Goal: Task Accomplishment & Management: Manage account settings

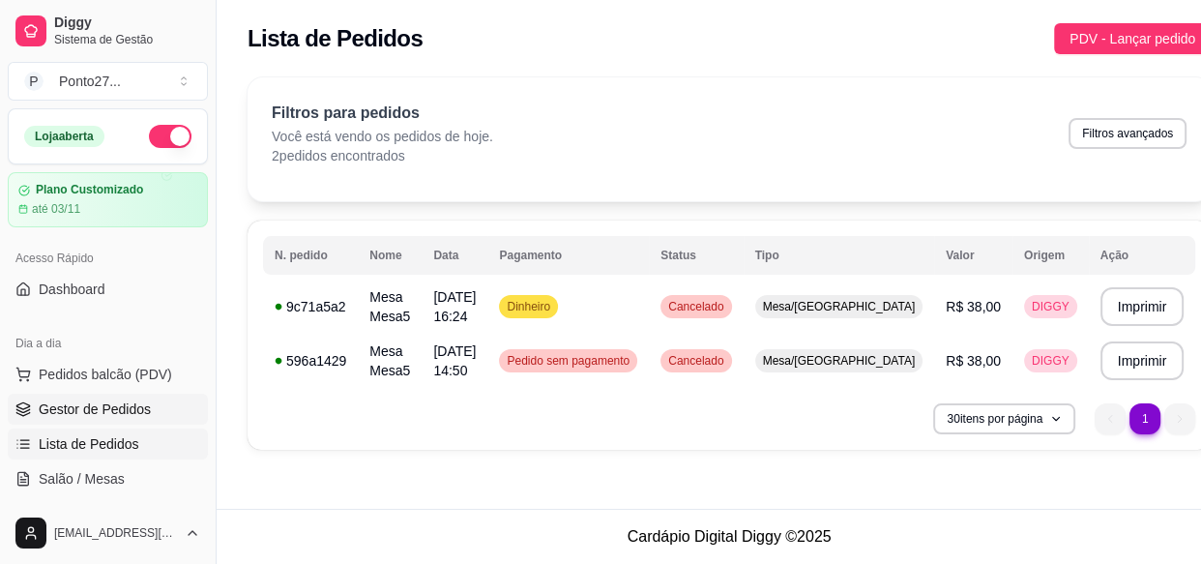
click at [121, 415] on span "Gestor de Pedidos" at bounding box center [95, 408] width 112 height 19
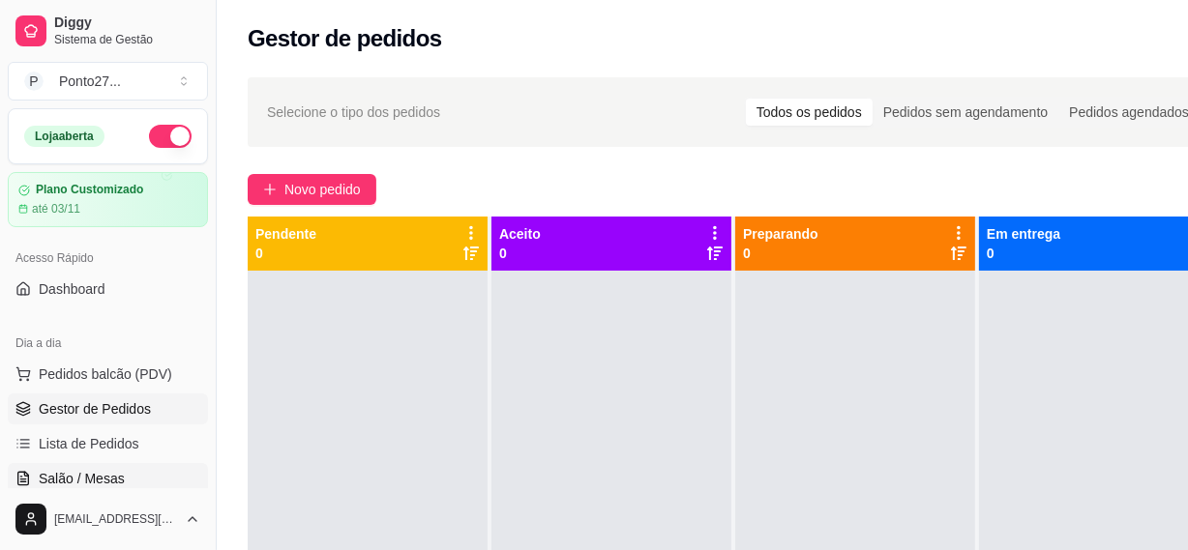
click at [97, 474] on span "Salão / Mesas" at bounding box center [82, 478] width 86 height 19
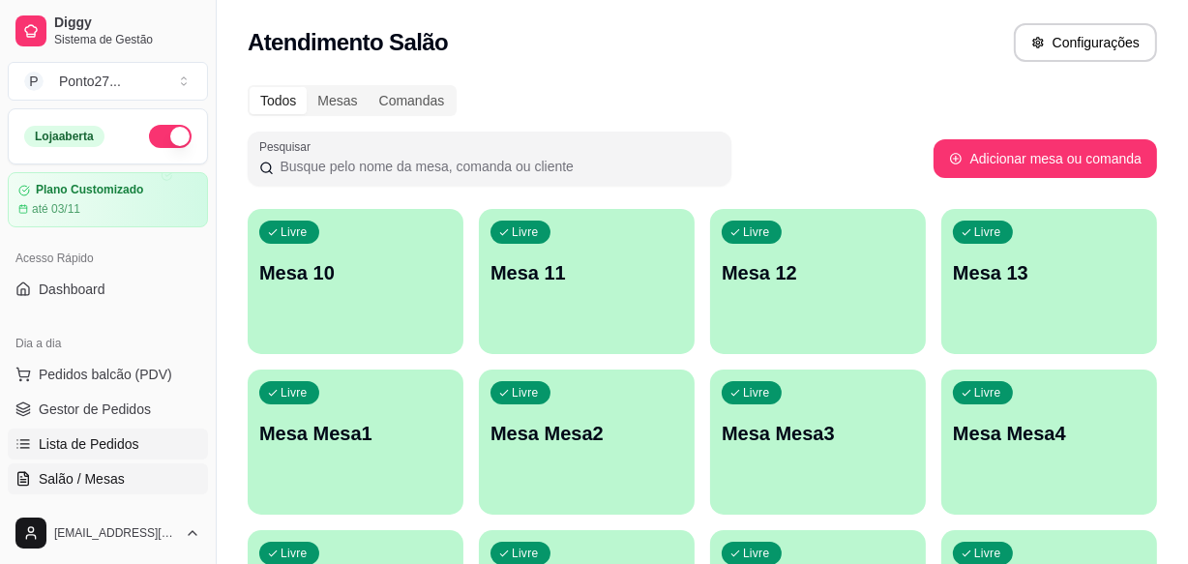
click at [129, 440] on span "Lista de Pedidos" at bounding box center [89, 443] width 101 height 19
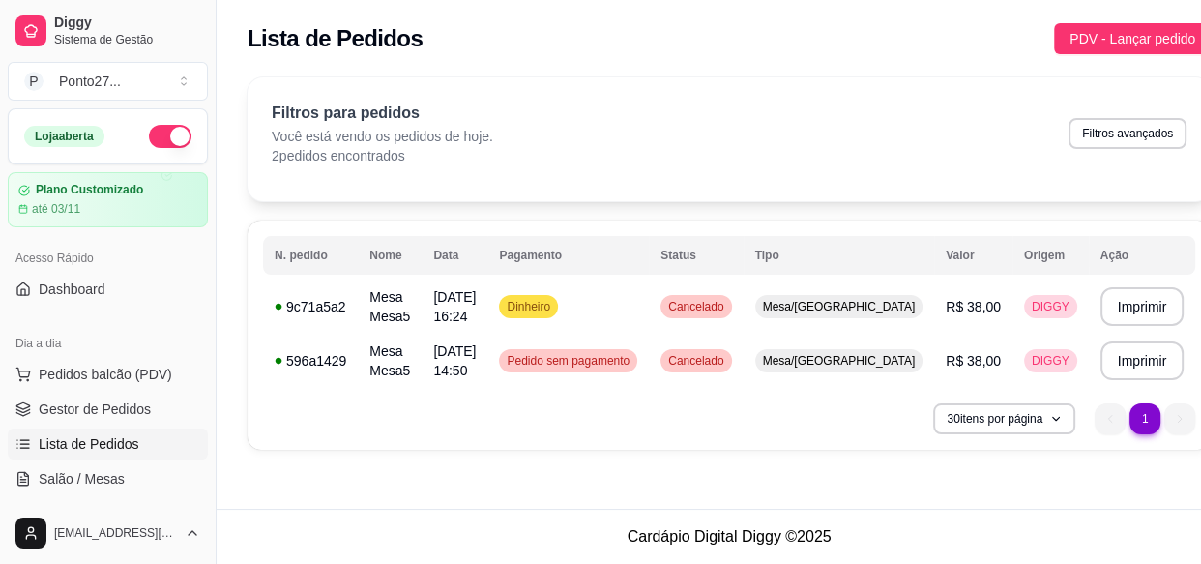
click at [131, 442] on span "Lista de Pedidos" at bounding box center [89, 443] width 101 height 19
click at [1078, 41] on span "PDV - Lançar pedido" at bounding box center [1133, 38] width 126 height 21
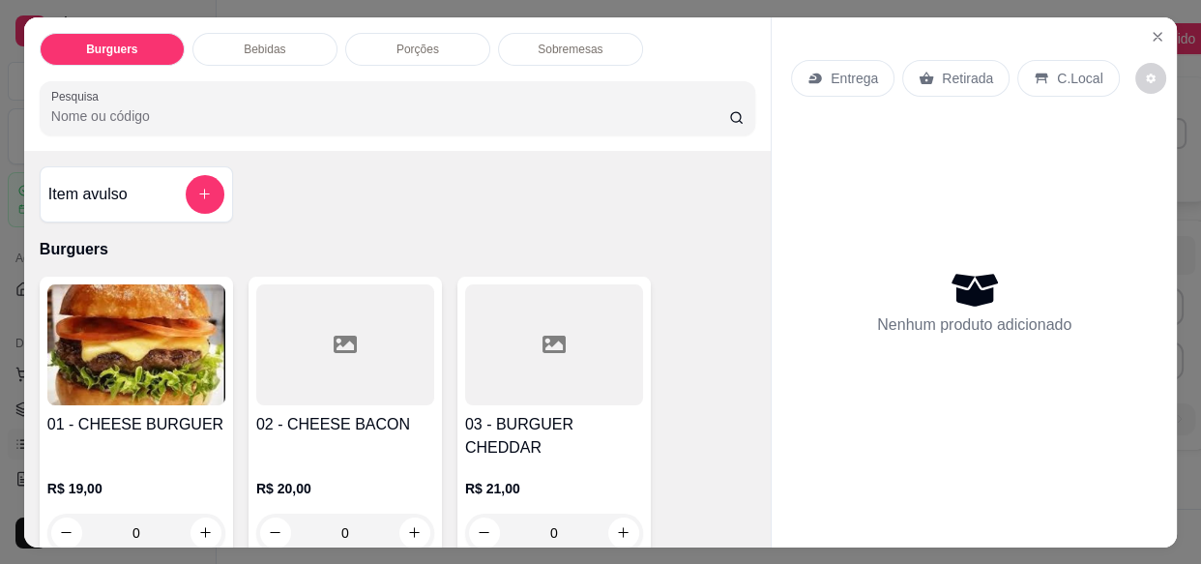
click at [872, 74] on div "Entrega" at bounding box center [842, 78] width 103 height 37
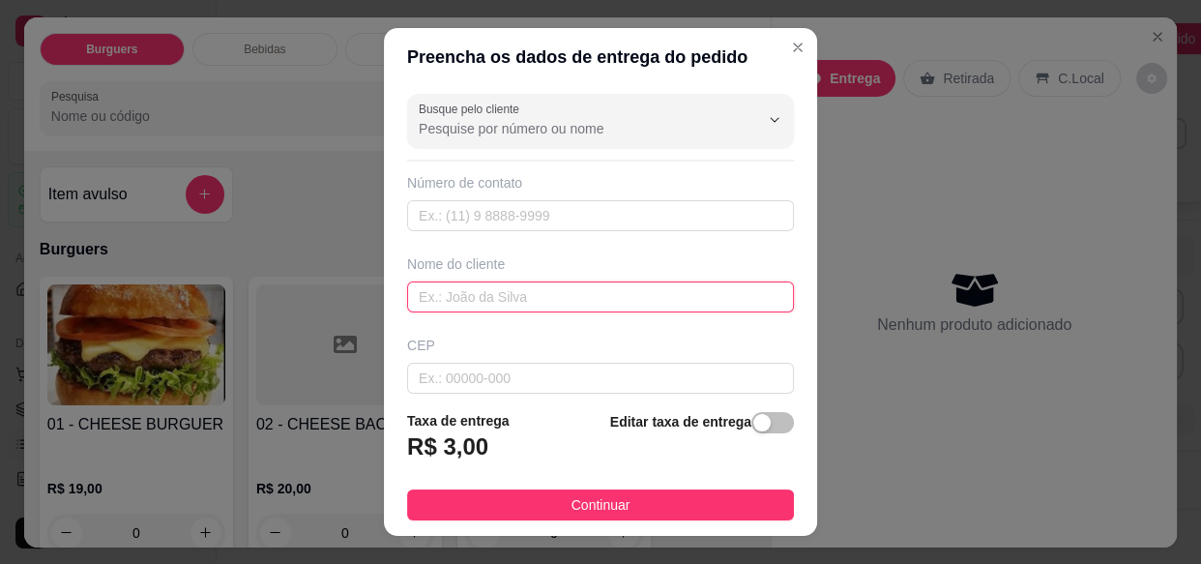
click at [551, 292] on input "text" at bounding box center [600, 296] width 387 height 31
type input "leticia"
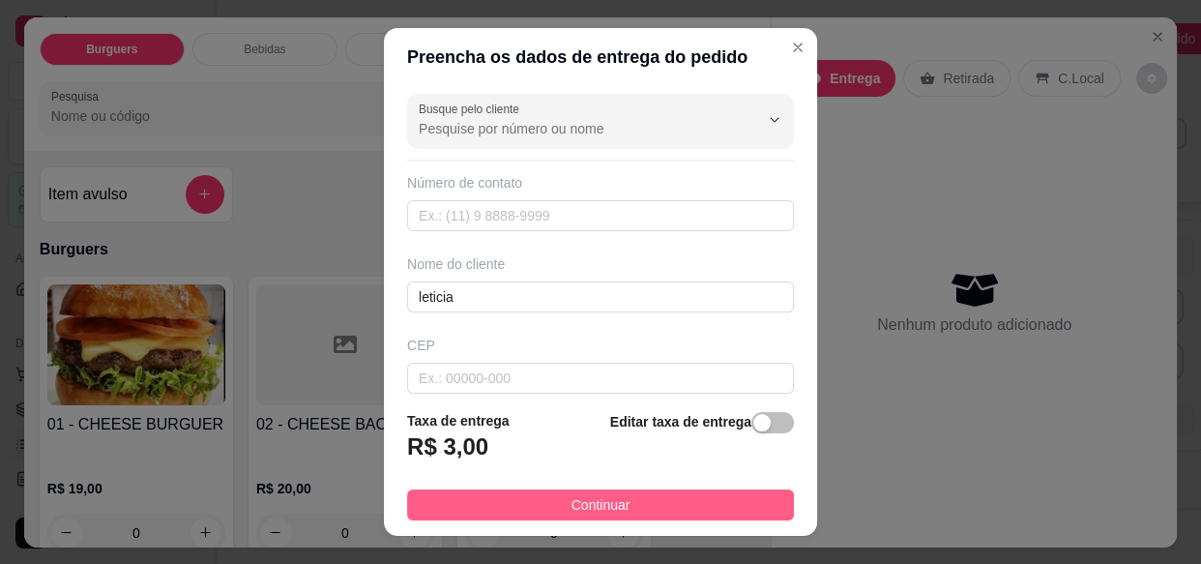
click at [641, 505] on button "Continuar" at bounding box center [600, 504] width 387 height 31
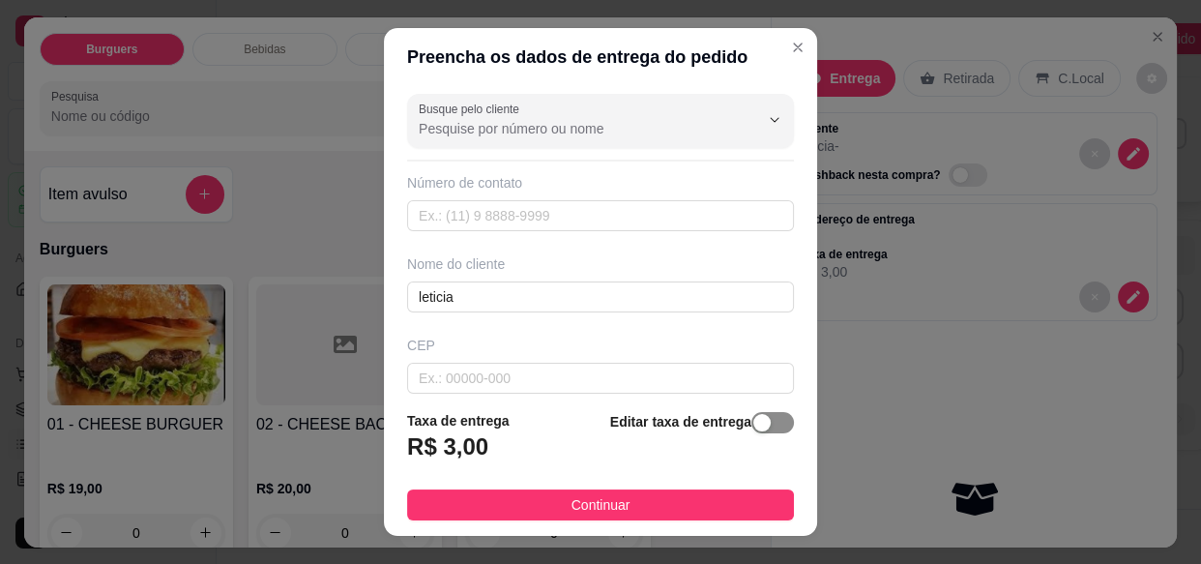
click at [755, 427] on span "button" at bounding box center [773, 422] width 43 height 21
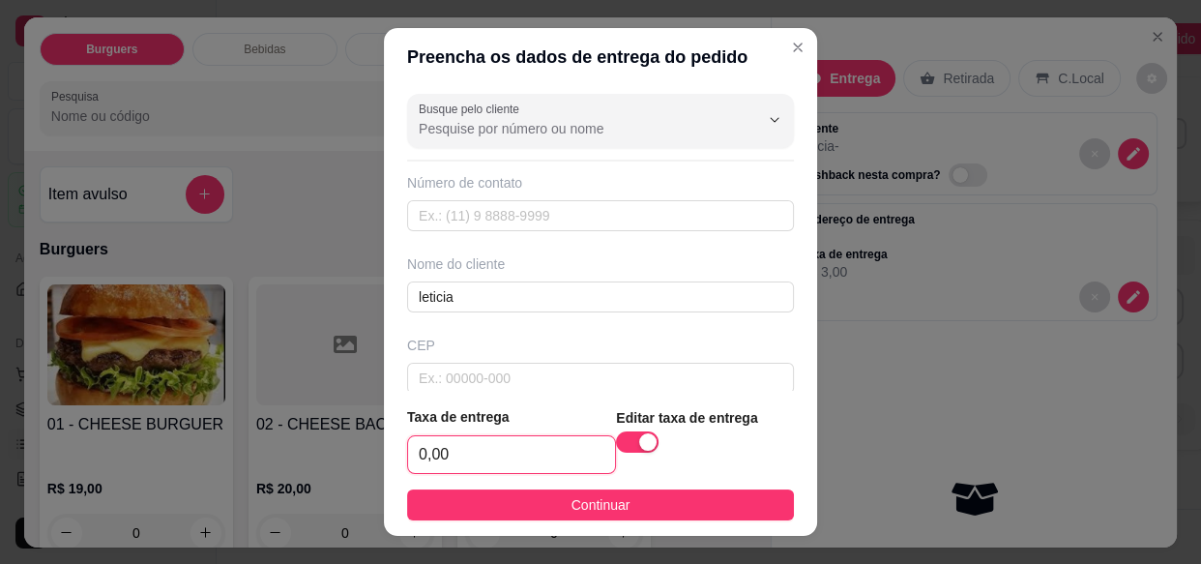
click at [551, 463] on input "0,00" at bounding box center [511, 454] width 207 height 37
type input "2,00"
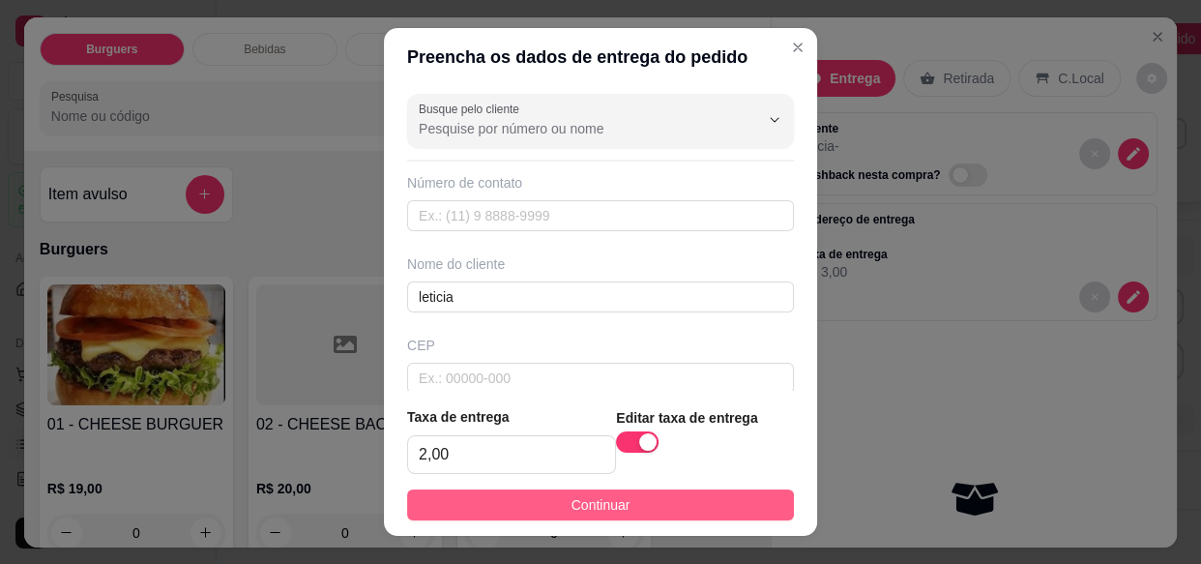
click at [679, 492] on button "Continuar" at bounding box center [600, 504] width 387 height 31
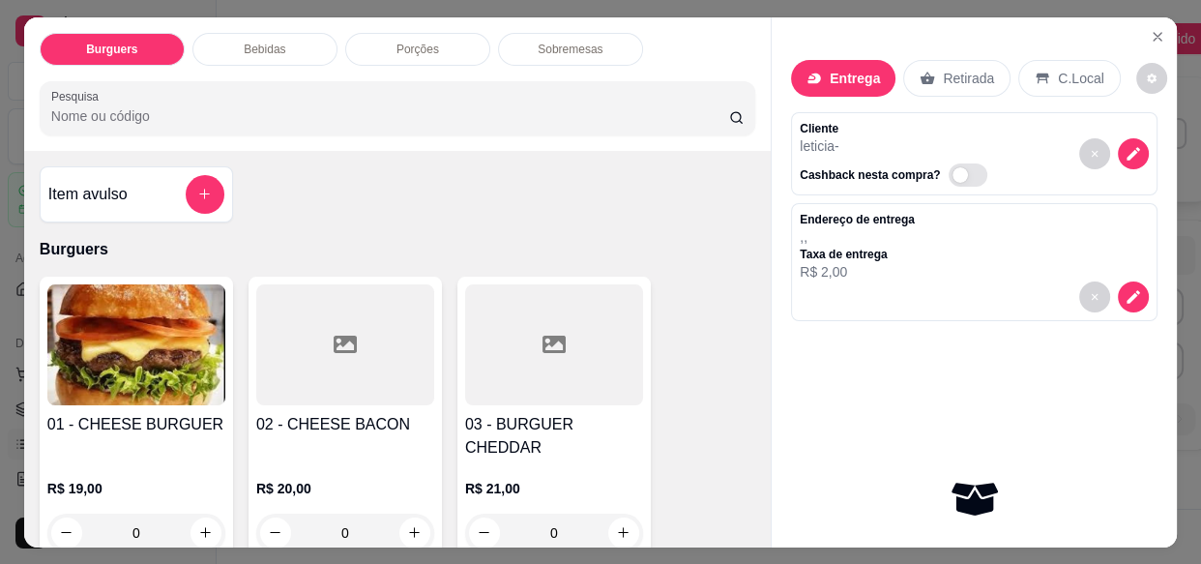
click at [202, 514] on div "0" at bounding box center [136, 533] width 178 height 39
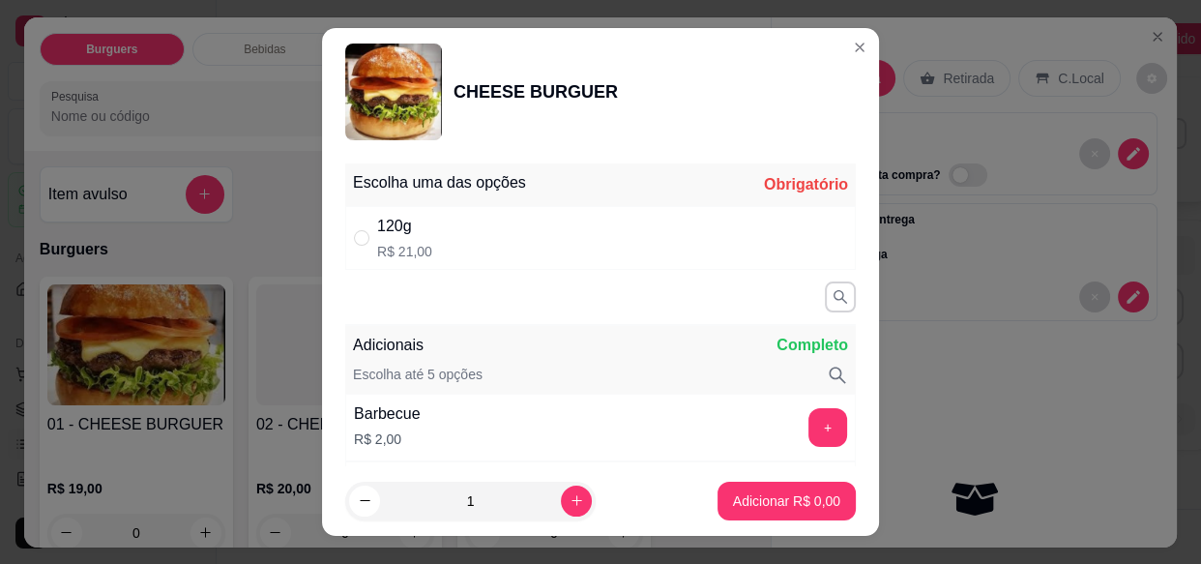
click at [552, 261] on div "120g R$ 21,00" at bounding box center [600, 238] width 511 height 64
radio input "true"
click at [783, 516] on button "Adicionar R$ 21,00" at bounding box center [783, 501] width 146 height 39
type input "1"
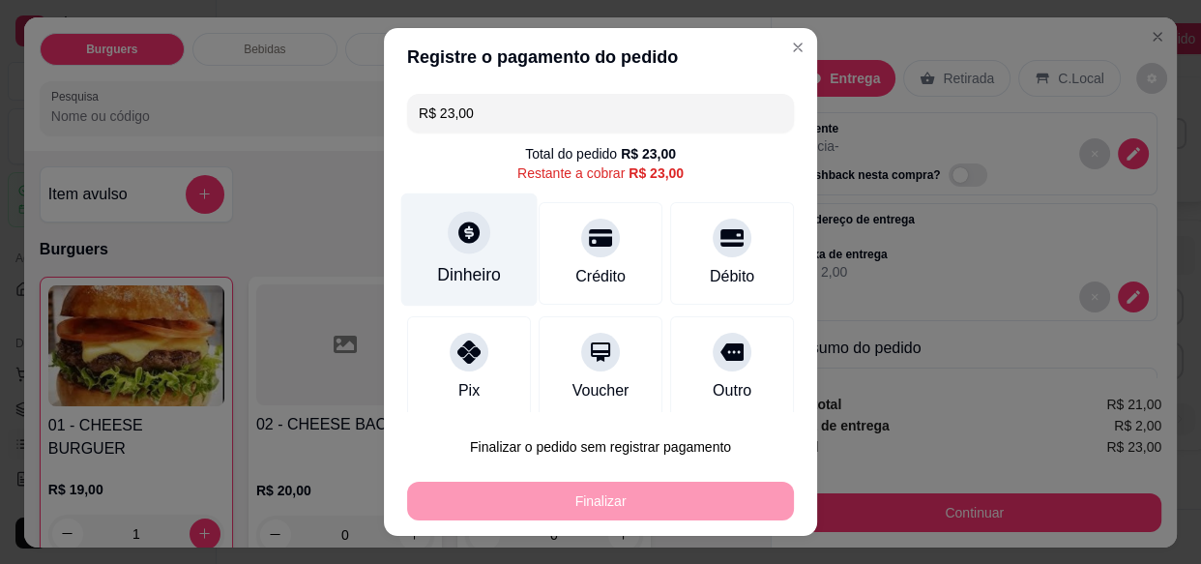
click at [481, 268] on div "Dinheiro" at bounding box center [469, 274] width 64 height 25
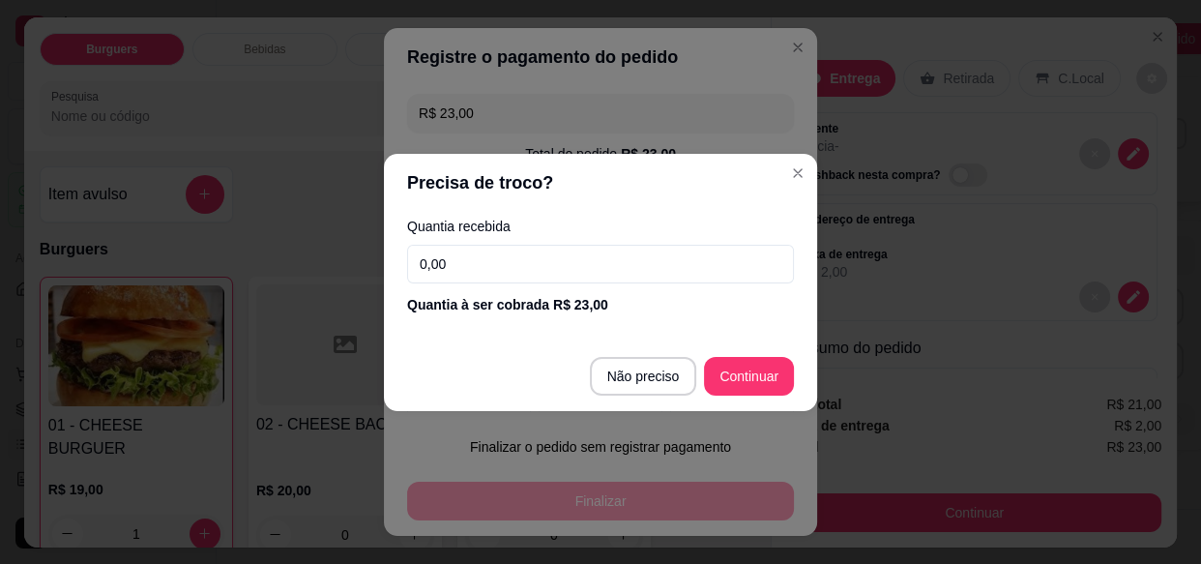
click at [751, 386] on div "Outro" at bounding box center [732, 367] width 124 height 103
type input "R$ 0,00"
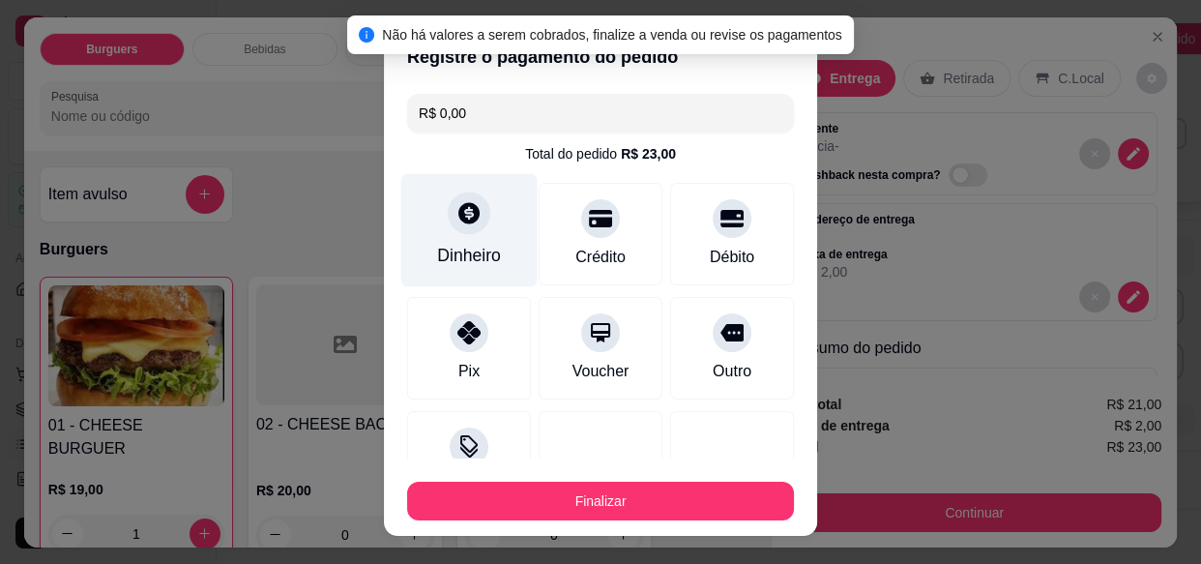
click at [627, 502] on button "Finalizar" at bounding box center [600, 501] width 387 height 39
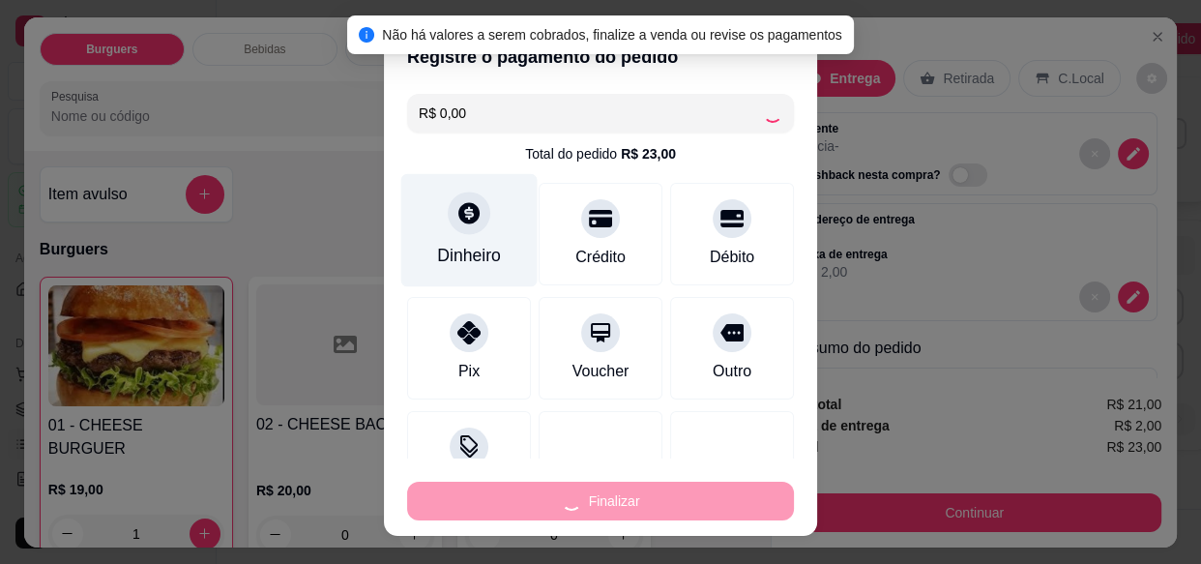
type input "0"
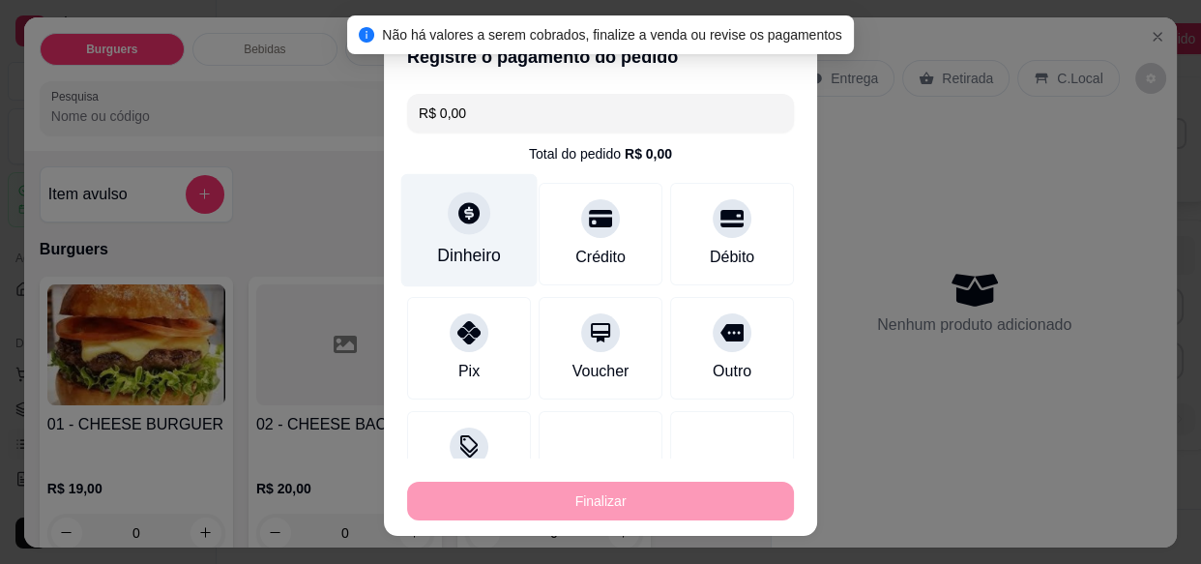
type input "-R$ 23,00"
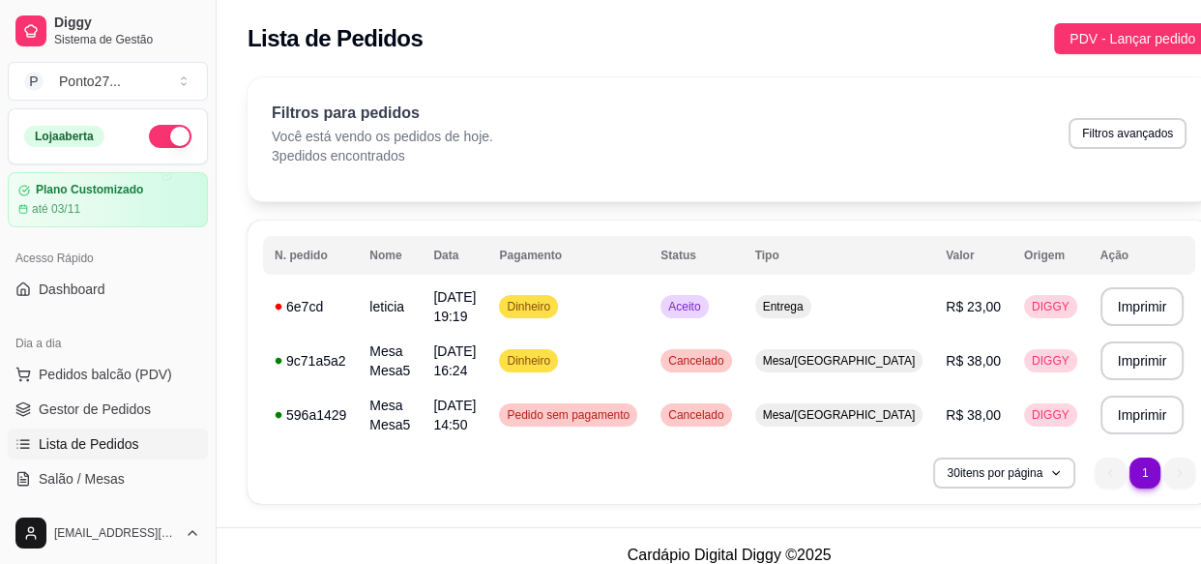
click at [747, 486] on button "Mover para preparo" at bounding box center [781, 471] width 150 height 39
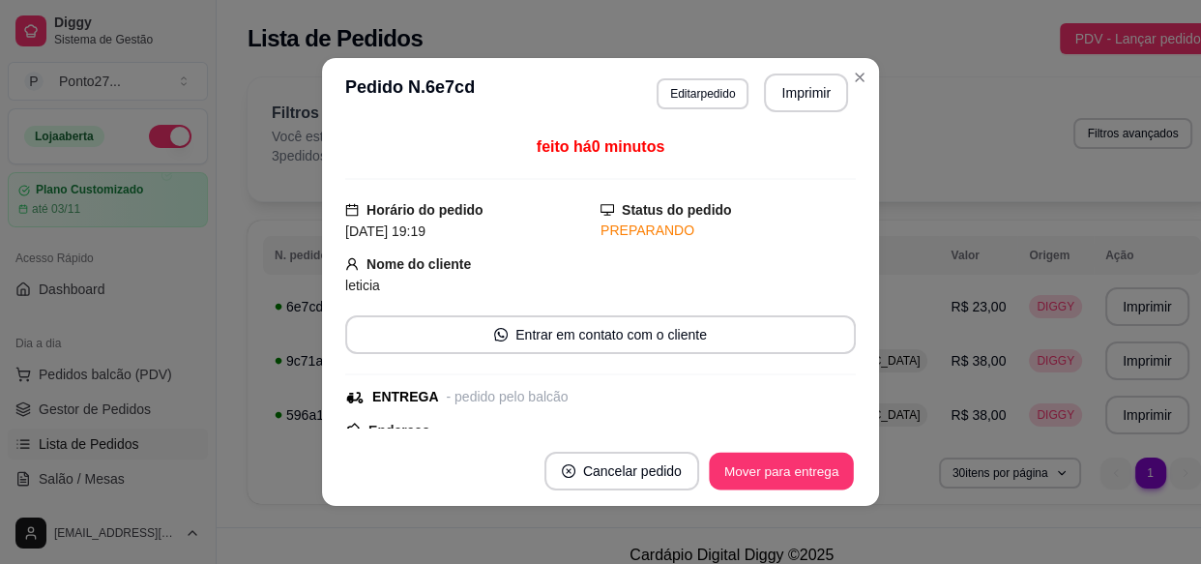
click at [759, 481] on button "Mover para entrega" at bounding box center [781, 472] width 145 height 38
click at [763, 483] on button "Mover para finalizado" at bounding box center [775, 471] width 161 height 39
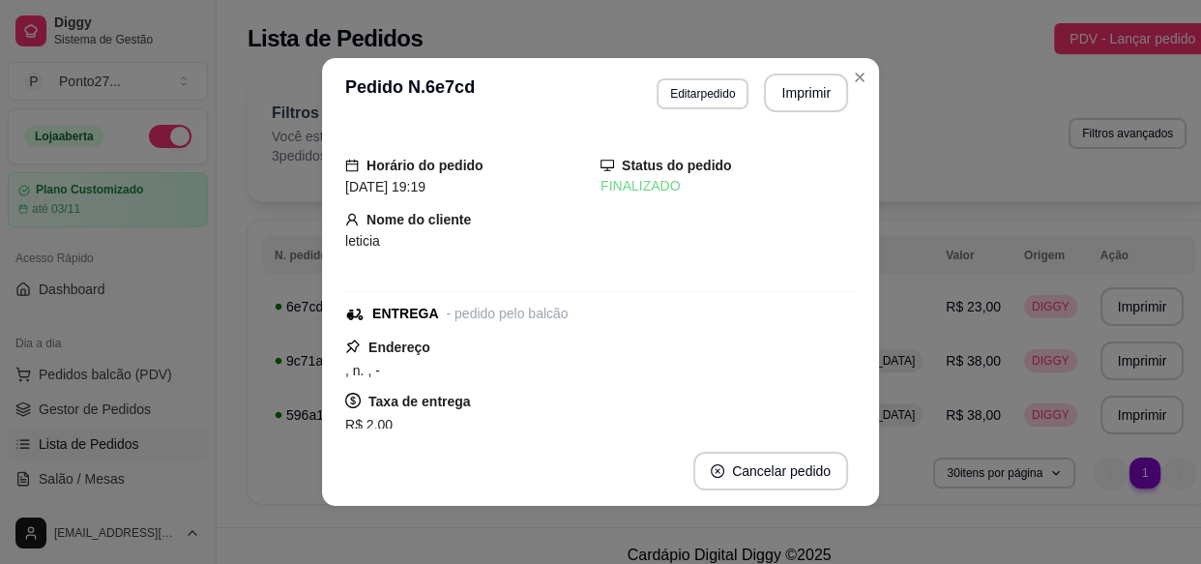
click at [1005, 54] on div "Lista de Pedidos PDV - Lançar pedido" at bounding box center [729, 33] width 1025 height 66
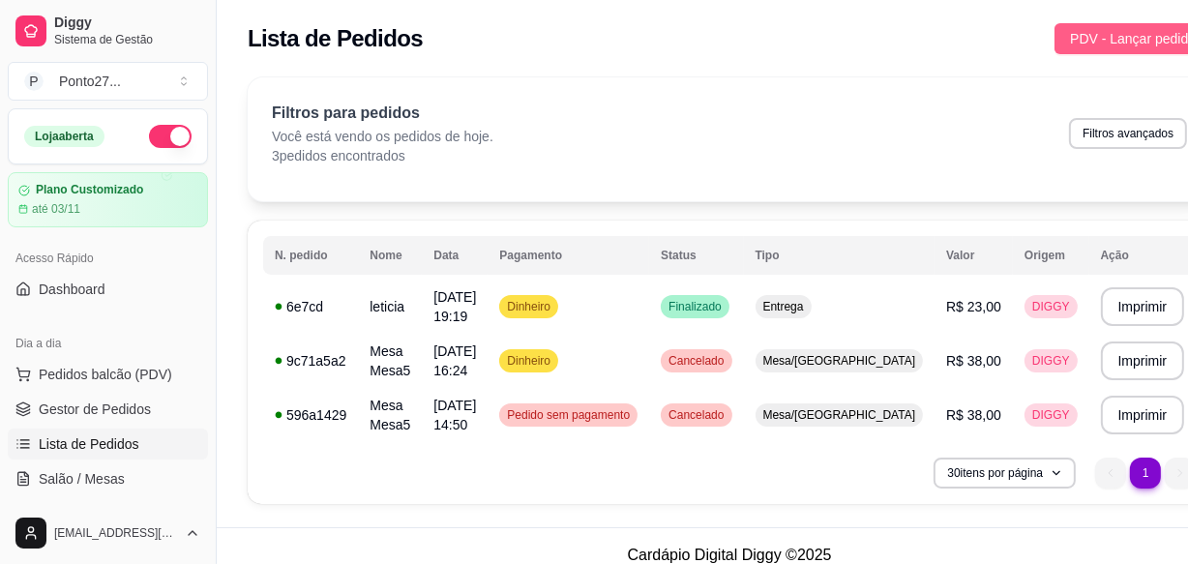
click at [1054, 49] on button "PDV - Lançar pedido" at bounding box center [1132, 38] width 157 height 31
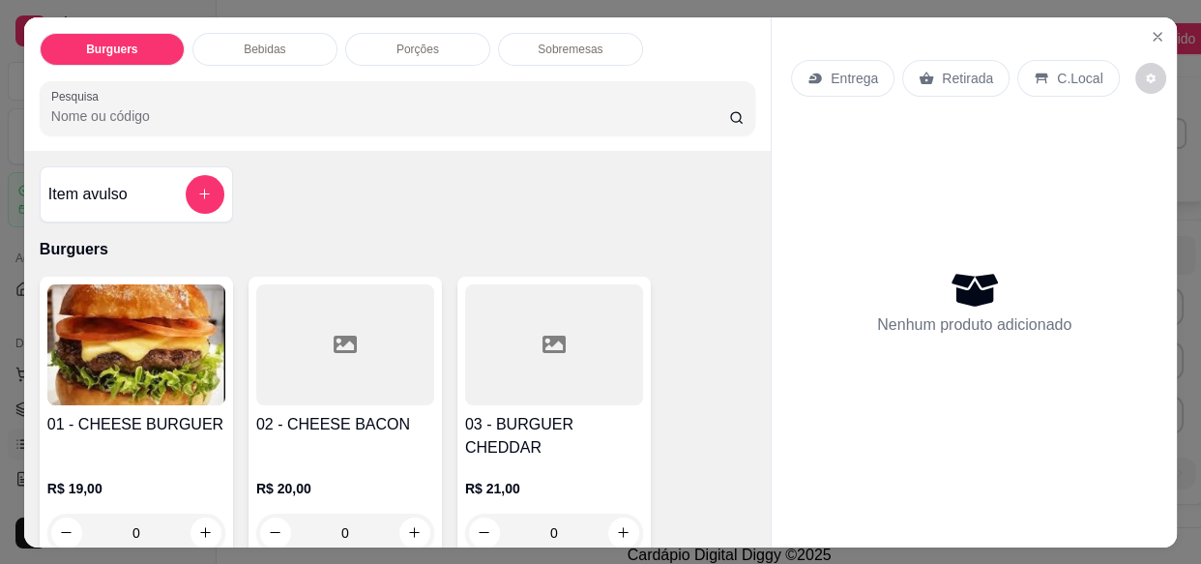
click at [835, 78] on p "Entrega" at bounding box center [854, 78] width 47 height 19
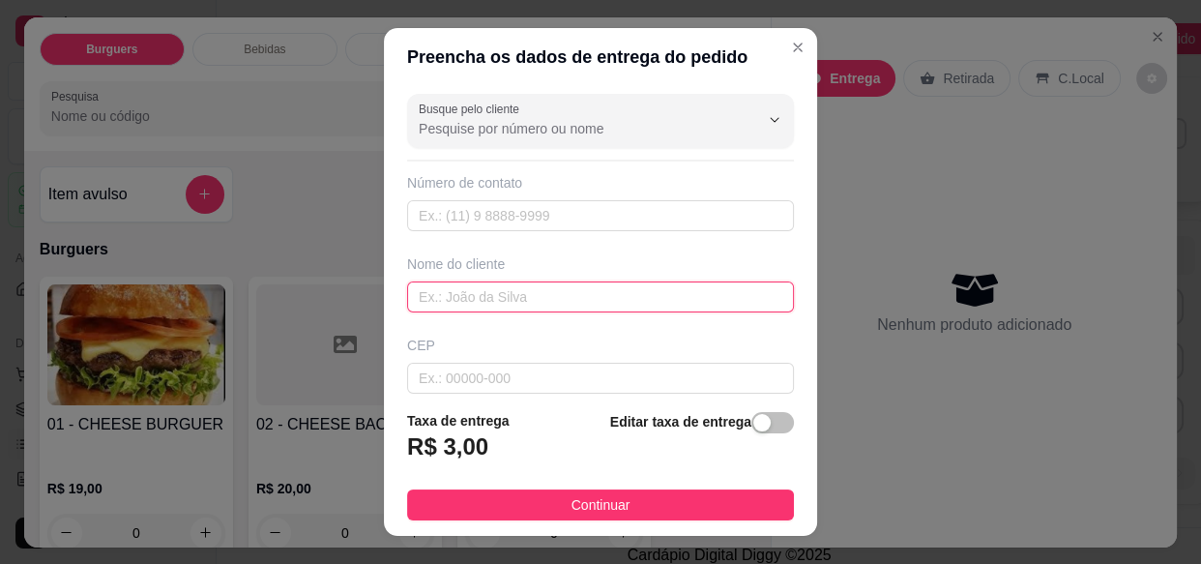
click at [562, 304] on input "text" at bounding box center [600, 296] width 387 height 31
type input "preto"
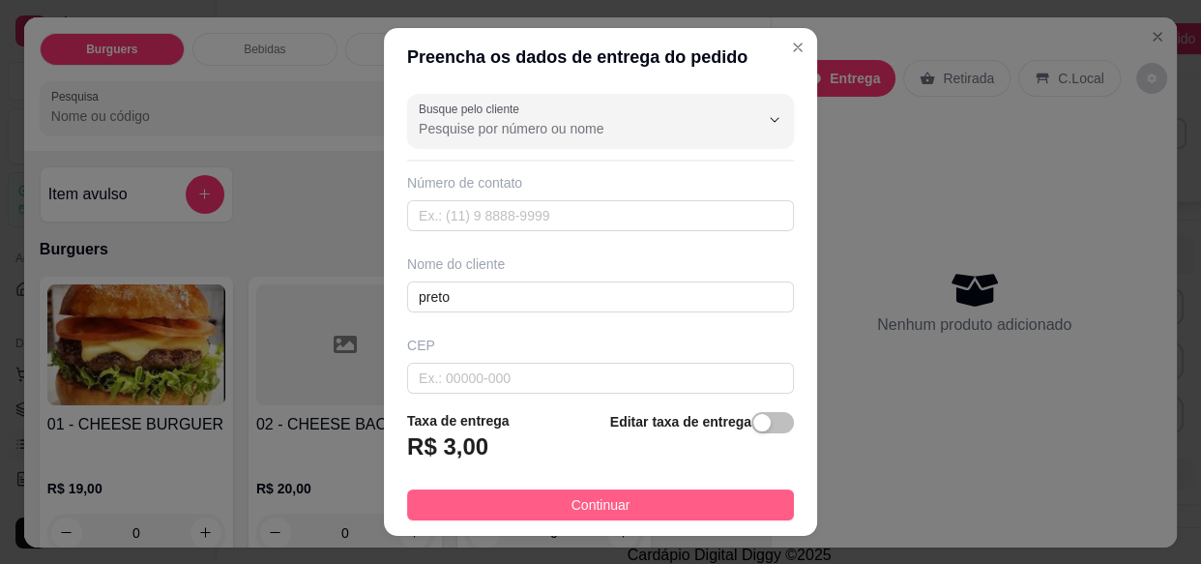
click at [655, 503] on button "Continuar" at bounding box center [600, 504] width 387 height 31
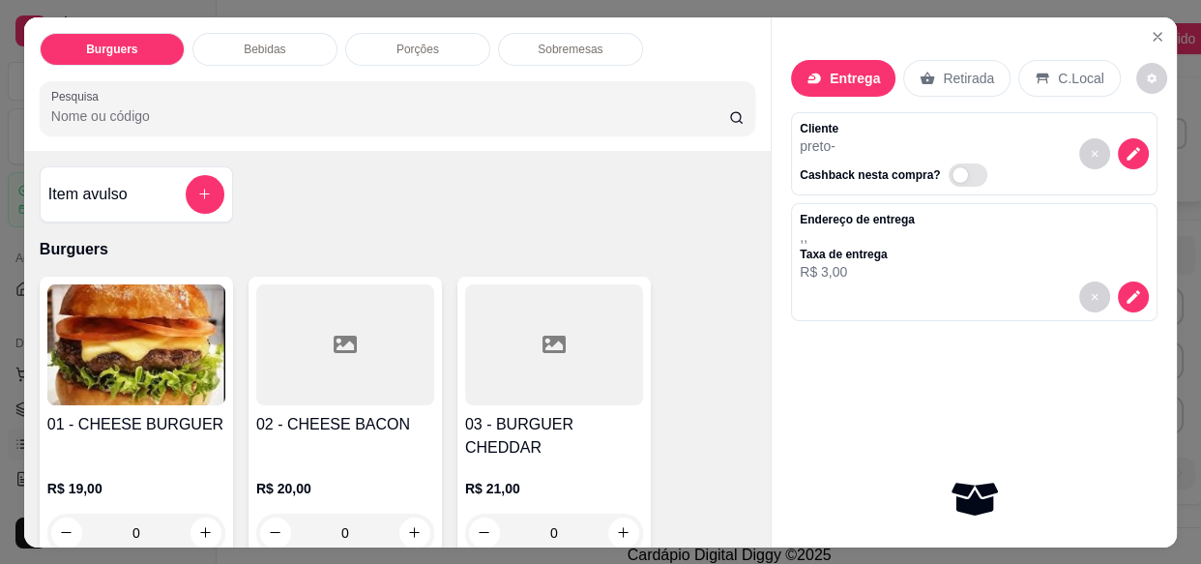
click at [406, 514] on div "0" at bounding box center [345, 533] width 178 height 39
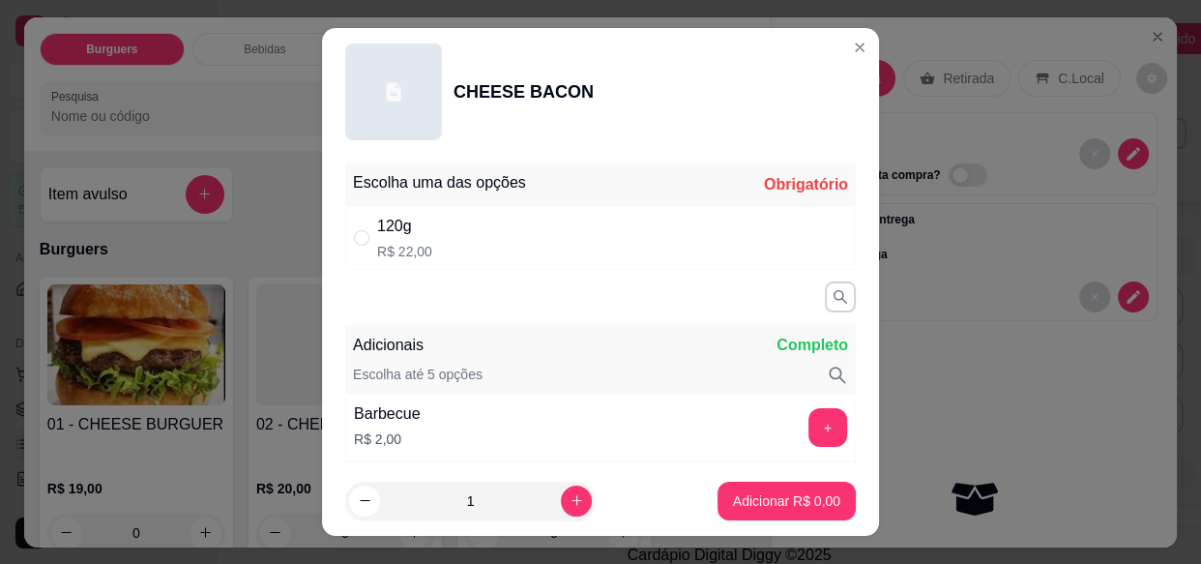
click at [709, 241] on div "120g R$ 22,00" at bounding box center [600, 238] width 511 height 64
radio input "true"
click at [572, 499] on icon "increase-product-quantity" at bounding box center [577, 501] width 11 height 11
type input "2"
click at [760, 507] on p "Adicionar R$ 44,00" at bounding box center [782, 500] width 115 height 19
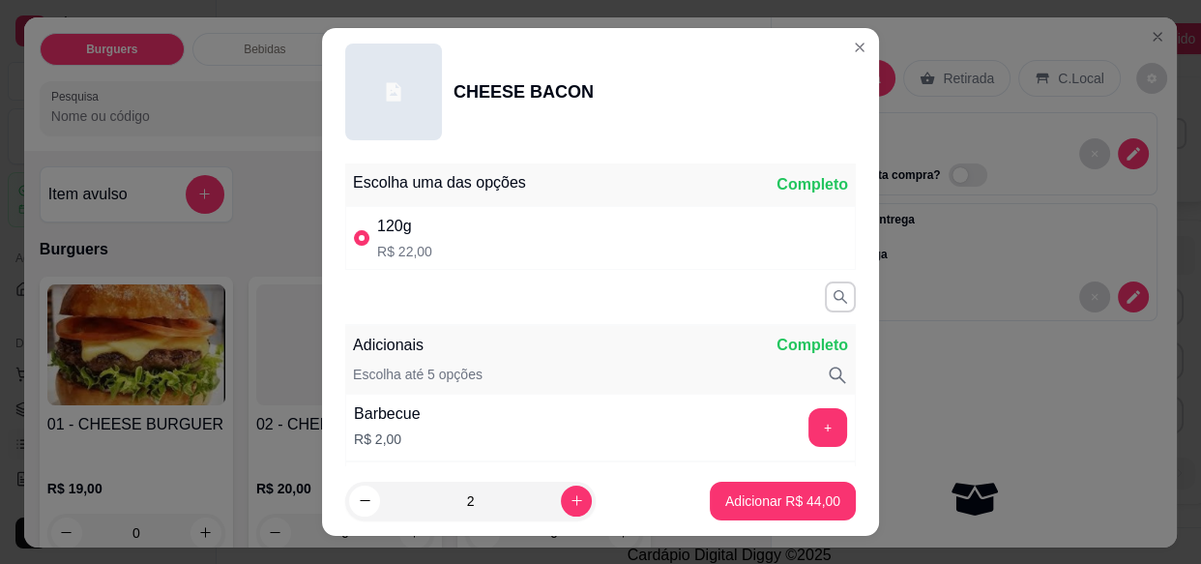
type input "2"
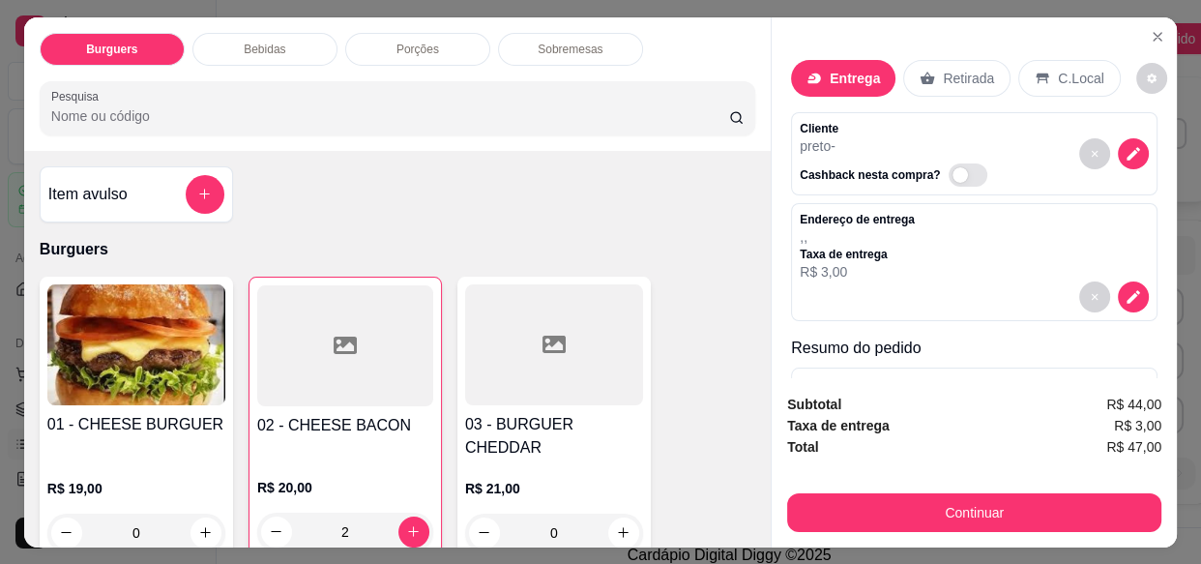
click at [230, 36] on div "Bebidas" at bounding box center [264, 49] width 145 height 33
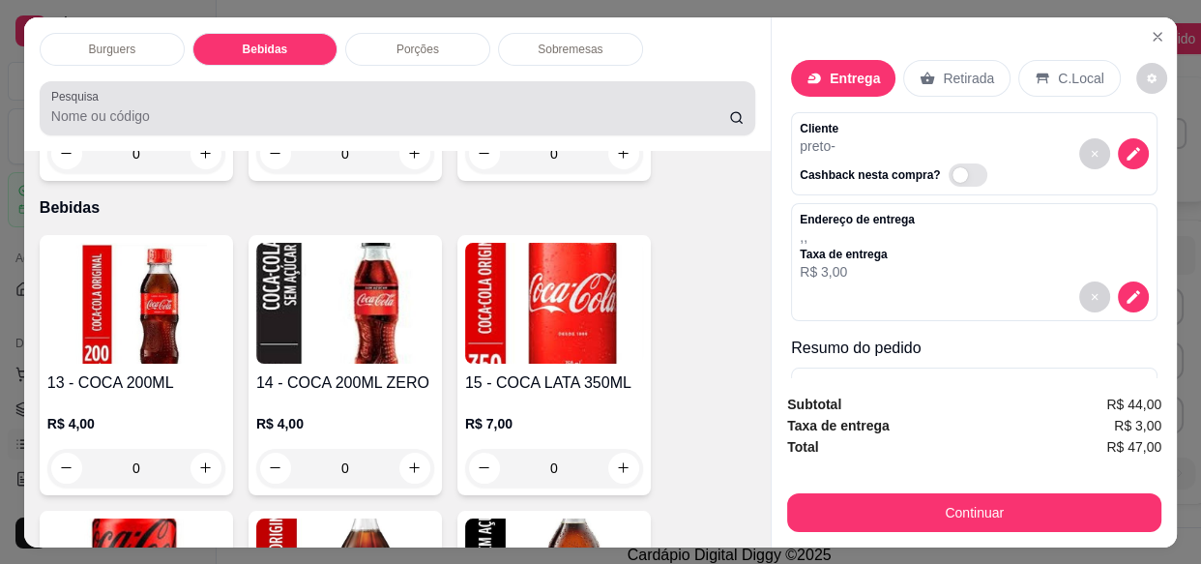
scroll to position [51, 0]
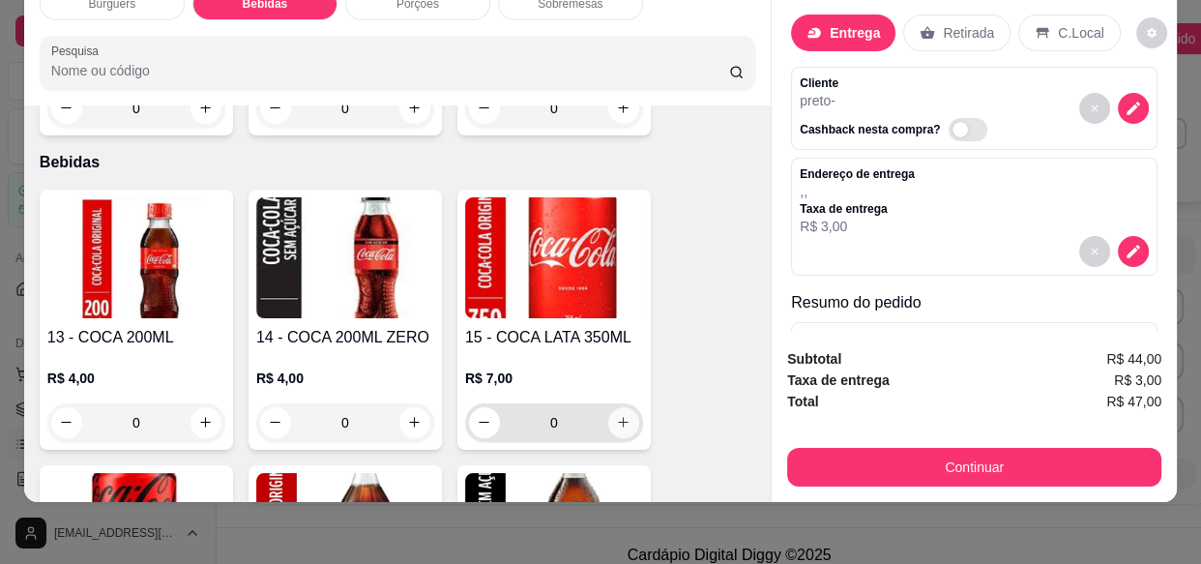
click at [618, 415] on icon "increase-product-quantity" at bounding box center [623, 422] width 15 height 15
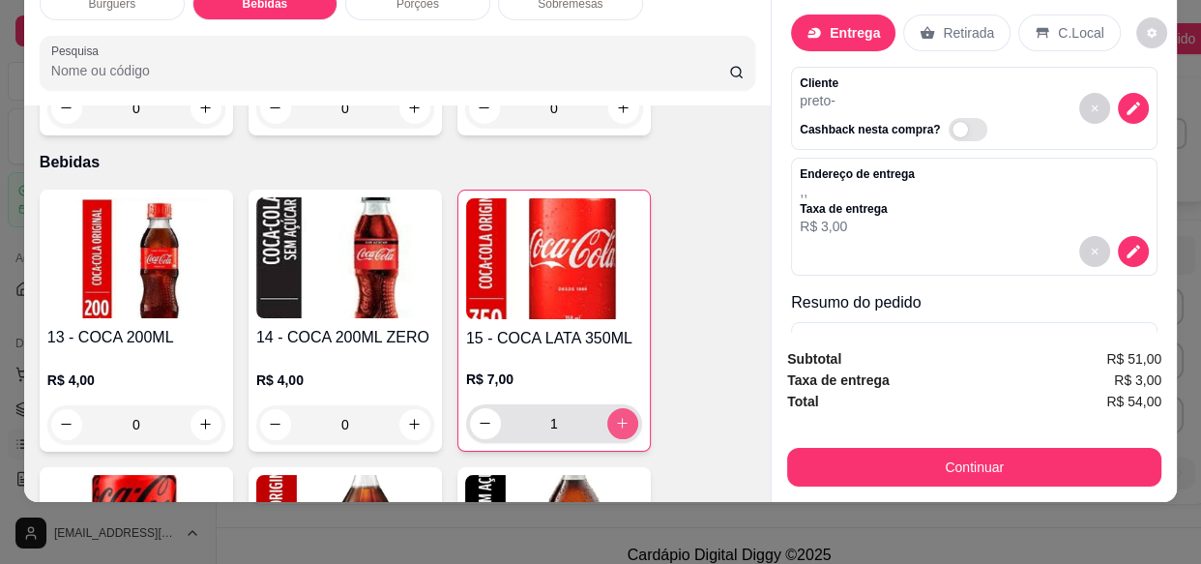
type input "1"
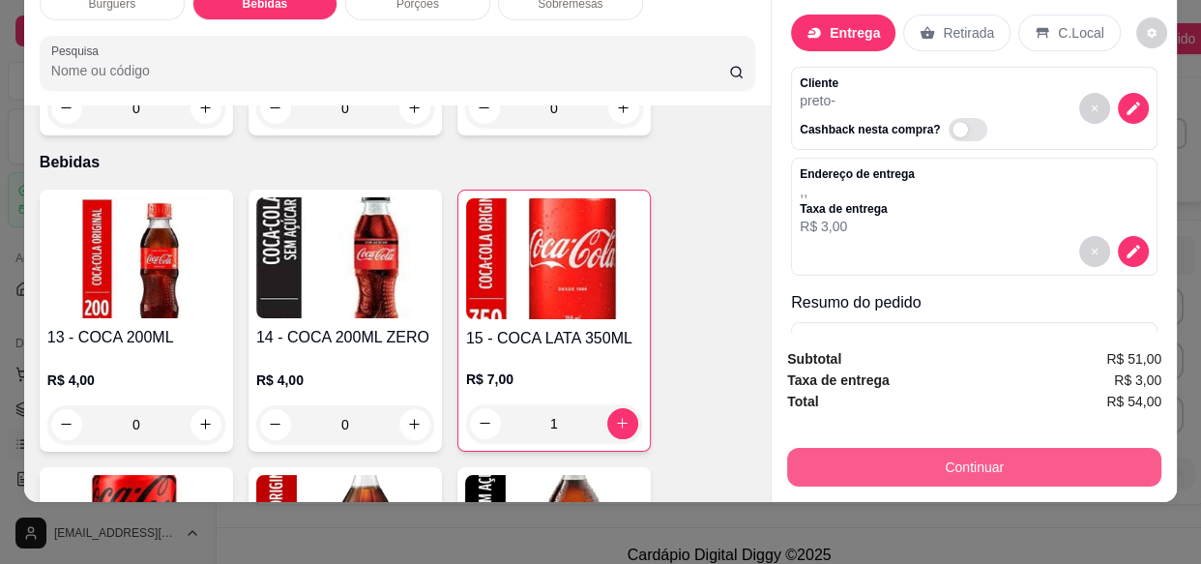
click at [912, 451] on button "Continuar" at bounding box center [974, 467] width 374 height 39
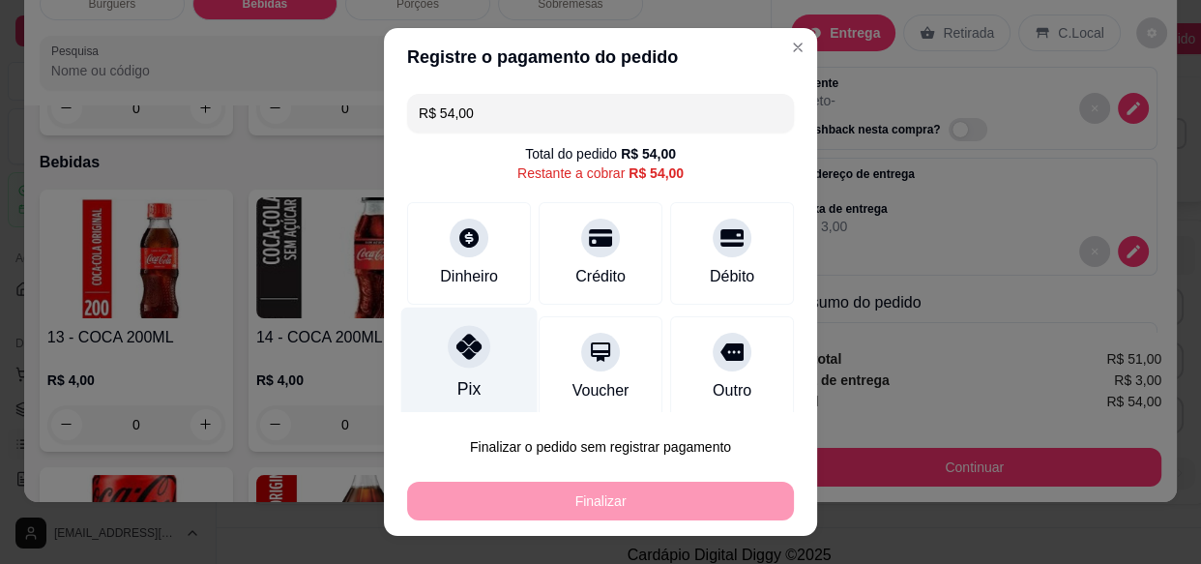
click at [487, 341] on div "Pix" at bounding box center [469, 364] width 136 height 113
type input "R$ 0,00"
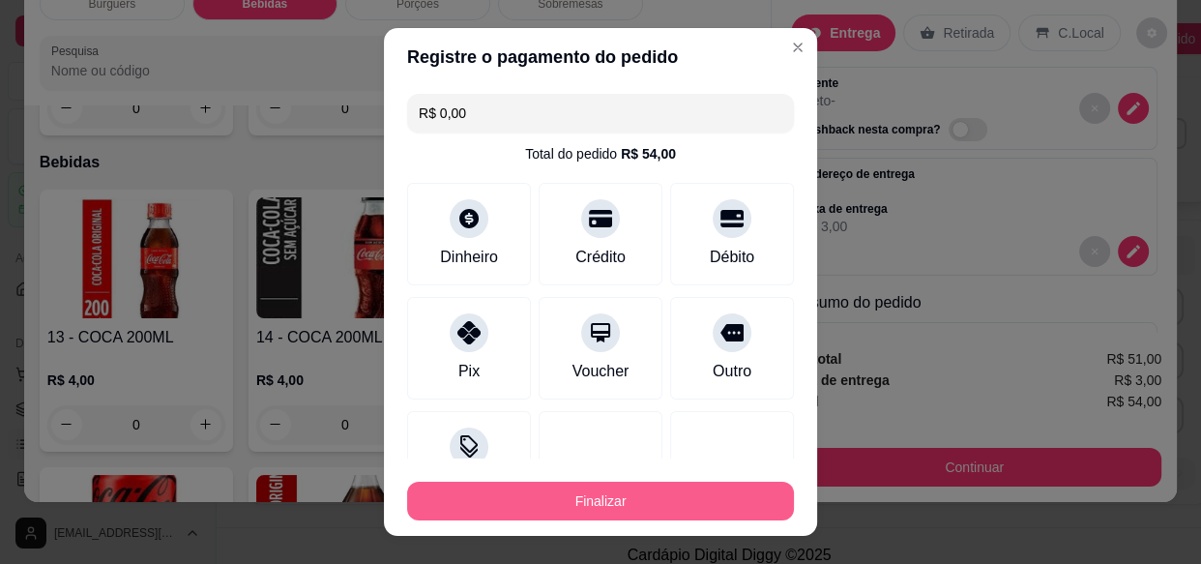
click at [493, 502] on button "Finalizar" at bounding box center [600, 501] width 387 height 39
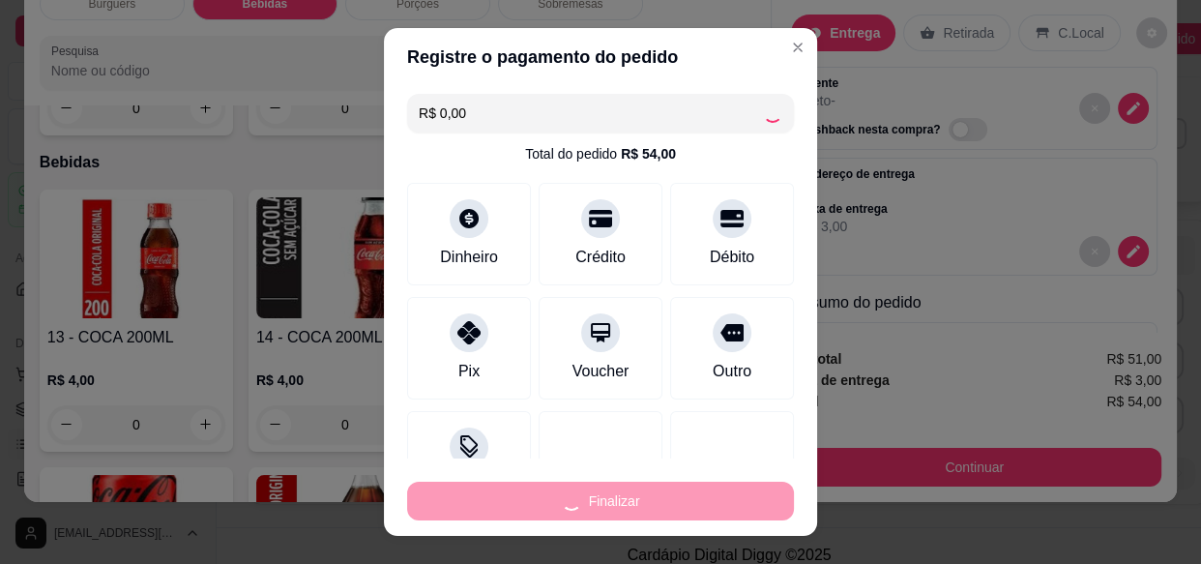
type input "0"
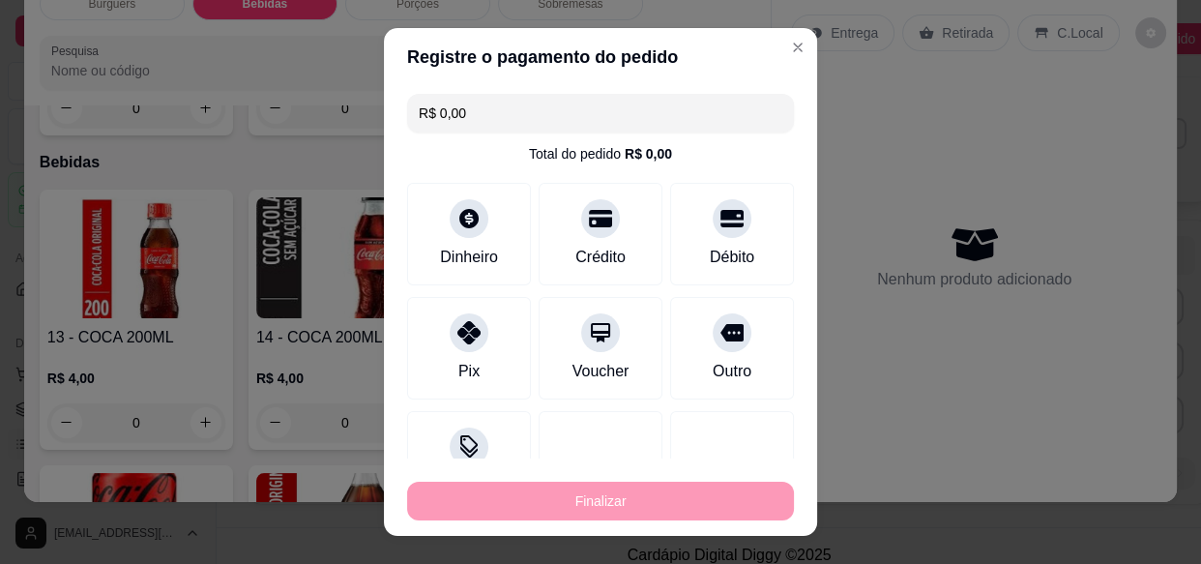
type input "-R$ 54,00"
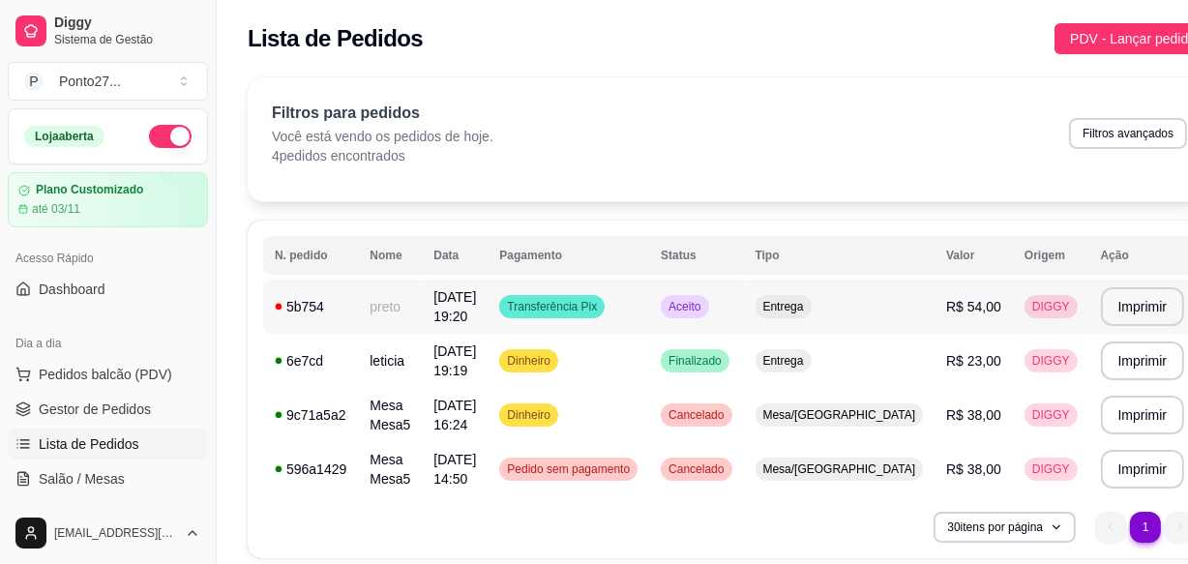
click at [704, 310] on span "Aceito" at bounding box center [685, 306] width 40 height 15
click at [1070, 45] on span "PDV - Lançar pedido" at bounding box center [1133, 38] width 126 height 21
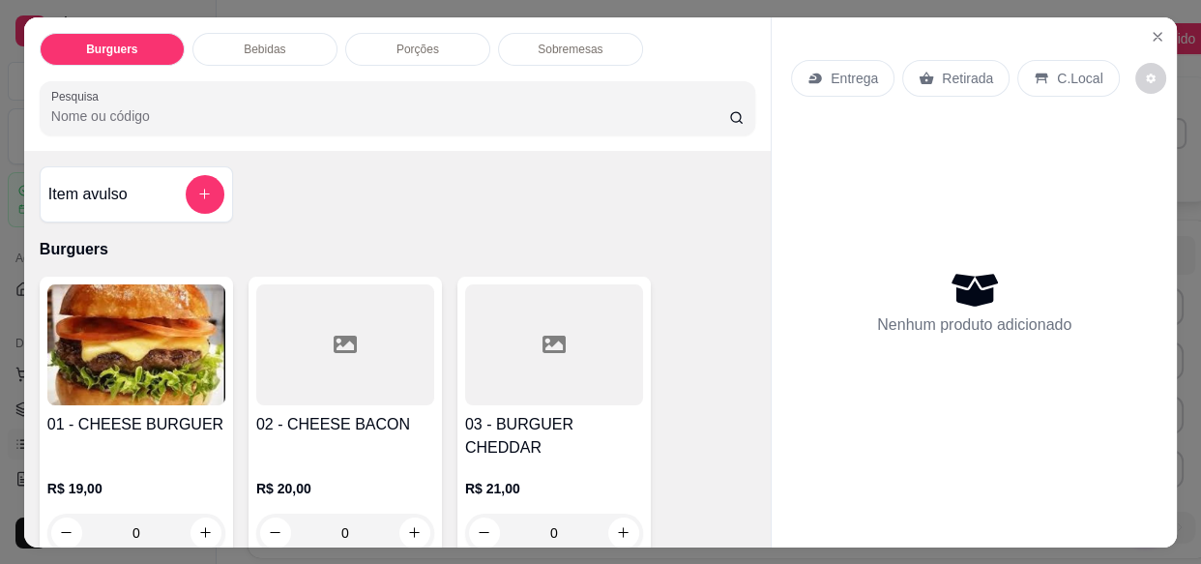
click at [831, 69] on p "Entrega" at bounding box center [854, 78] width 47 height 19
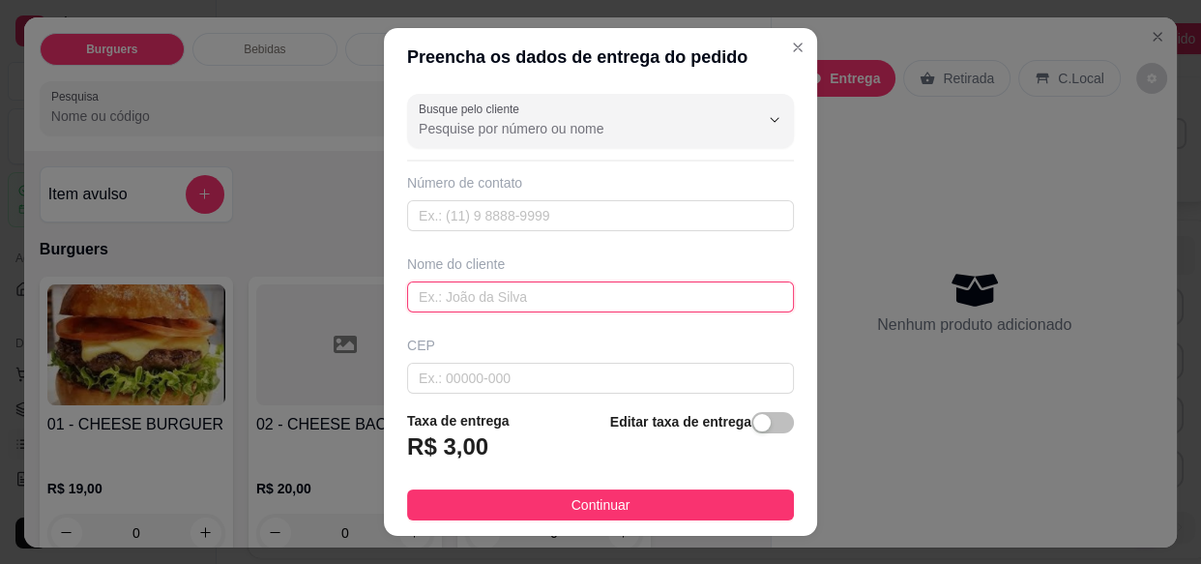
click at [504, 289] on input "text" at bounding box center [600, 296] width 387 height 31
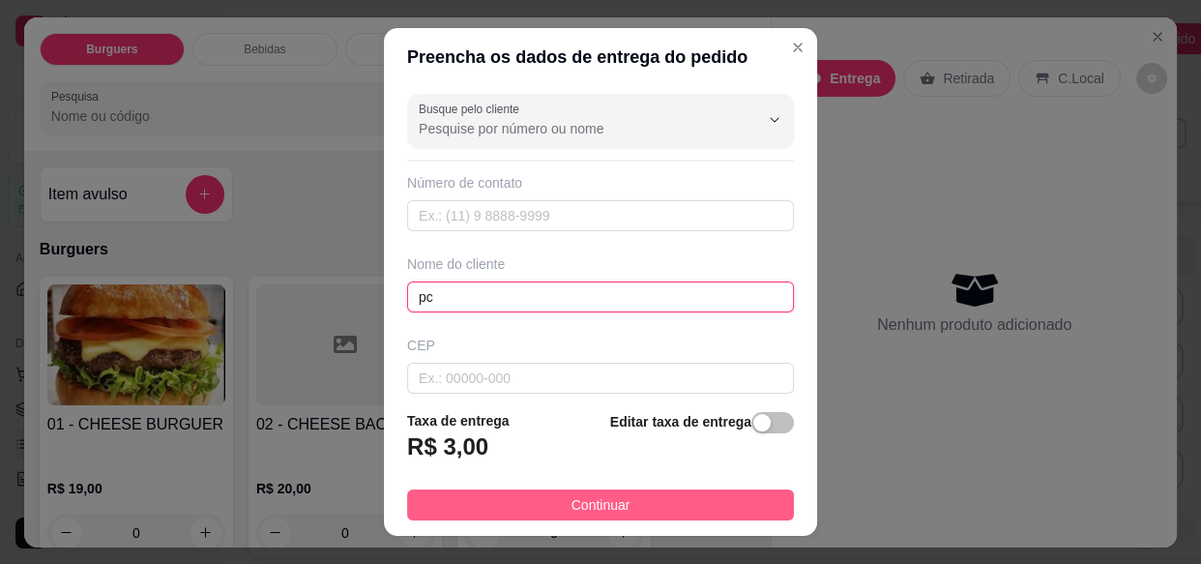
type input "pc"
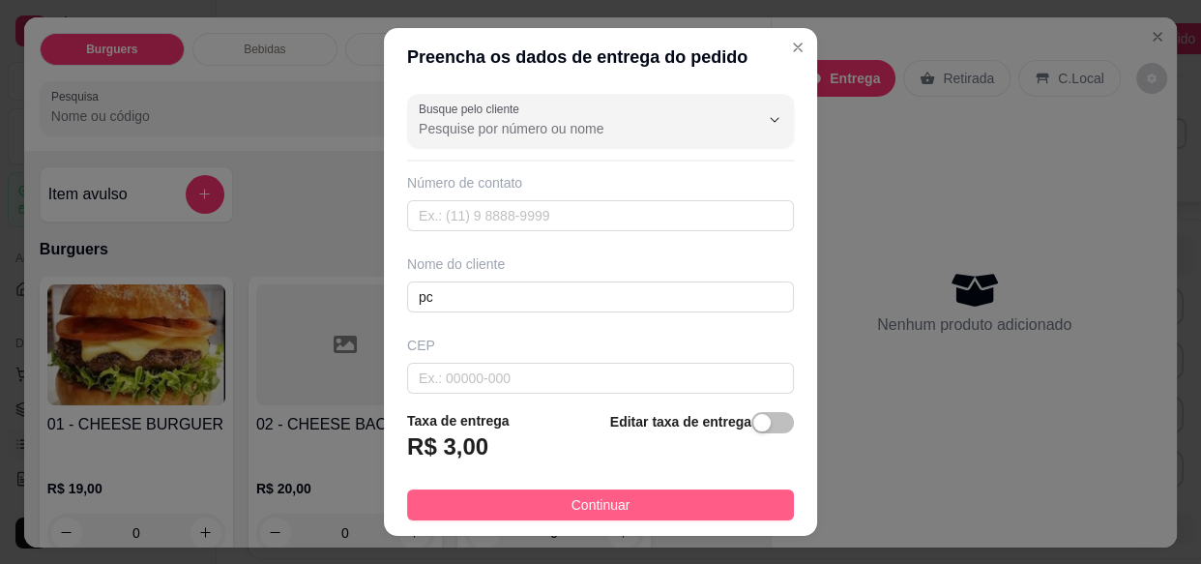
click at [478, 490] on button "Continuar" at bounding box center [600, 504] width 387 height 31
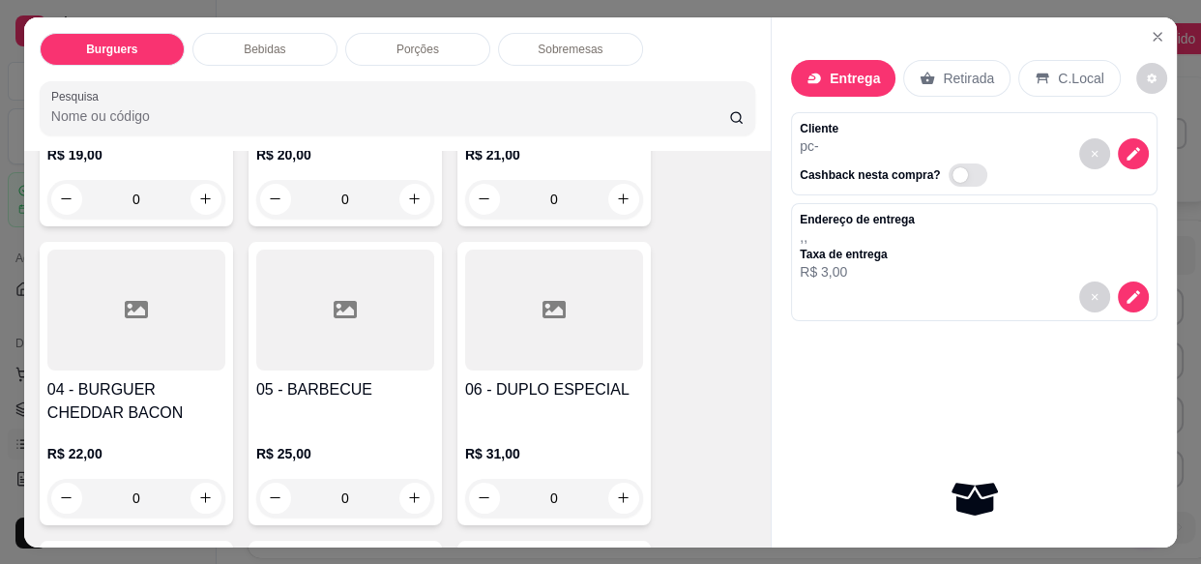
scroll to position [406, 0]
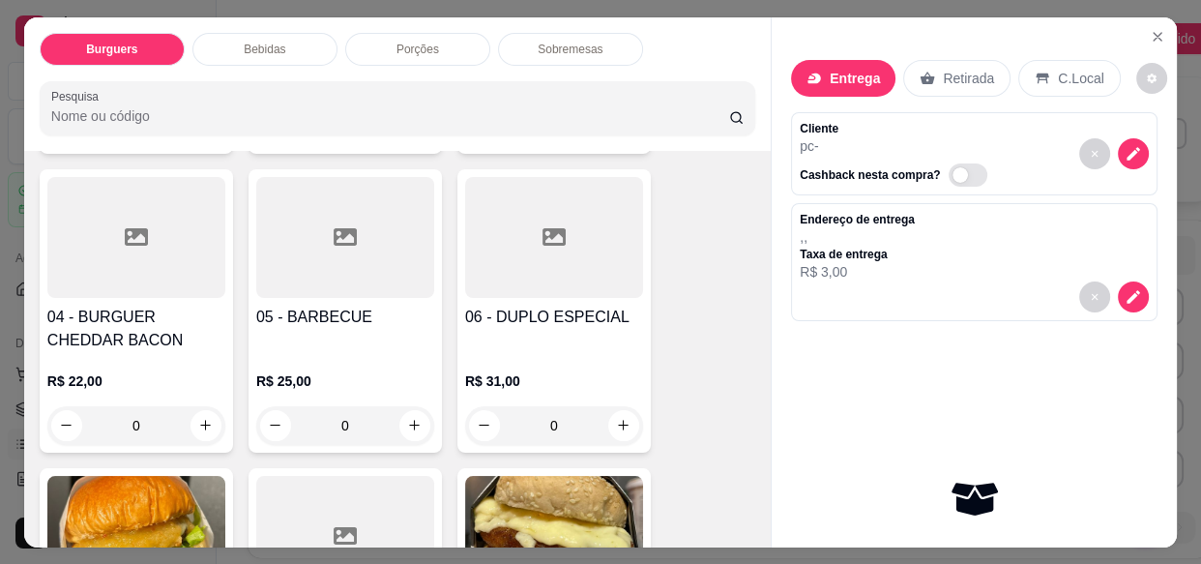
click at [201, 406] on div "0" at bounding box center [136, 425] width 178 height 39
click at [578, 251] on div "120g R$ 25,00" at bounding box center [600, 238] width 511 height 64
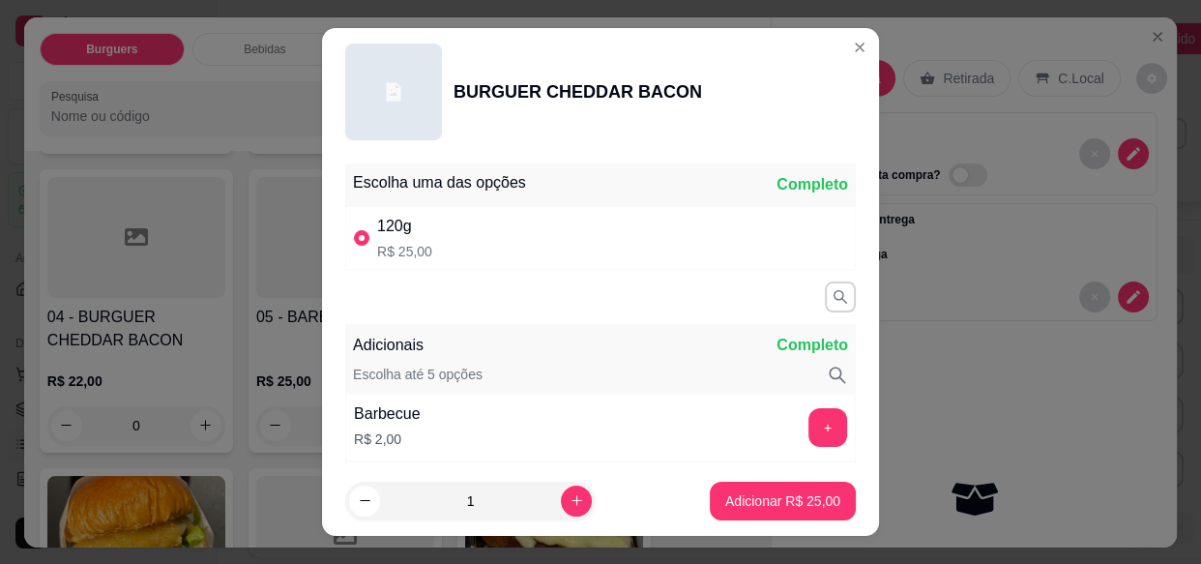
radio input "true"
click at [570, 503] on icon "increase-product-quantity" at bounding box center [577, 500] width 15 height 15
type input "2"
click at [764, 505] on p "Adicionar R$ 50,00" at bounding box center [783, 500] width 112 height 18
type input "2"
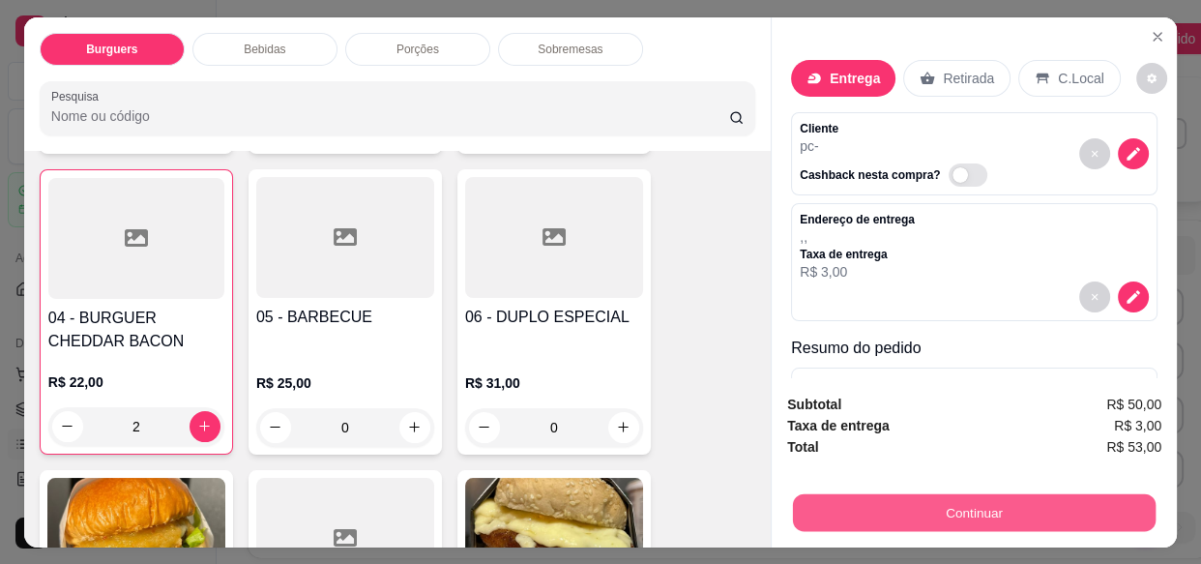
click at [870, 513] on button "Continuar" at bounding box center [974, 512] width 363 height 38
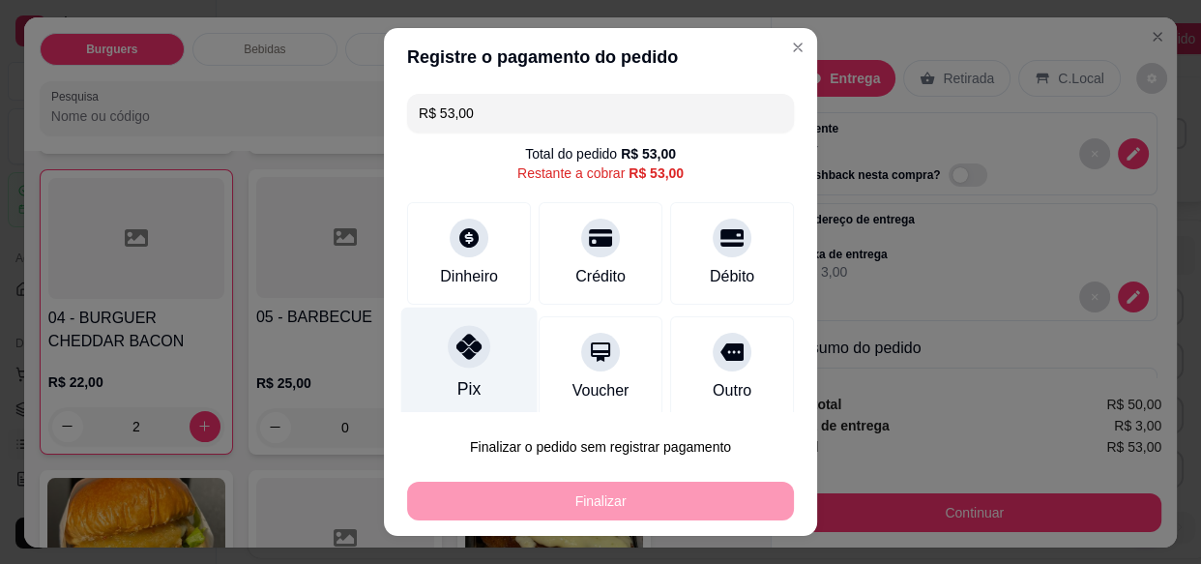
click at [458, 377] on div "Pix" at bounding box center [469, 388] width 23 height 25
type input "R$ 0,00"
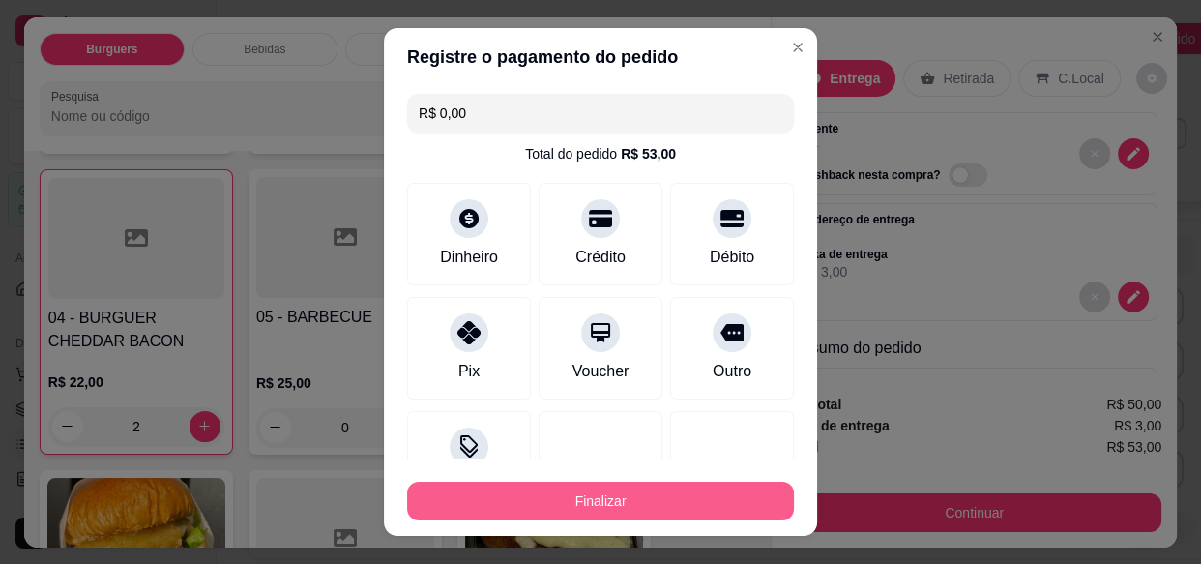
click at [518, 491] on button "Finalizar" at bounding box center [600, 501] width 387 height 39
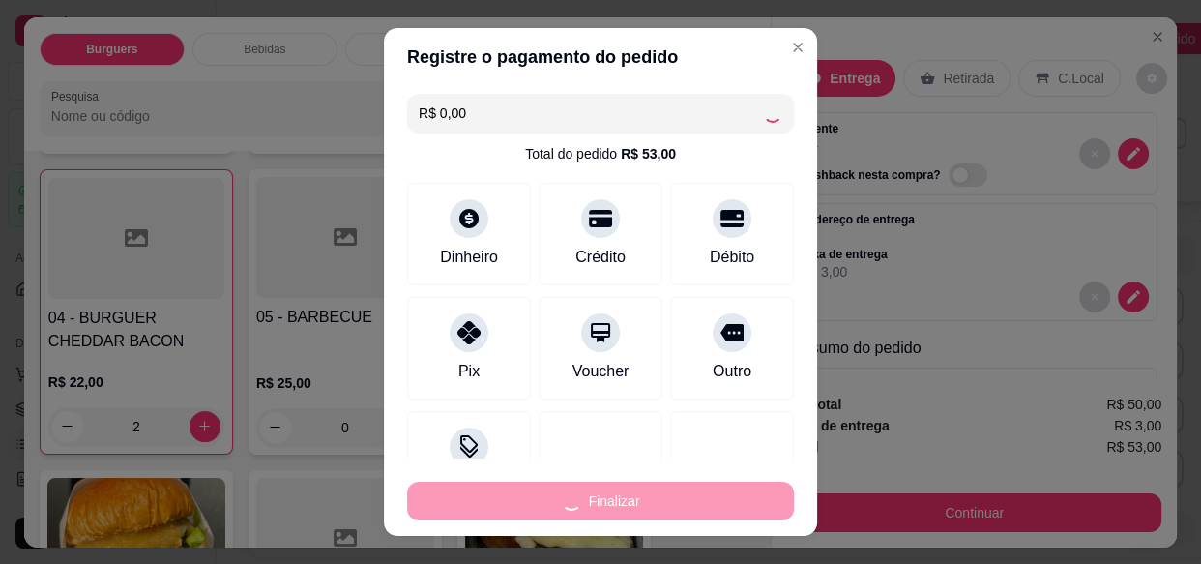
type input "0"
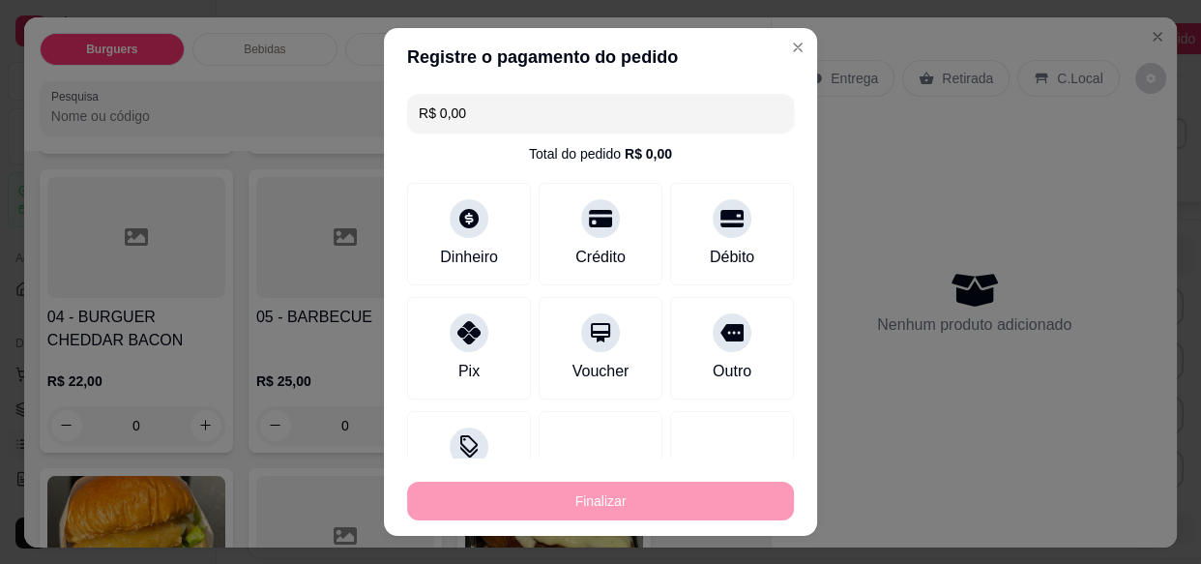
type input "-R$ 53,00"
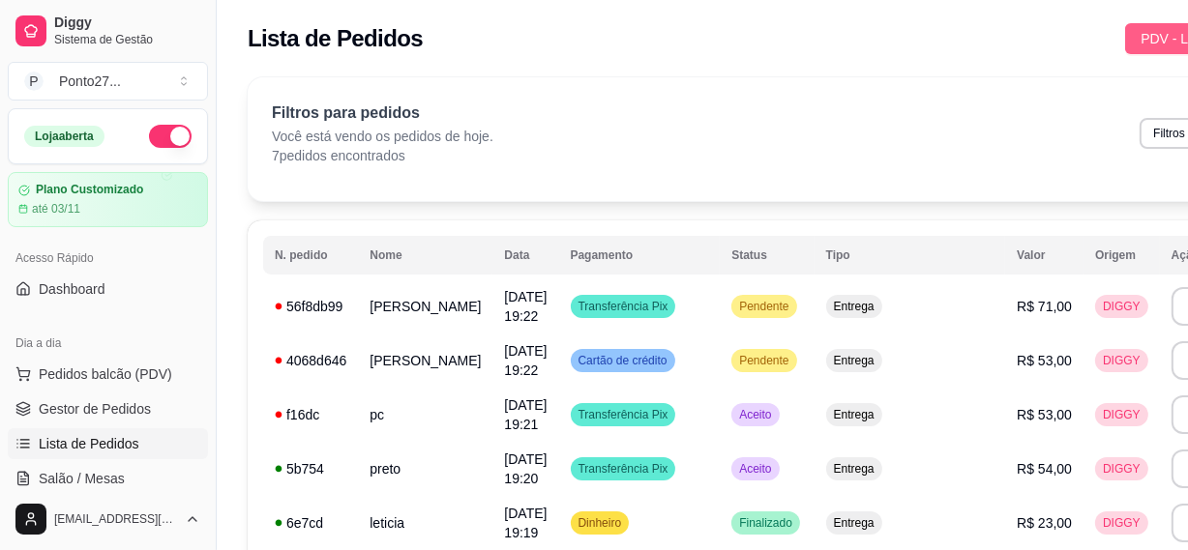
click at [1140, 43] on span "PDV - Lançar pedido" at bounding box center [1203, 38] width 126 height 21
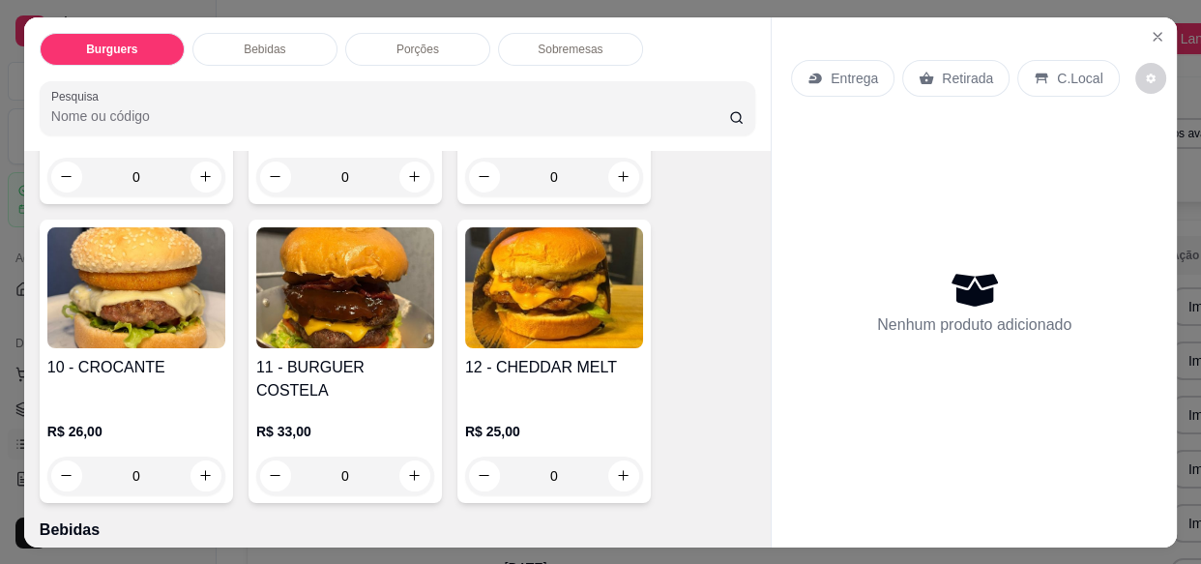
scroll to position [959, 0]
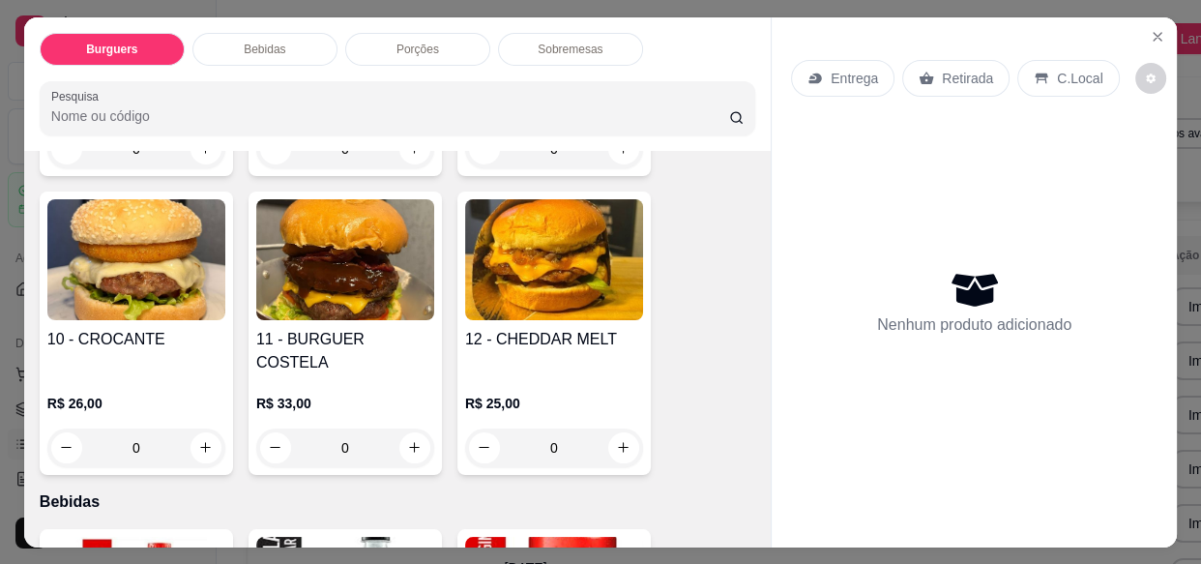
click at [201, 428] on div "0" at bounding box center [136, 447] width 178 height 39
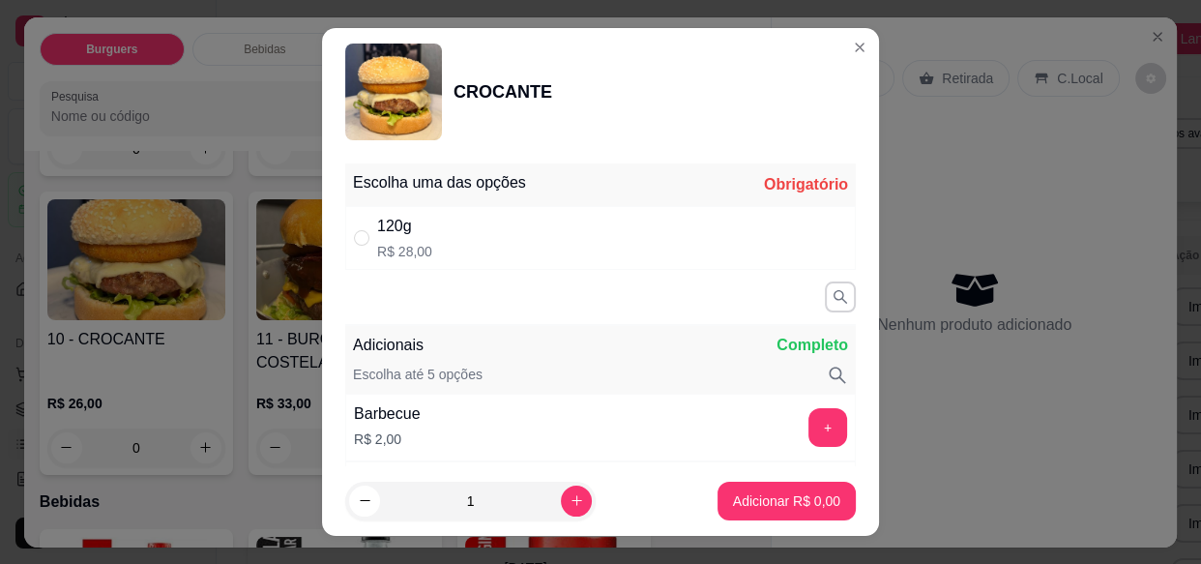
click at [614, 234] on div "120g R$ 28,00" at bounding box center [600, 238] width 511 height 64
radio input "true"
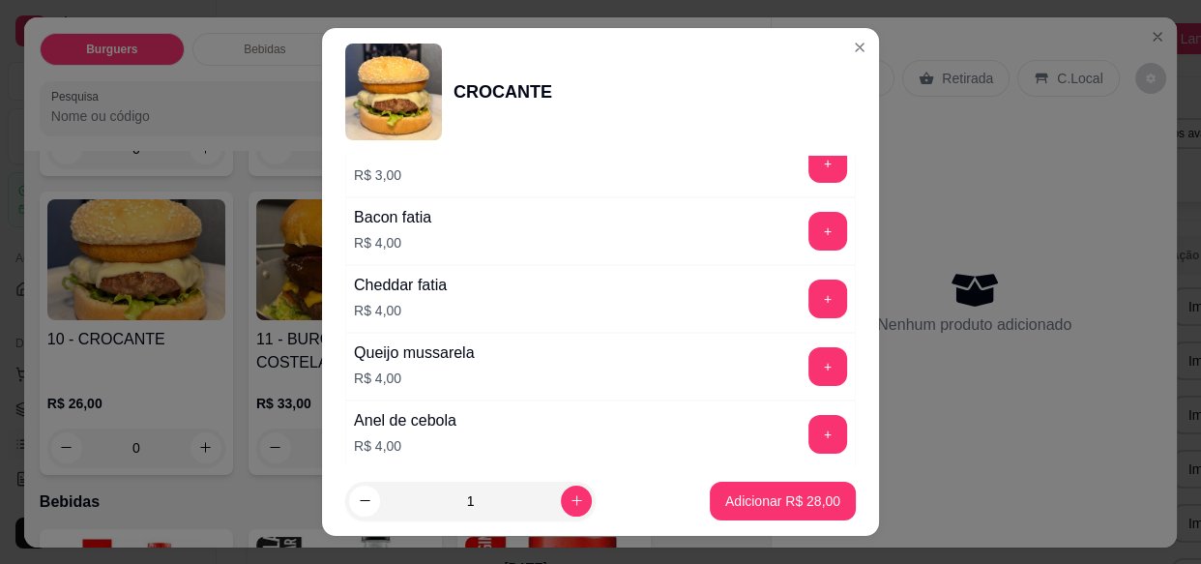
scroll to position [480, 0]
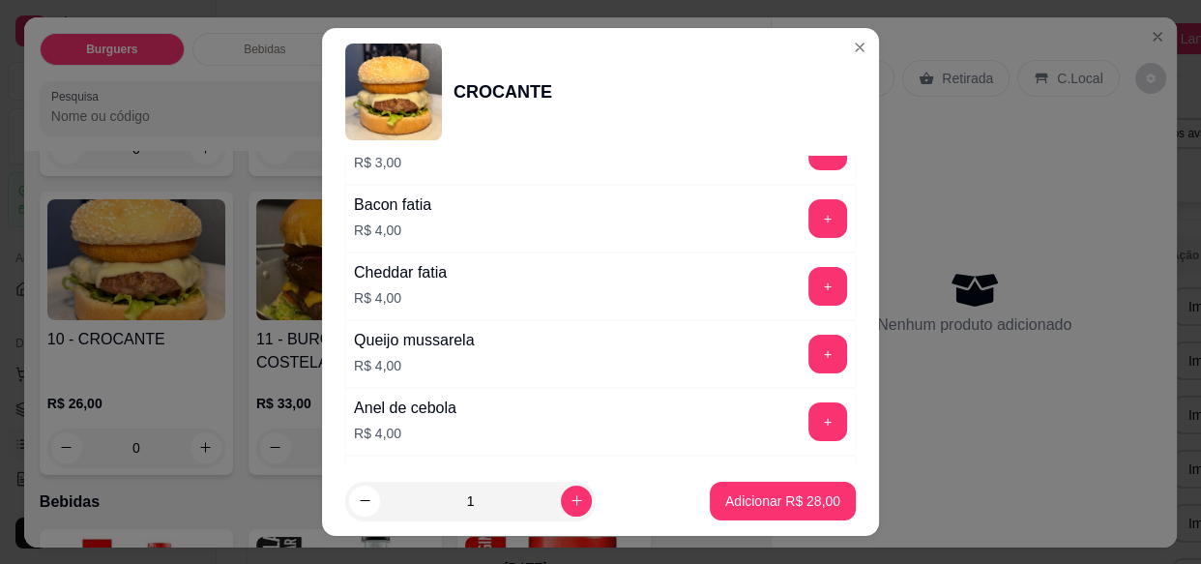
click at [809, 224] on button "+" at bounding box center [828, 218] width 39 height 39
click at [769, 491] on p "Adicionar R$ 32,00" at bounding box center [782, 500] width 115 height 19
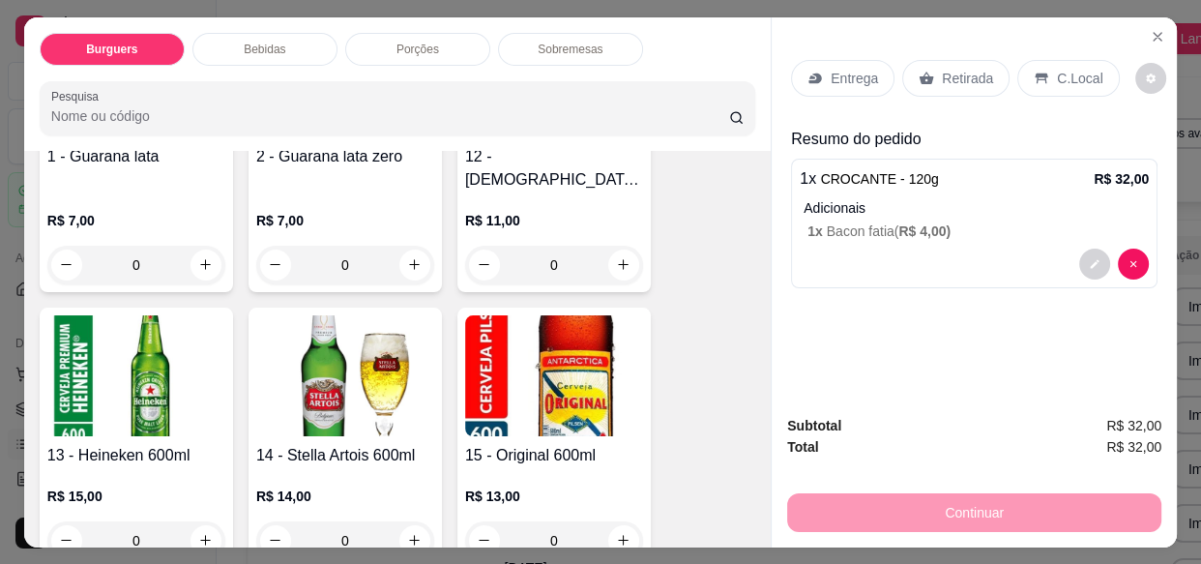
scroll to position [2699, 0]
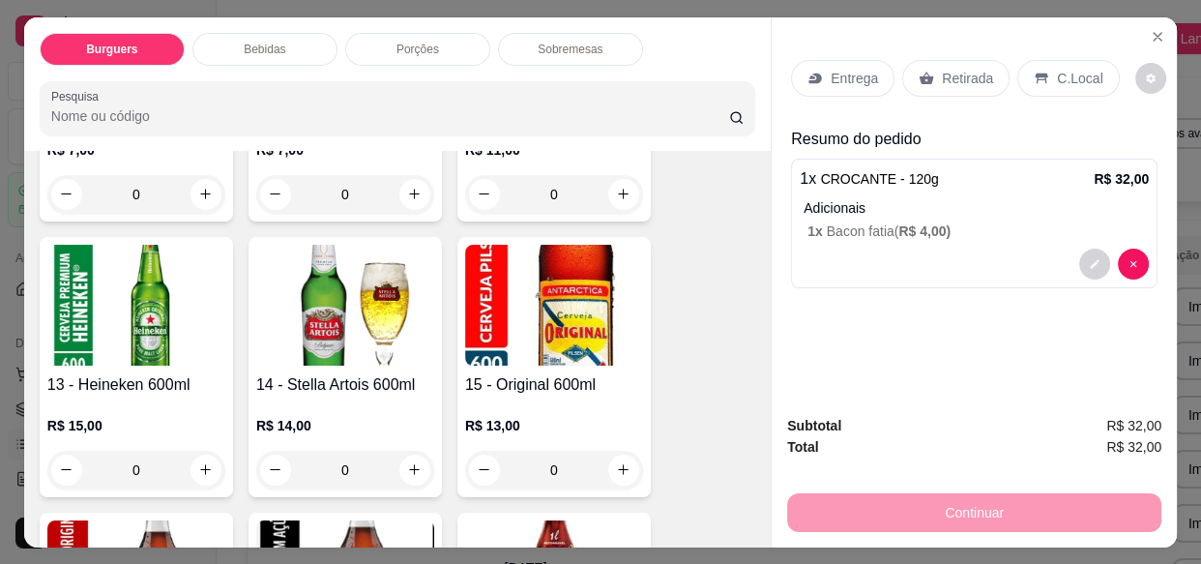
click at [628, 451] on div "0" at bounding box center [554, 470] width 170 height 39
click at [625, 455] on button "increase-product-quantity" at bounding box center [623, 470] width 30 height 30
type input "1"
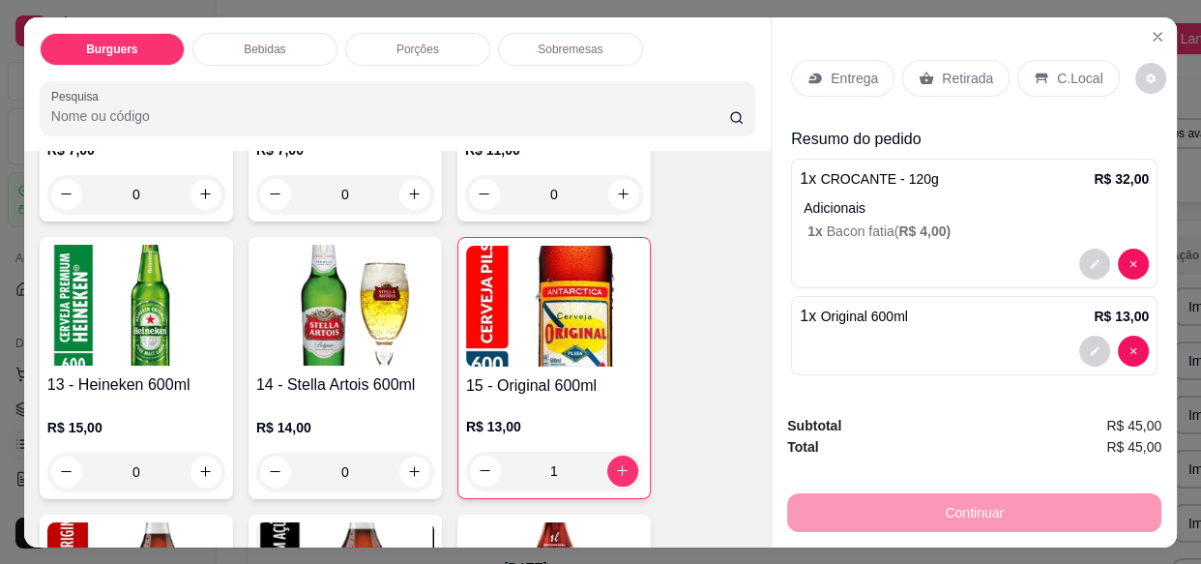
click at [957, 85] on div "Retirada" at bounding box center [955, 78] width 107 height 37
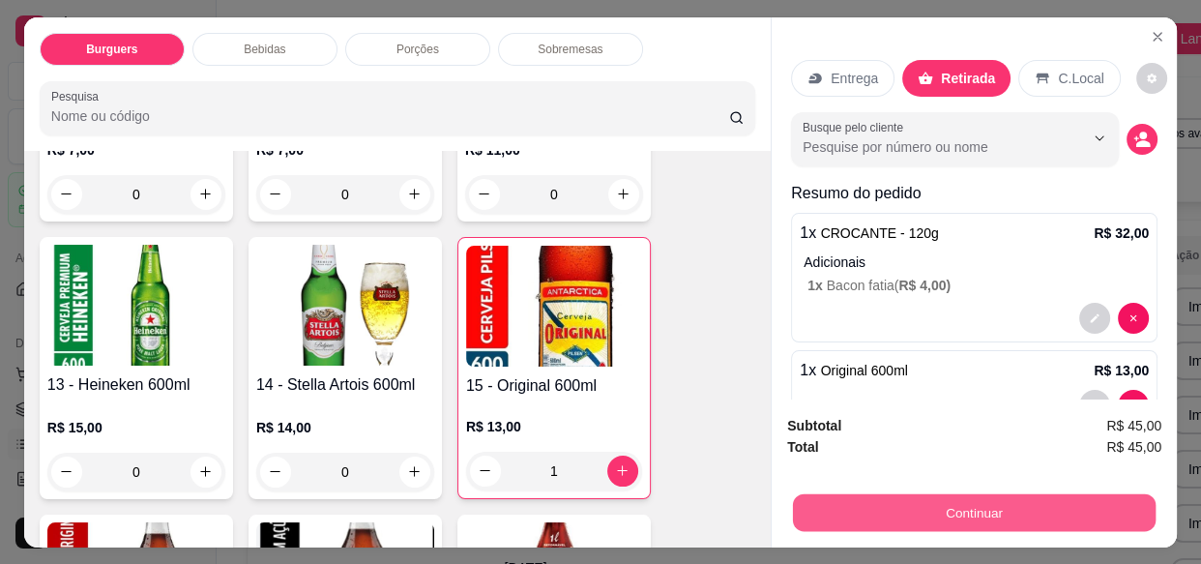
click at [889, 494] on button "Continuar" at bounding box center [974, 512] width 363 height 38
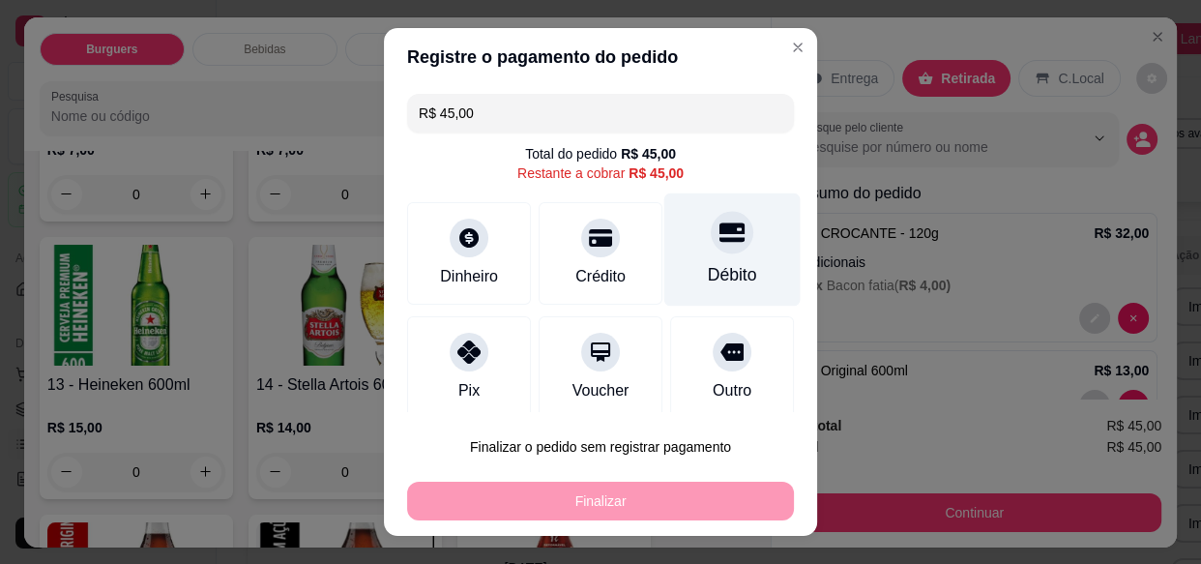
click at [720, 241] on icon at bounding box center [732, 232] width 25 height 19
type input "R$ 0,00"
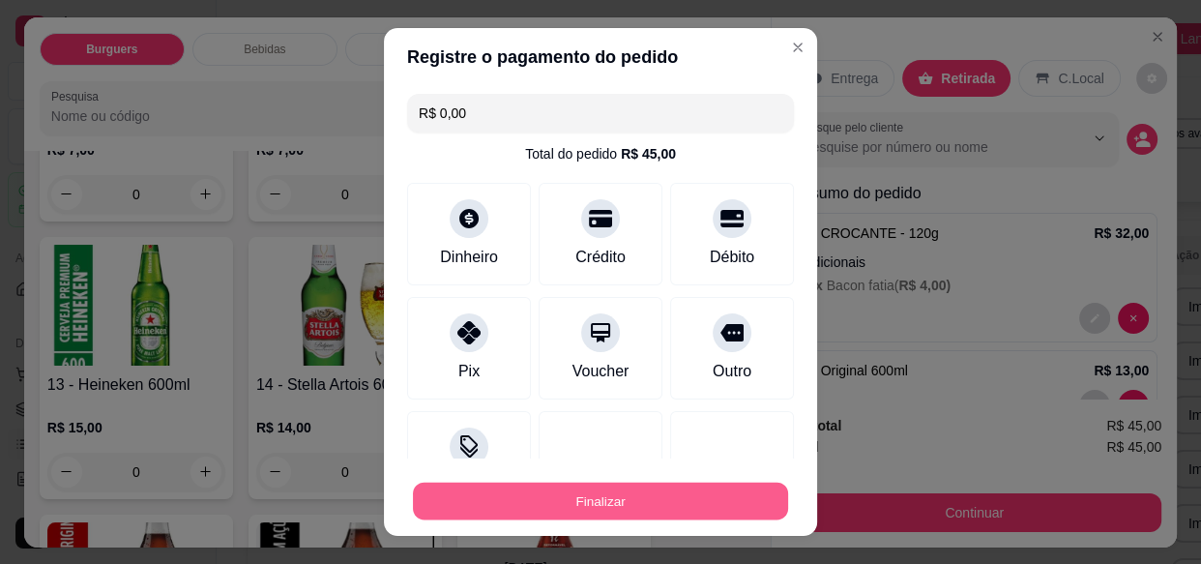
click at [614, 502] on button "Finalizar" at bounding box center [600, 501] width 375 height 38
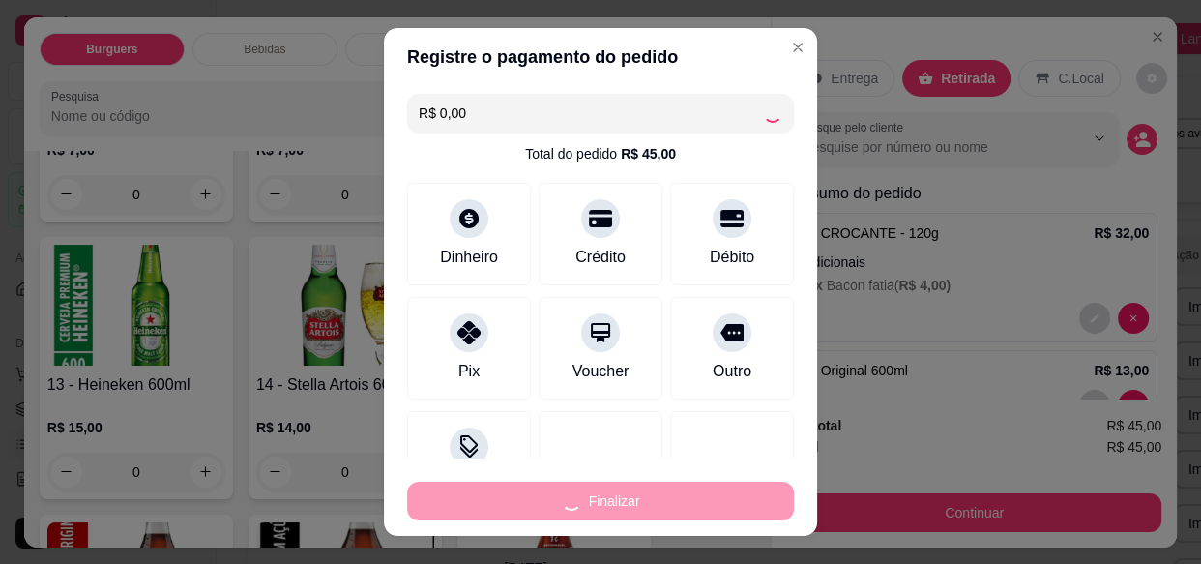
type input "0"
type input "-R$ 45,00"
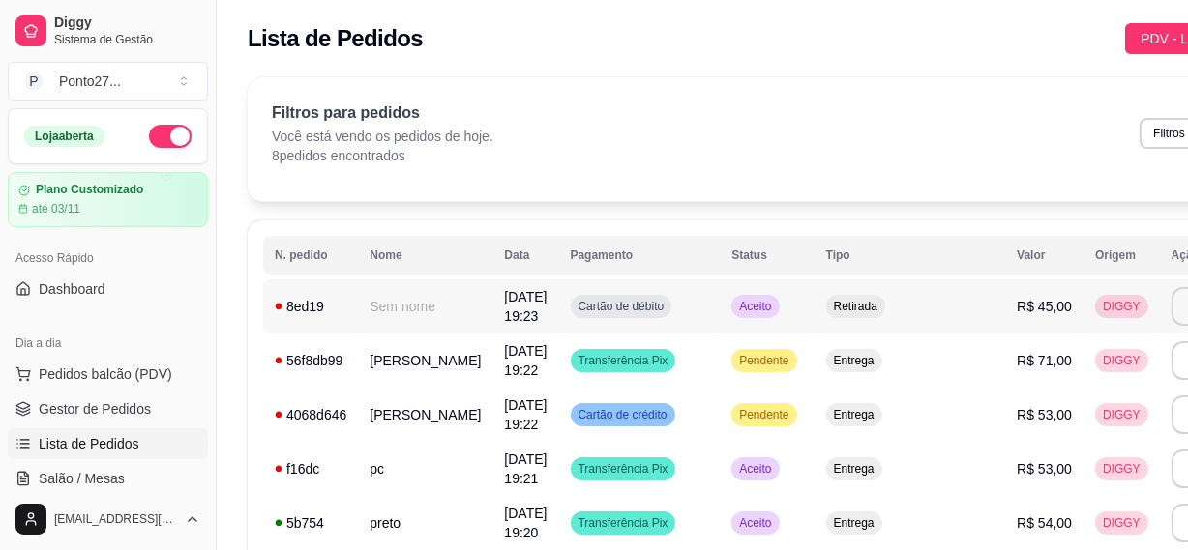
click at [720, 321] on td "Aceito" at bounding box center [767, 307] width 94 height 54
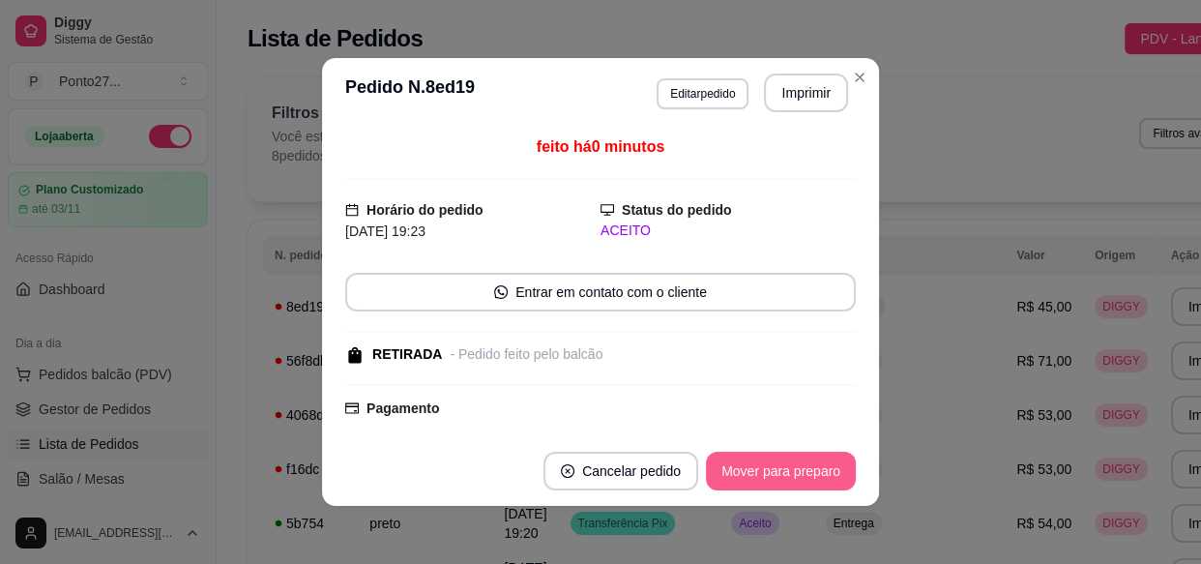
click at [767, 465] on button "Mover para preparo" at bounding box center [781, 471] width 150 height 39
click at [768, 465] on button "Mover para retirada disponível" at bounding box center [748, 472] width 207 height 38
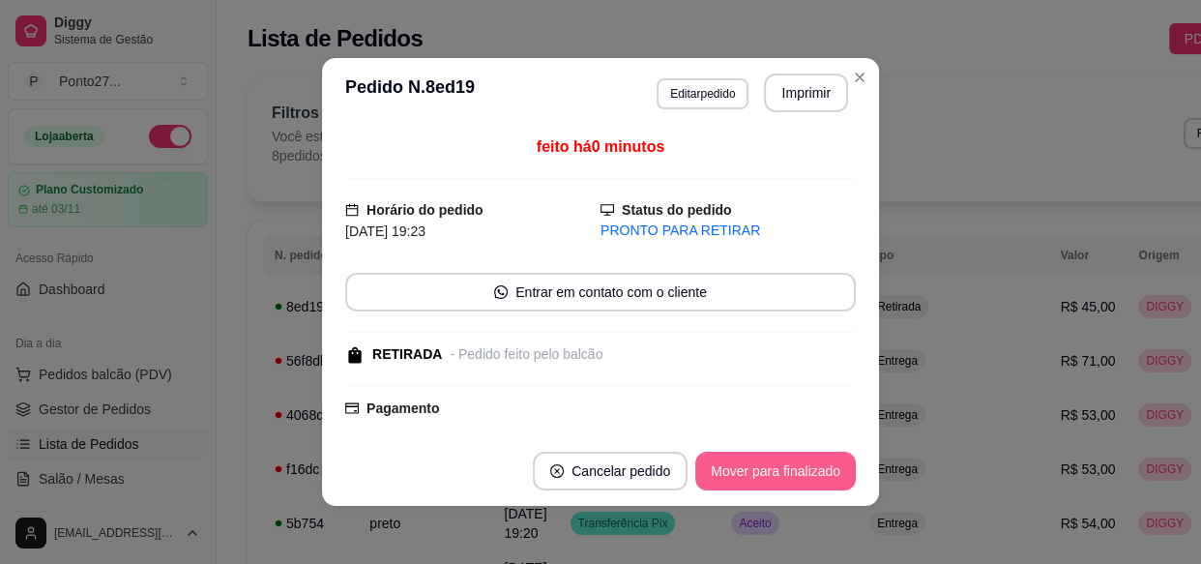
click at [768, 466] on button "Mover para finalizado" at bounding box center [775, 471] width 161 height 39
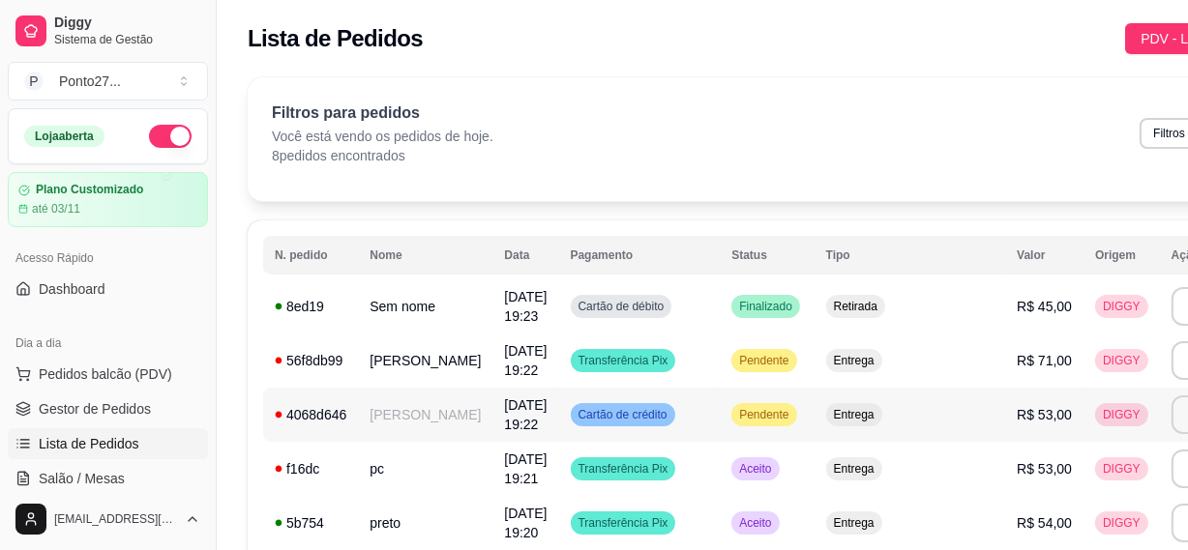
click at [580, 418] on span "Cartão de crédito" at bounding box center [623, 414] width 97 height 15
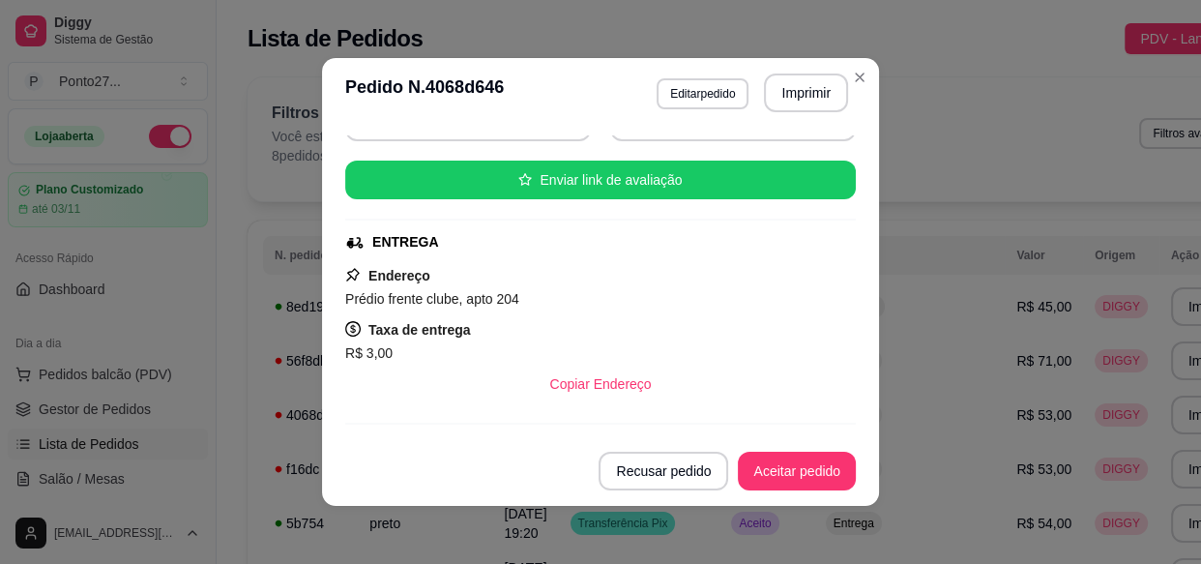
scroll to position [271, 0]
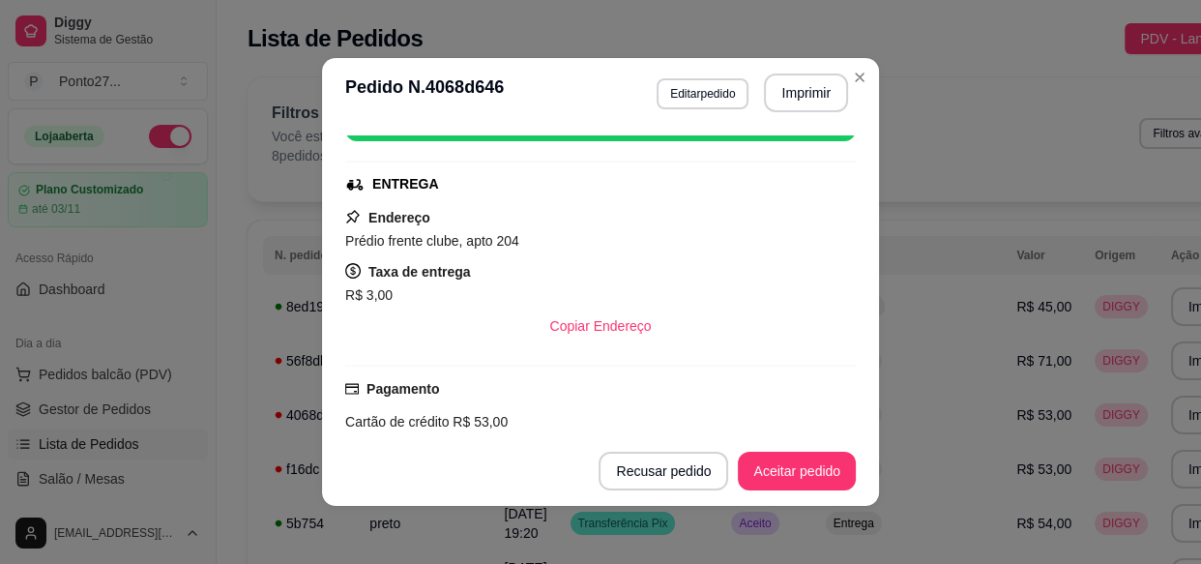
click at [792, 481] on button "Aceitar pedido" at bounding box center [797, 471] width 118 height 39
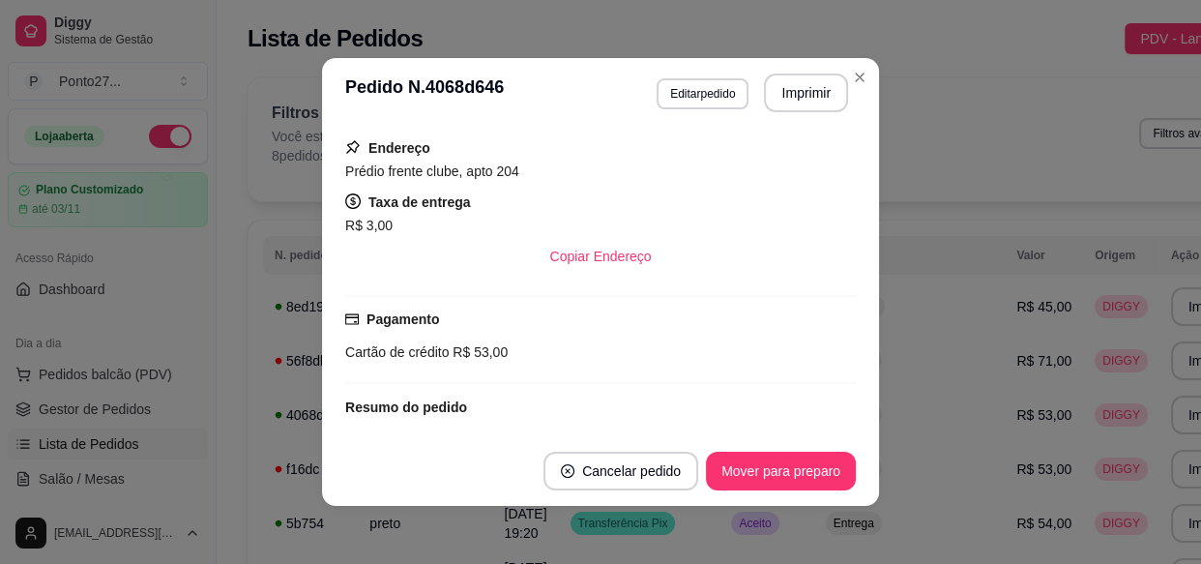
scroll to position [457, 0]
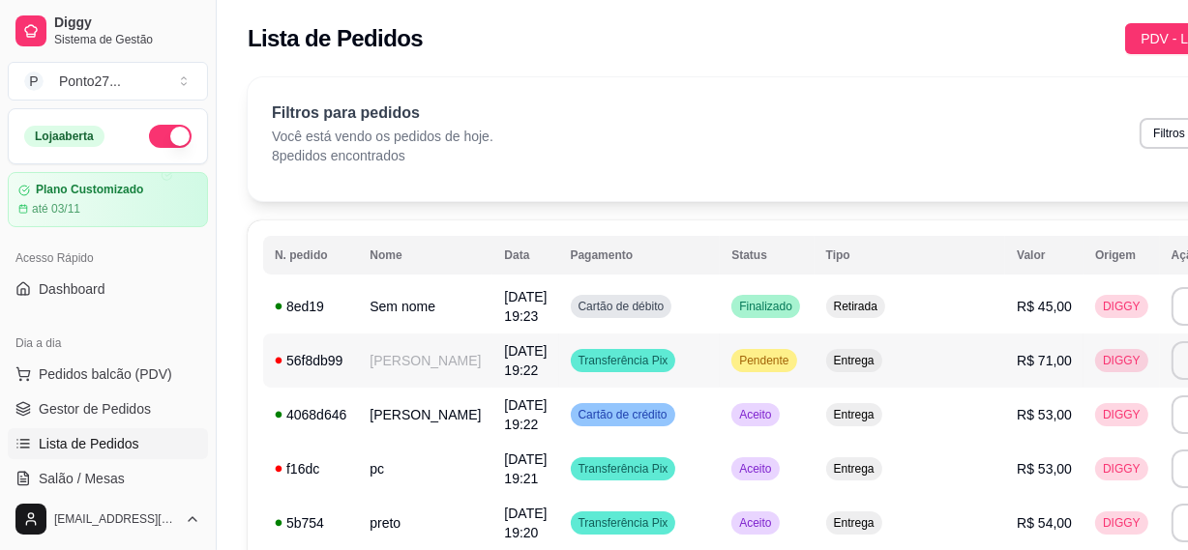
click at [735, 357] on span "Pendente" at bounding box center [763, 360] width 57 height 15
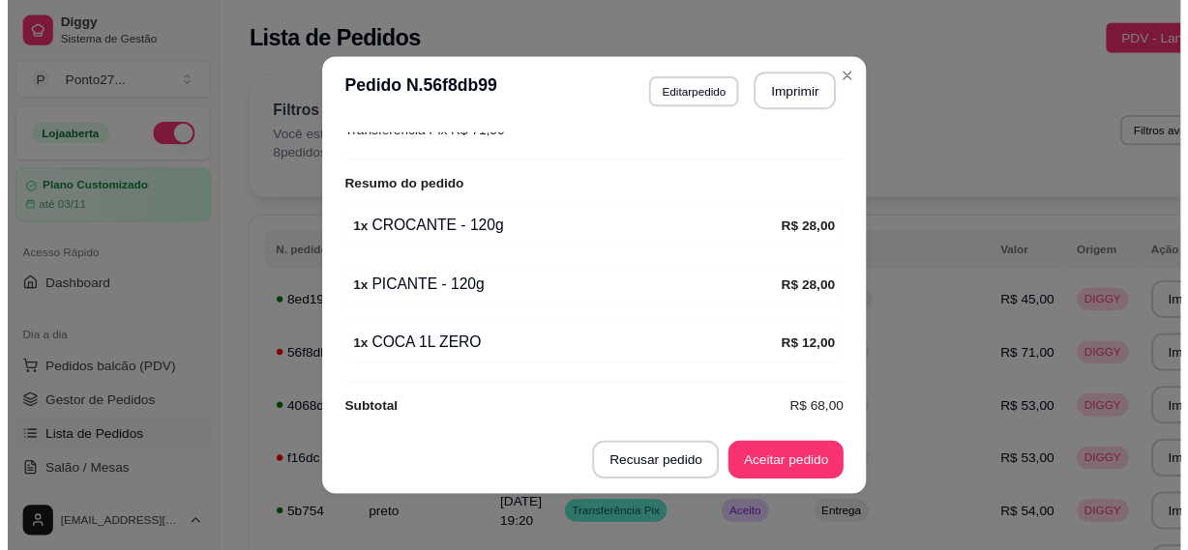
scroll to position [564, 0]
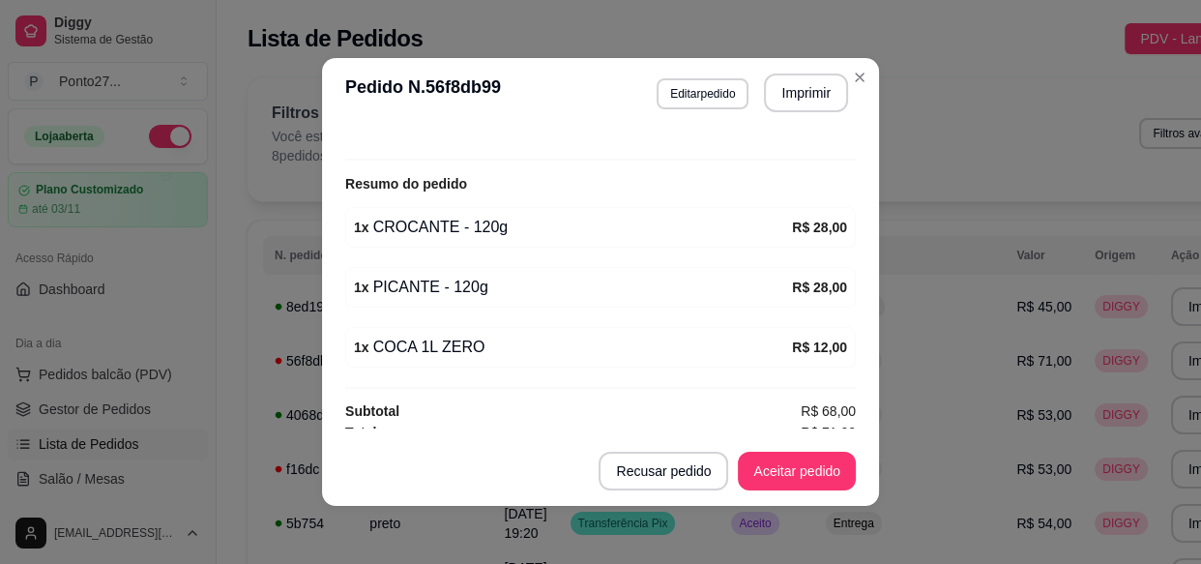
click at [920, 164] on div "Filtros para pedidos Você está vendo os pedidos de hoje. 8 pedidos encontrados …" at bounding box center [765, 134] width 986 height 64
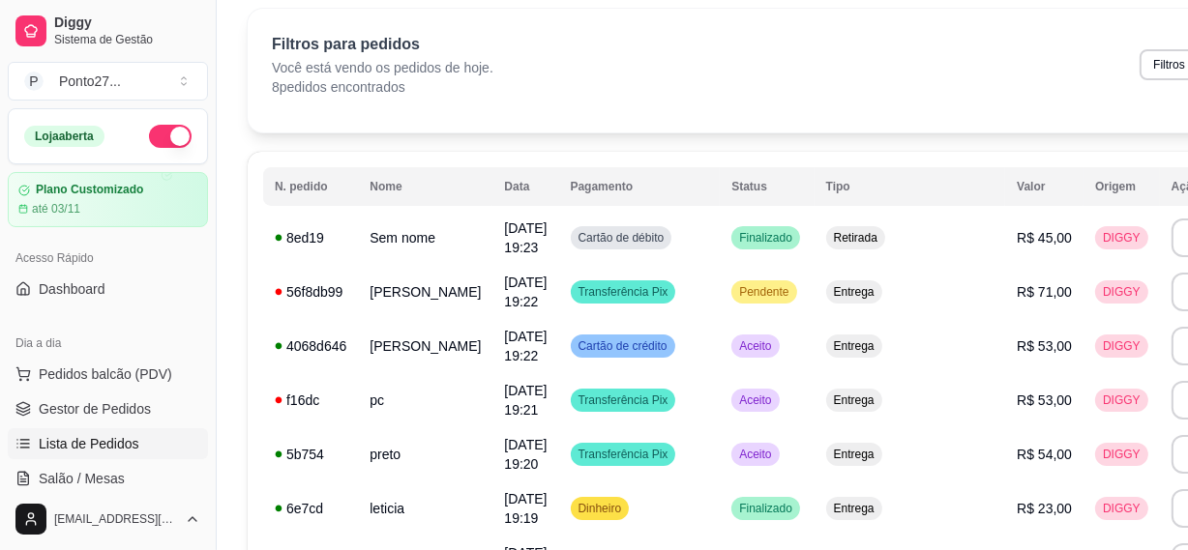
scroll to position [65, 0]
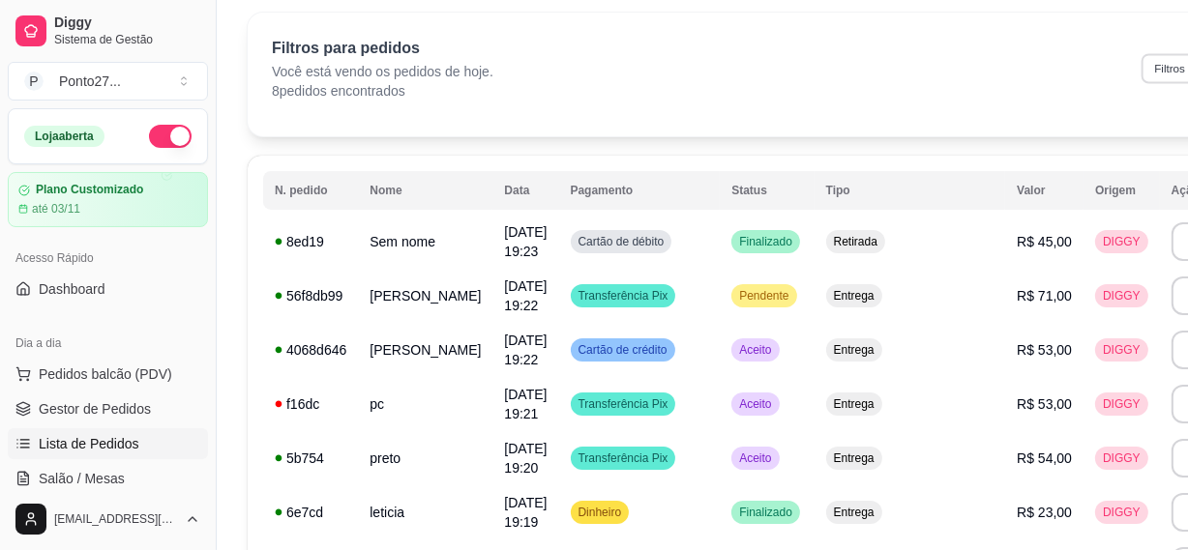
click at [1141, 64] on button "Filtros avançados" at bounding box center [1198, 68] width 114 height 30
select select "0"
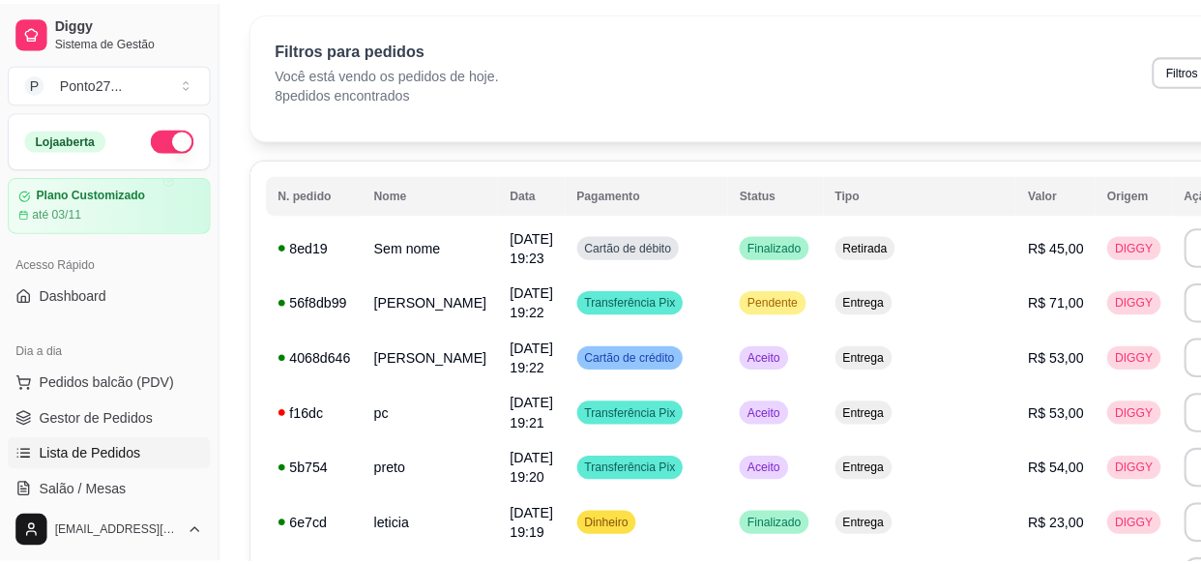
scroll to position [0, 0]
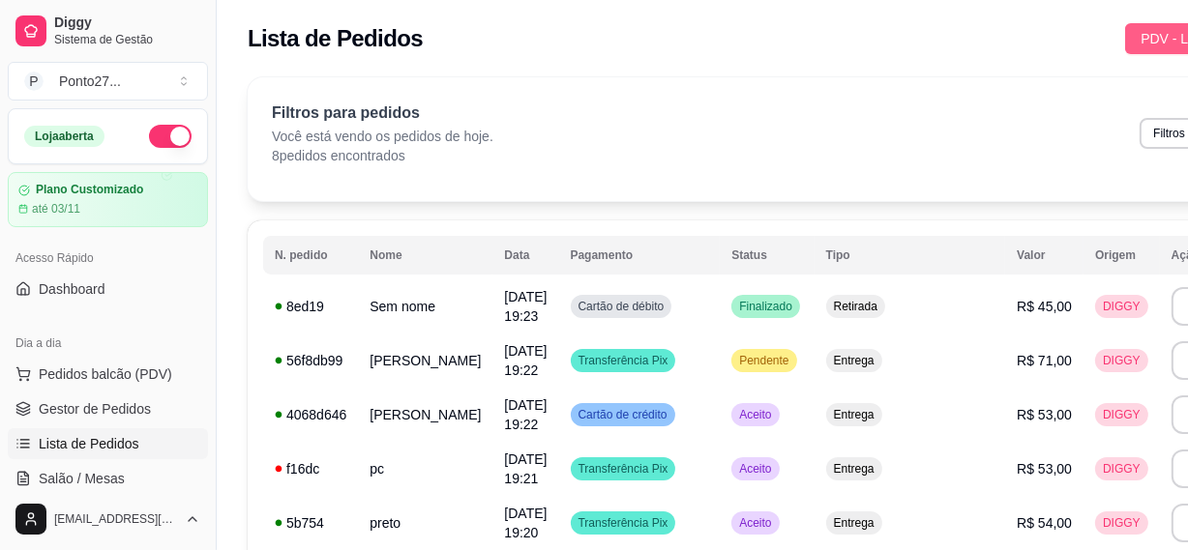
click at [1140, 44] on span "PDV - Lançar pedido" at bounding box center [1203, 38] width 126 height 21
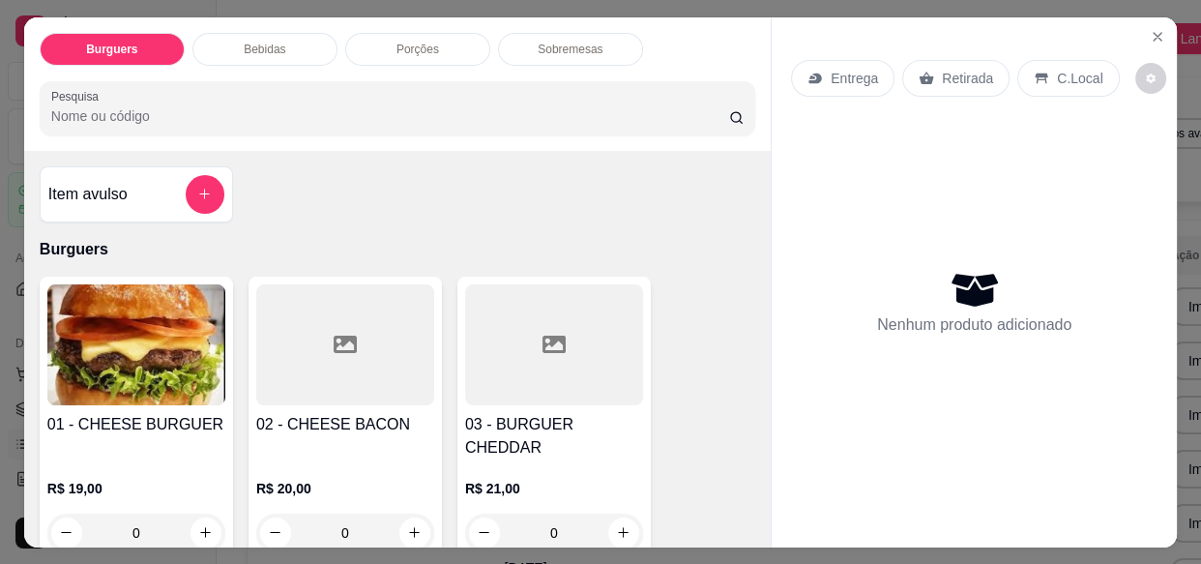
click at [808, 77] on icon at bounding box center [815, 78] width 15 height 15
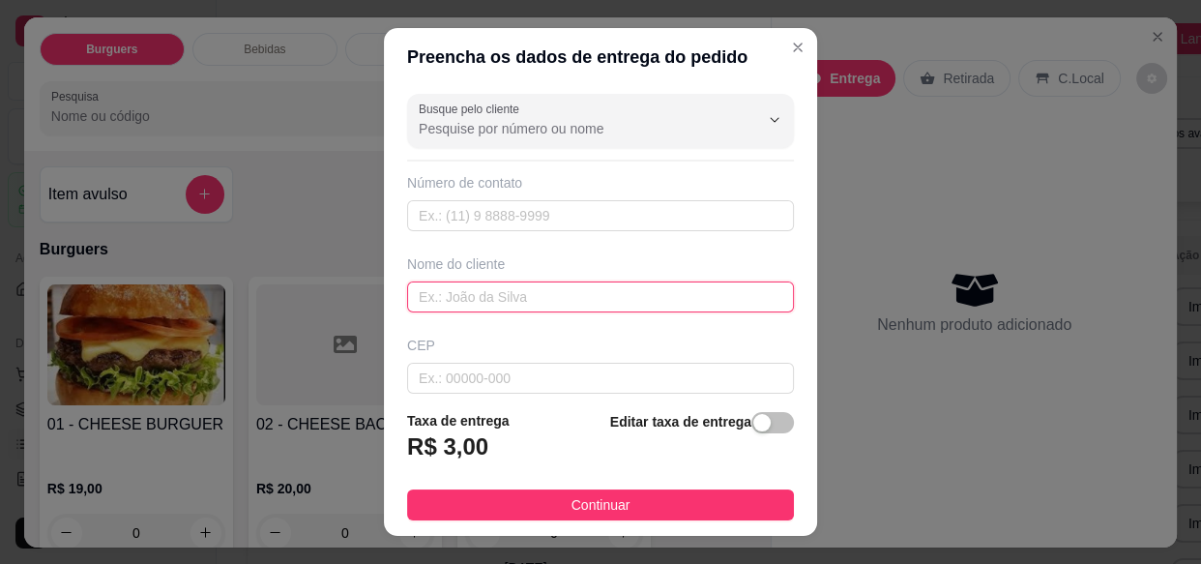
click at [593, 287] on input "text" at bounding box center [600, 296] width 387 height 31
type input "boca"
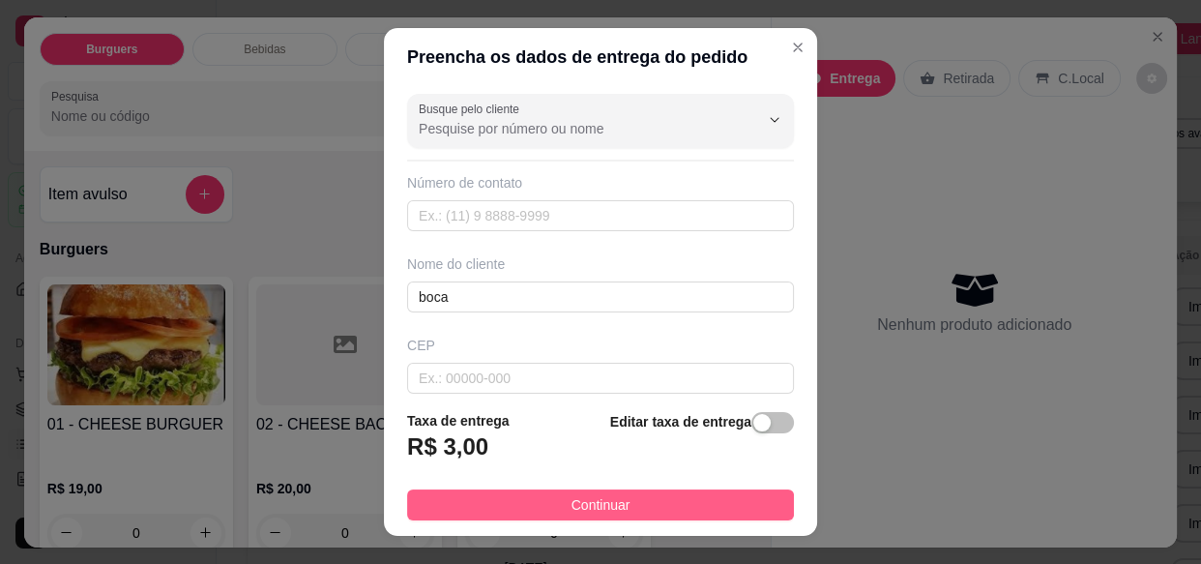
click at [665, 504] on button "Continuar" at bounding box center [600, 504] width 387 height 31
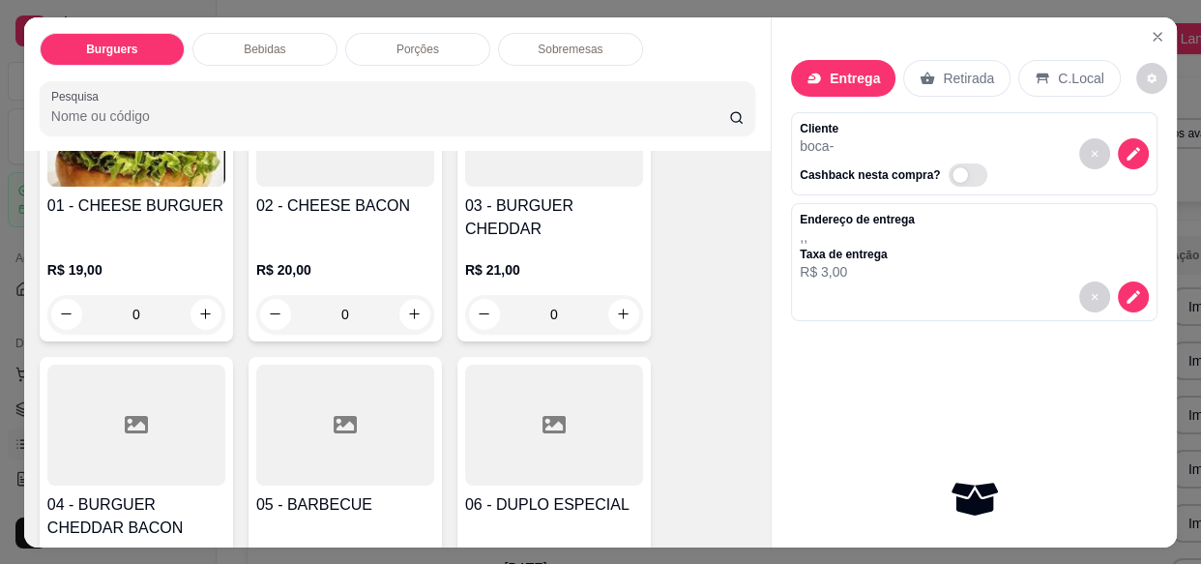
scroll to position [220, 0]
click at [405, 296] on div "0" at bounding box center [345, 313] width 178 height 39
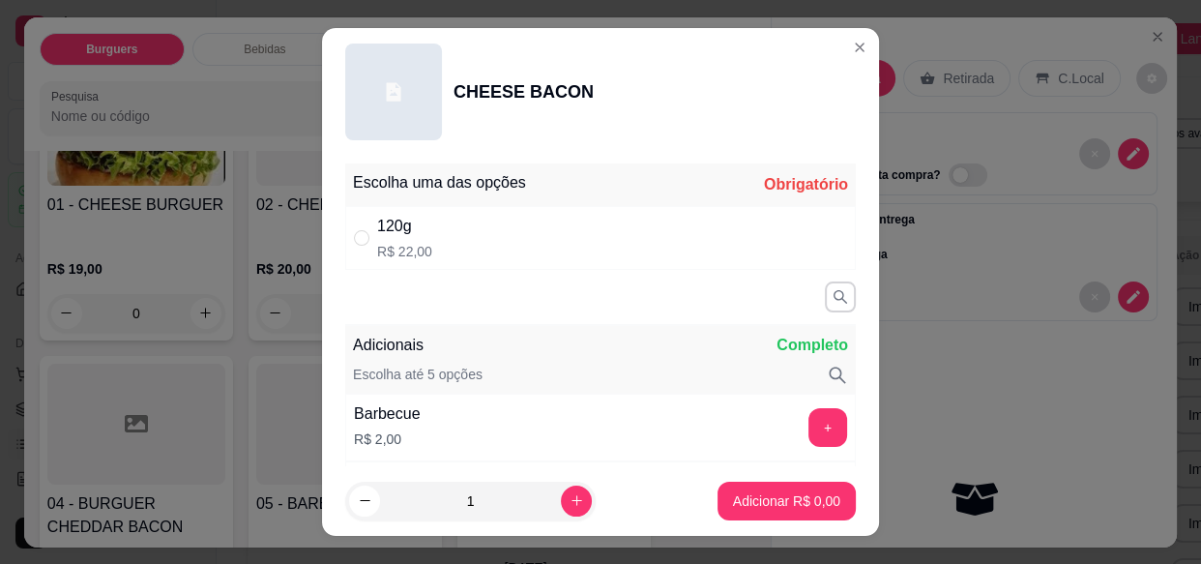
click at [587, 229] on div "120g R$ 22,00" at bounding box center [600, 238] width 511 height 64
radio input "true"
click at [561, 500] on button "increase-product-quantity" at bounding box center [576, 501] width 30 height 30
type input "2"
click at [774, 516] on button "Adicionar R$ 44,00" at bounding box center [783, 501] width 146 height 39
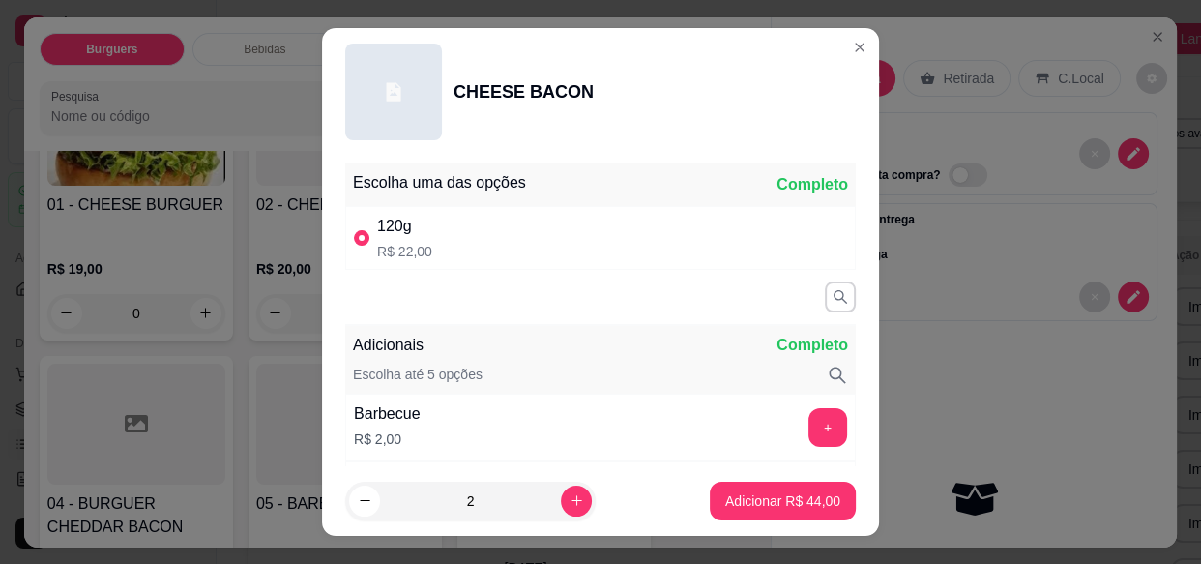
type input "2"
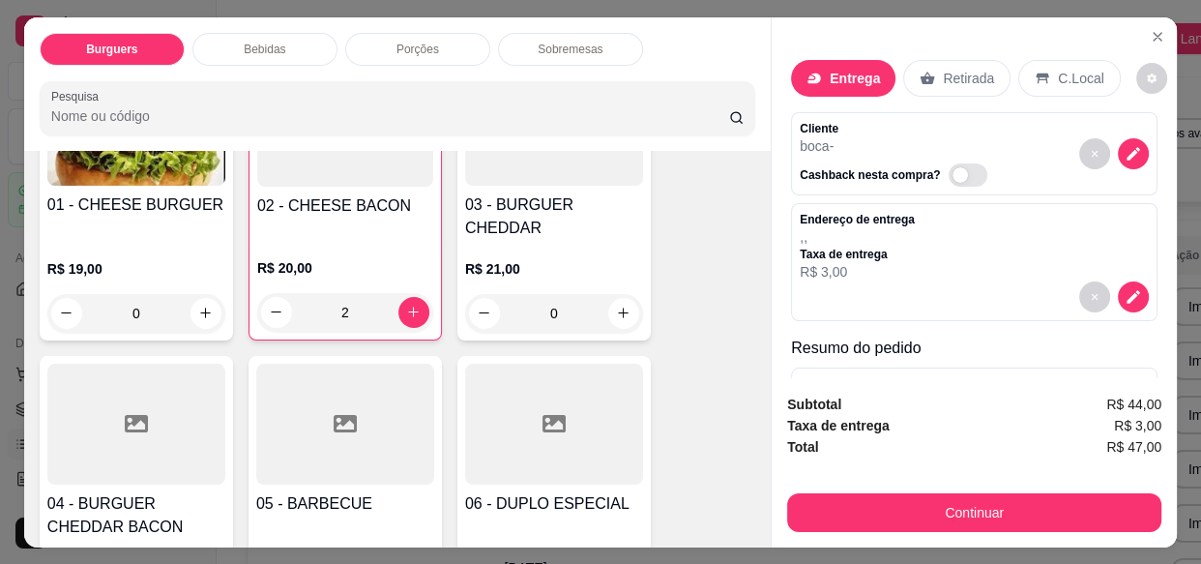
click at [295, 51] on div "Bebidas" at bounding box center [264, 49] width 145 height 33
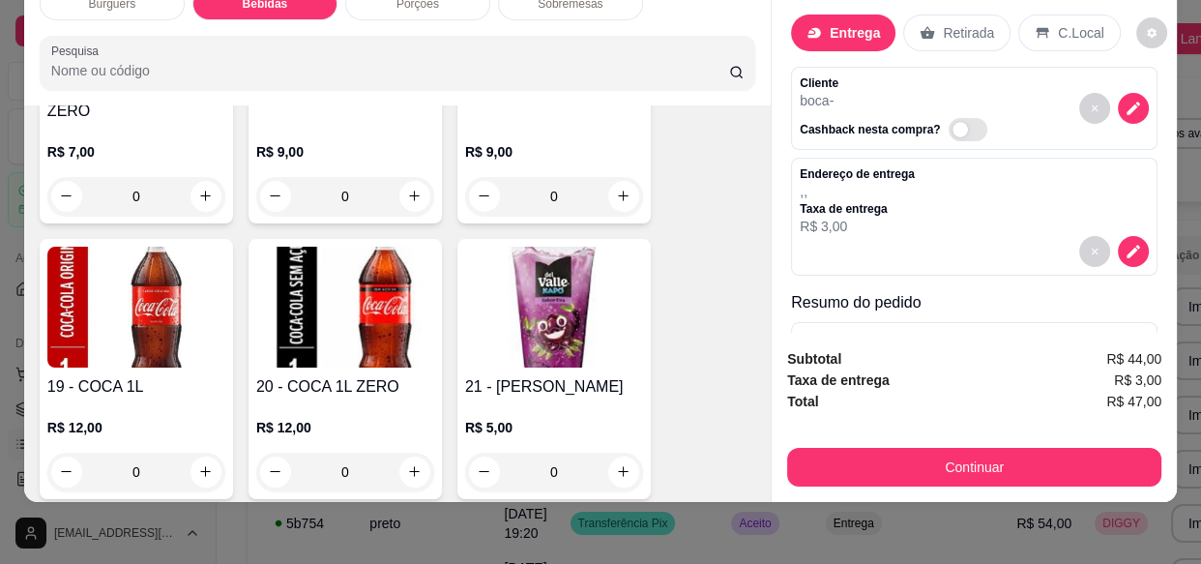
scroll to position [1779, 0]
click at [211, 456] on button "increase-product-quantity" at bounding box center [206, 471] width 31 height 31
click at [198, 463] on icon "increase-product-quantity" at bounding box center [205, 470] width 15 height 15
type input "1"
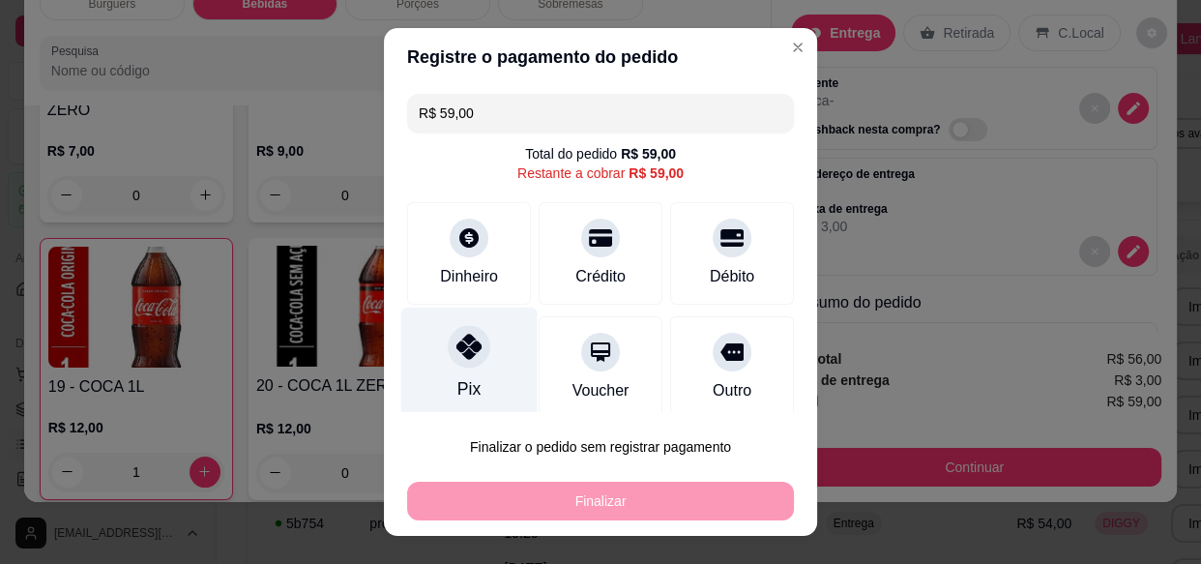
click at [463, 357] on icon at bounding box center [469, 346] width 25 height 25
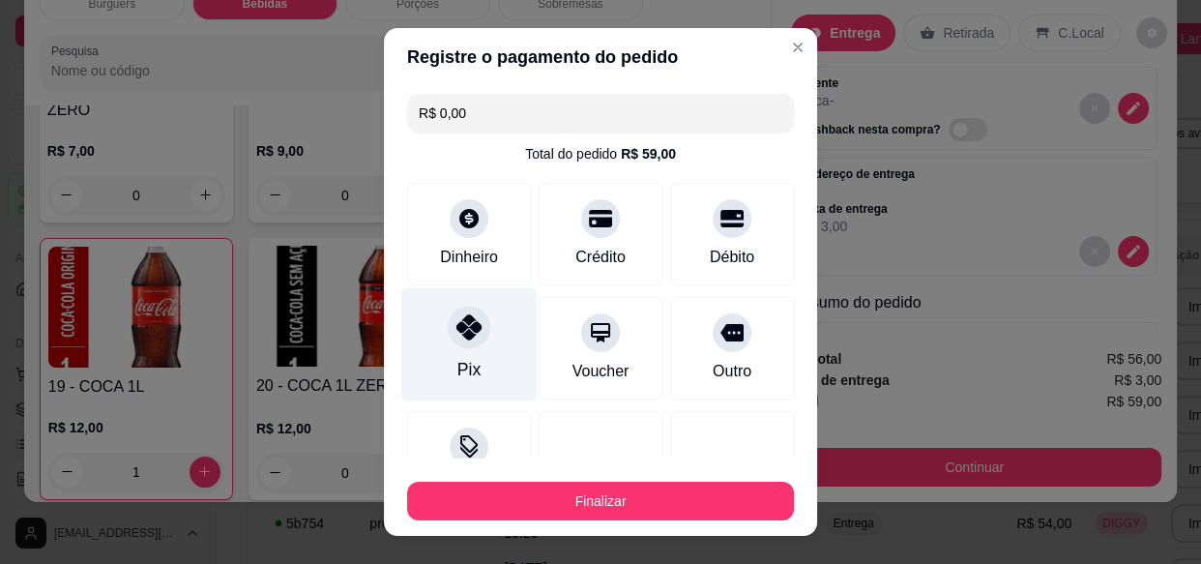
type input "R$ 0,00"
click at [549, 506] on button "Finalizar" at bounding box center [600, 501] width 375 height 38
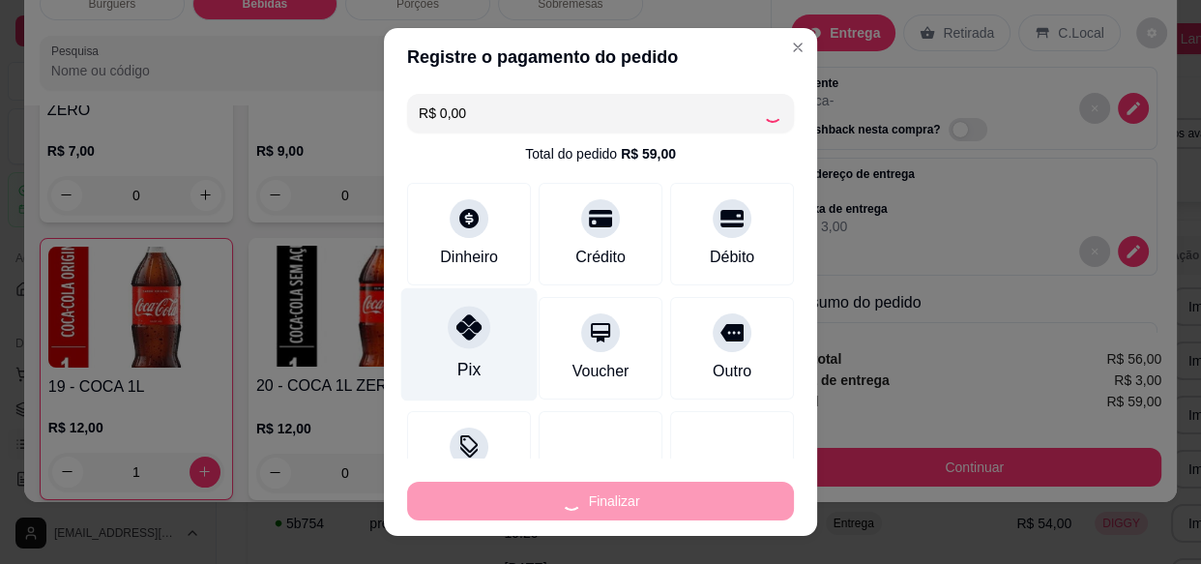
type input "0"
type input "-R$ 59,00"
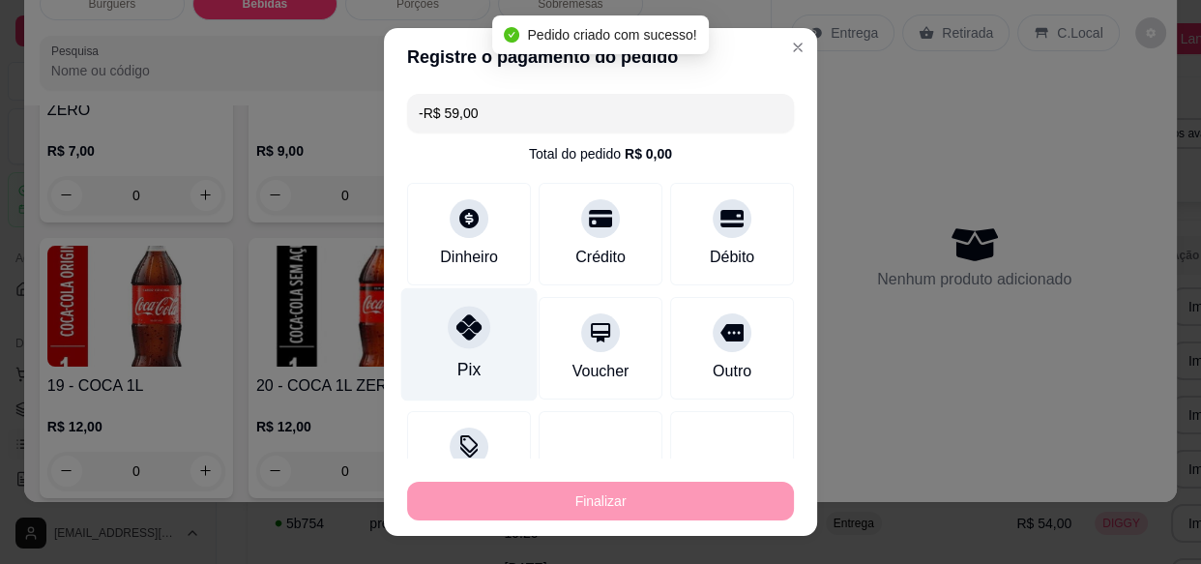
scroll to position [1777, 0]
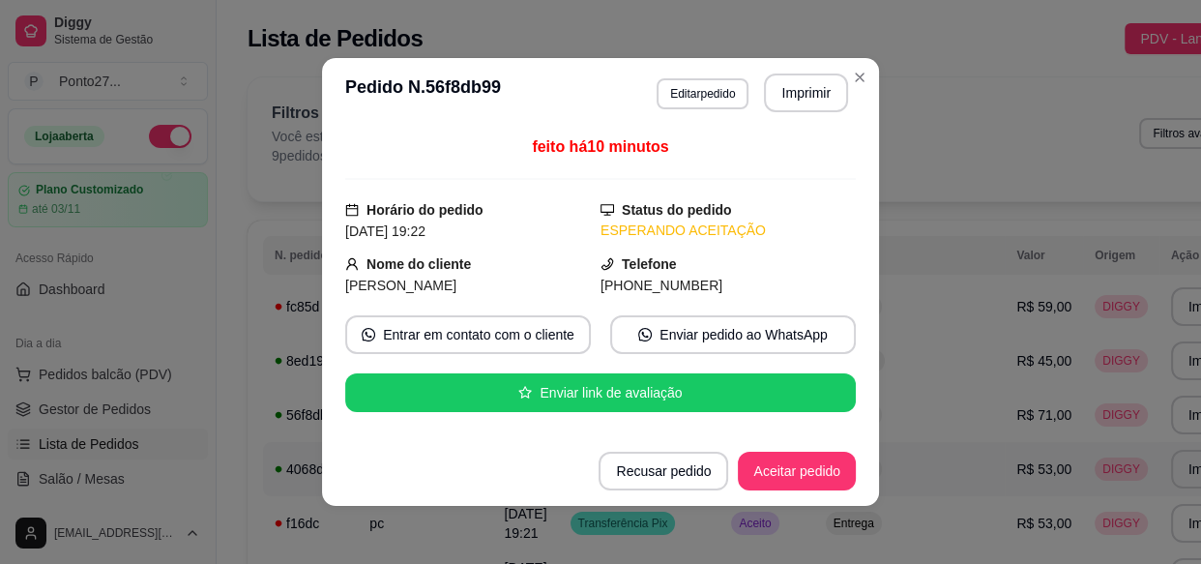
click at [787, 480] on button "Aceitar pedido" at bounding box center [797, 471] width 118 height 39
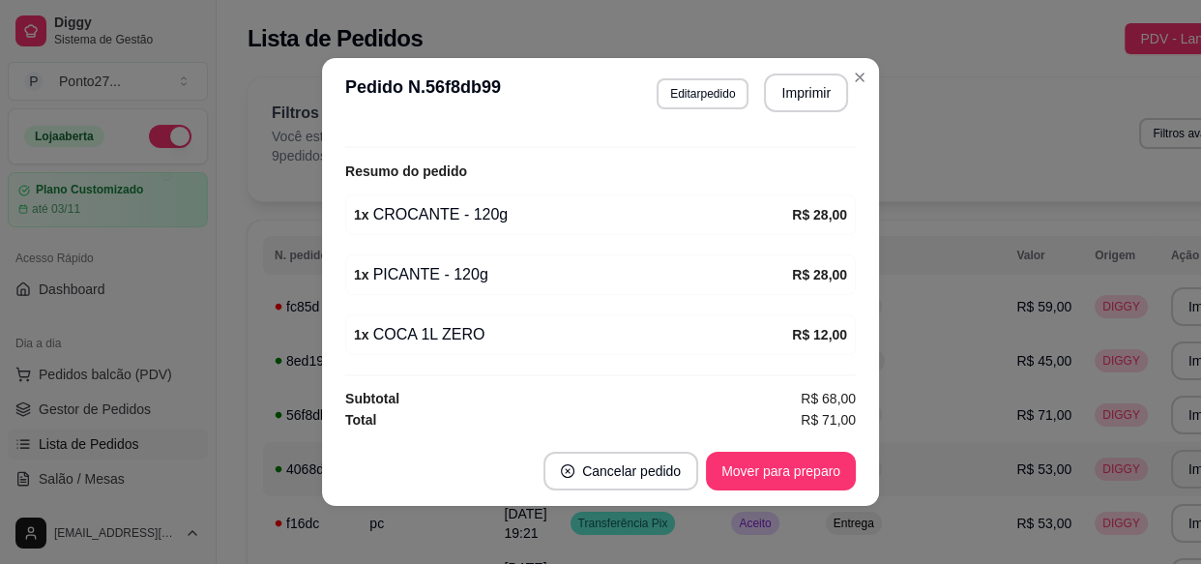
scroll to position [576, 0]
click at [960, 187] on div "Filtros para pedidos Você está vendo os pedidos de hoje. 11 pedidos encontrados…" at bounding box center [769, 139] width 1042 height 124
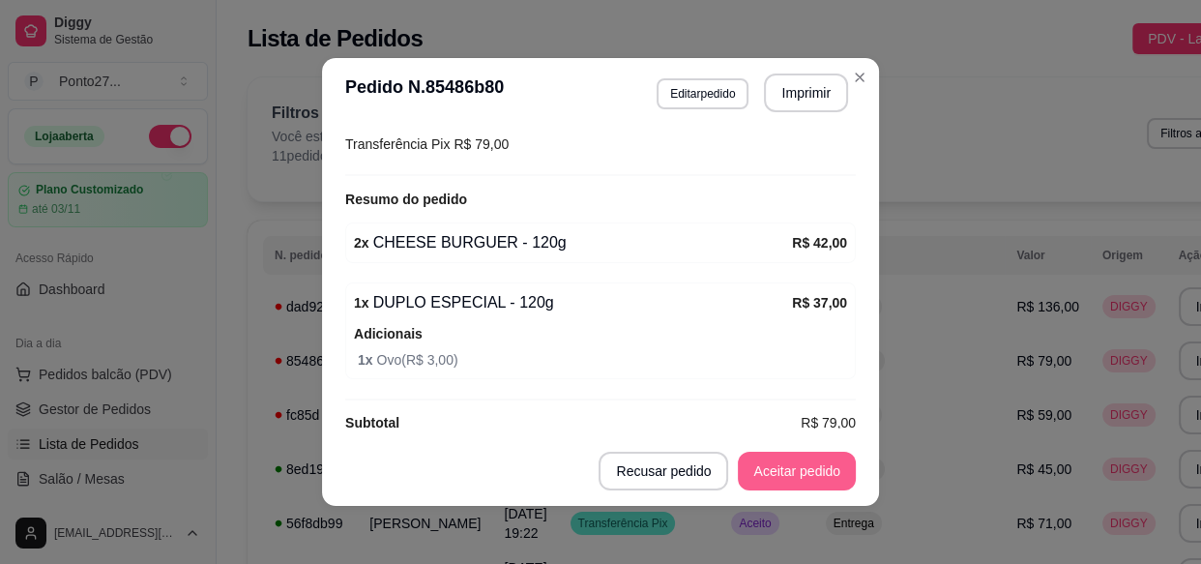
scroll to position [0, 0]
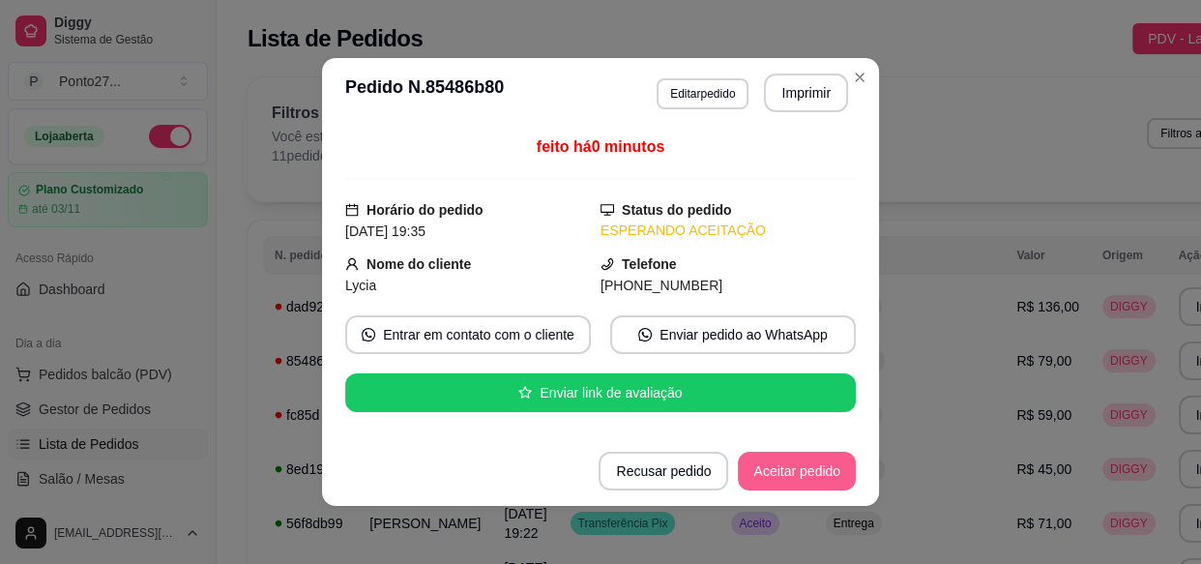
click at [949, 155] on div "Filtros para pedidos Você está vendo os pedidos de hoje. 11 pedidos encontrados…" at bounding box center [768, 134] width 993 height 64
click at [930, 153] on div "Filtros para pedidos Você está vendo os pedidos de hoje. 11 pedidos encontrados…" at bounding box center [768, 134] width 993 height 64
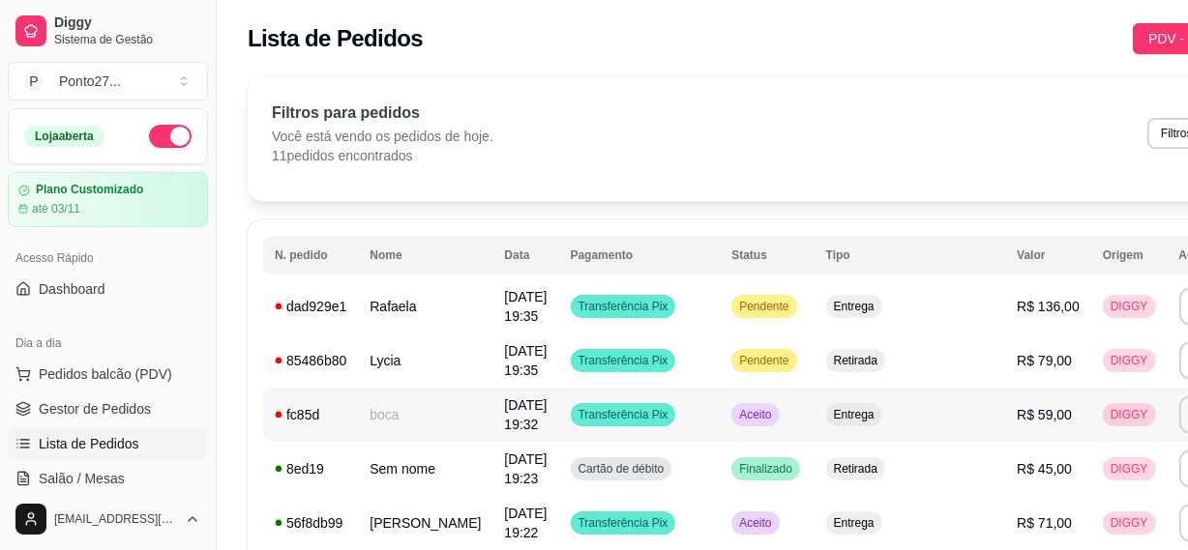
click at [735, 413] on span "Aceito" at bounding box center [755, 414] width 40 height 15
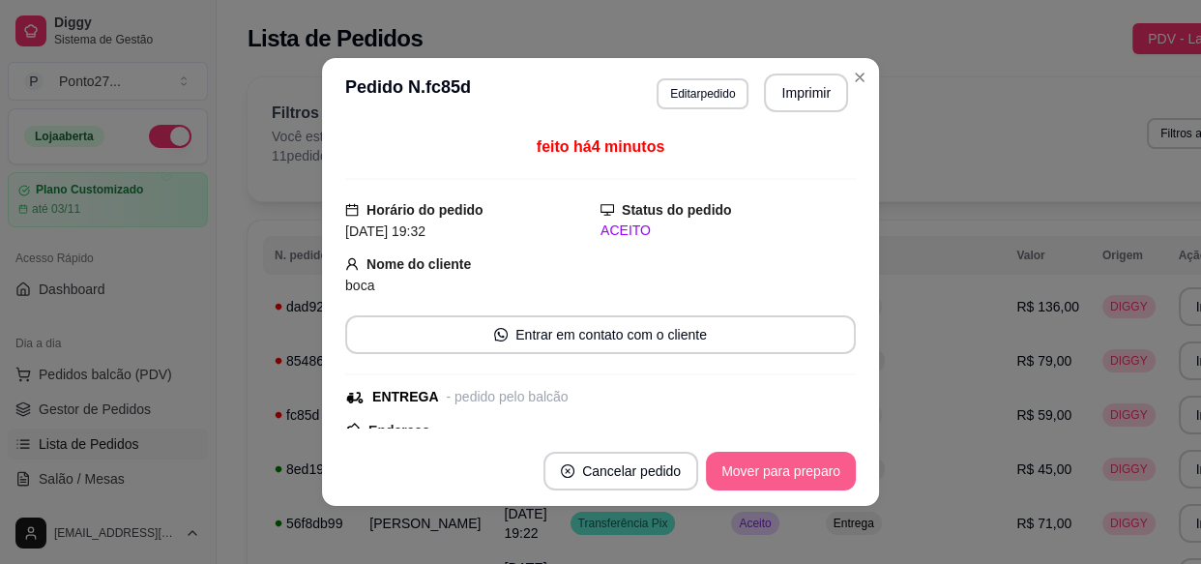
click at [757, 472] on button "Mover para preparo" at bounding box center [781, 471] width 150 height 39
click at [757, 472] on button "Mover para entrega" at bounding box center [781, 472] width 145 height 38
click at [757, 472] on button "Mover para finalizado" at bounding box center [776, 472] width 156 height 38
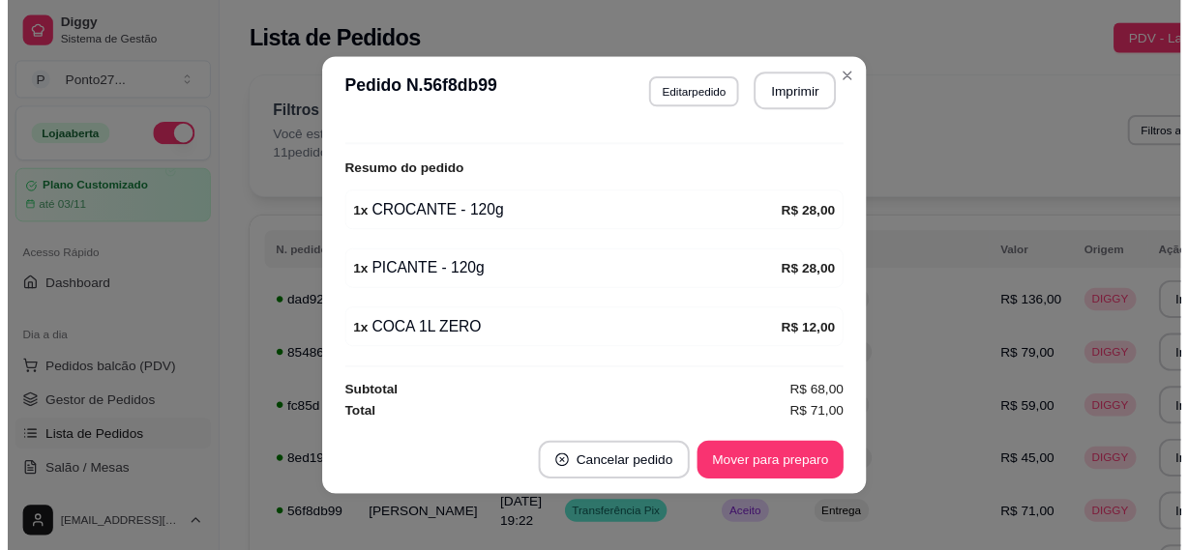
scroll to position [3, 0]
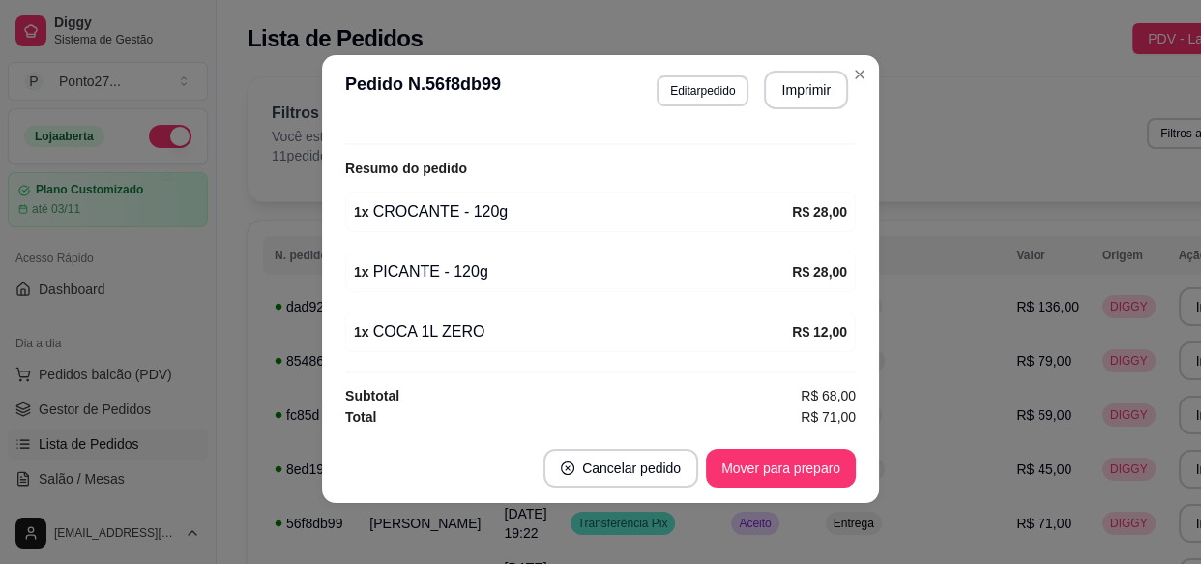
click at [957, 158] on div "Filtros para pedidos Você está vendo os pedidos de hoje. 11 pedidos encontrados…" at bounding box center [768, 134] width 993 height 64
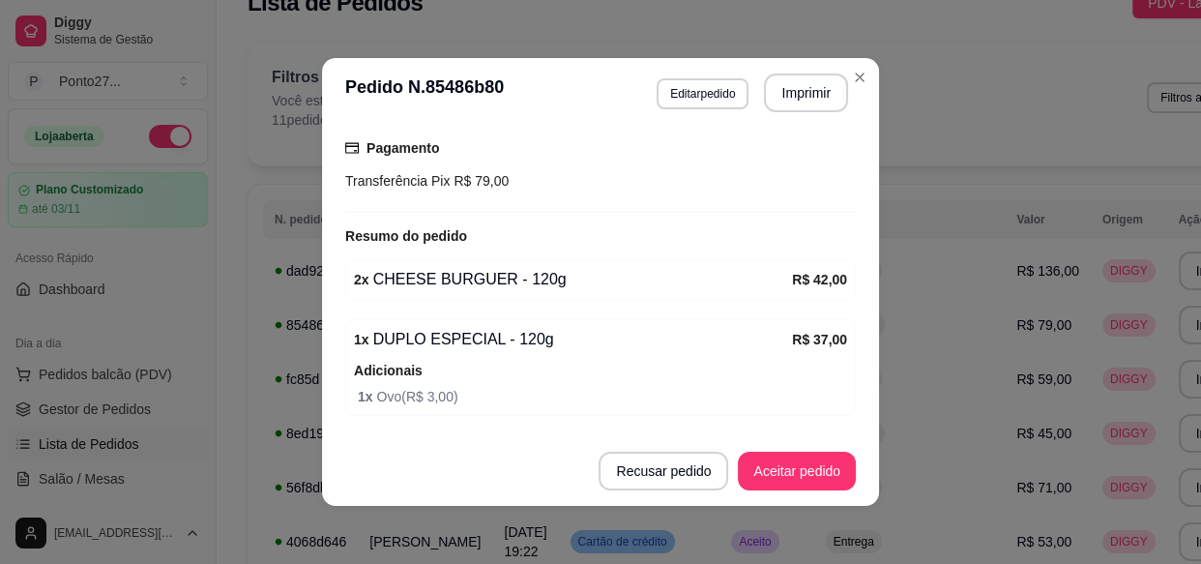
scroll to position [423, 0]
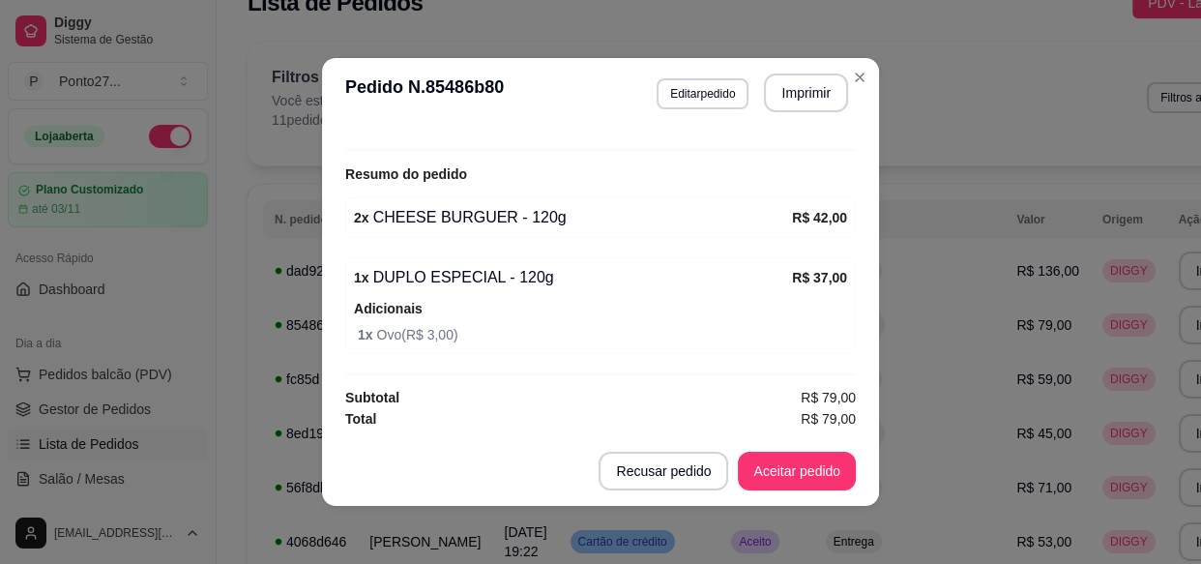
click at [806, 476] on button "Aceitar pedido" at bounding box center [797, 471] width 118 height 39
click at [931, 139] on div "Filtros para pedidos Você está vendo os pedidos de hoje. 11 pedidos encontrados…" at bounding box center [769, 104] width 1042 height 124
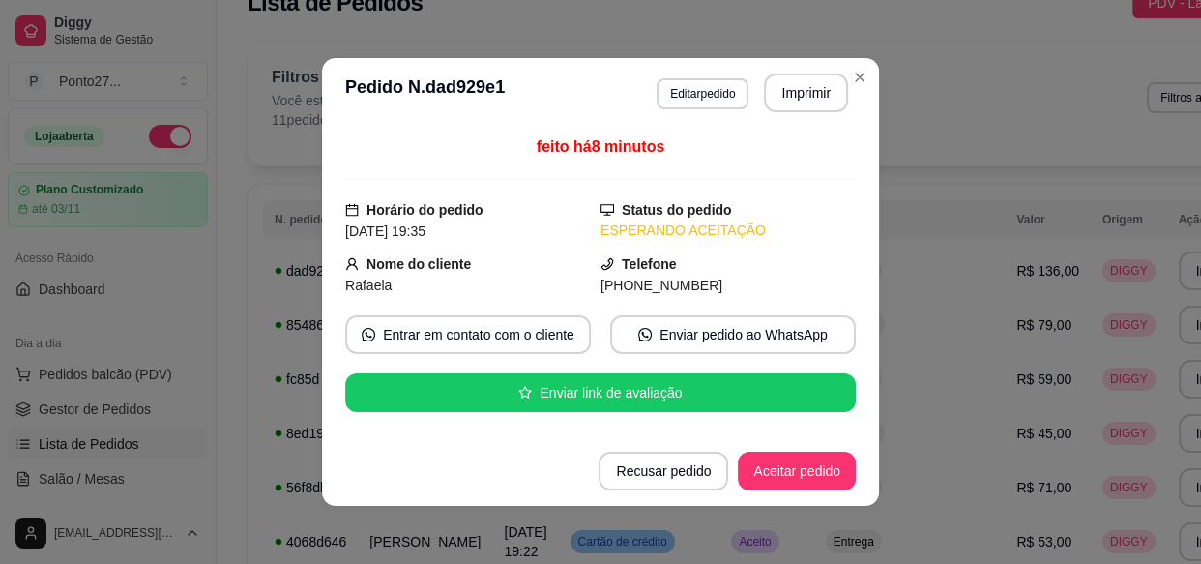
click at [804, 476] on button "Aceitar pedido" at bounding box center [797, 471] width 118 height 39
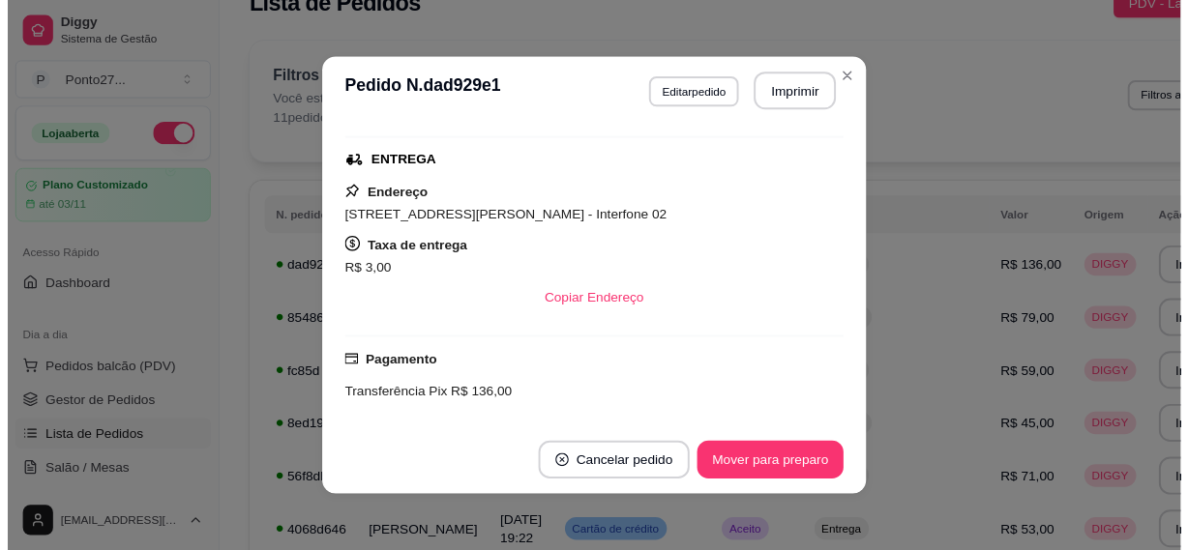
scroll to position [316, 0]
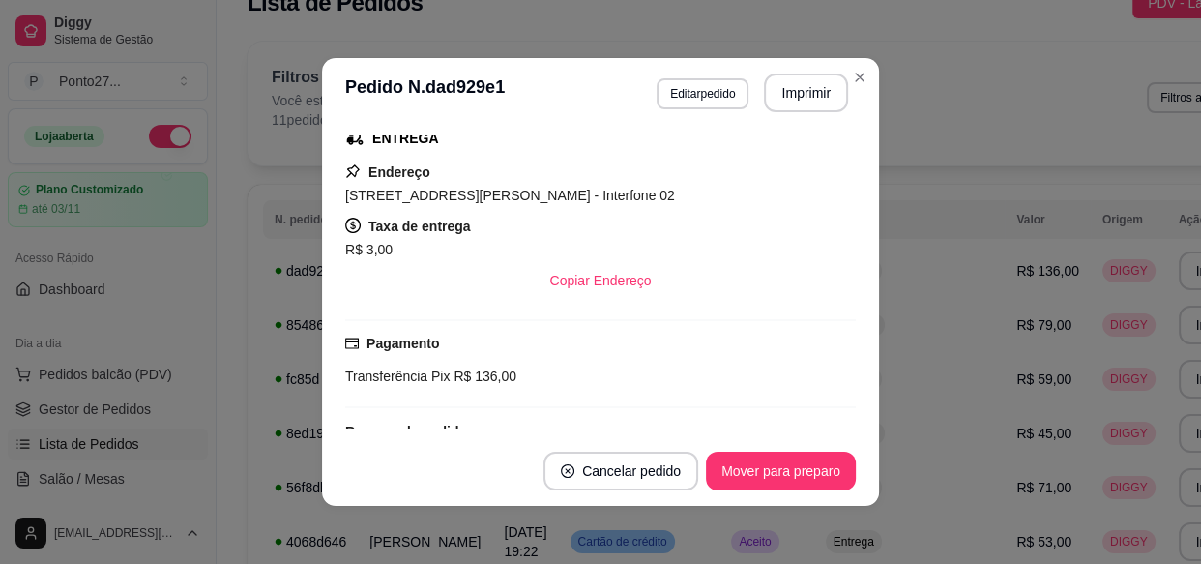
click at [941, 176] on div "**********" at bounding box center [769, 472] width 1042 height 860
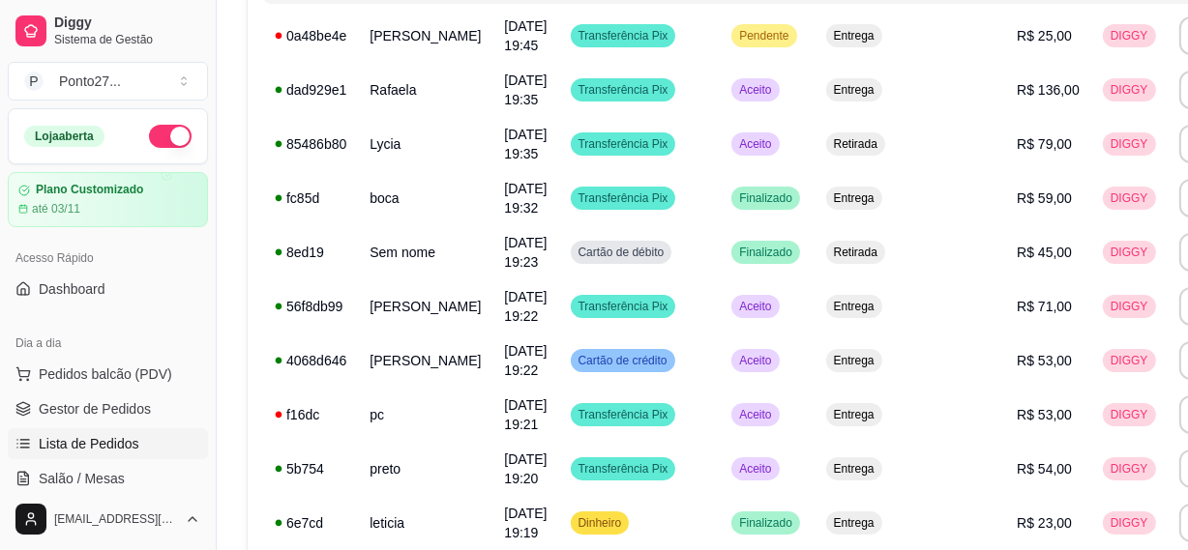
scroll to position [298, 0]
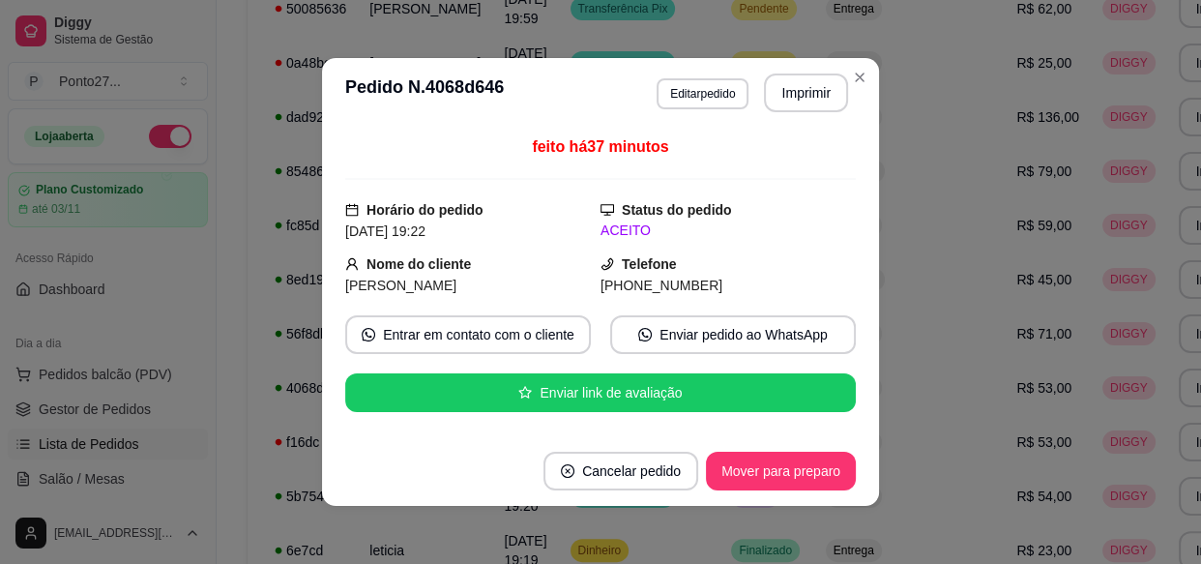
click at [1005, 74] on td "R$ 25,00" at bounding box center [1048, 63] width 86 height 54
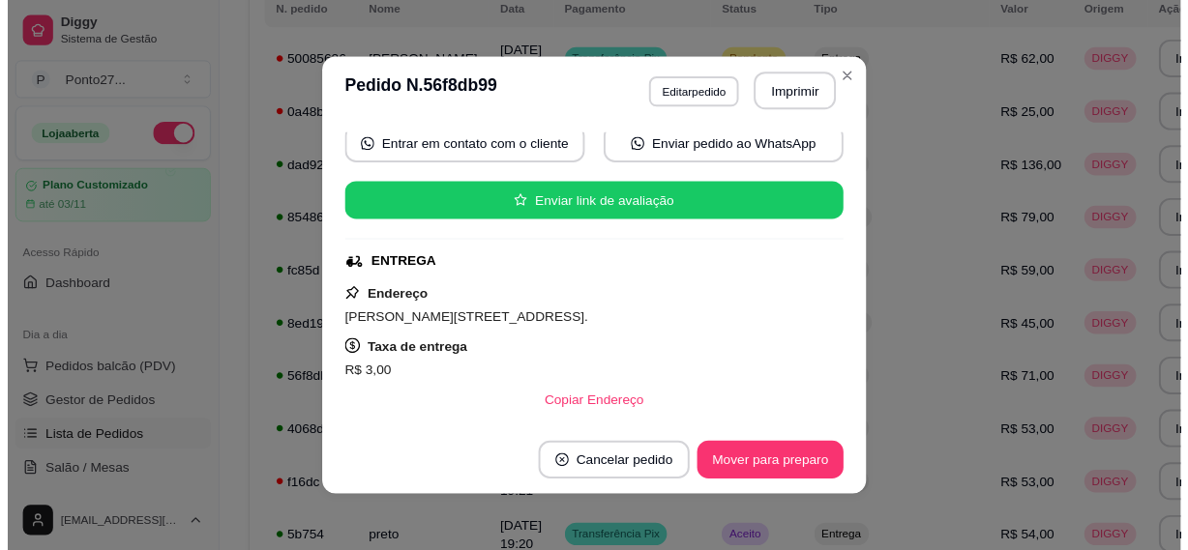
scroll to position [197, 0]
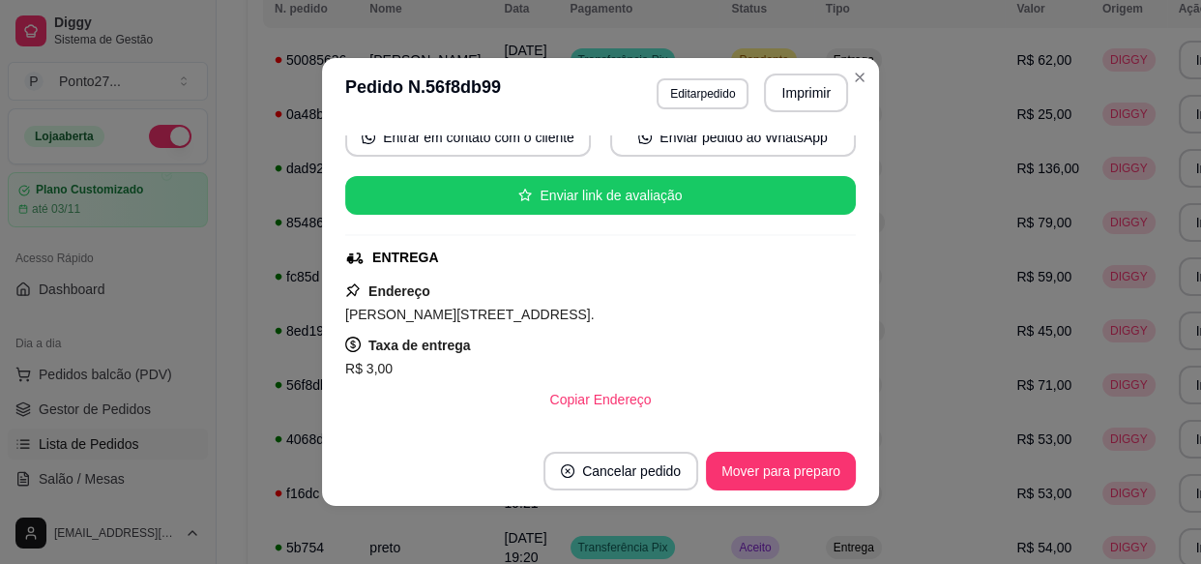
click at [758, 463] on button "Mover para preparo" at bounding box center [781, 471] width 150 height 39
click at [1011, 155] on td "R$ 136,00" at bounding box center [1054, 168] width 86 height 54
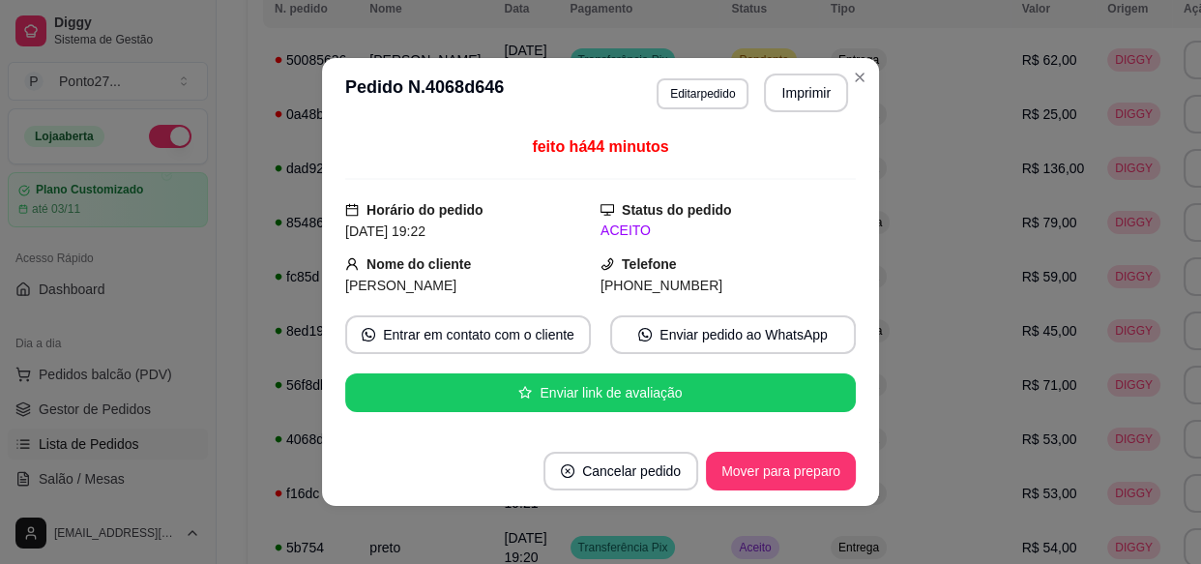
click at [750, 471] on button "Mover para preparo" at bounding box center [781, 471] width 150 height 39
click at [819, 528] on td "Entrega" at bounding box center [915, 547] width 192 height 54
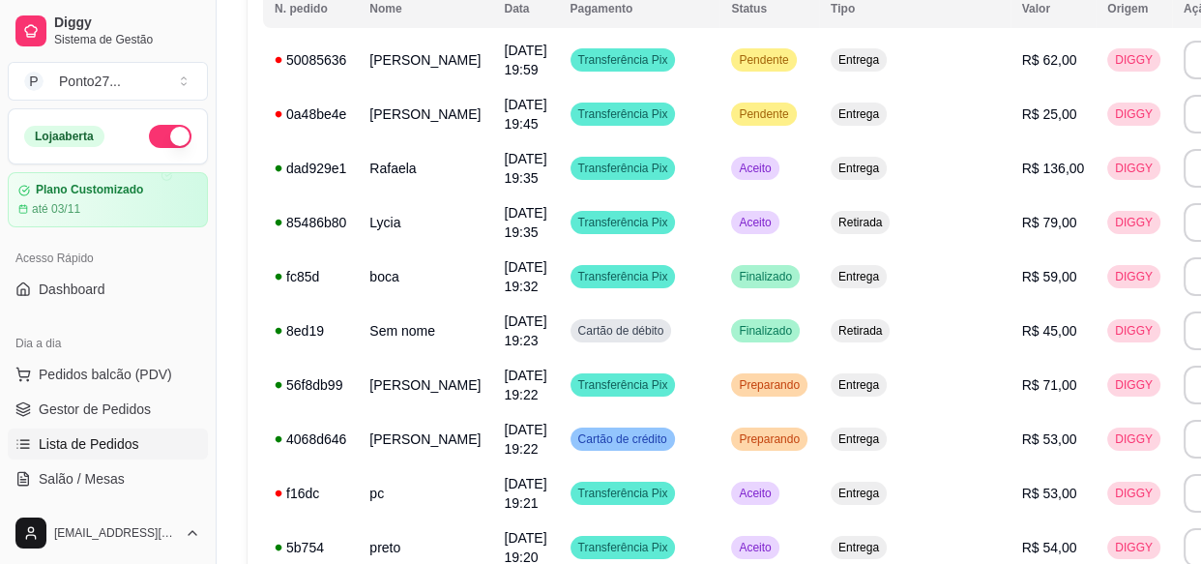
click at [774, 481] on button "Mover para preparo" at bounding box center [781, 471] width 150 height 39
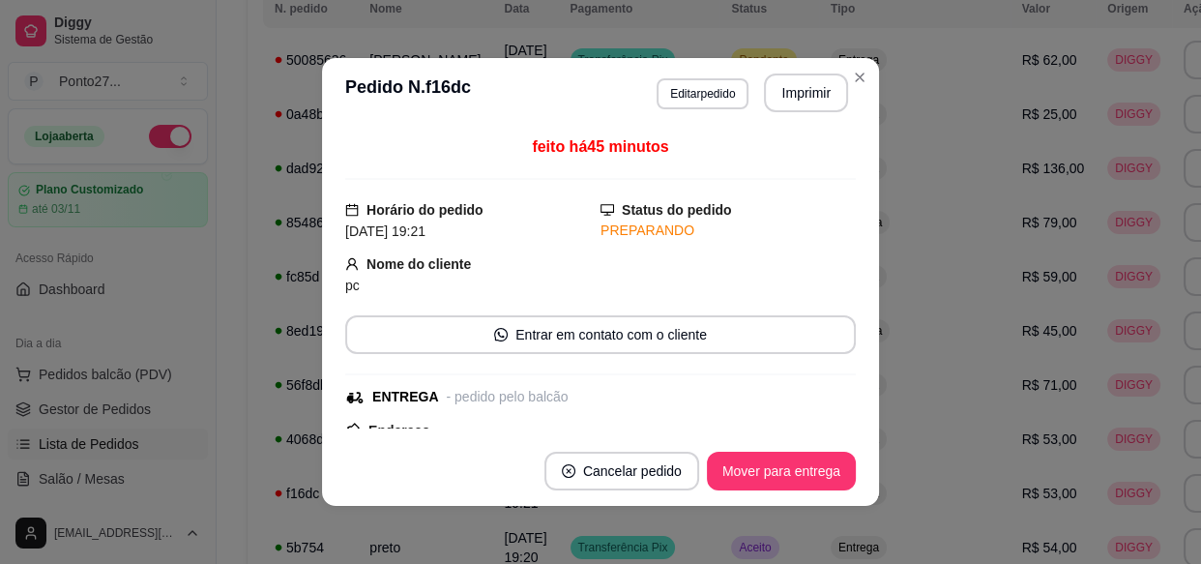
click at [779, 528] on td "Aceito" at bounding box center [770, 547] width 100 height 54
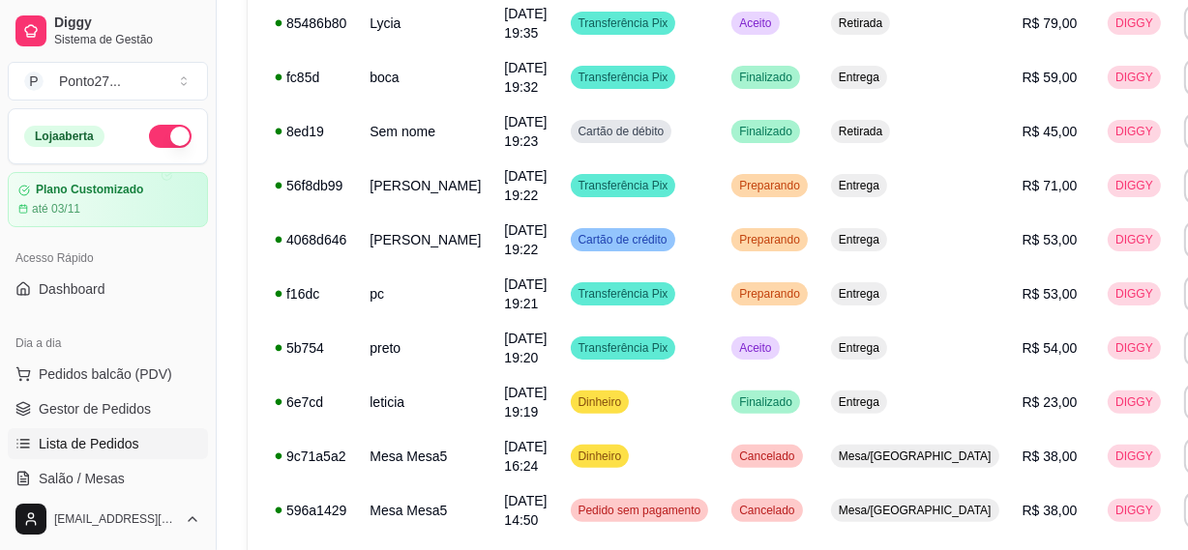
scroll to position [447, 0]
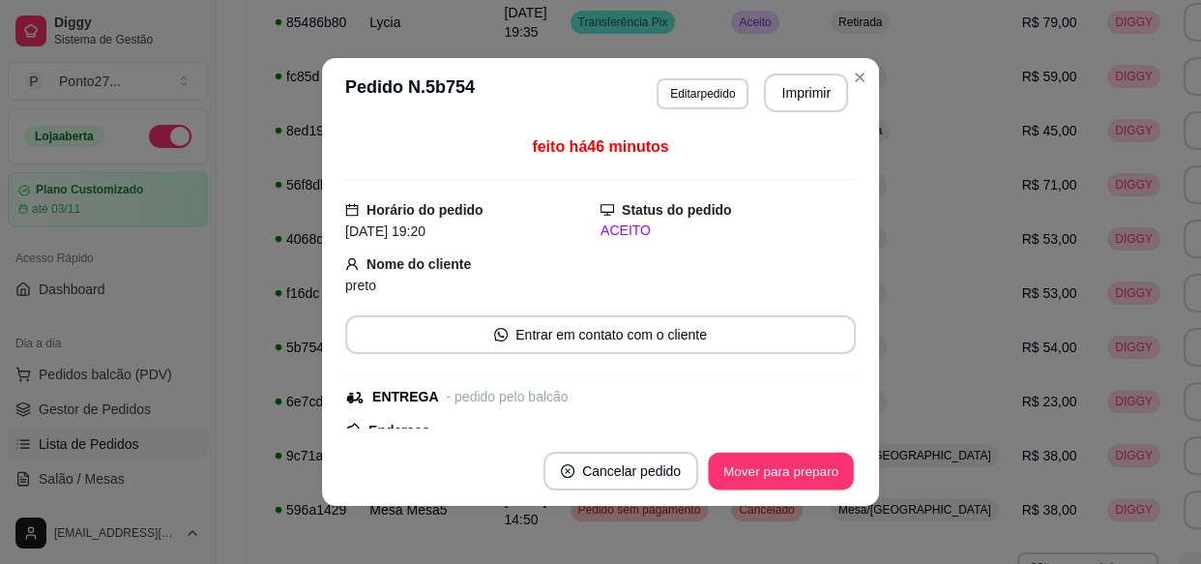
click at [755, 474] on button "Mover para preparo" at bounding box center [780, 472] width 145 height 38
click at [777, 523] on td "Cancelado" at bounding box center [770, 510] width 100 height 54
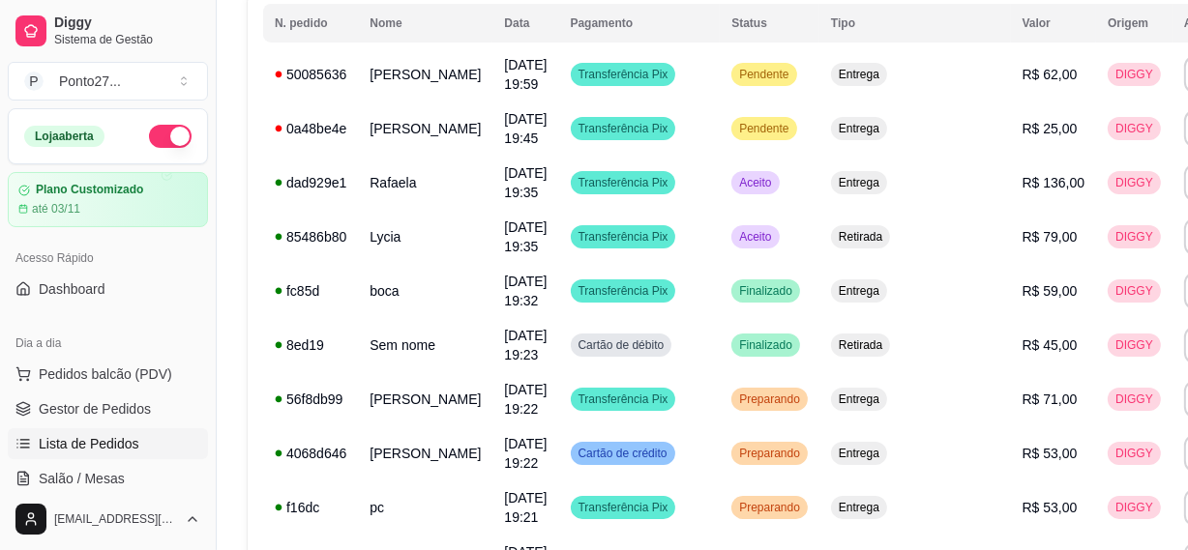
scroll to position [182, 0]
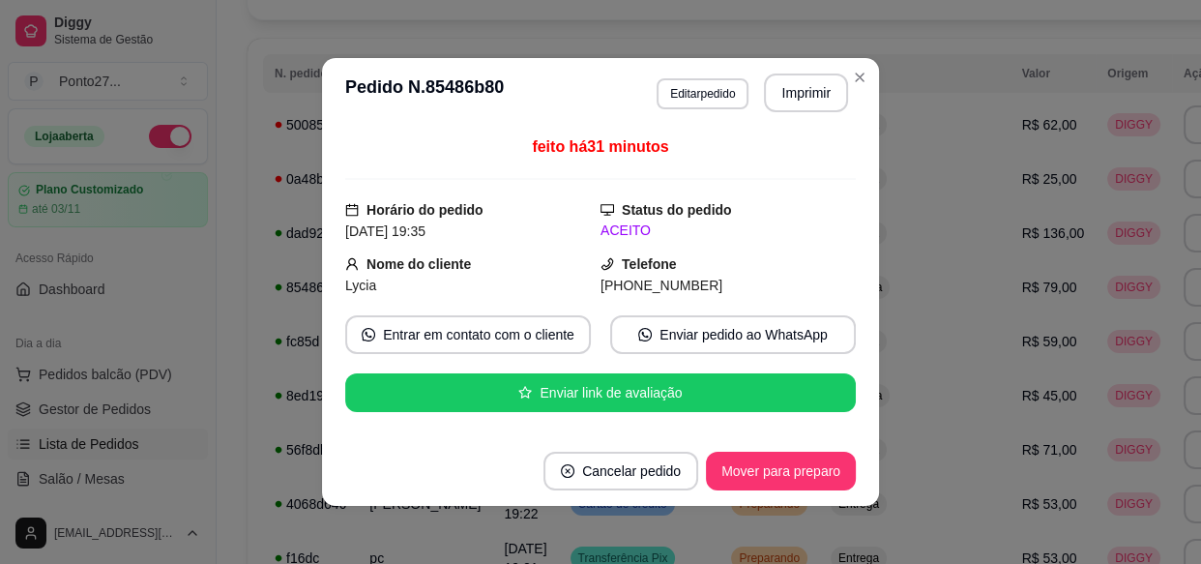
click at [737, 463] on button "Mover para preparo" at bounding box center [781, 471] width 150 height 39
click at [720, 532] on td "Preparando" at bounding box center [770, 558] width 100 height 54
click at [737, 469] on button "Mover para preparo" at bounding box center [781, 471] width 150 height 39
click at [720, 534] on td "Preparando" at bounding box center [770, 558] width 100 height 54
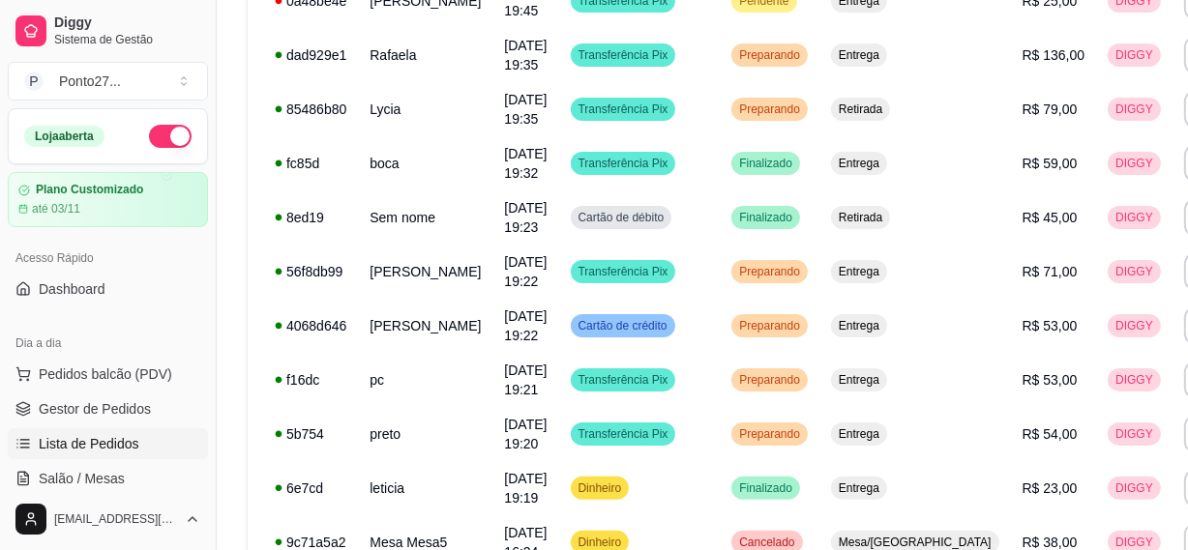
scroll to position [361, 0]
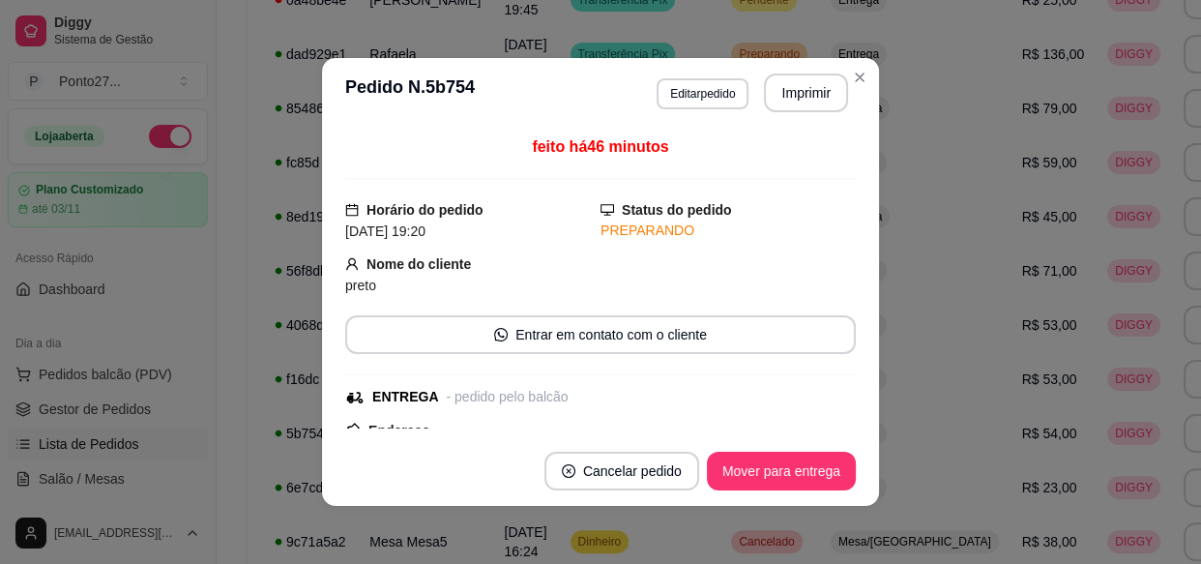
click at [753, 470] on button "Mover para entrega" at bounding box center [781, 471] width 149 height 39
click at [769, 481] on button "Mover para finalizado" at bounding box center [775, 471] width 161 height 39
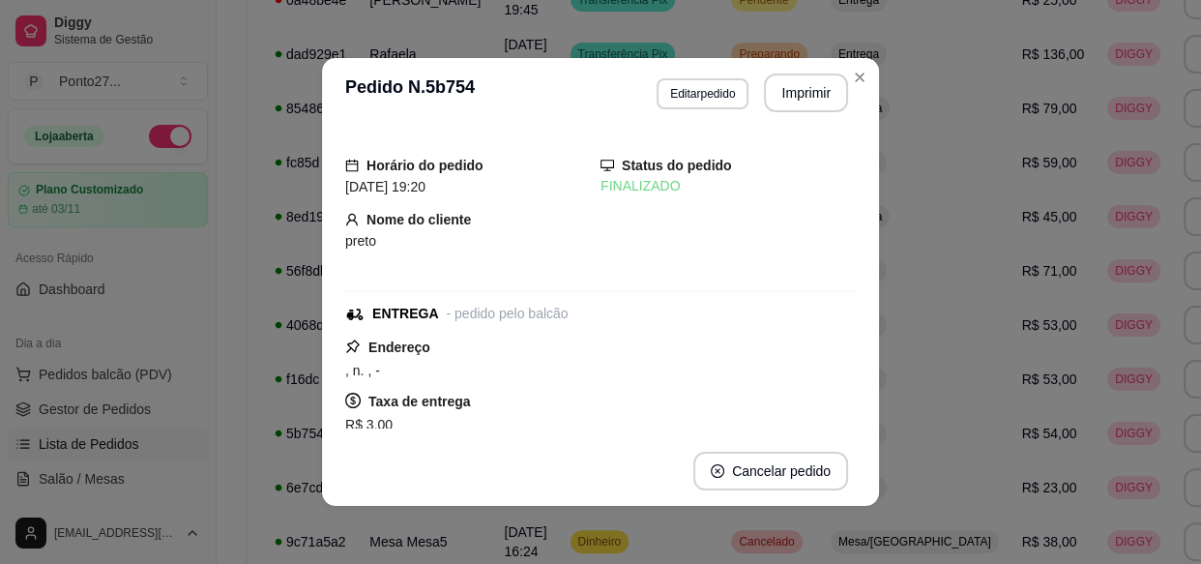
click at [735, 534] on span "Cancelado" at bounding box center [766, 541] width 63 height 15
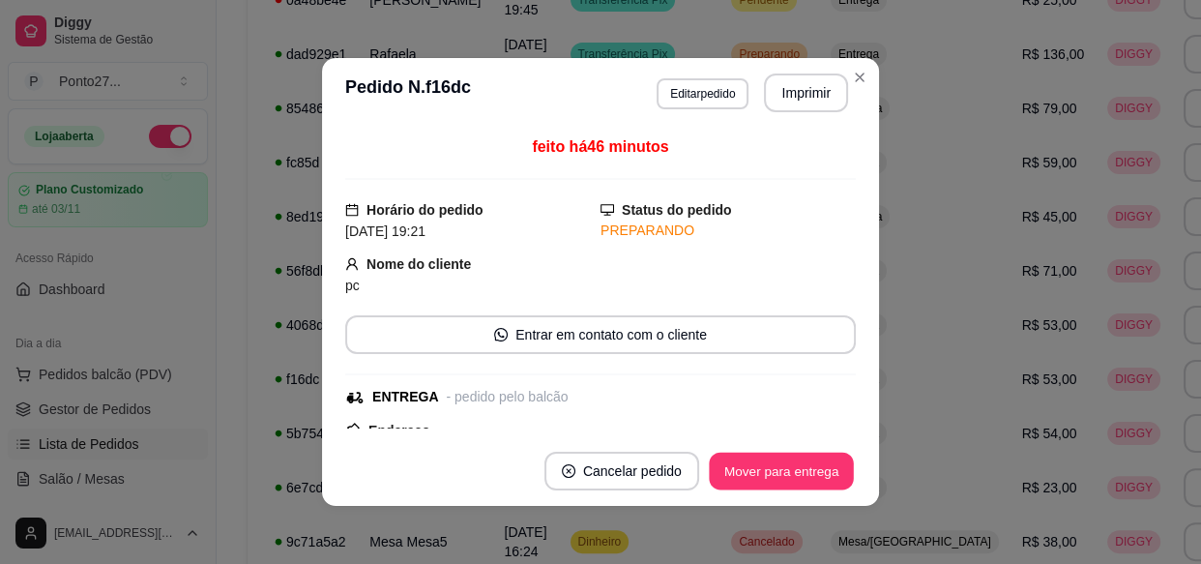
click at [756, 478] on button "Mover para entrega" at bounding box center [781, 472] width 145 height 38
click at [780, 461] on button "Mover para finalizado" at bounding box center [775, 471] width 161 height 39
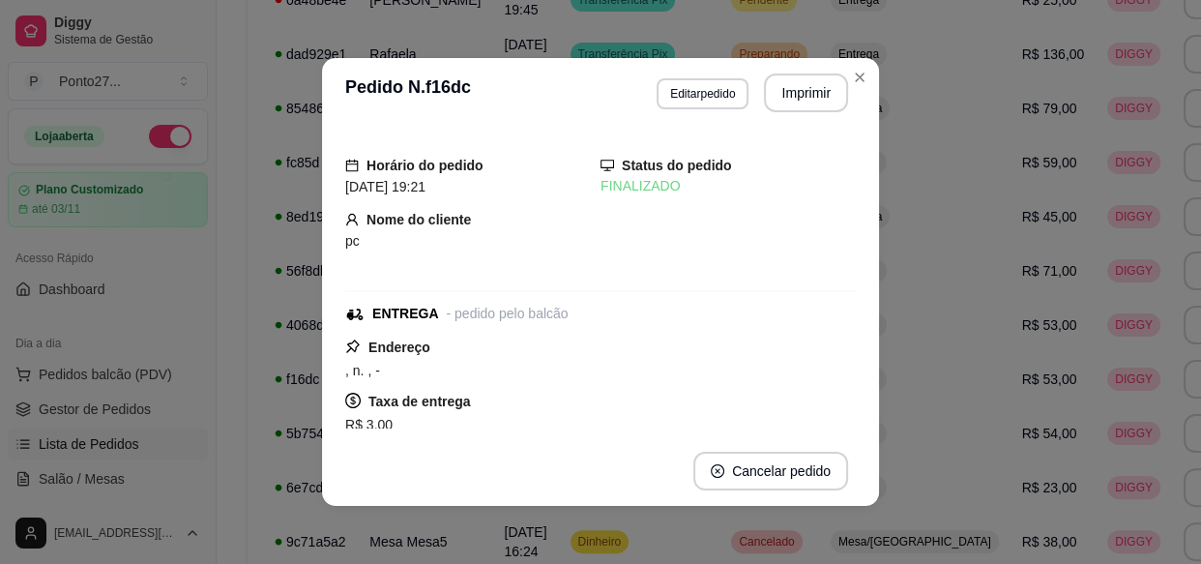
click at [819, 522] on td "Mesa/[GEOGRAPHIC_DATA]" at bounding box center [915, 542] width 192 height 54
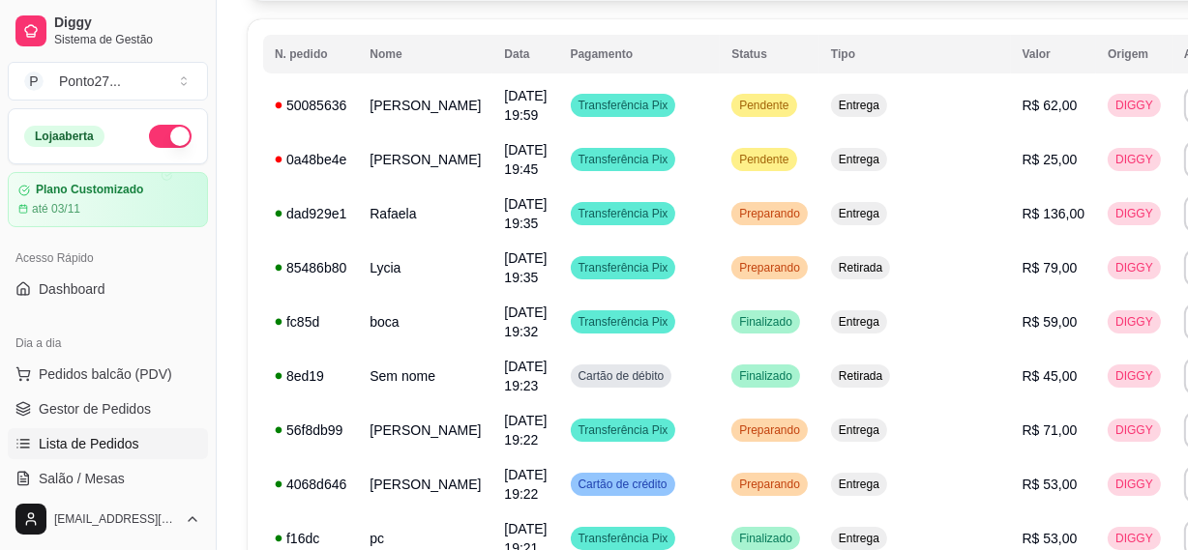
scroll to position [202, 0]
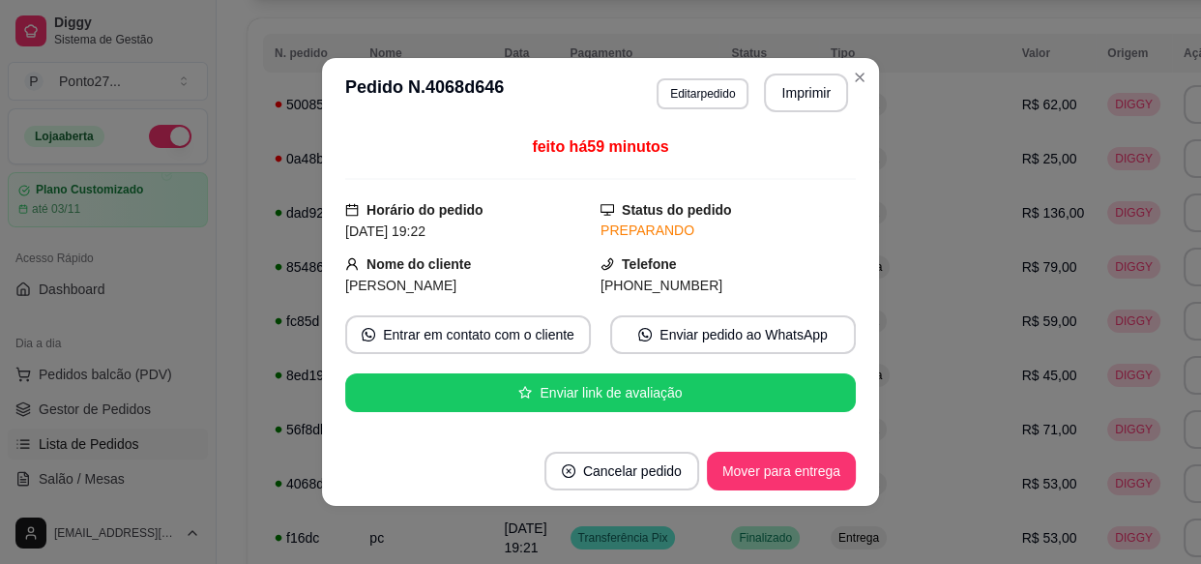
click at [791, 479] on button "Mover para entrega" at bounding box center [781, 471] width 149 height 39
click at [804, 473] on button "Mover para finalizado" at bounding box center [775, 471] width 161 height 39
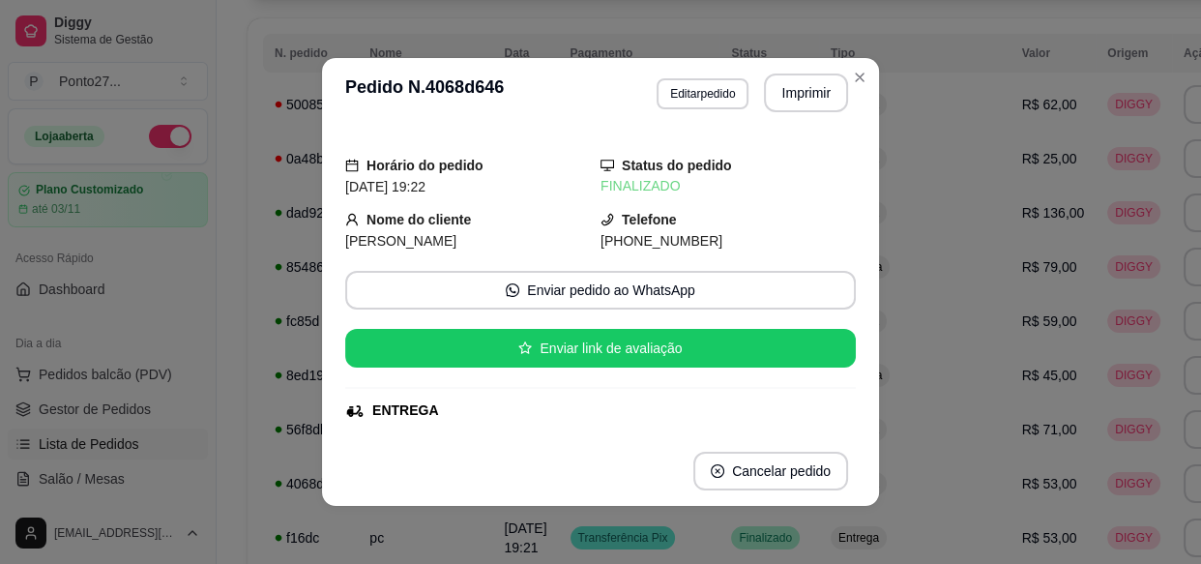
click at [819, 522] on td "Entrega" at bounding box center [915, 538] width 192 height 54
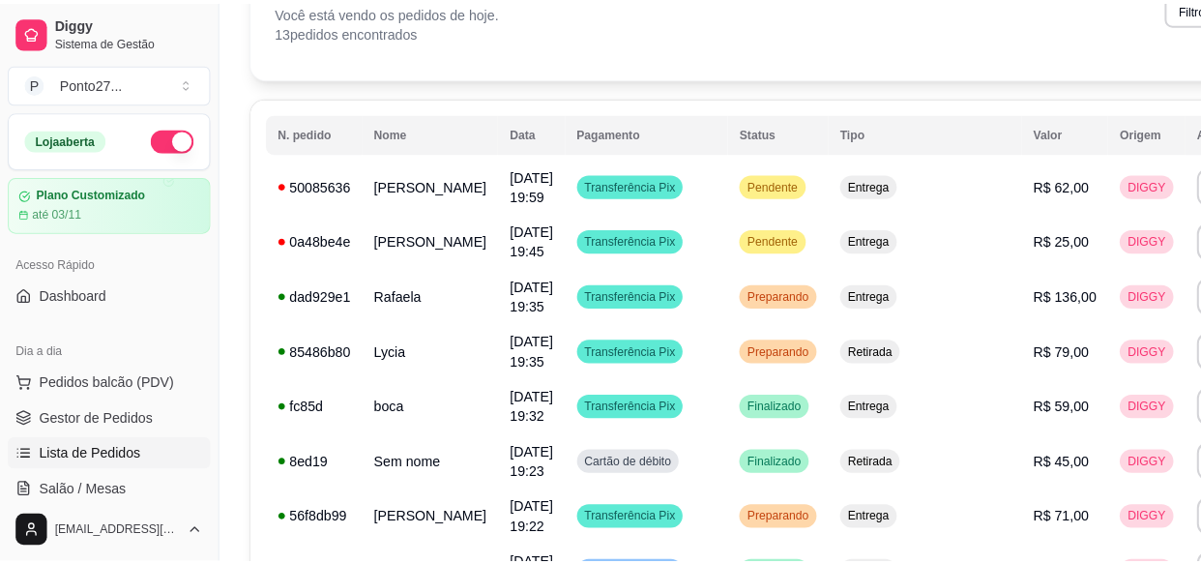
scroll to position [113, 0]
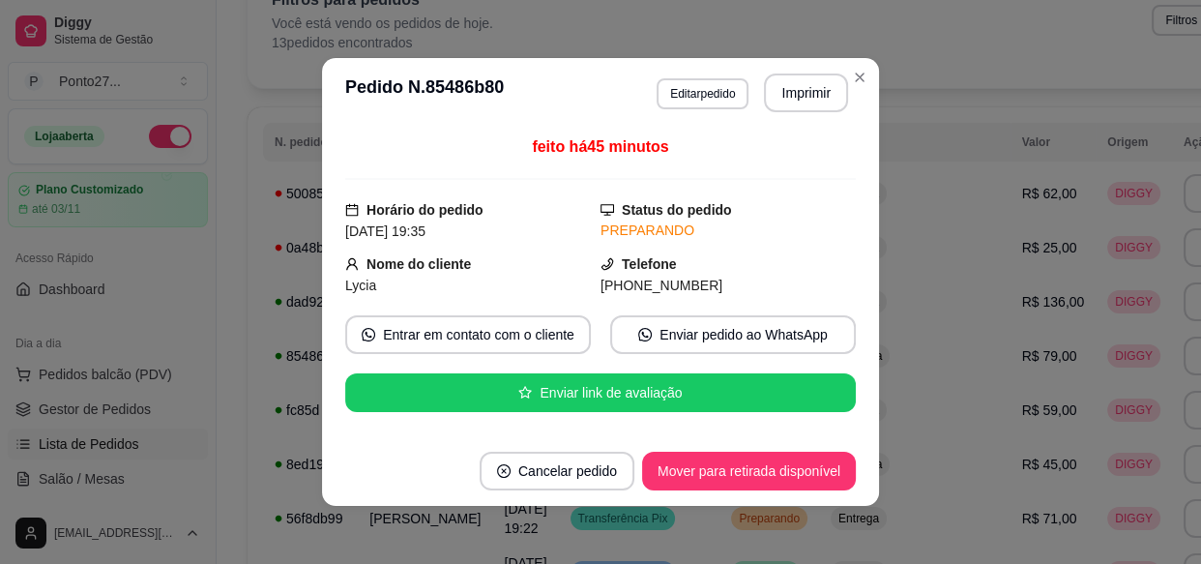
click at [764, 464] on button "Mover para retirada disponível" at bounding box center [749, 471] width 214 height 39
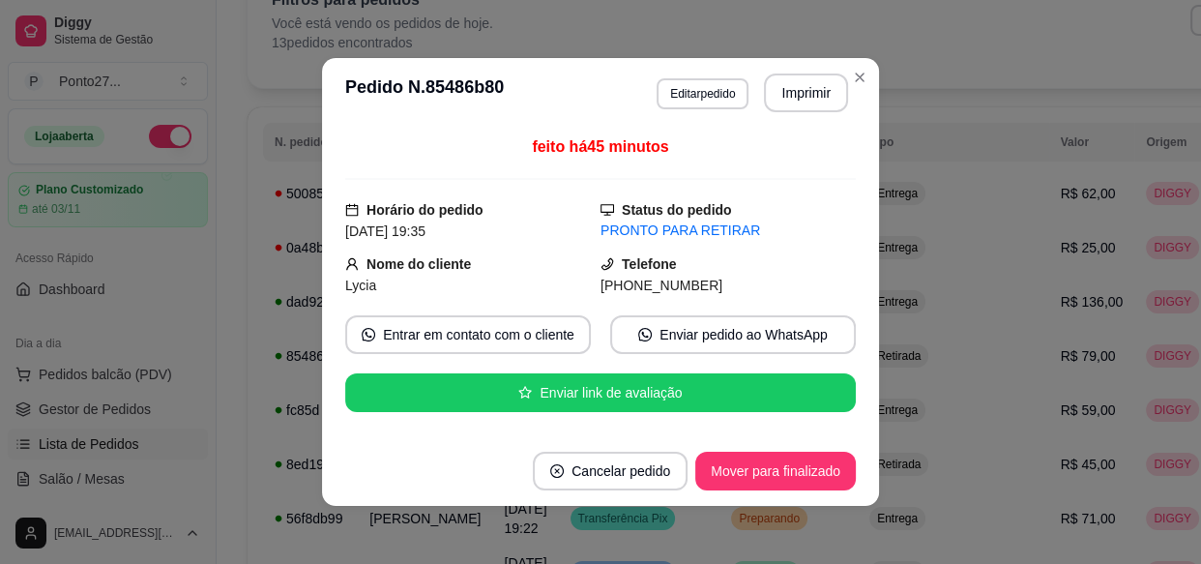
click at [783, 504] on footer "Cancelar pedido Mover para finalizado" at bounding box center [600, 471] width 557 height 70
click at [729, 539] on td "Preparando" at bounding box center [789, 518] width 138 height 54
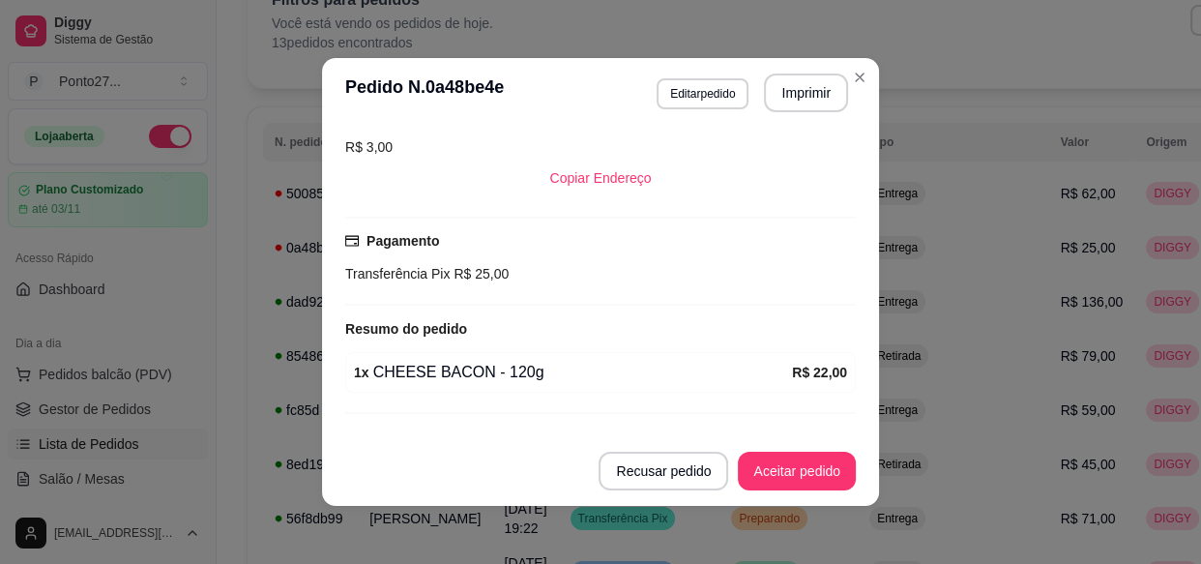
scroll to position [457, 0]
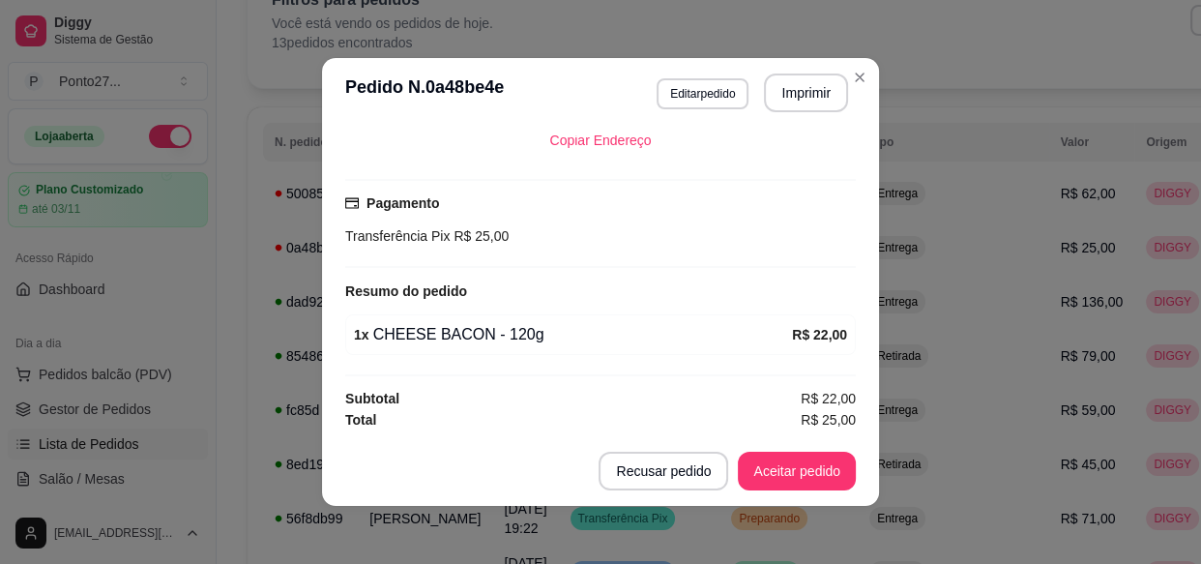
click at [915, 190] on td "Entrega" at bounding box center [954, 193] width 192 height 54
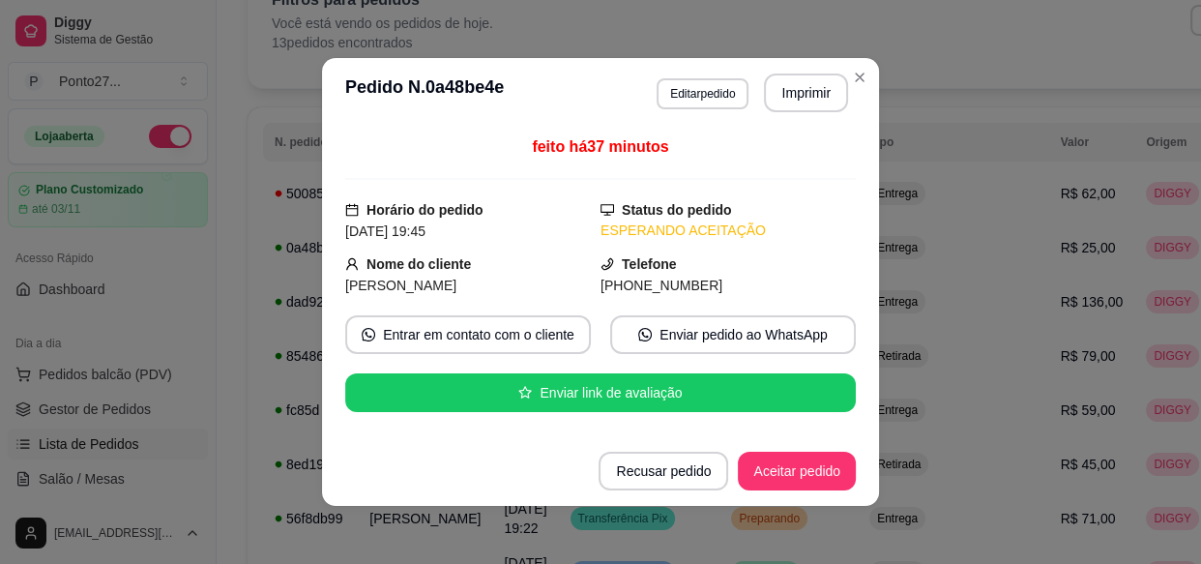
click at [806, 482] on button "Aceitar pedido" at bounding box center [797, 471] width 118 height 39
click at [495, 538] on td "[DATE] 19:22" at bounding box center [525, 518] width 66 height 54
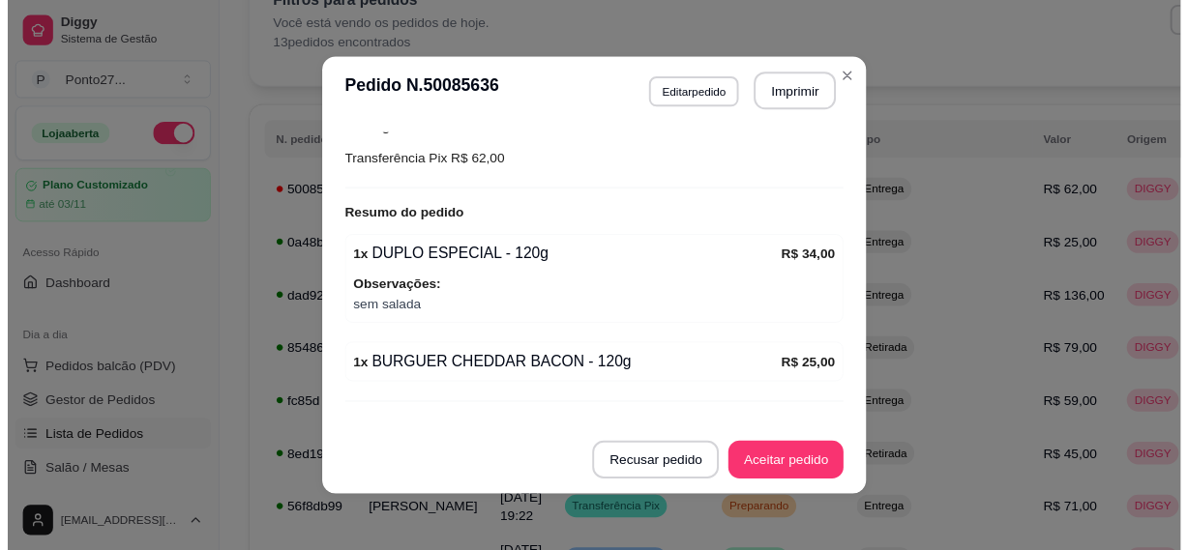
scroll to position [568, 0]
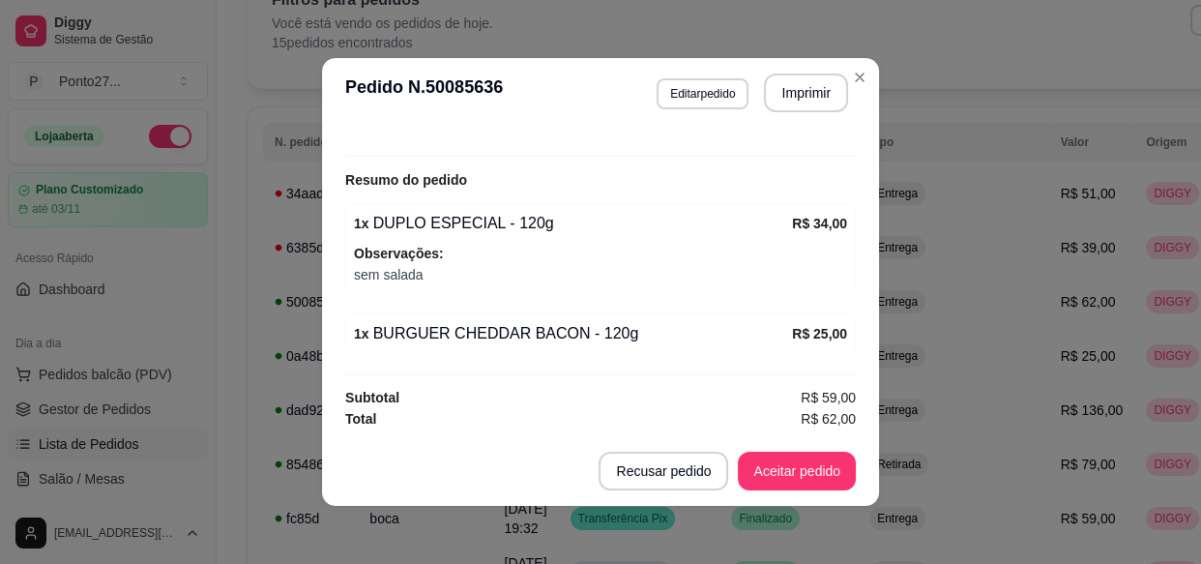
click at [812, 466] on button "Aceitar pedido" at bounding box center [797, 471] width 118 height 39
click at [918, 123] on th "Tipo" at bounding box center [954, 142] width 192 height 39
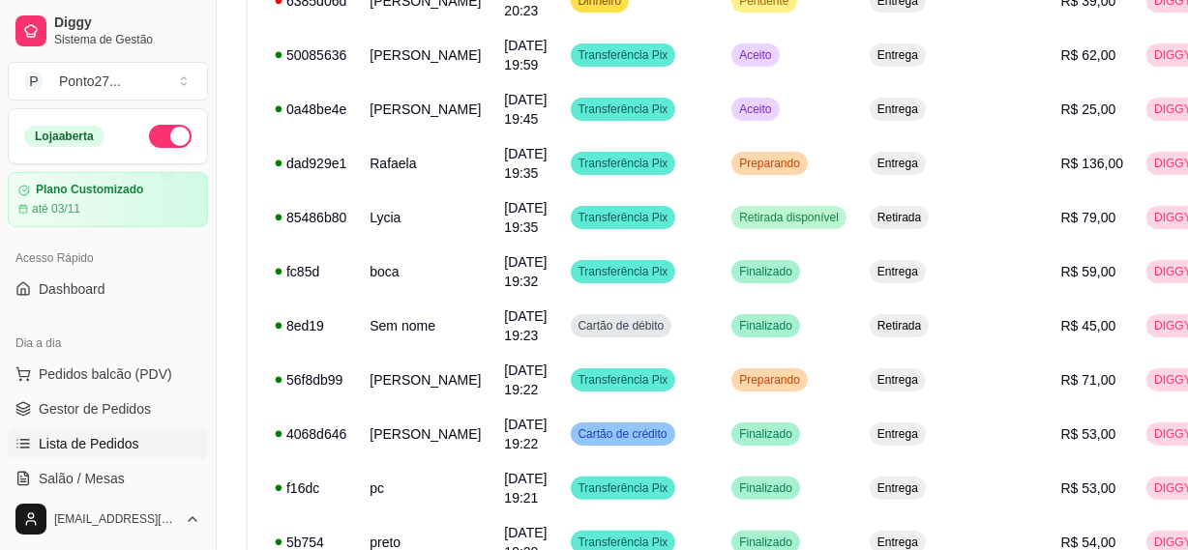
scroll to position [359, 0]
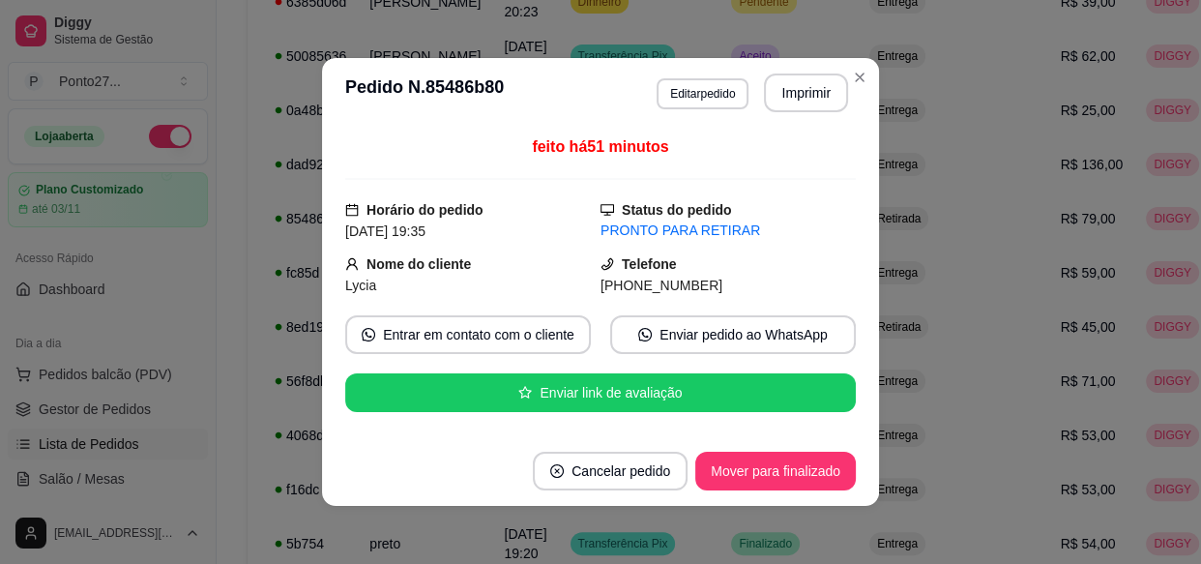
click at [802, 479] on button "Mover para finalizado" at bounding box center [775, 471] width 161 height 39
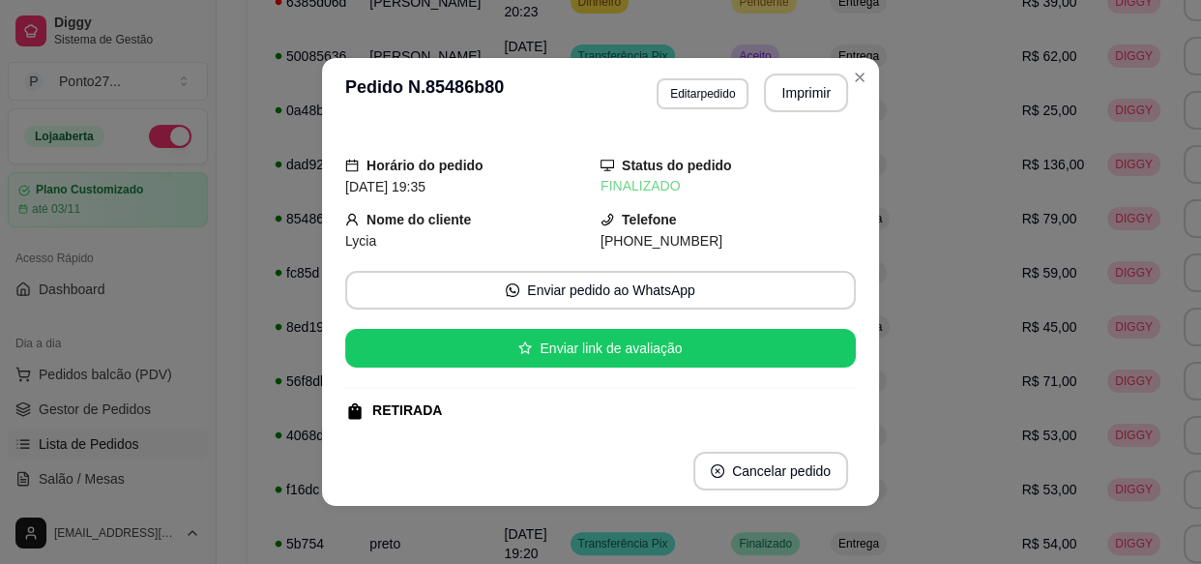
click at [1022, 159] on span "R$ 136,00" at bounding box center [1053, 164] width 63 height 15
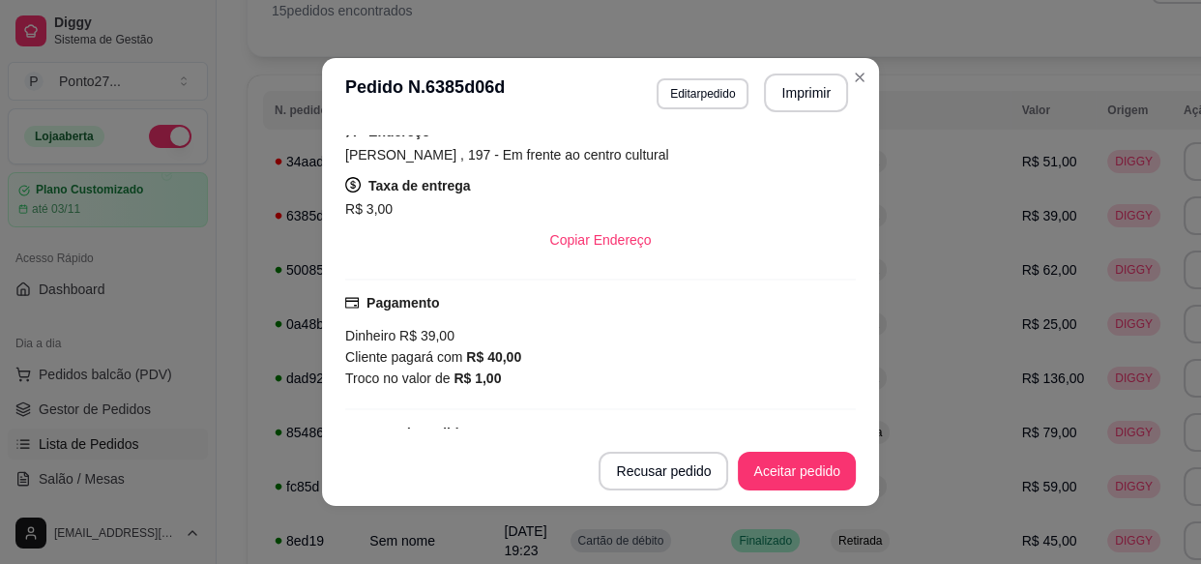
scroll to position [420, 0]
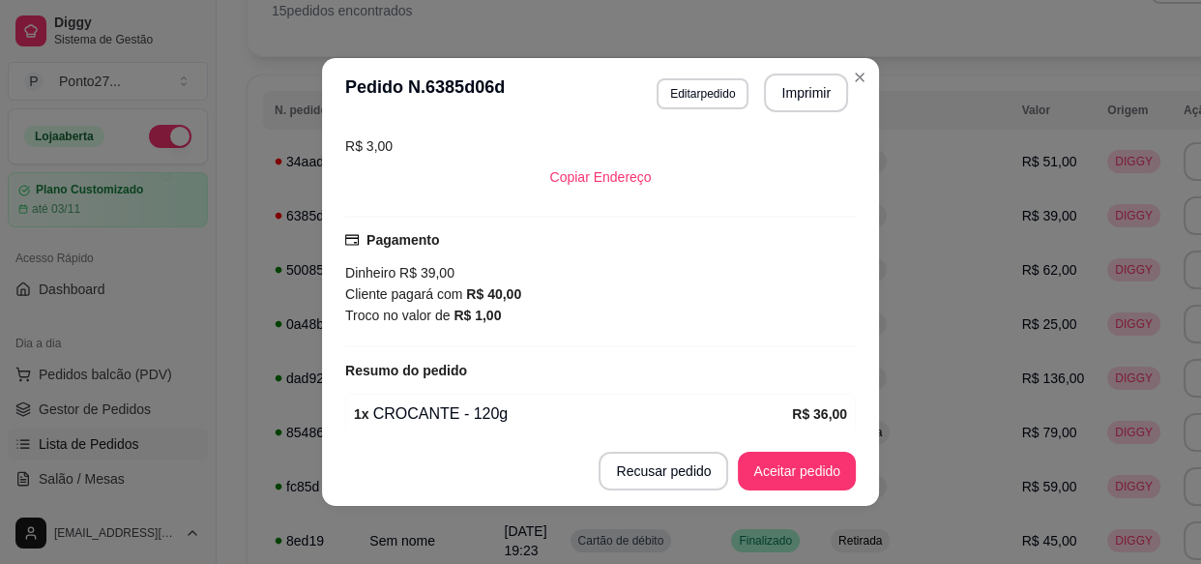
click at [1011, 213] on td "R$ 39,00" at bounding box center [1054, 216] width 86 height 54
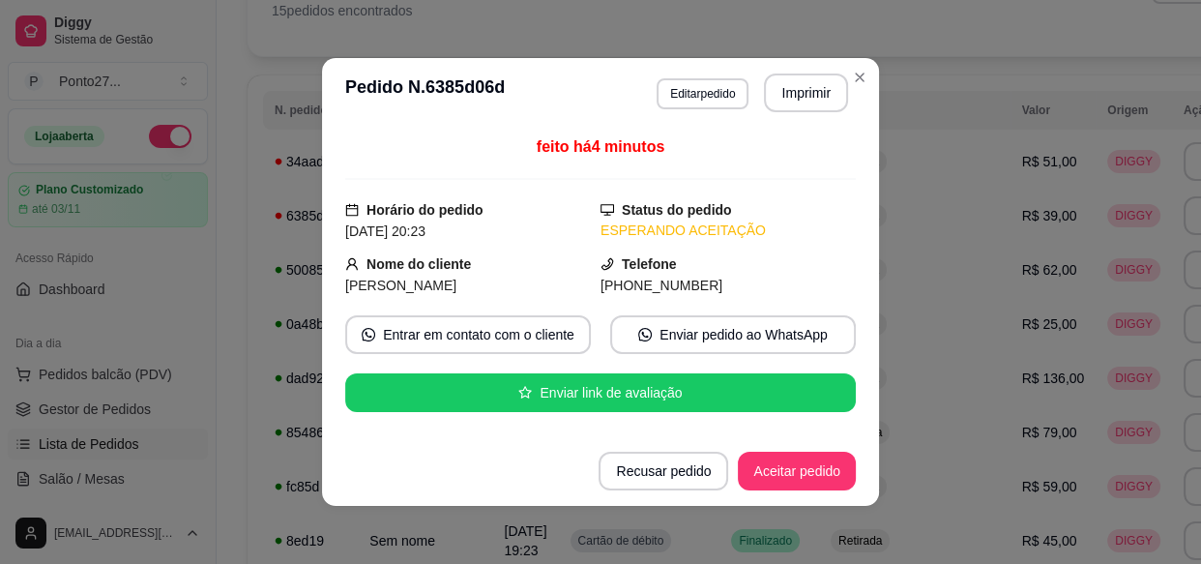
click at [816, 478] on button "Aceitar pedido" at bounding box center [797, 471] width 118 height 39
click at [1011, 358] on td "R$ 136,00" at bounding box center [1054, 378] width 86 height 54
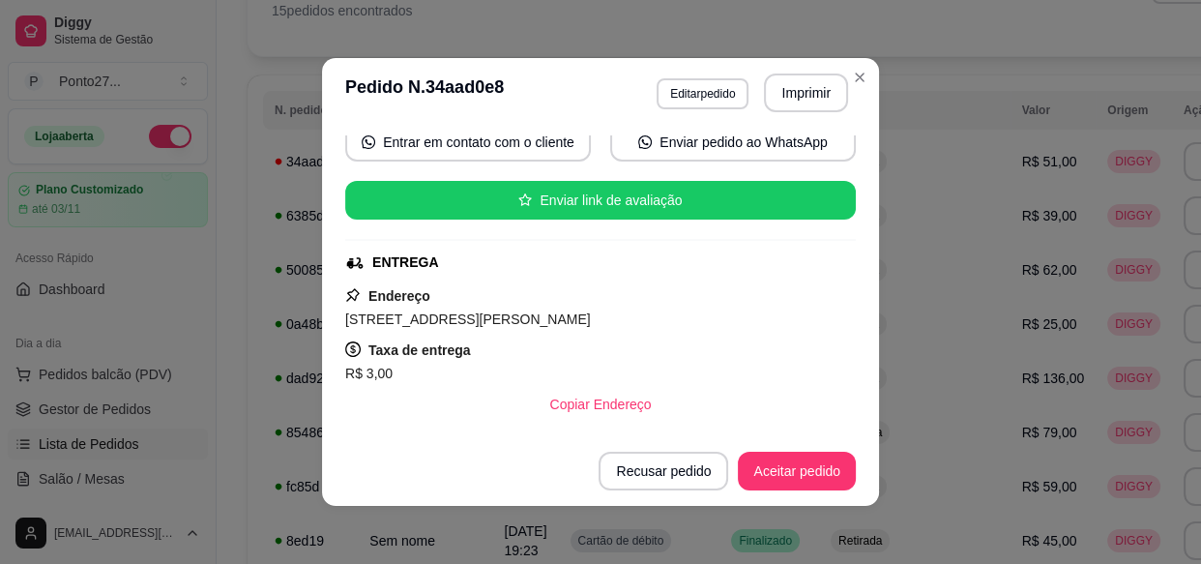
scroll to position [198, 0]
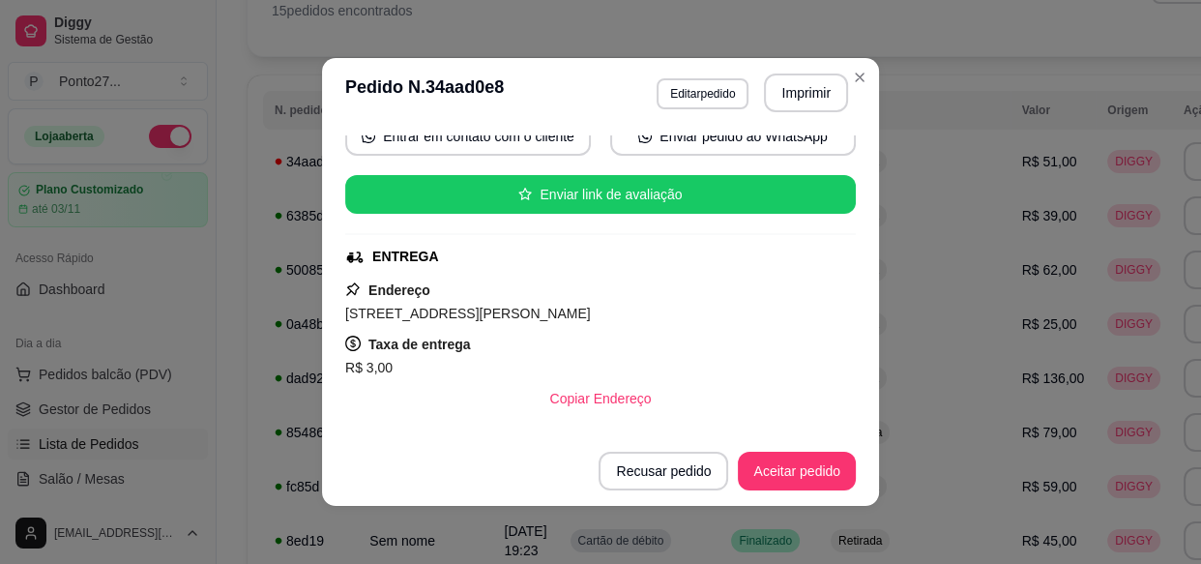
click at [782, 470] on button "Aceitar pedido" at bounding box center [797, 471] width 118 height 39
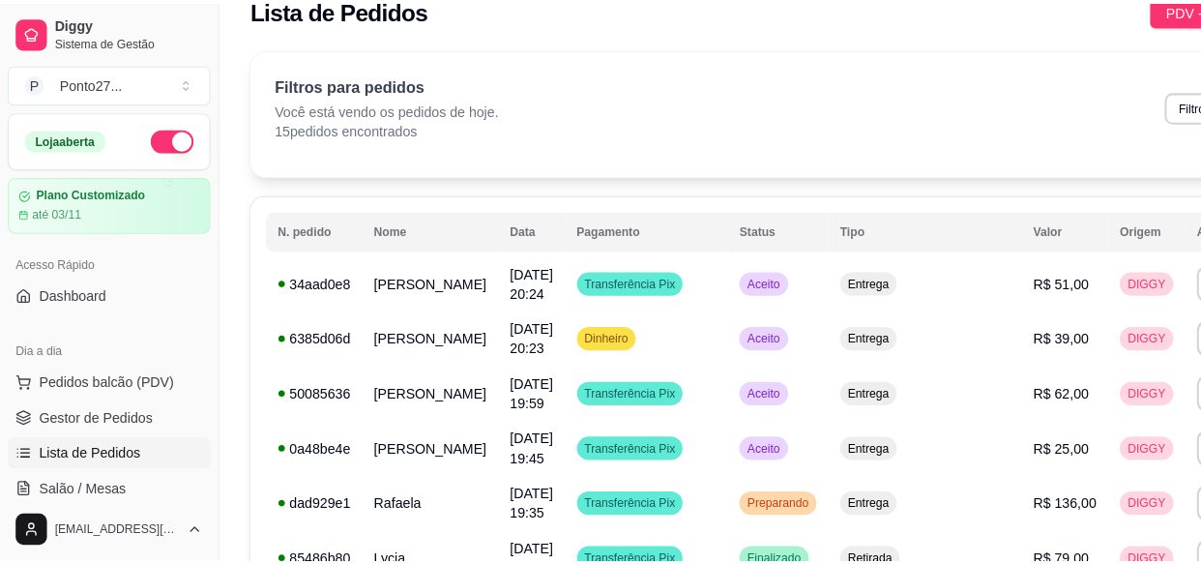
scroll to position [0, 0]
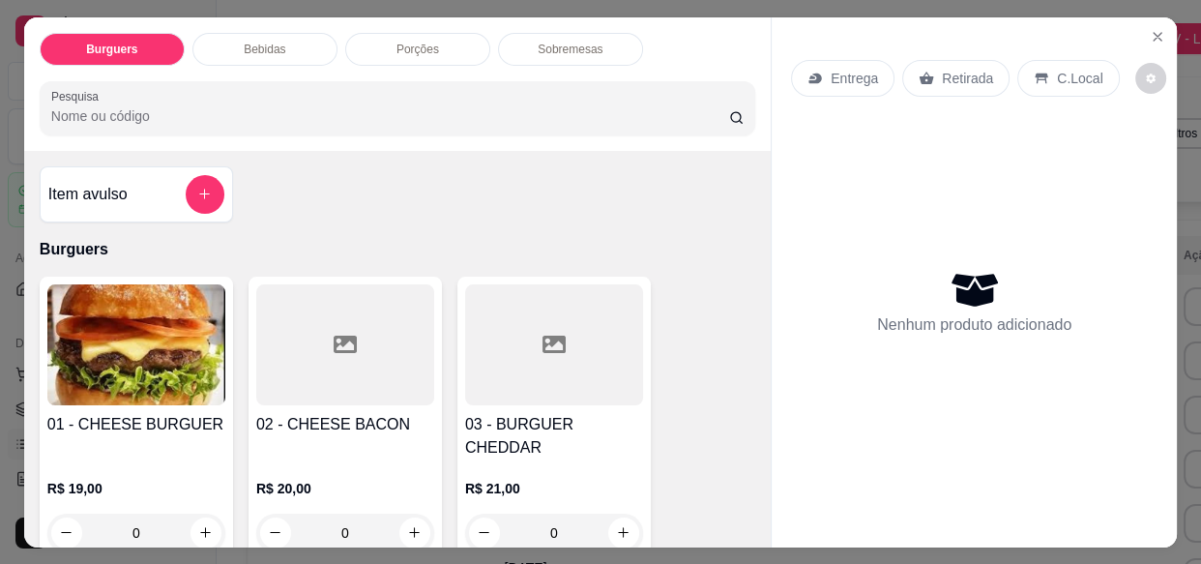
click at [831, 74] on p "Entrega" at bounding box center [854, 78] width 47 height 19
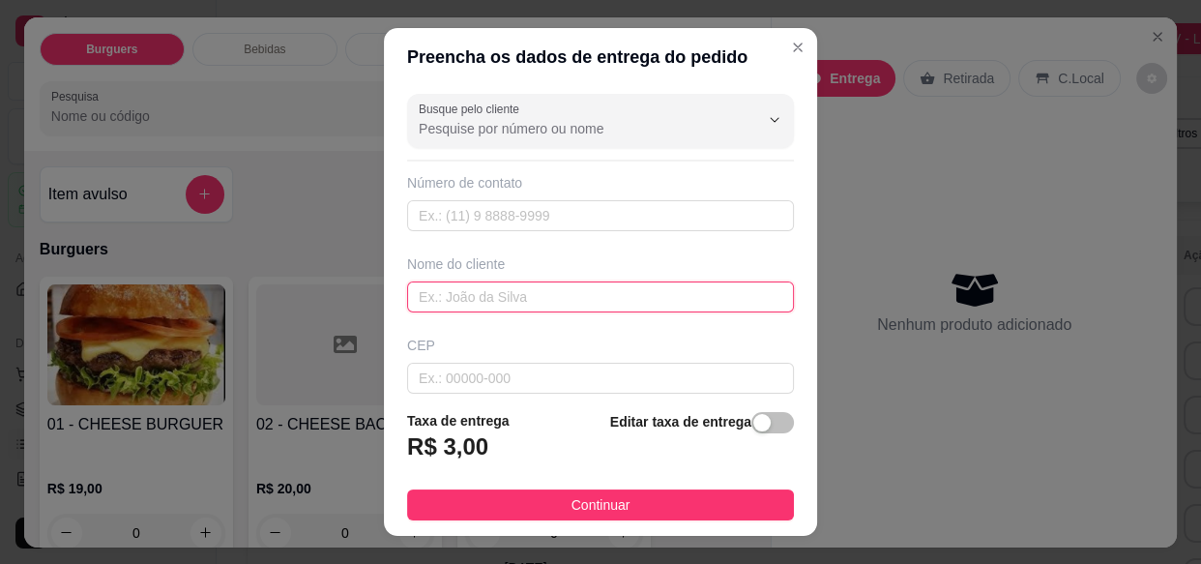
click at [541, 301] on input "text" at bounding box center [600, 296] width 387 height 31
type input "fabricia"
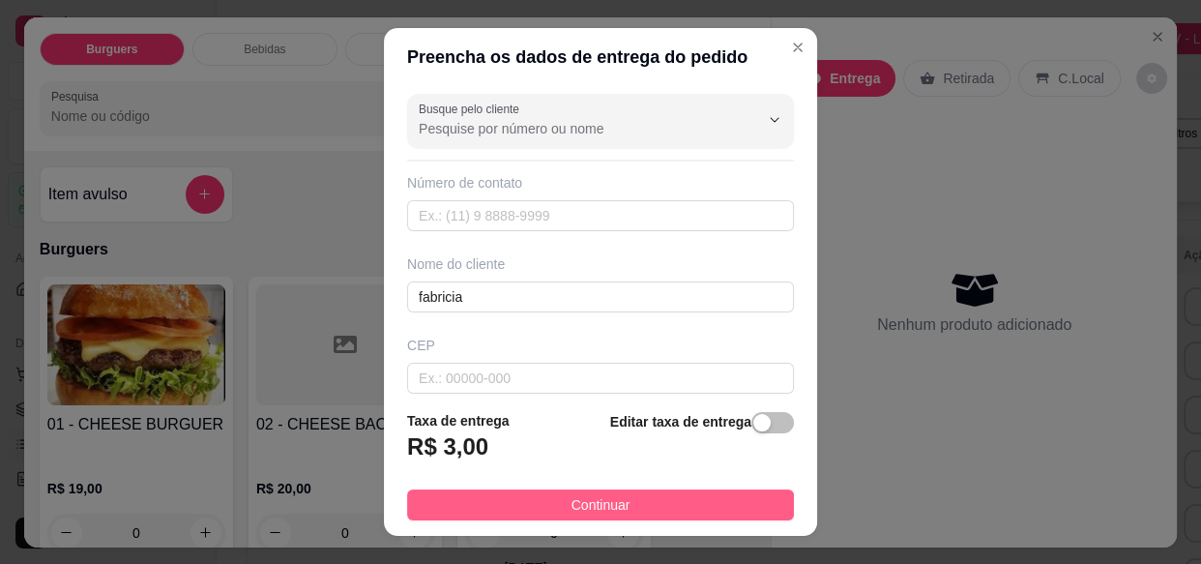
click at [625, 505] on button "Continuar" at bounding box center [600, 504] width 387 height 31
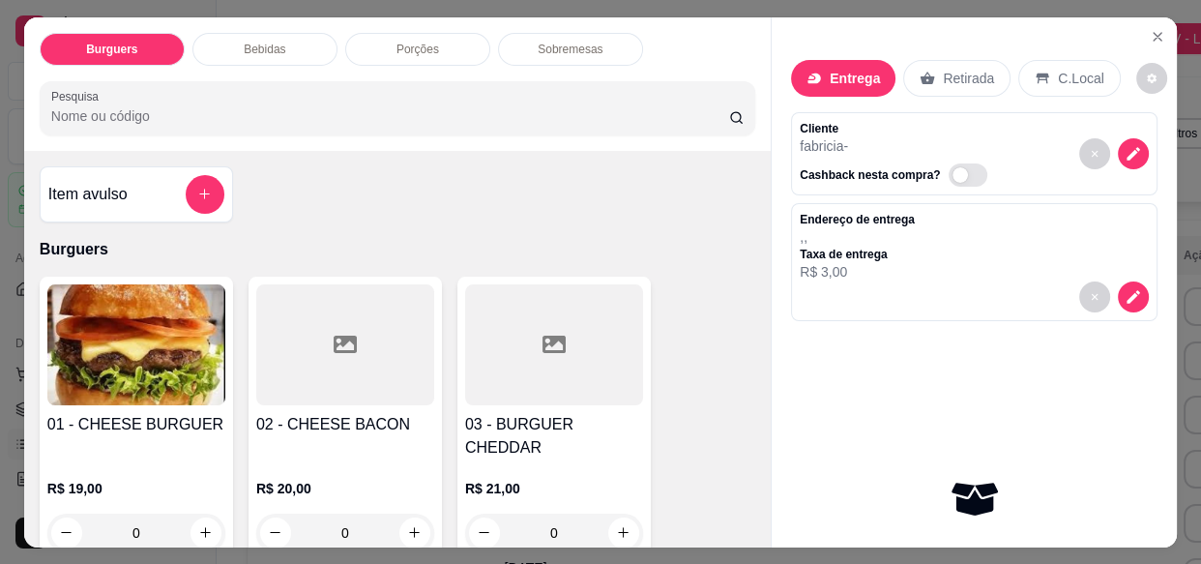
click at [200, 514] on div "0" at bounding box center [136, 533] width 178 height 39
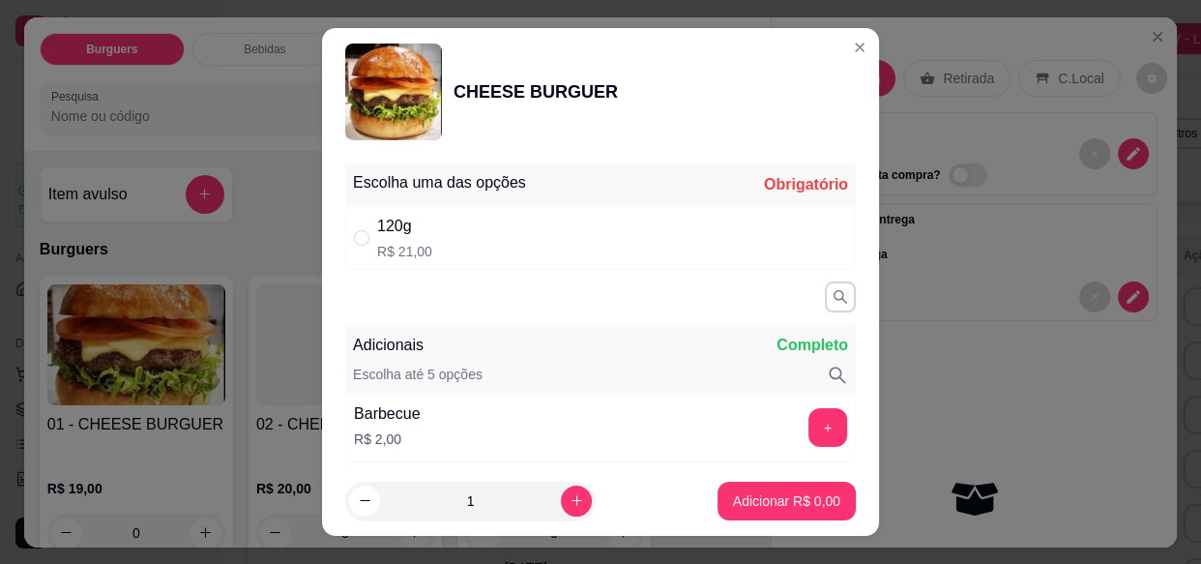
click at [388, 242] on p "R$ 21,00" at bounding box center [404, 251] width 55 height 19
radio input "true"
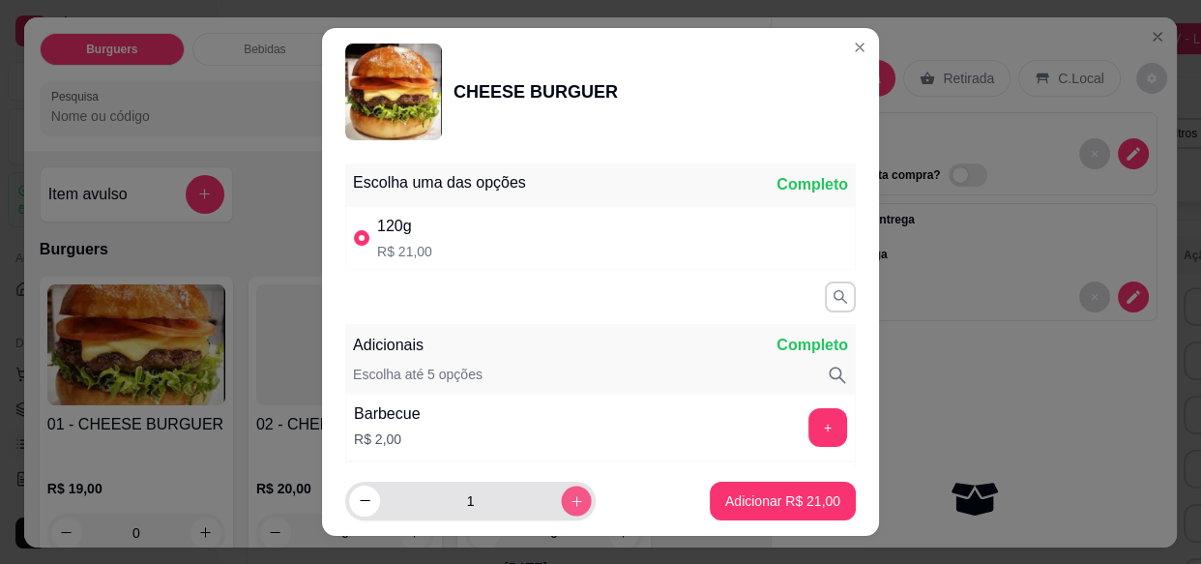
click at [570, 497] on icon "increase-product-quantity" at bounding box center [577, 501] width 15 height 15
type input "2"
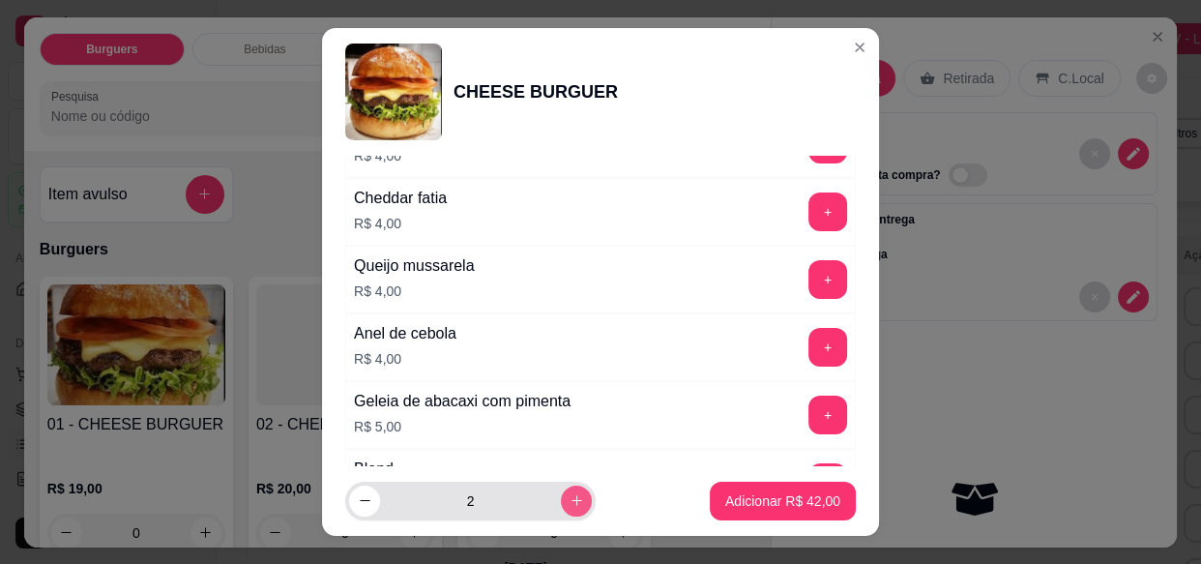
scroll to position [560, 0]
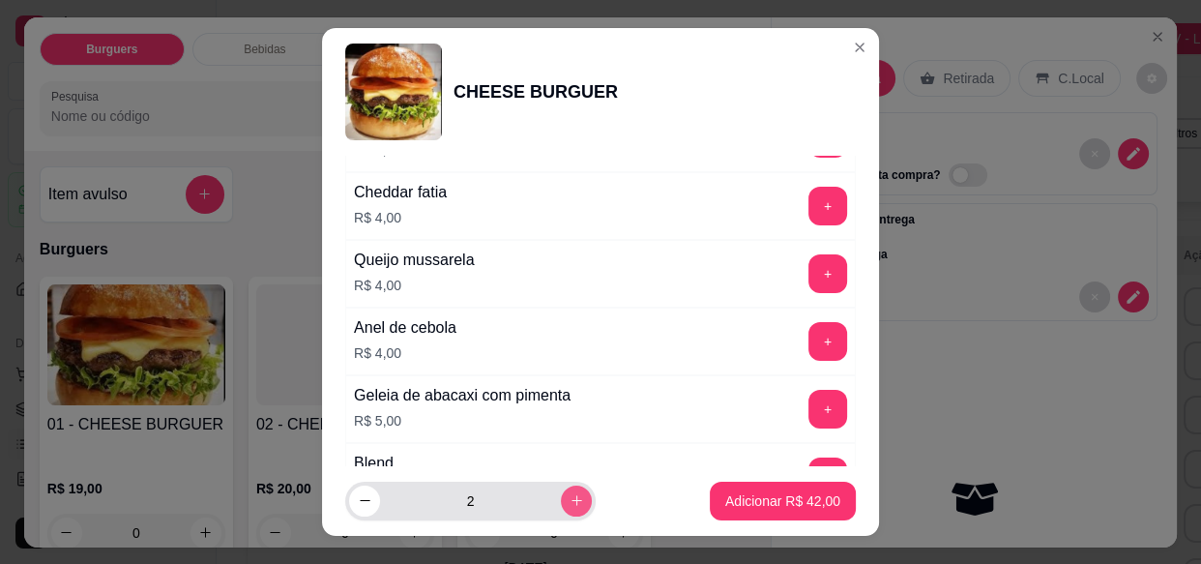
click at [809, 405] on button "+" at bounding box center [828, 409] width 39 height 39
click at [768, 513] on button "Adicionar R$ 52,00" at bounding box center [783, 501] width 146 height 39
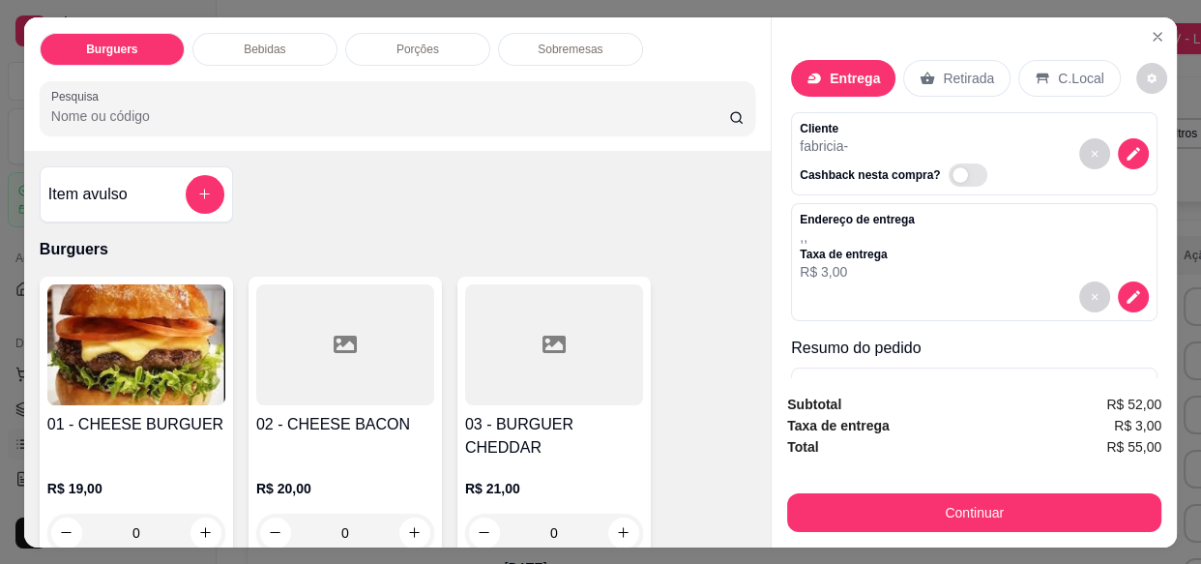
click at [202, 514] on div "0" at bounding box center [136, 533] width 178 height 39
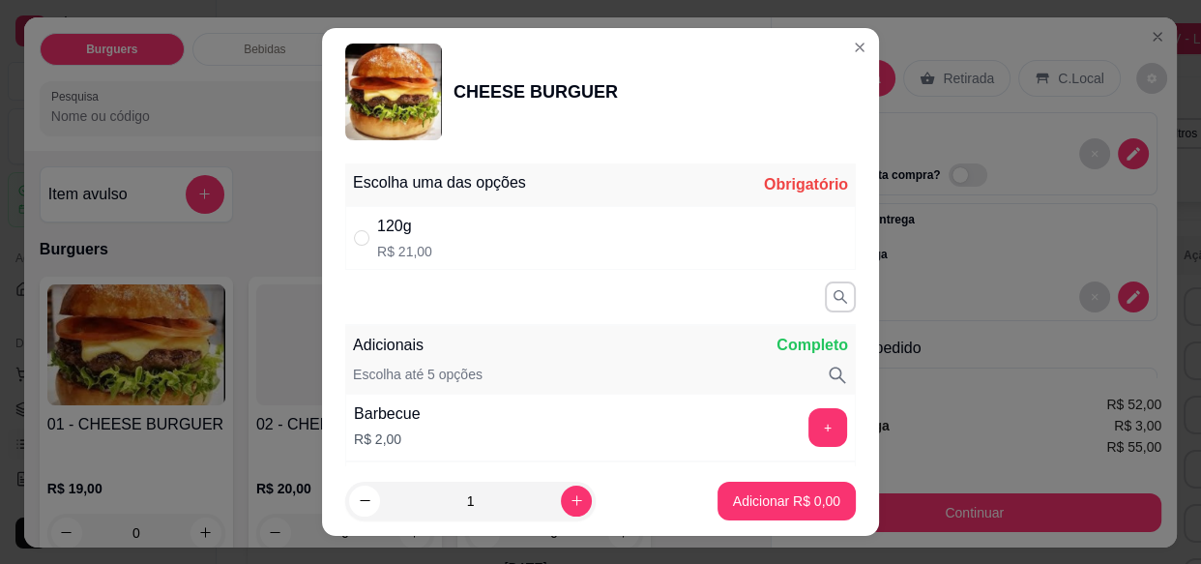
click at [522, 246] on div "120g R$ 21,00" at bounding box center [600, 238] width 511 height 64
radio input "true"
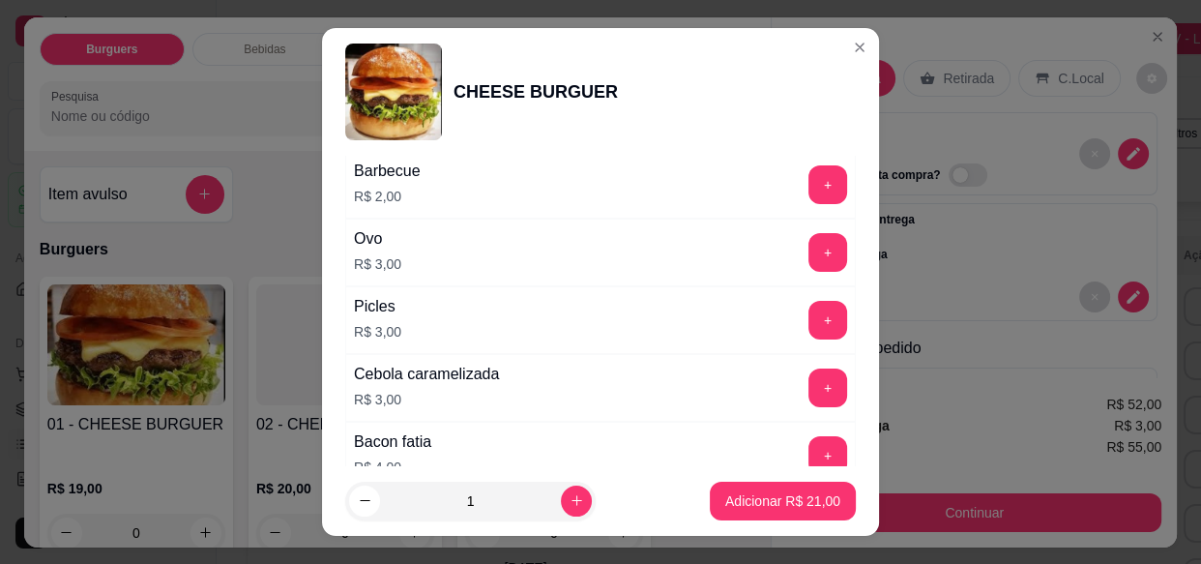
scroll to position [238, 0]
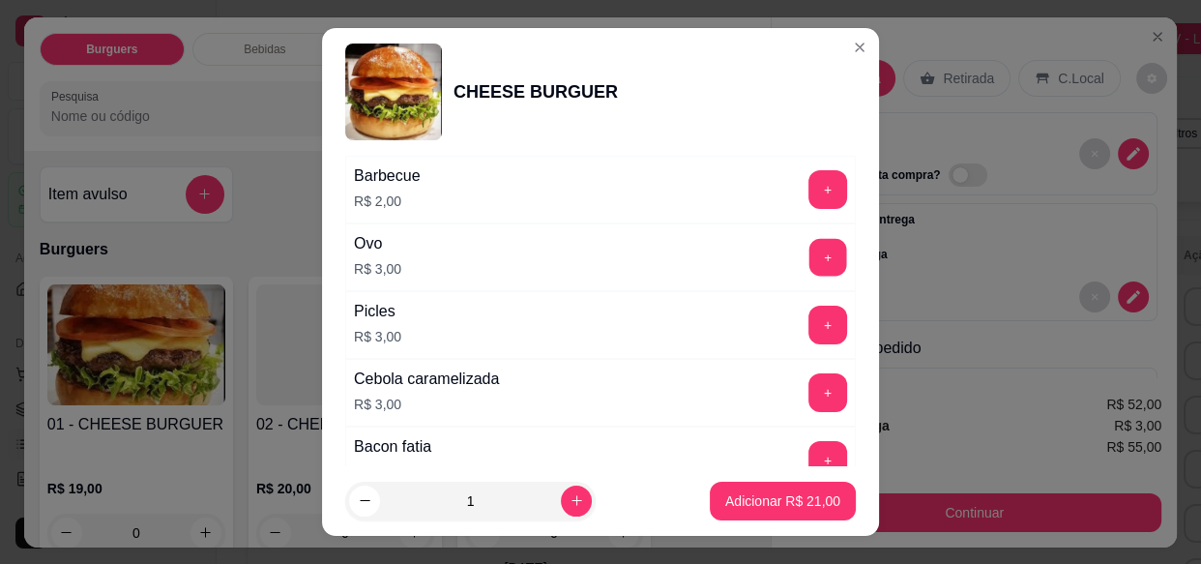
click at [810, 258] on button "+" at bounding box center [829, 258] width 38 height 38
click at [789, 498] on p "Adicionar R$ 24,00" at bounding box center [782, 500] width 115 height 19
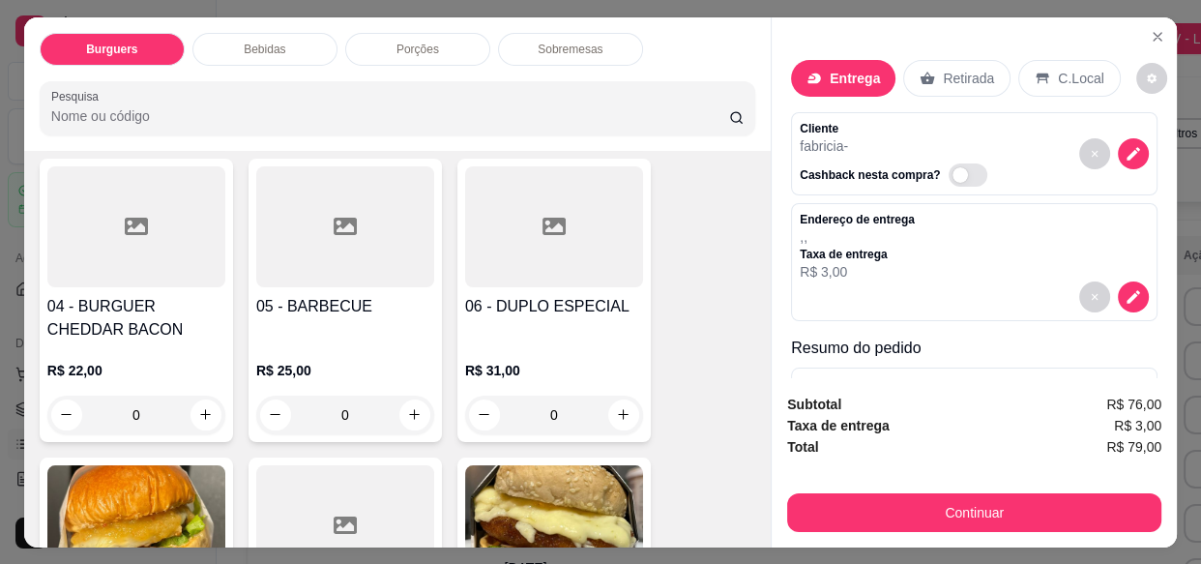
scroll to position [418, 0]
click at [622, 395] on div "0" at bounding box center [554, 414] width 178 height 39
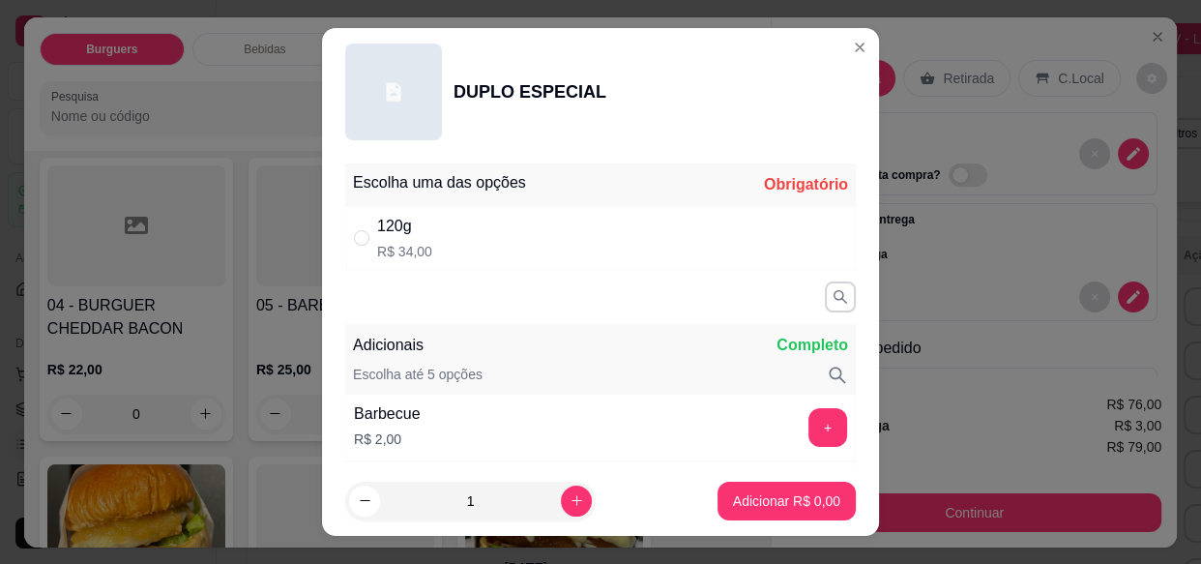
click at [509, 240] on div "120g R$ 34,00" at bounding box center [600, 238] width 511 height 64
radio input "true"
click at [769, 488] on button "Adicionar R$ 34,00" at bounding box center [783, 501] width 142 height 38
type input "1"
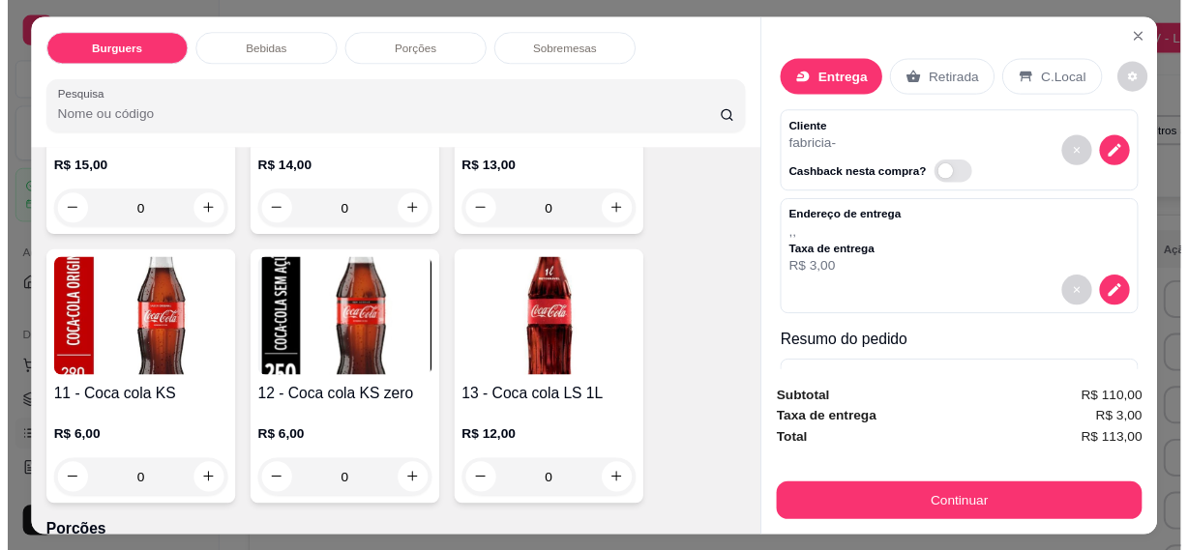
scroll to position [2959, 0]
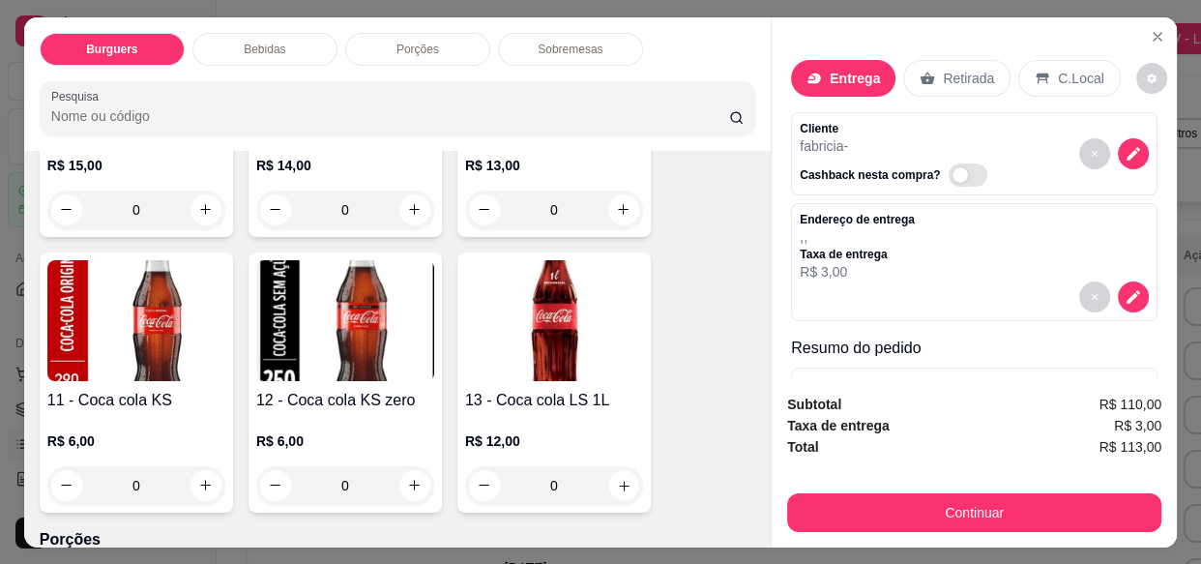
click at [627, 470] on button "increase-product-quantity" at bounding box center [623, 485] width 30 height 30
type input "1"
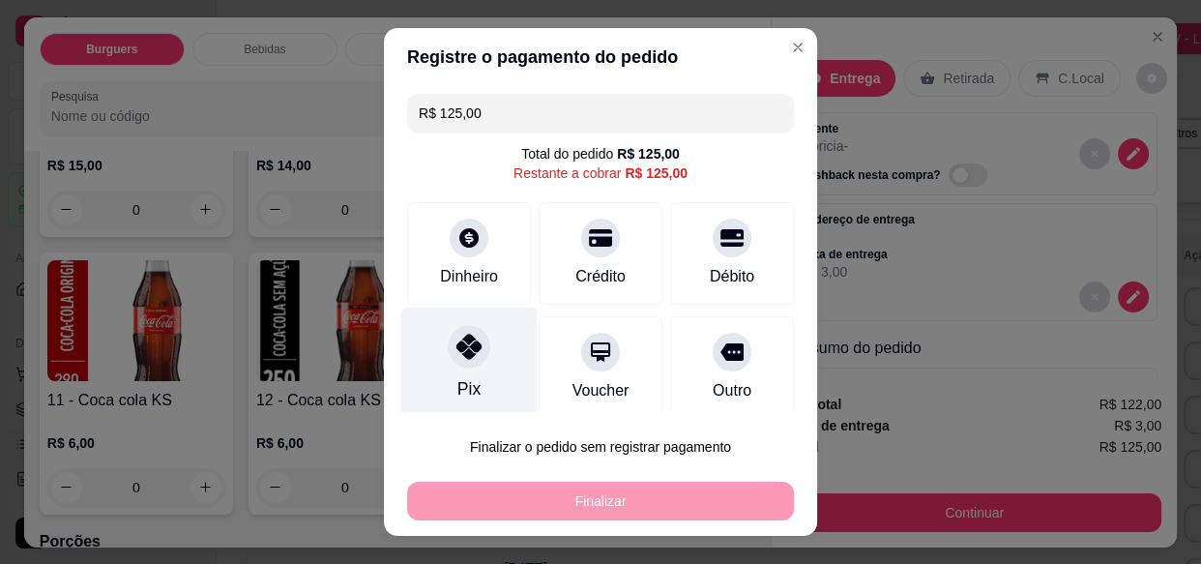
click at [465, 349] on icon at bounding box center [469, 346] width 25 height 25
type input "R$ 0,00"
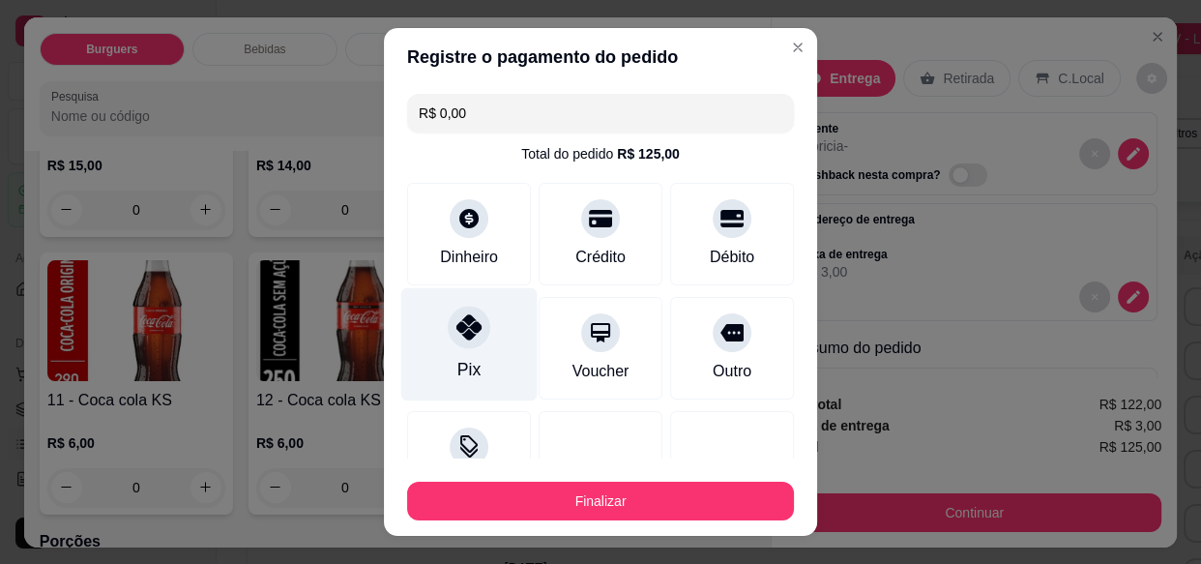
click at [580, 500] on button "Finalizar" at bounding box center [600, 501] width 387 height 39
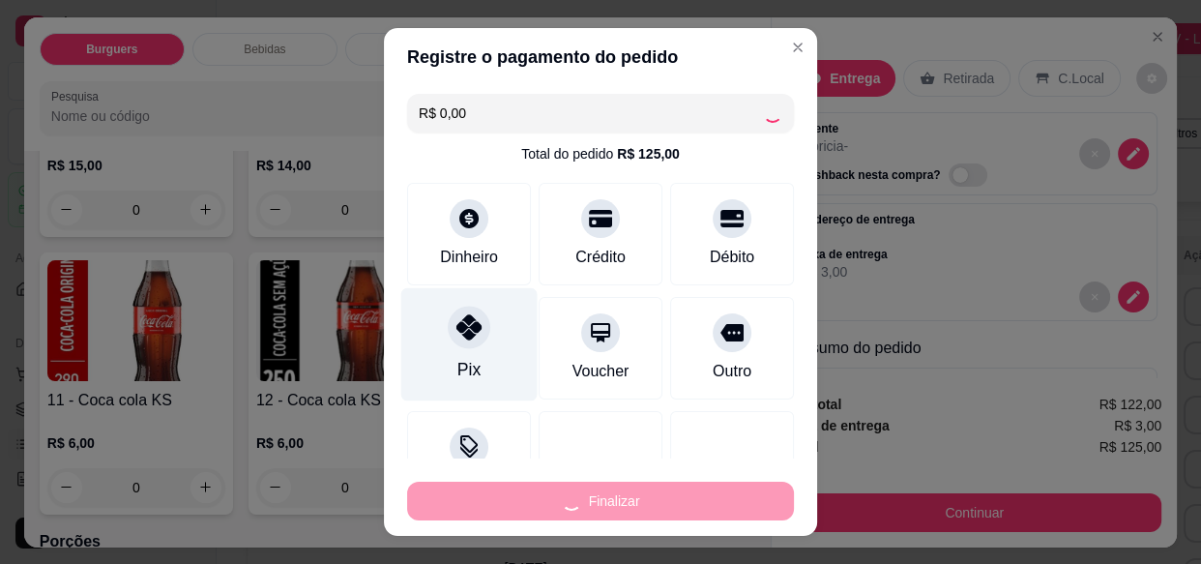
type input "0"
type input "-R$ 125,00"
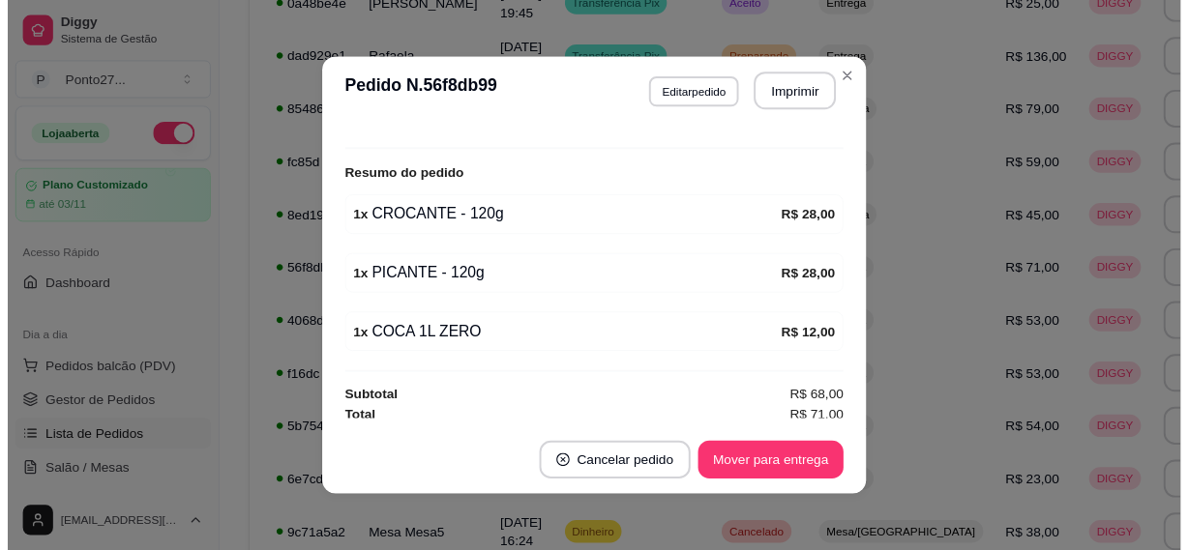
scroll to position [576, 0]
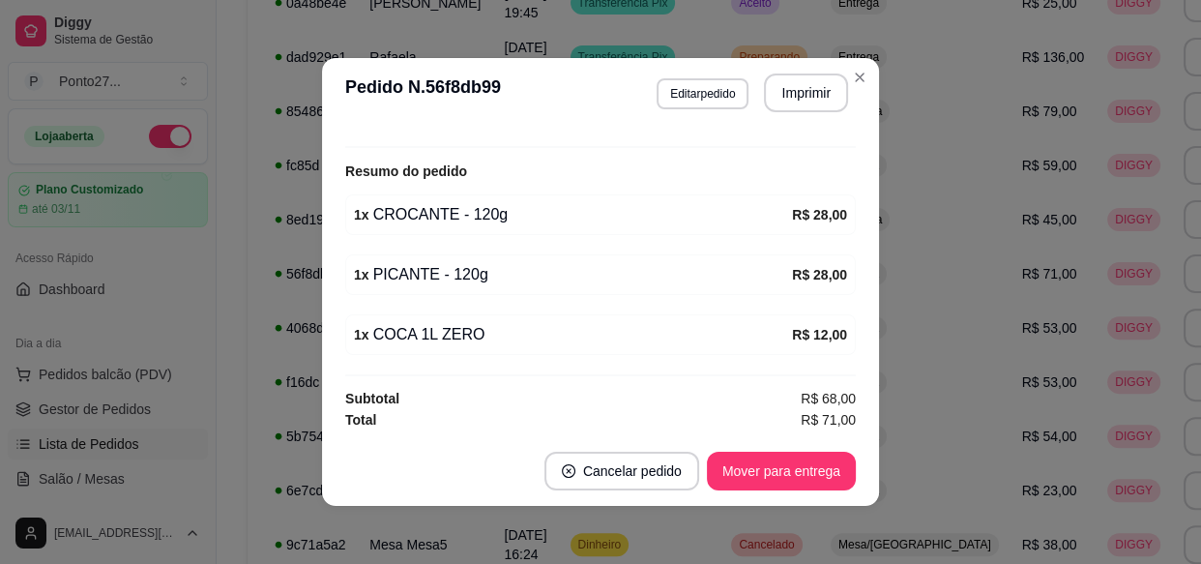
click at [1022, 103] on span "R$ 79,00" at bounding box center [1049, 110] width 55 height 15
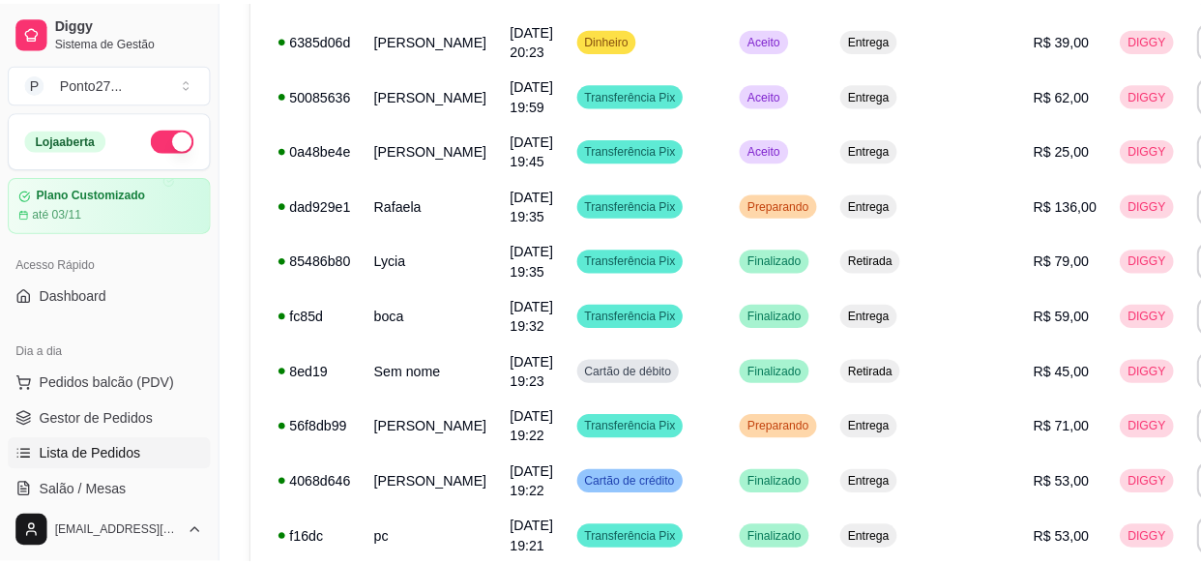
scroll to position [361, 0]
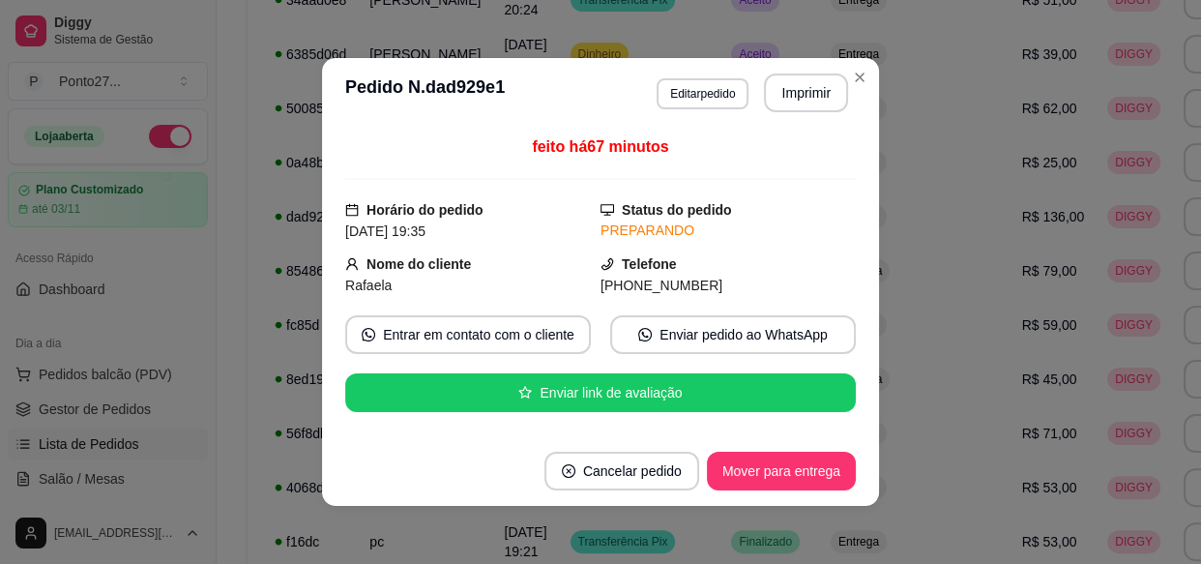
click at [774, 461] on button "Mover para entrega" at bounding box center [781, 471] width 149 height 39
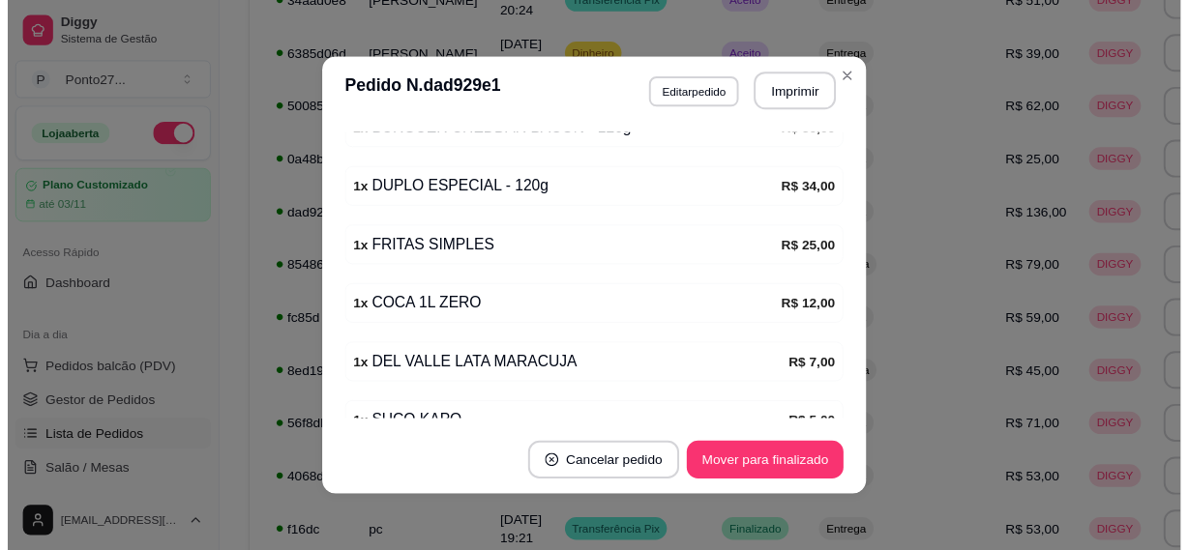
scroll to position [755, 0]
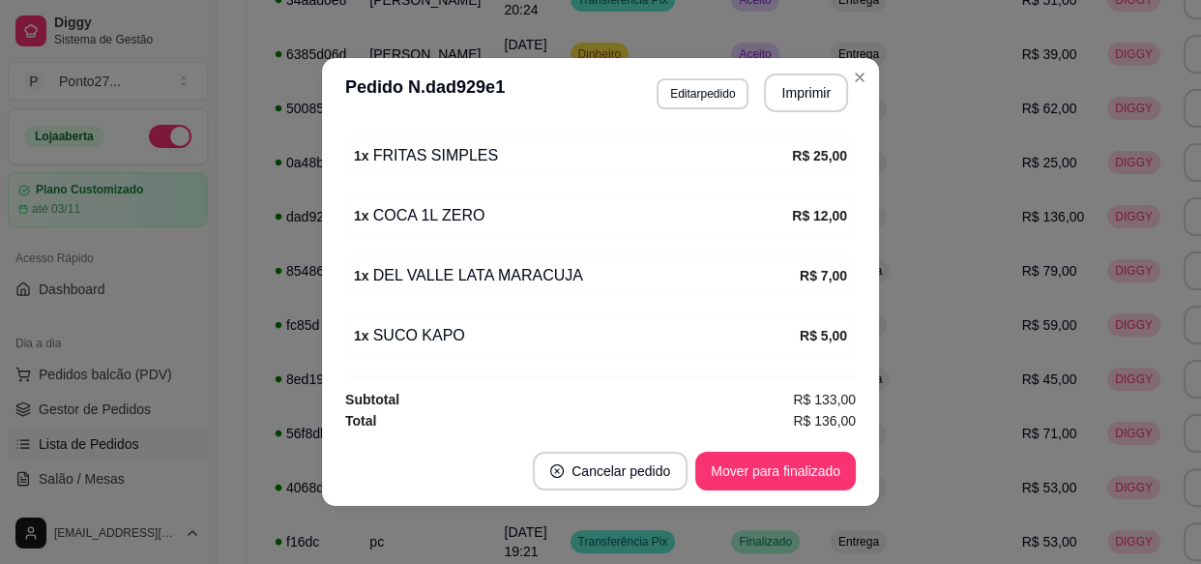
click at [1011, 201] on td "R$ 136,00" at bounding box center [1054, 217] width 86 height 54
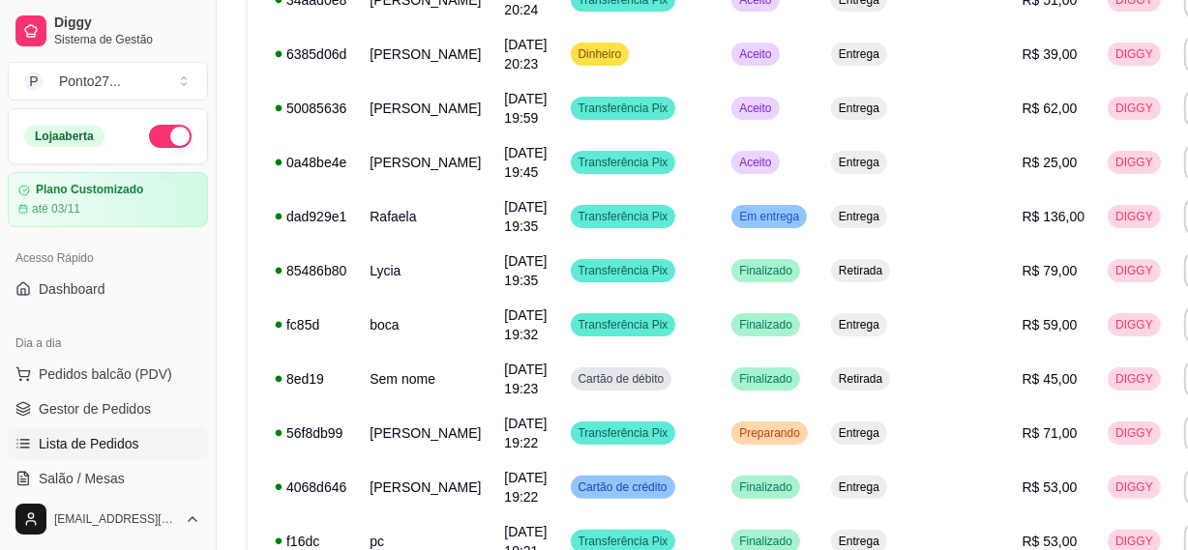
scroll to position [45, 20]
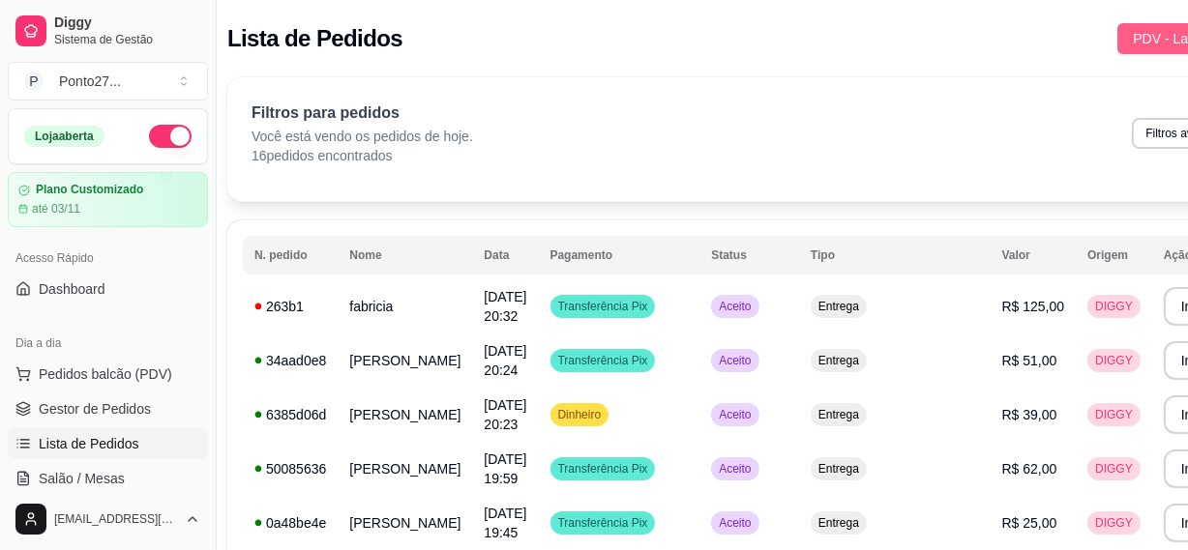
click at [1133, 44] on span "PDV - Lançar pedido" at bounding box center [1196, 38] width 126 height 21
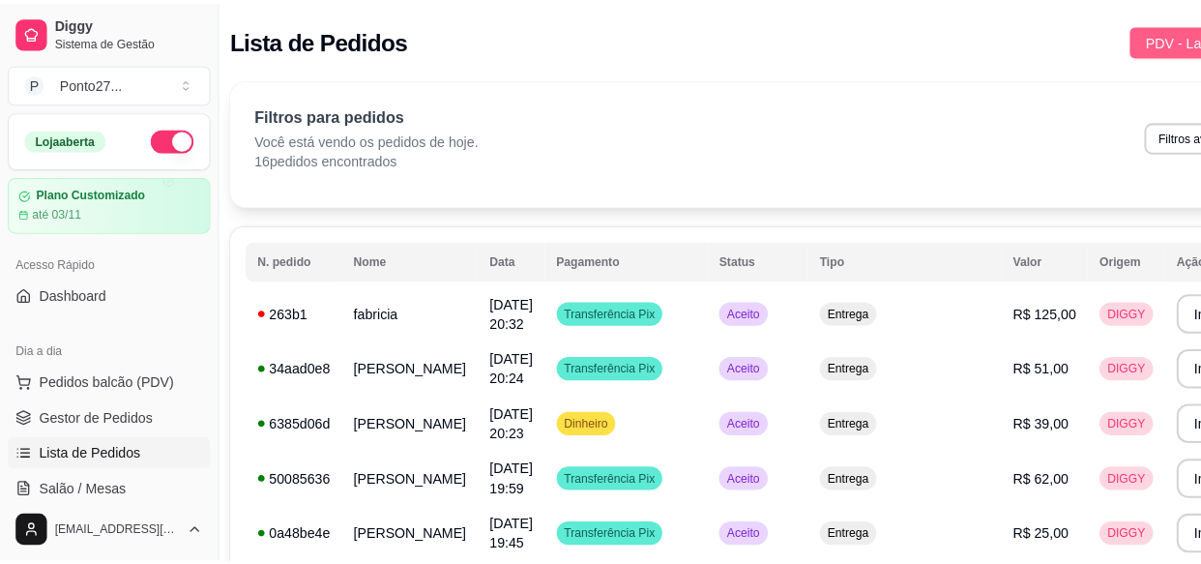
scroll to position [0, 8]
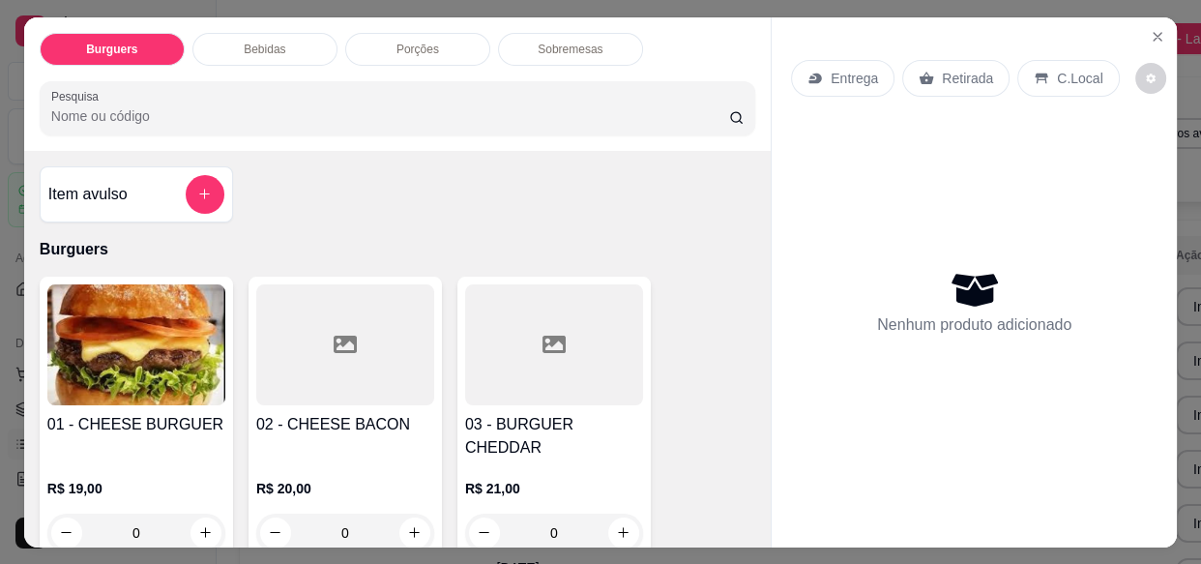
click at [836, 72] on p "Entrega" at bounding box center [854, 78] width 47 height 19
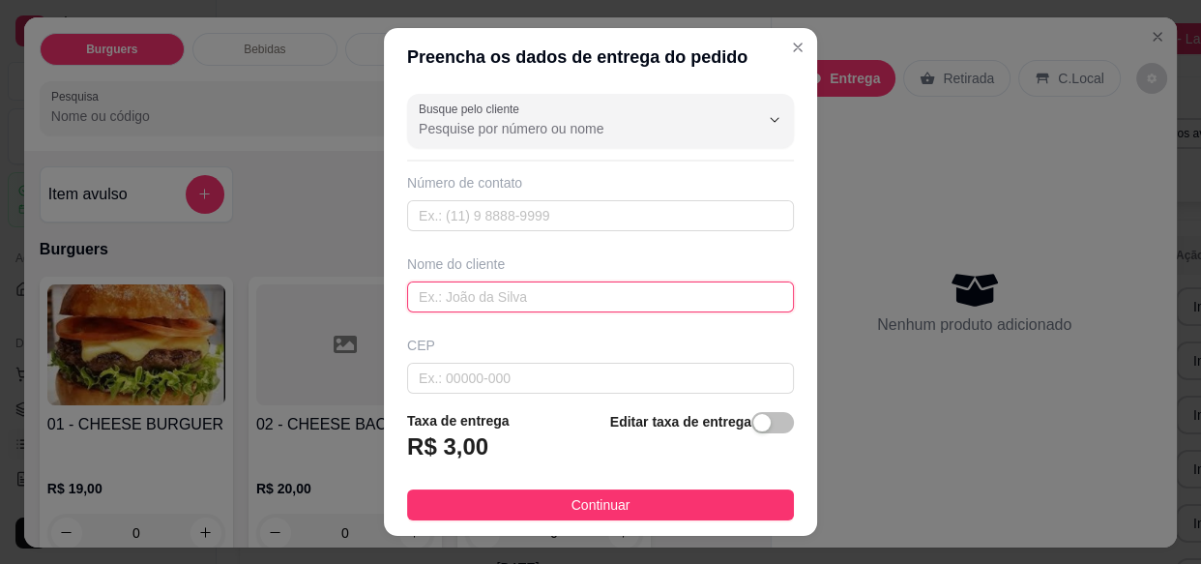
click at [585, 303] on input "text" at bounding box center [600, 296] width 387 height 31
type input "giovane"
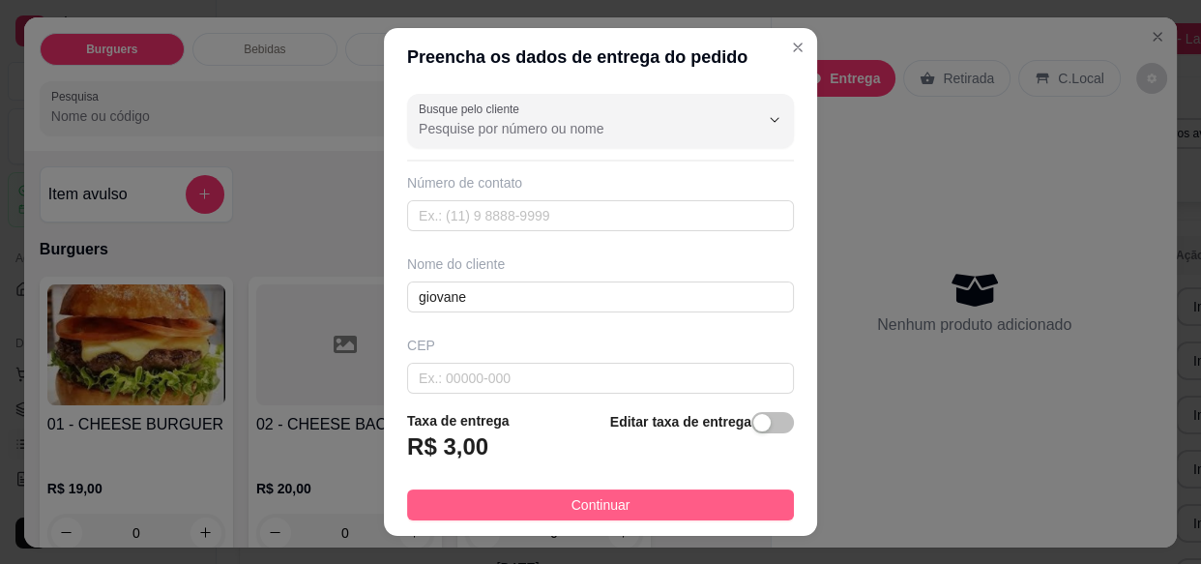
click at [631, 508] on button "Continuar" at bounding box center [600, 504] width 387 height 31
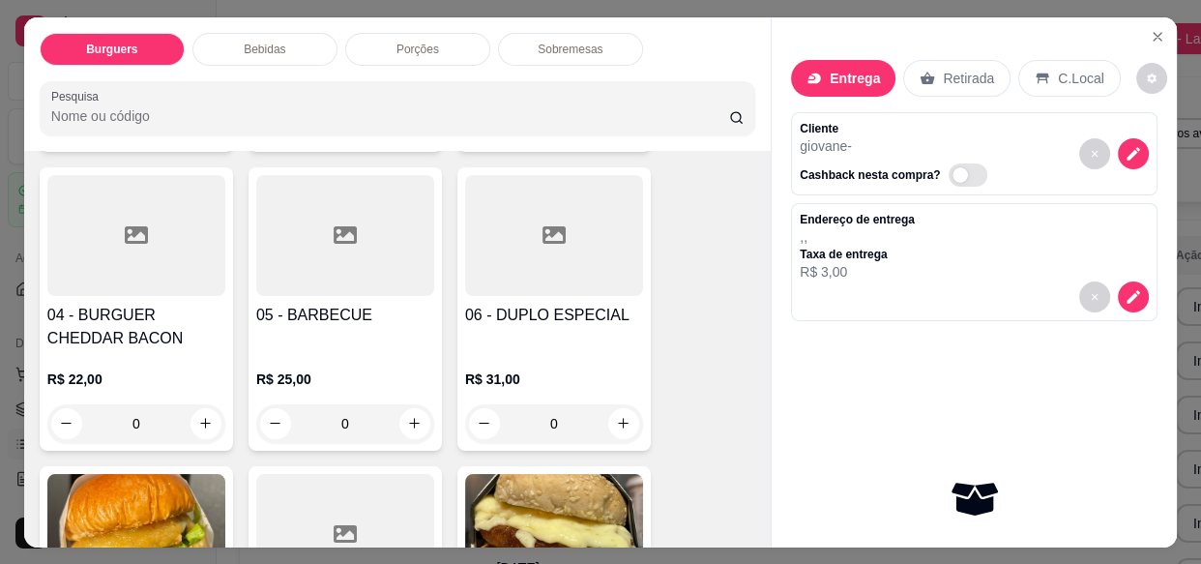
scroll to position [414, 0]
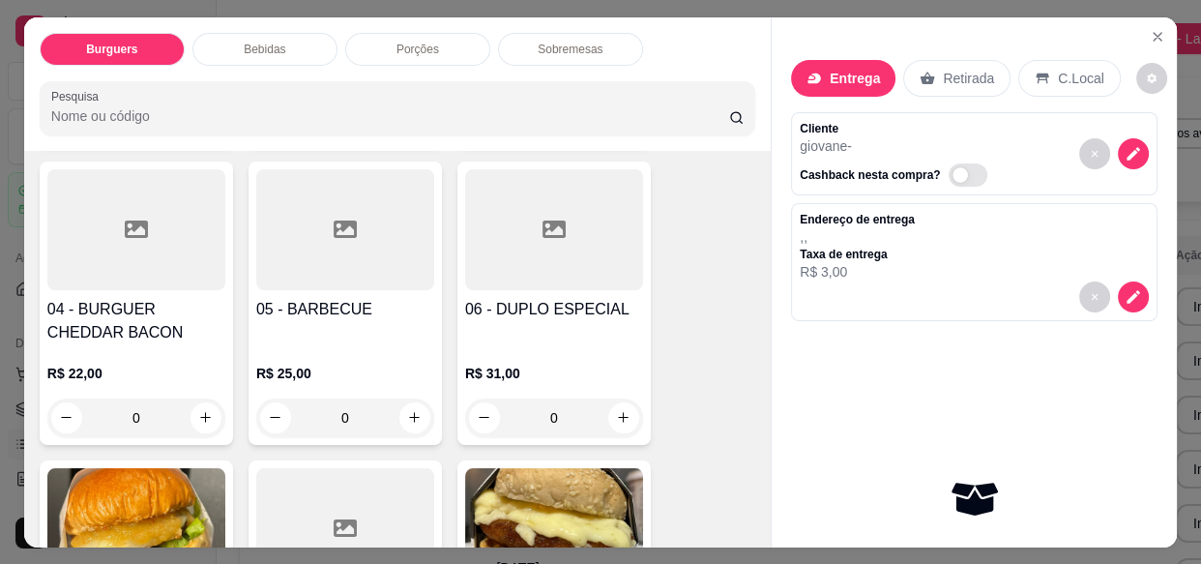
click at [193, 399] on div "0" at bounding box center [136, 418] width 178 height 39
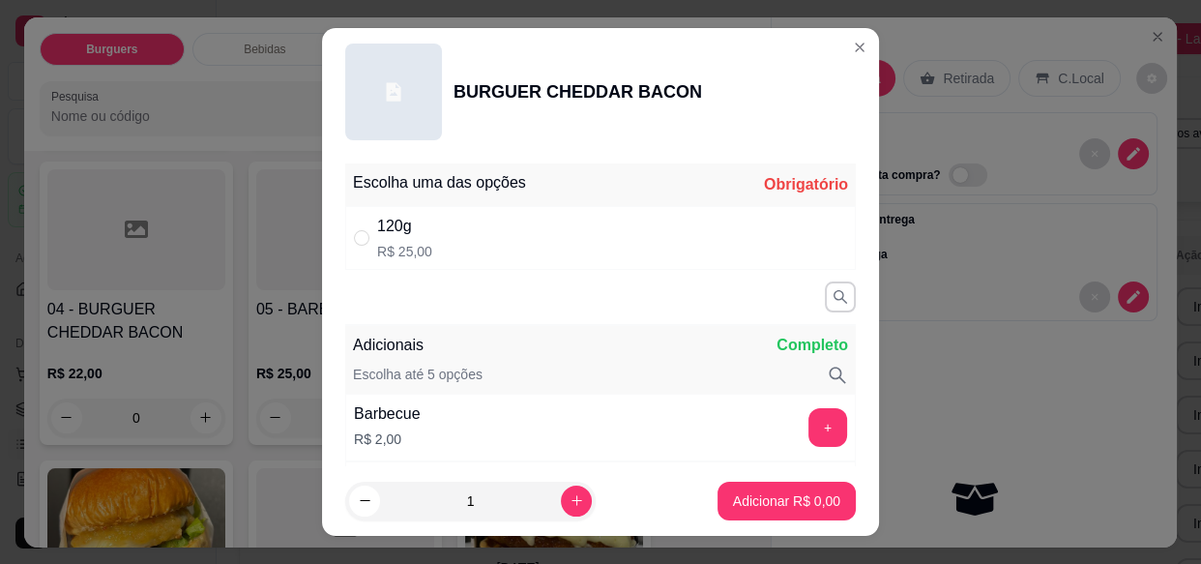
click at [599, 241] on div "120g R$ 25,00" at bounding box center [600, 238] width 511 height 64
radio input "true"
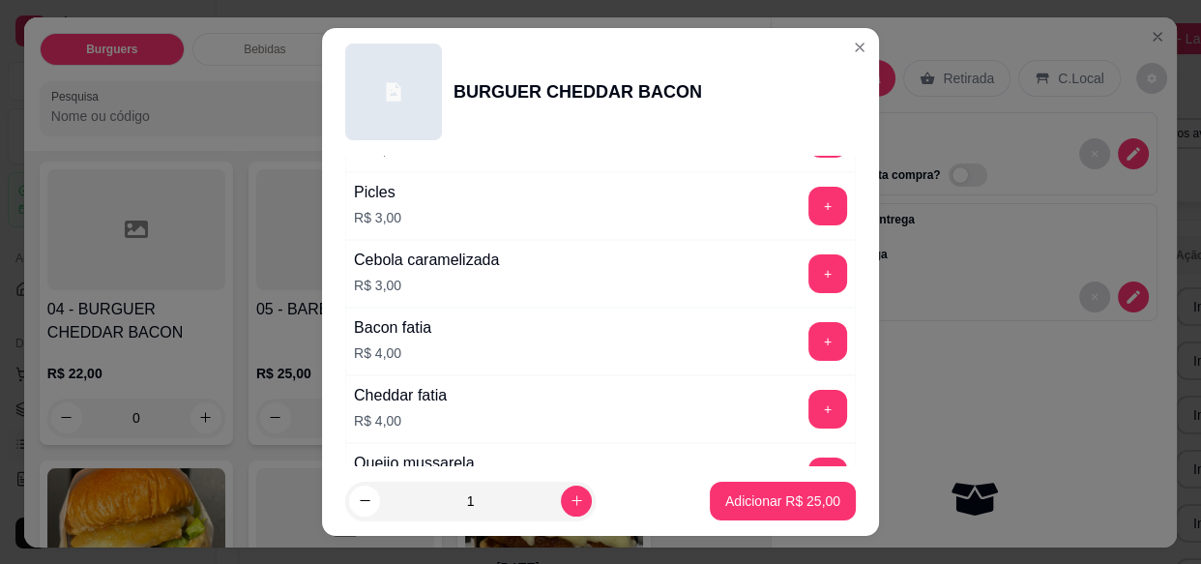
scroll to position [381, 0]
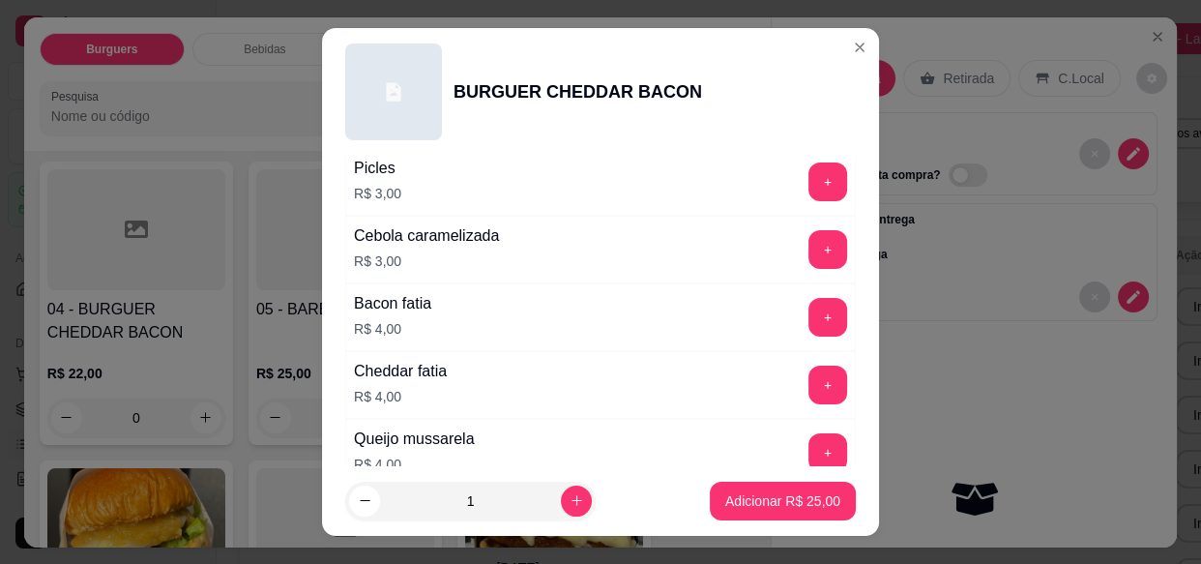
click at [809, 247] on button "+" at bounding box center [828, 249] width 39 height 39
click at [773, 502] on p "Adicionar R$ 28,00" at bounding box center [782, 500] width 115 height 19
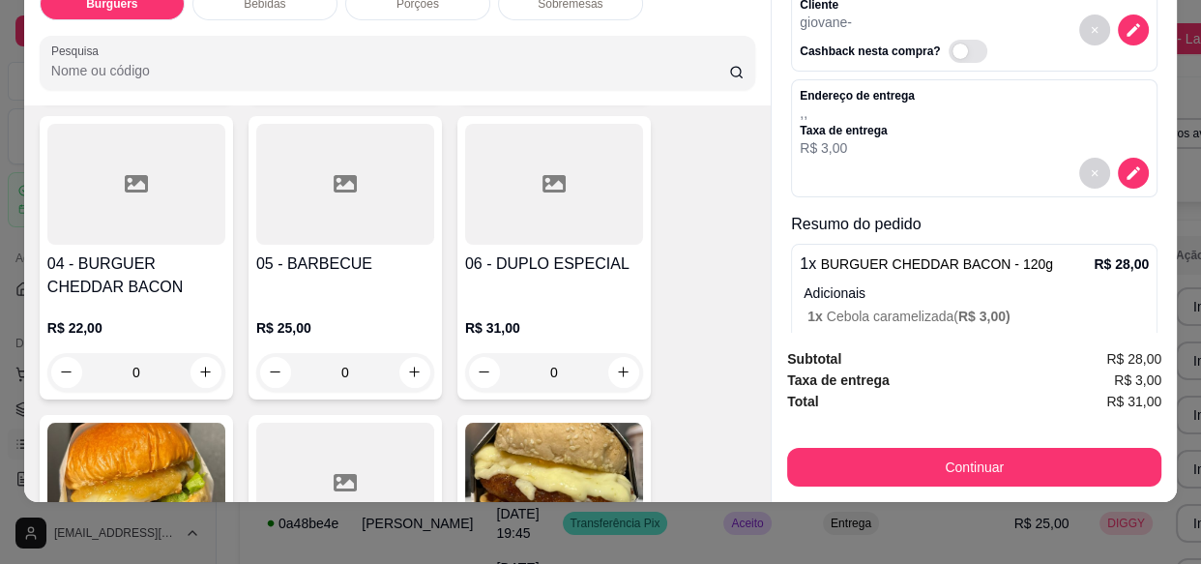
scroll to position [143, 0]
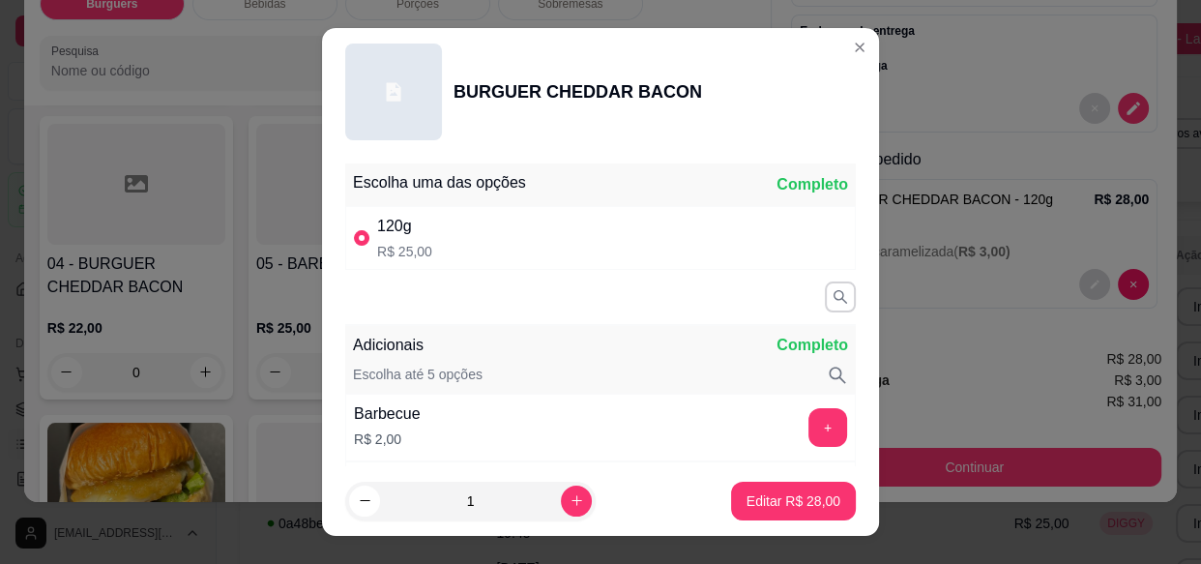
click at [561, 503] on button "increase-product-quantity" at bounding box center [576, 501] width 31 height 31
type input "2"
click at [777, 506] on p "Editar R$ 56,00" at bounding box center [794, 500] width 94 height 19
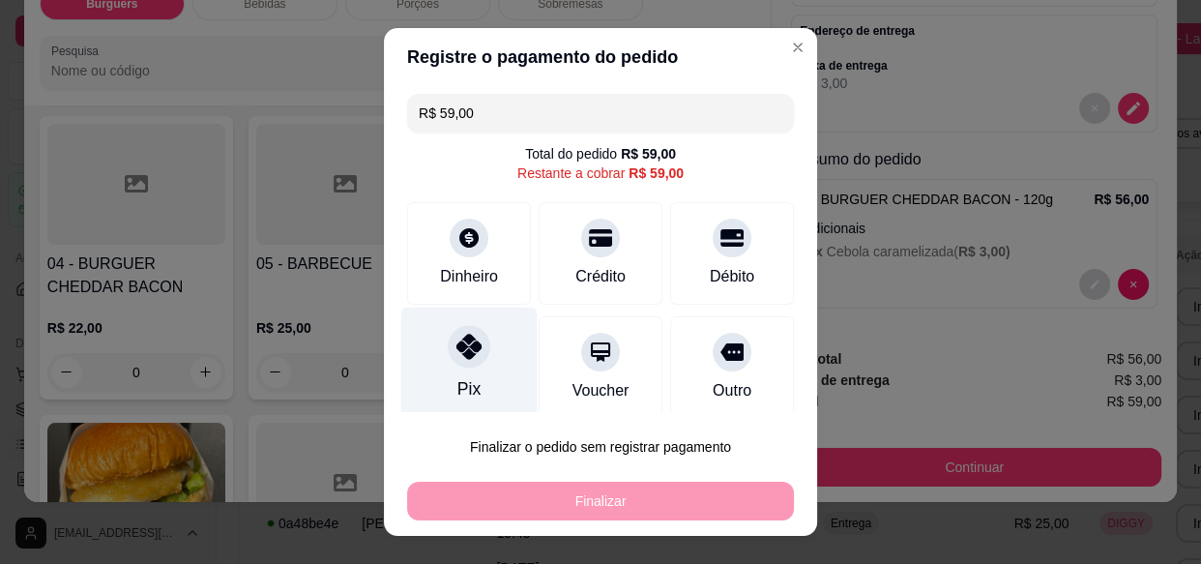
click at [478, 378] on div "Pix" at bounding box center [469, 364] width 136 height 113
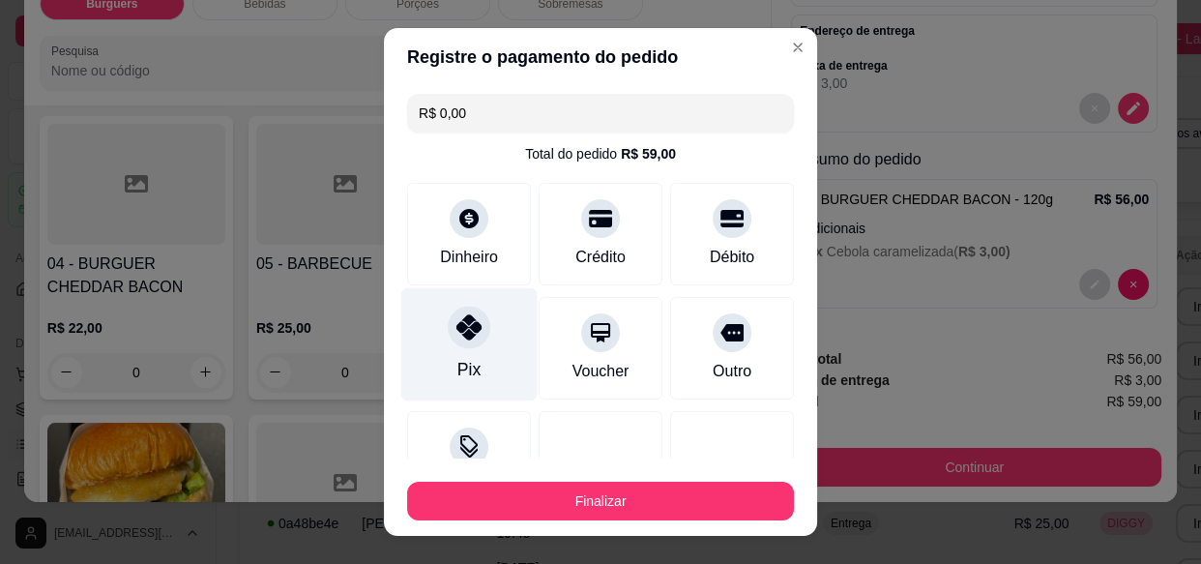
click at [597, 511] on button "Finalizar" at bounding box center [600, 501] width 387 height 39
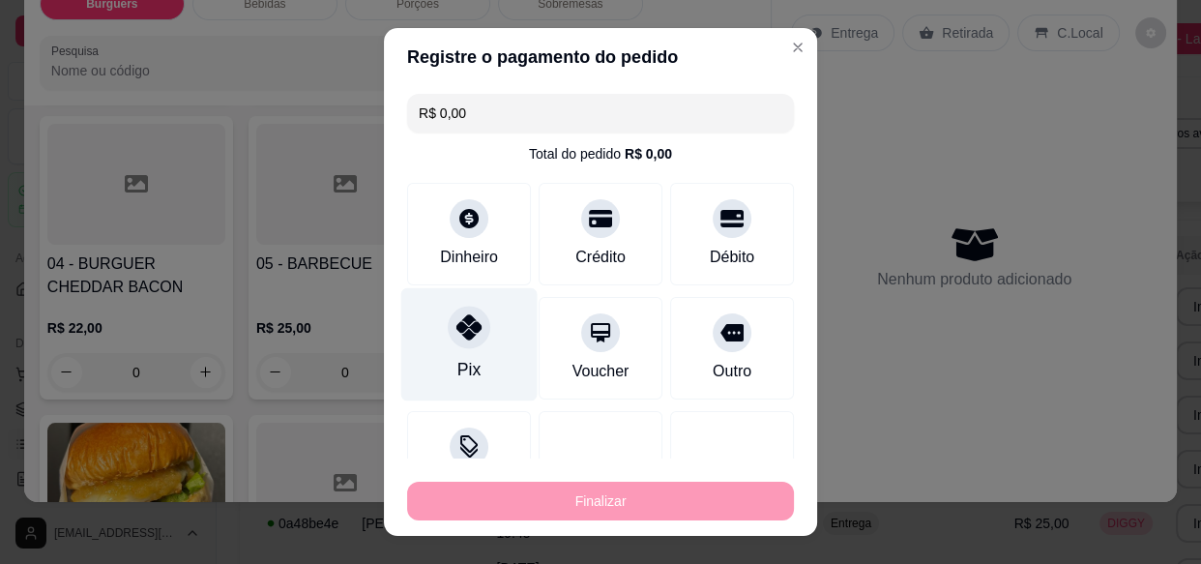
type input "-R$ 59,00"
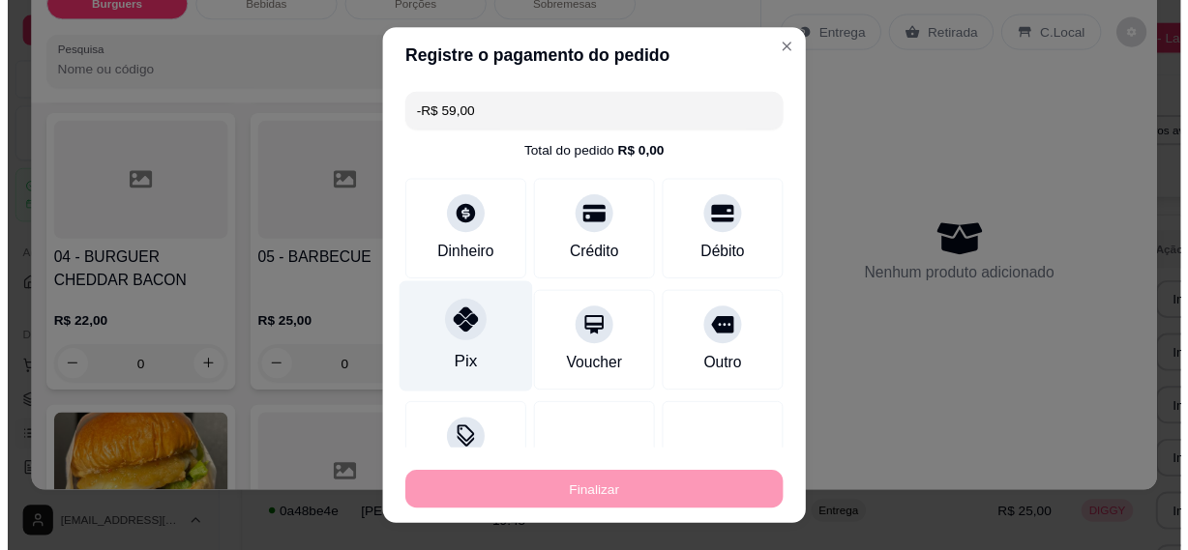
scroll to position [0, 0]
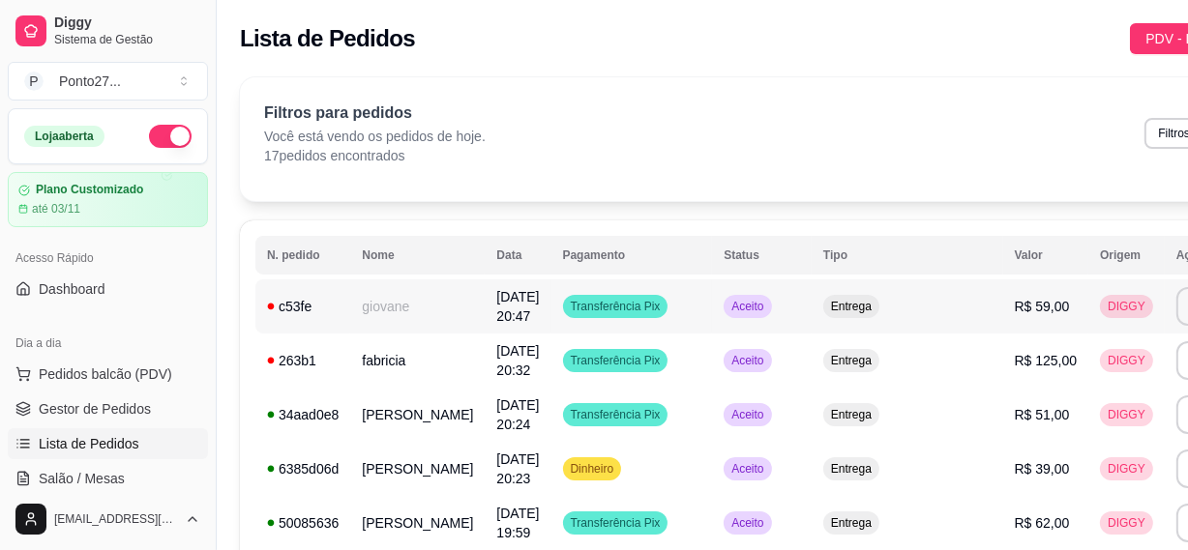
click at [727, 299] on span "Aceito" at bounding box center [747, 306] width 40 height 15
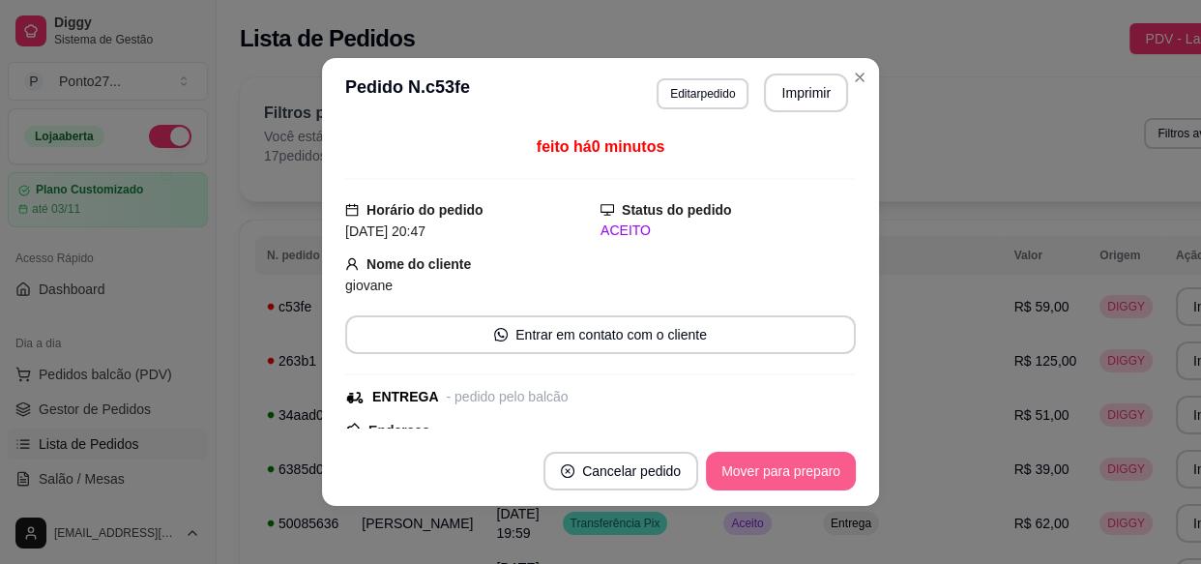
click at [764, 484] on button "Mover para preparo" at bounding box center [781, 471] width 150 height 39
click at [764, 484] on button "Mover para entrega" at bounding box center [781, 472] width 145 height 38
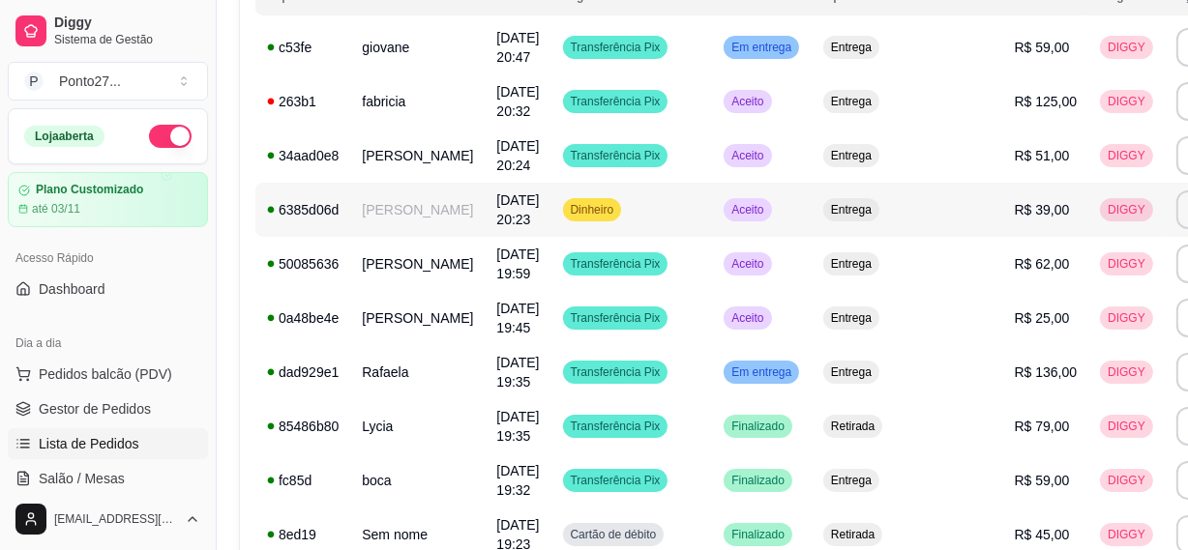
scroll to position [272, 8]
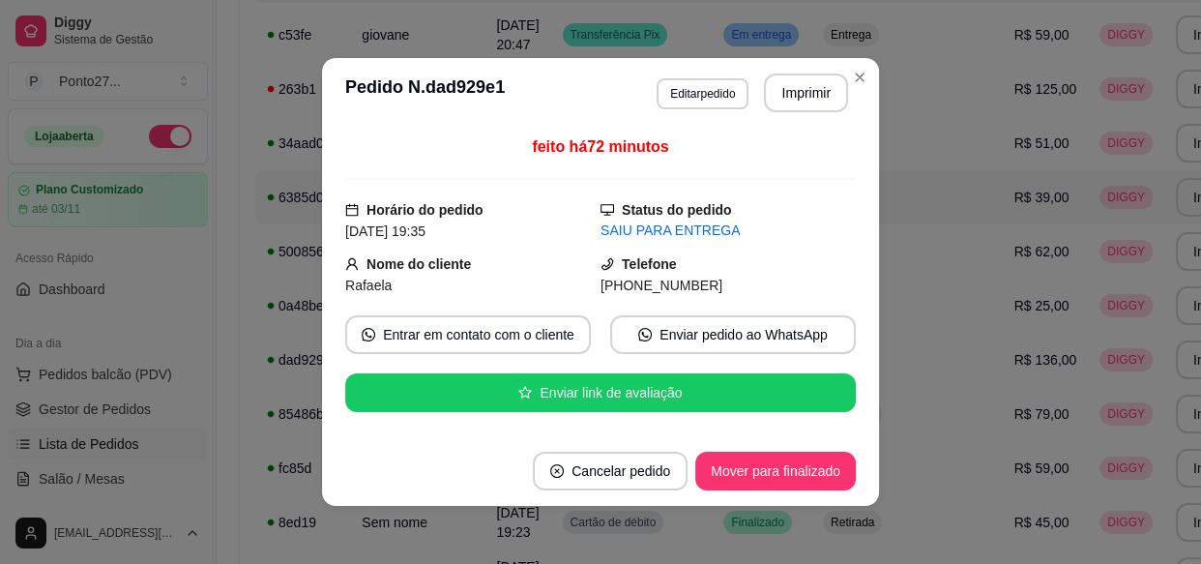
click at [767, 472] on button "Mover para finalizado" at bounding box center [775, 471] width 161 height 39
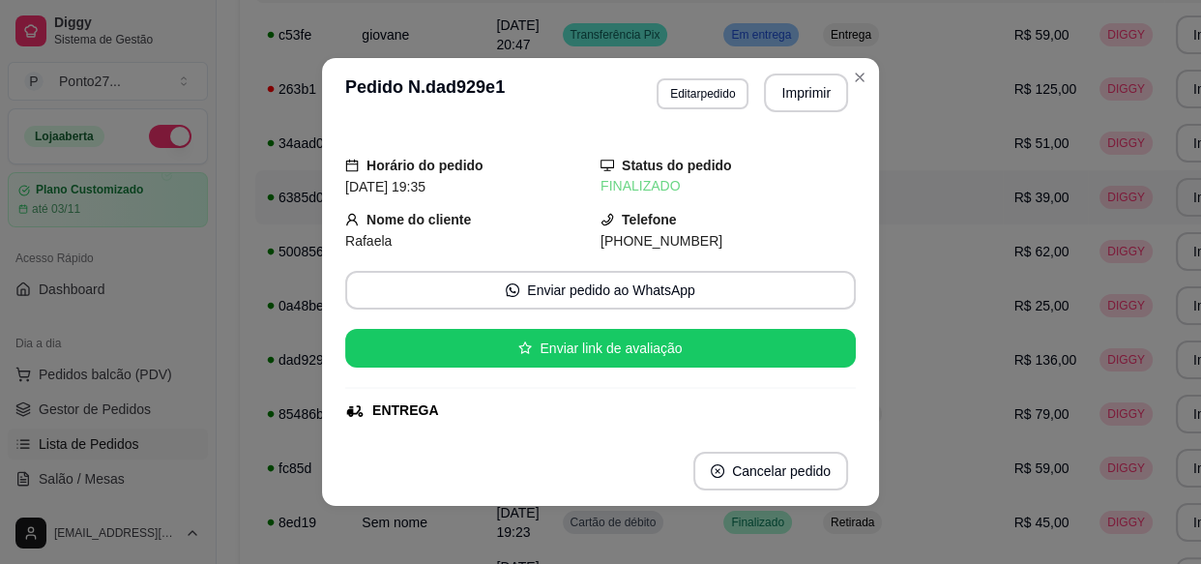
click at [812, 534] on td "Retirada" at bounding box center [908, 522] width 192 height 54
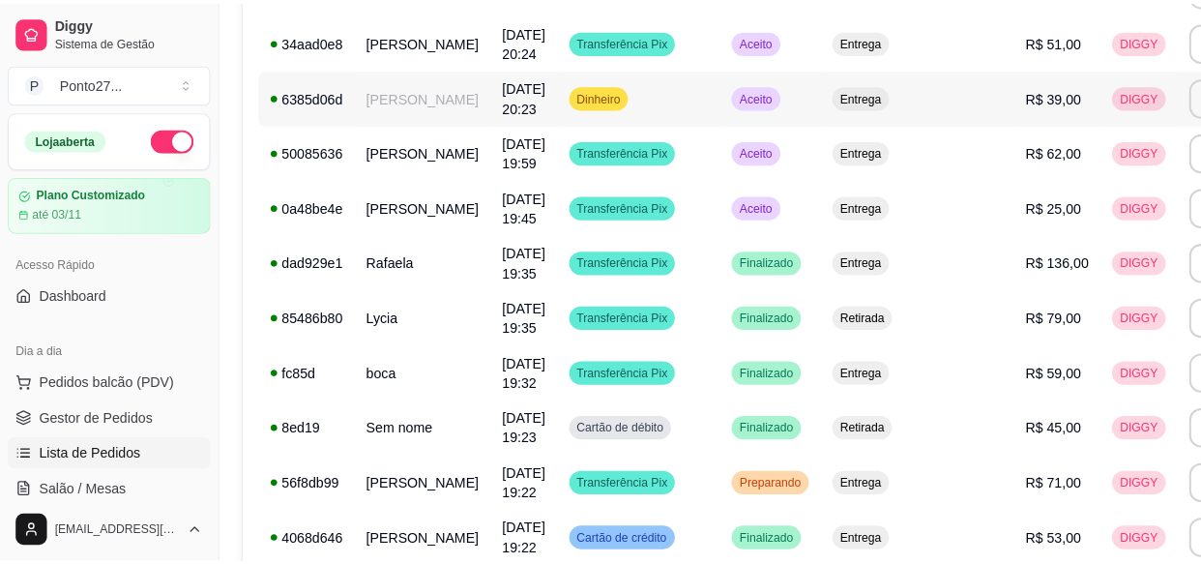
scroll to position [376, 8]
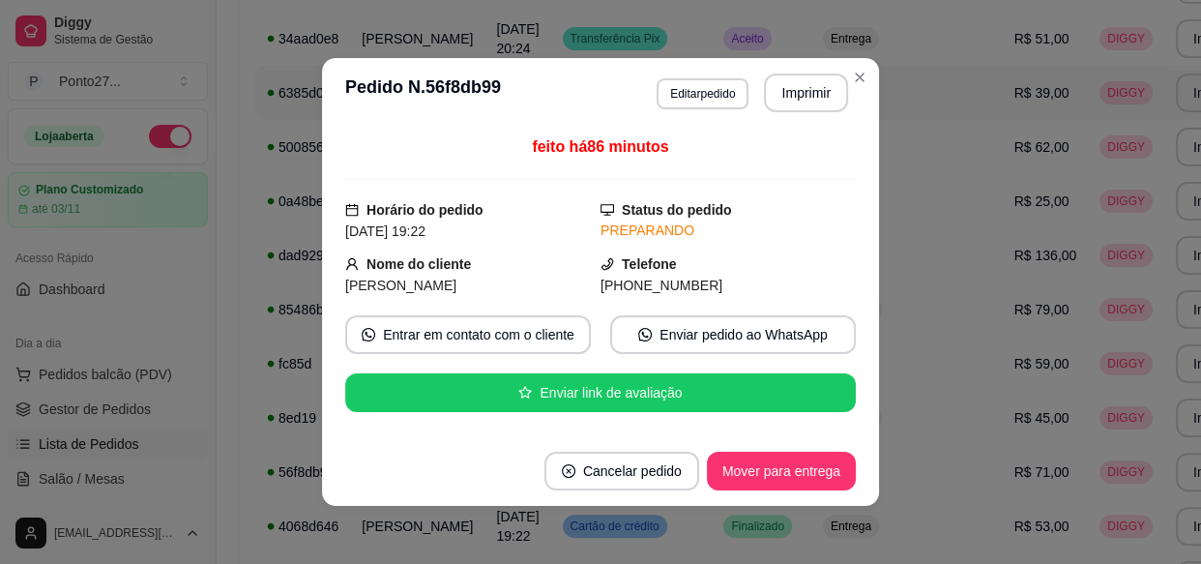
click at [783, 472] on button "Mover para entrega" at bounding box center [781, 471] width 149 height 39
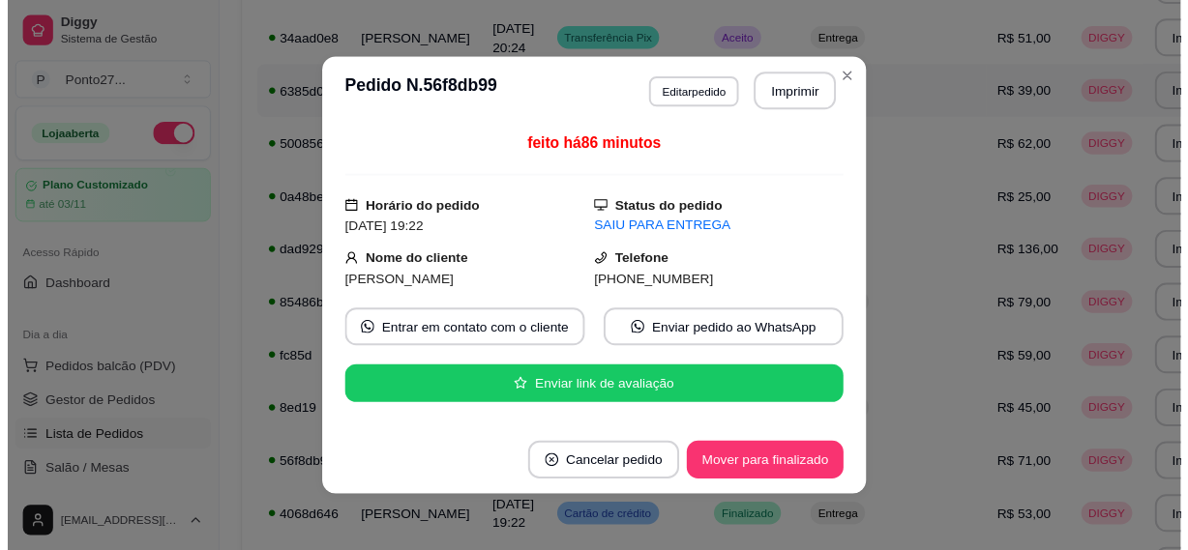
scroll to position [376, 7]
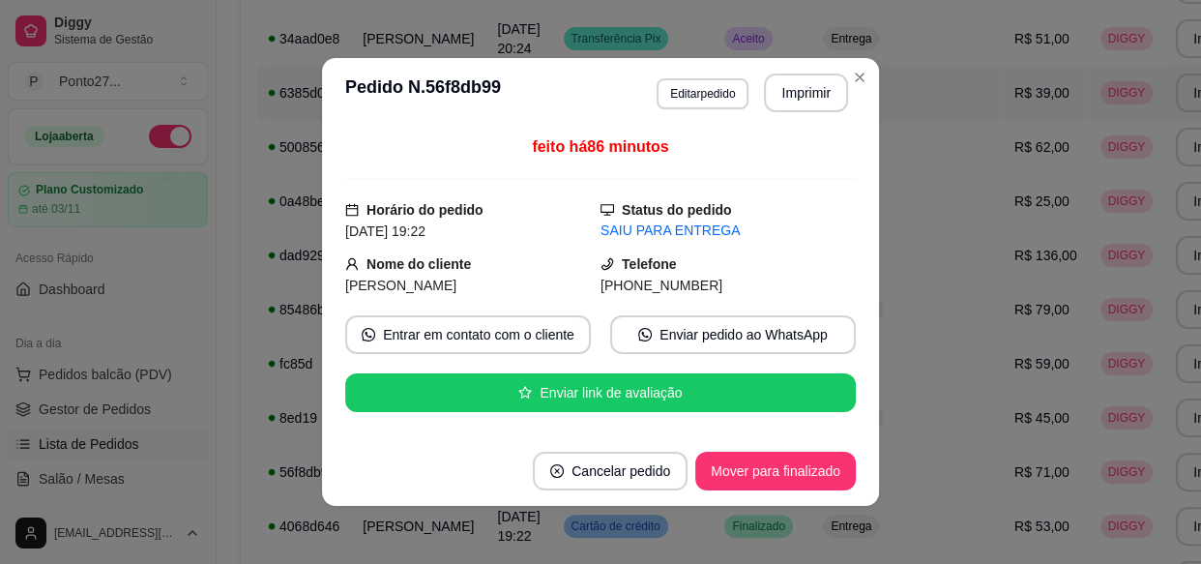
click at [812, 539] on td "Entrega" at bounding box center [908, 526] width 192 height 54
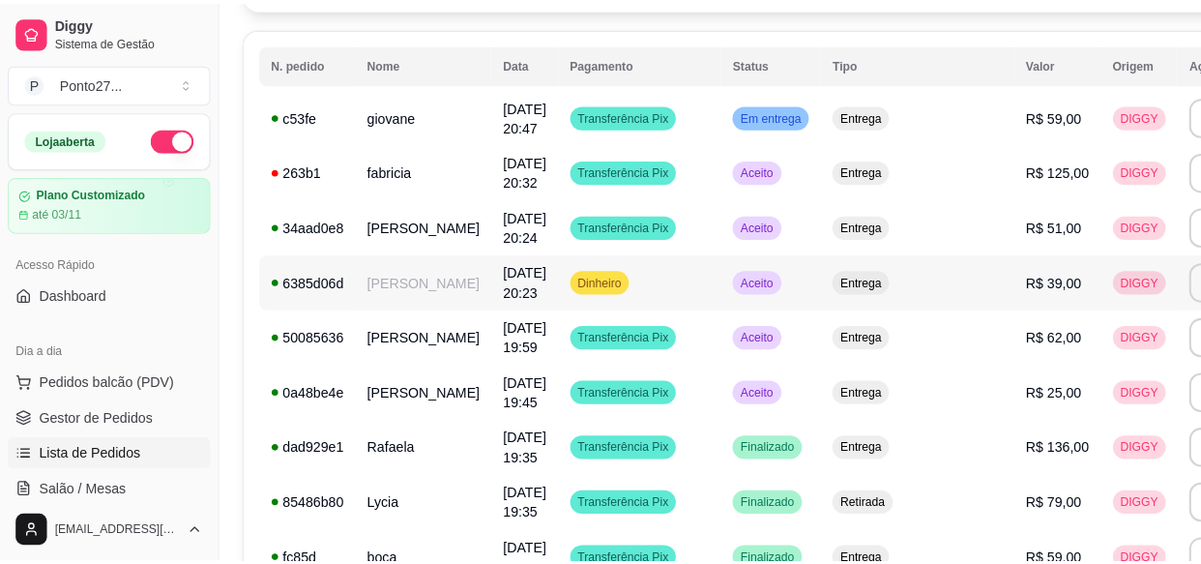
scroll to position [191, 7]
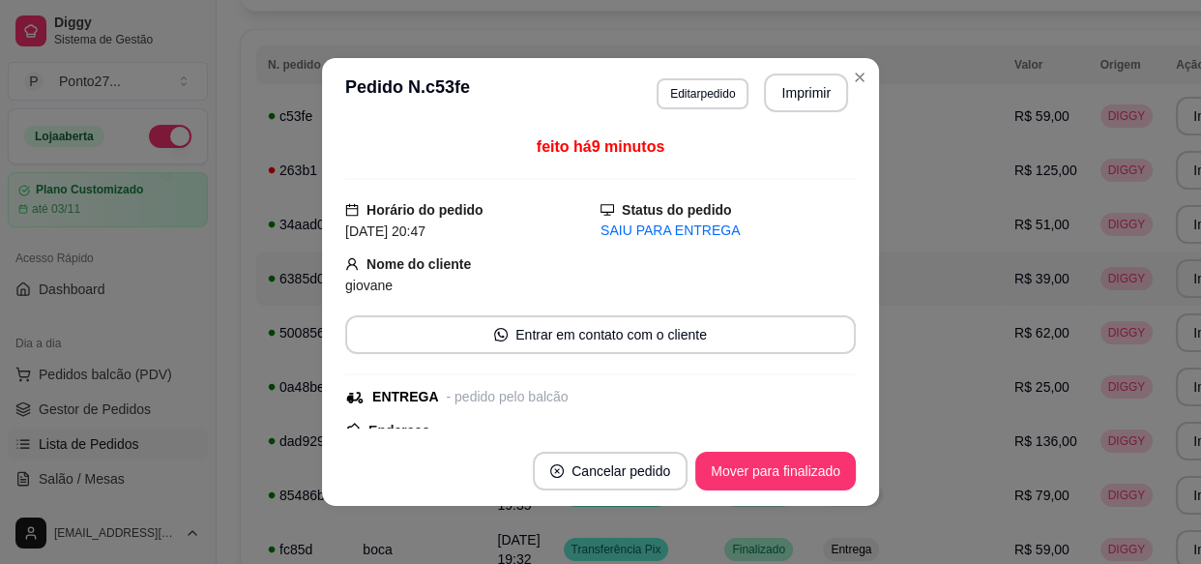
click at [768, 463] on button "Mover para finalizado" at bounding box center [775, 471] width 161 height 39
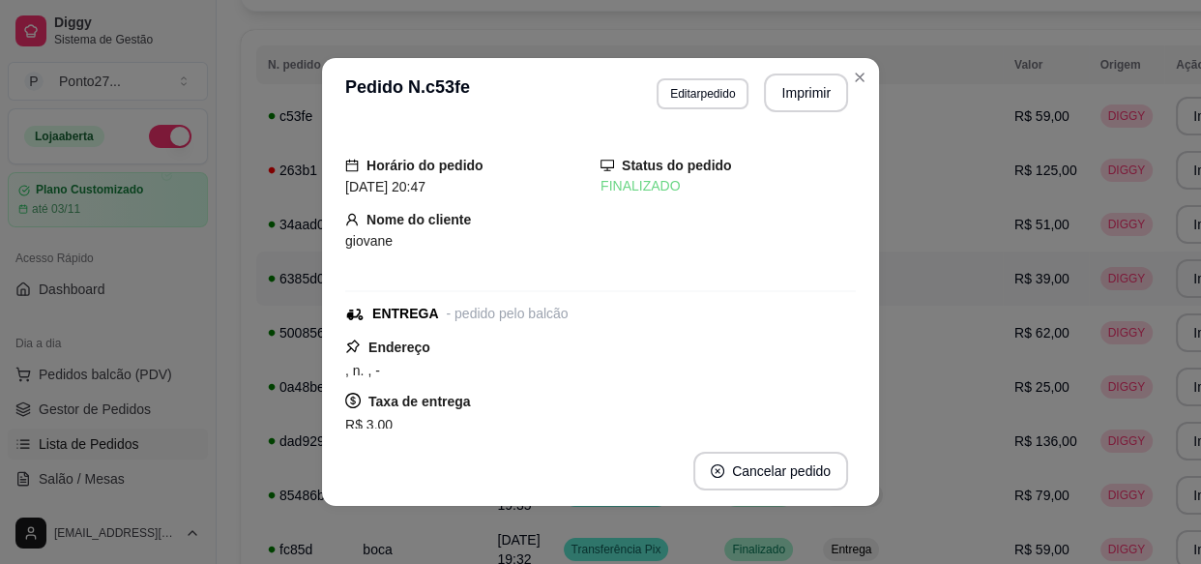
click at [812, 530] on td "Entrega" at bounding box center [908, 549] width 192 height 54
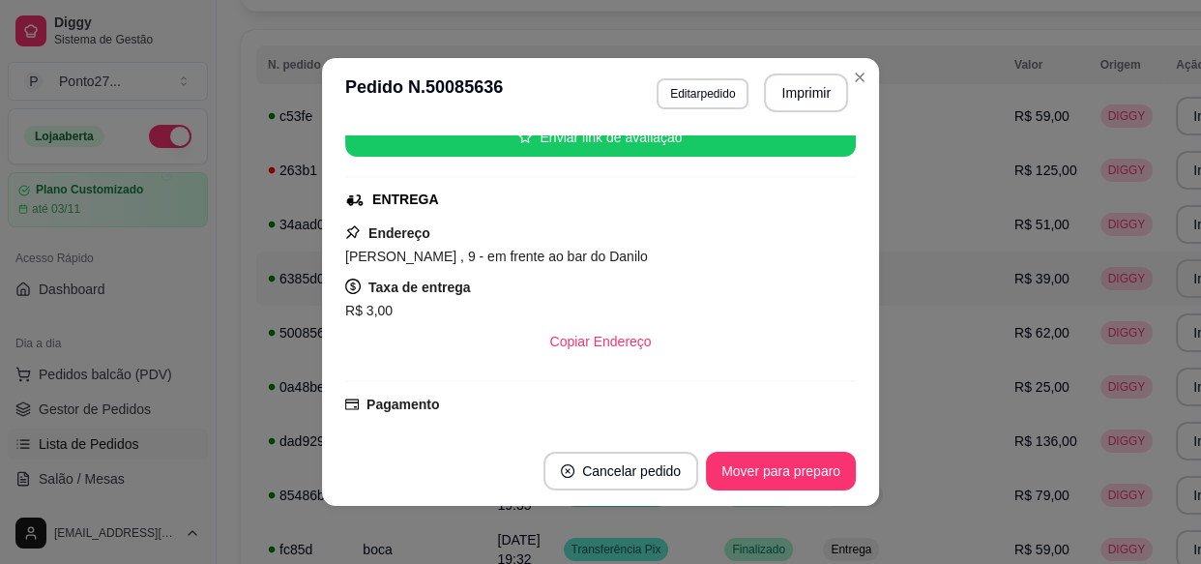
scroll to position [256, 0]
click at [1003, 89] on td "R$ 59,00" at bounding box center [1046, 116] width 86 height 54
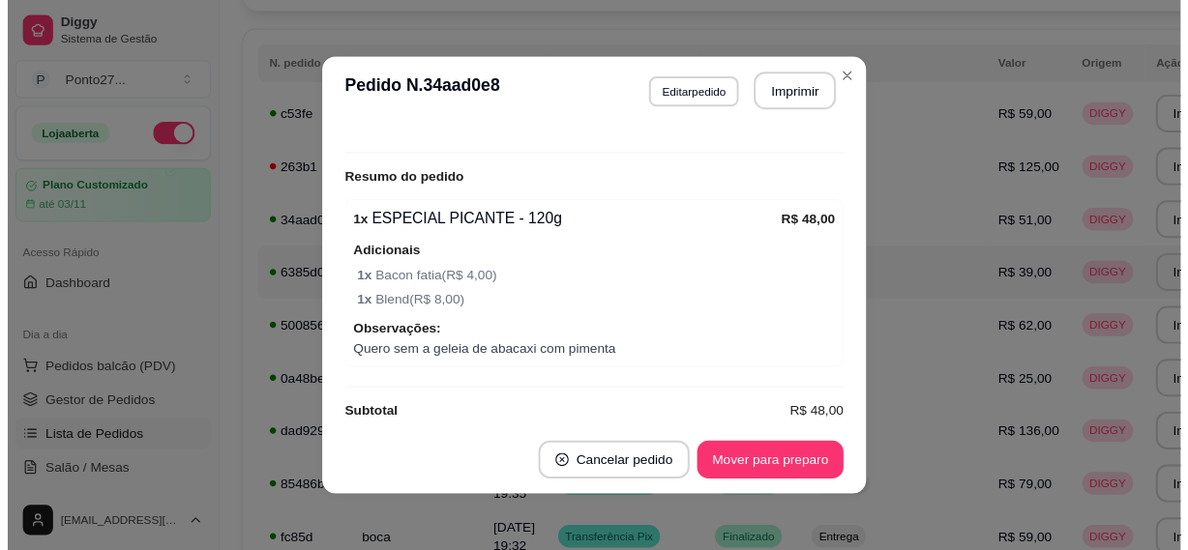
scroll to position [589, 0]
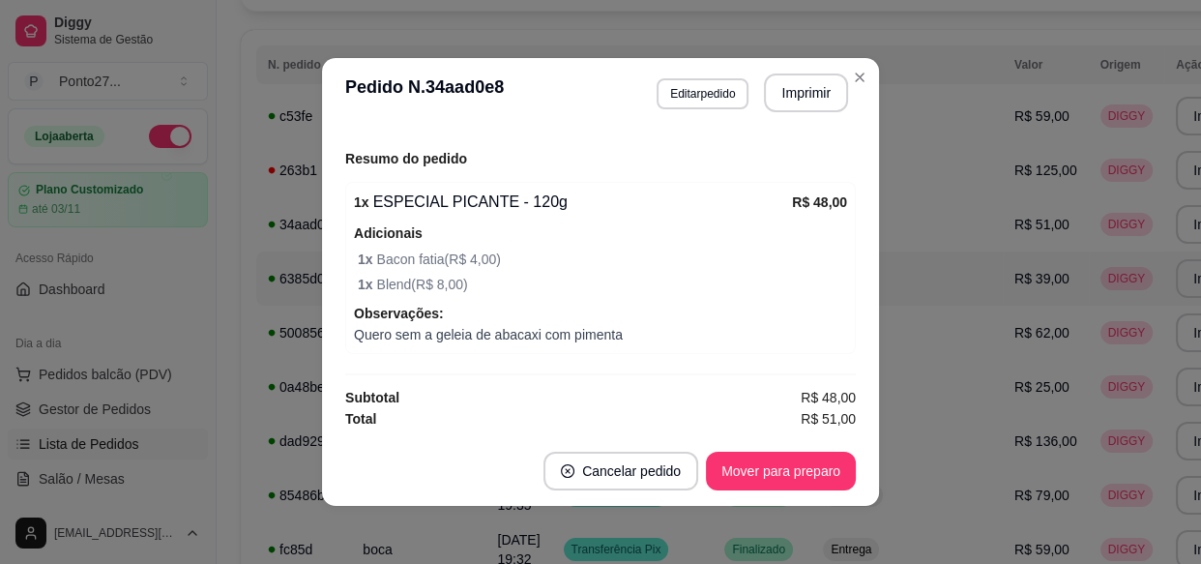
click at [1003, 205] on td "R$ 51,00" at bounding box center [1046, 224] width 86 height 54
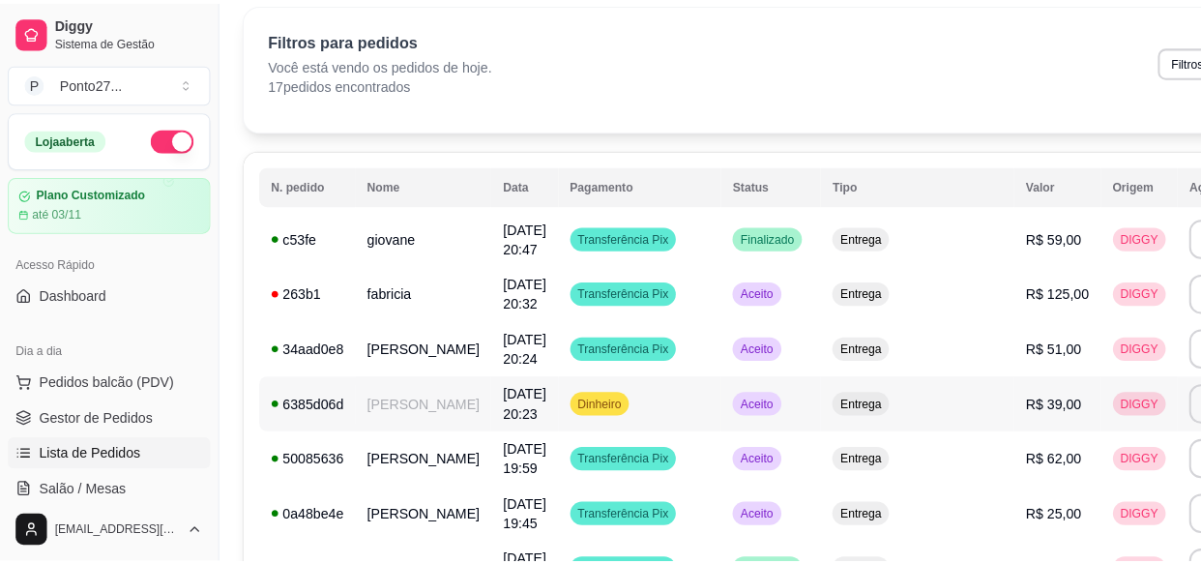
scroll to position [72, 7]
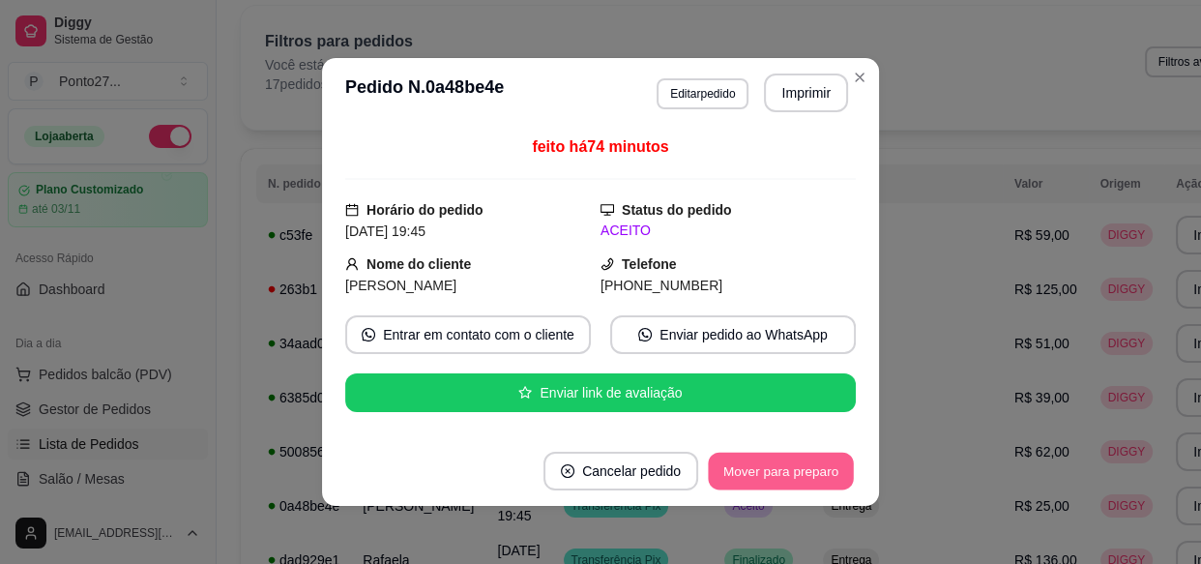
click at [815, 482] on button "Mover para preparo" at bounding box center [780, 472] width 145 height 38
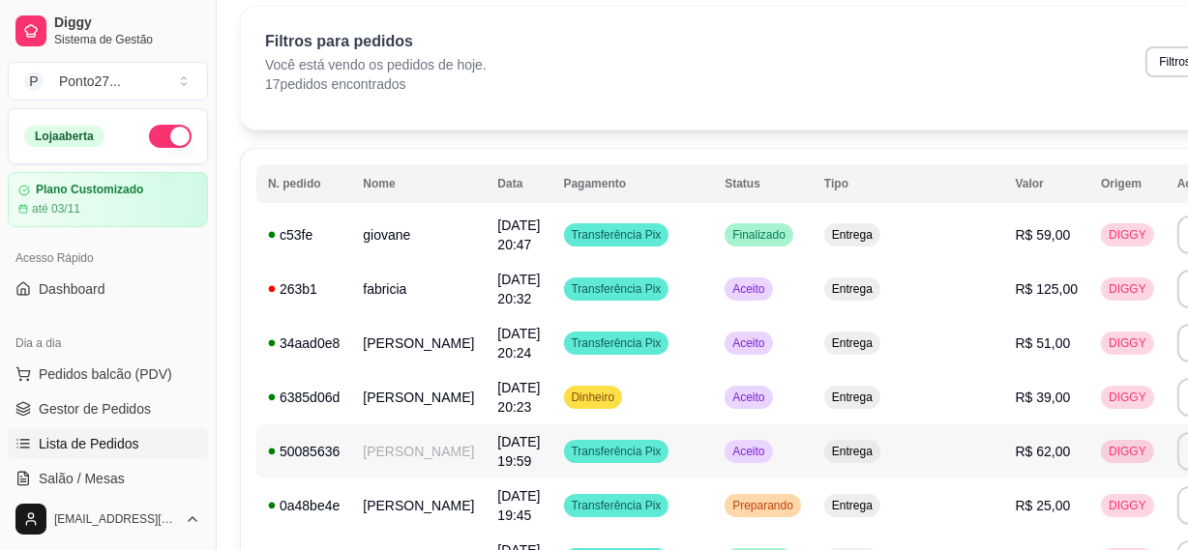
click at [728, 451] on span "Aceito" at bounding box center [748, 451] width 40 height 15
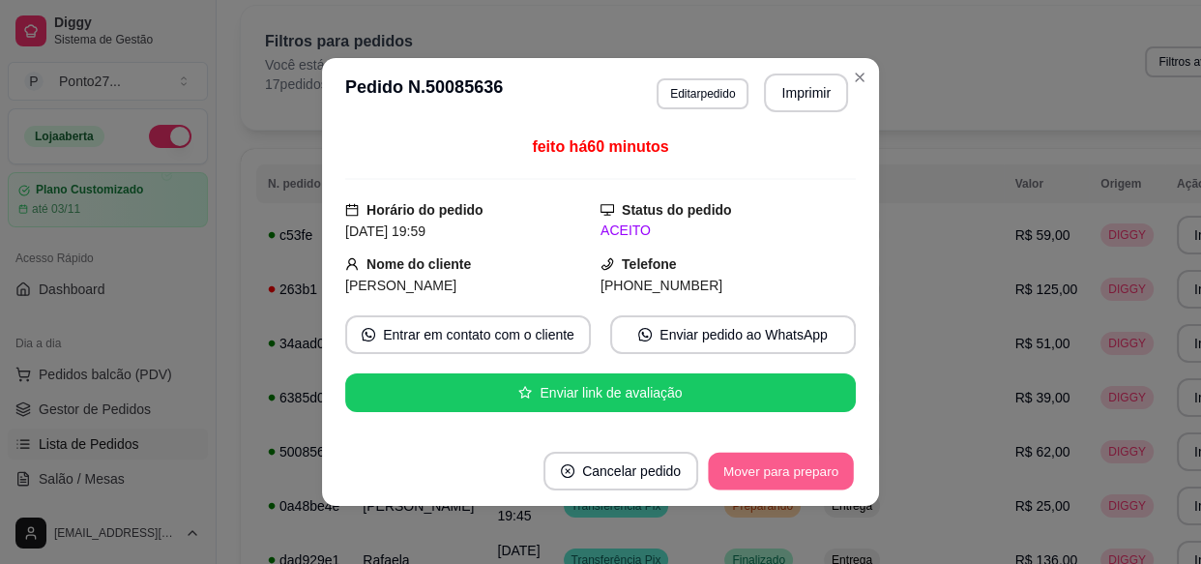
click at [746, 471] on button "Mover para preparo" at bounding box center [780, 472] width 145 height 38
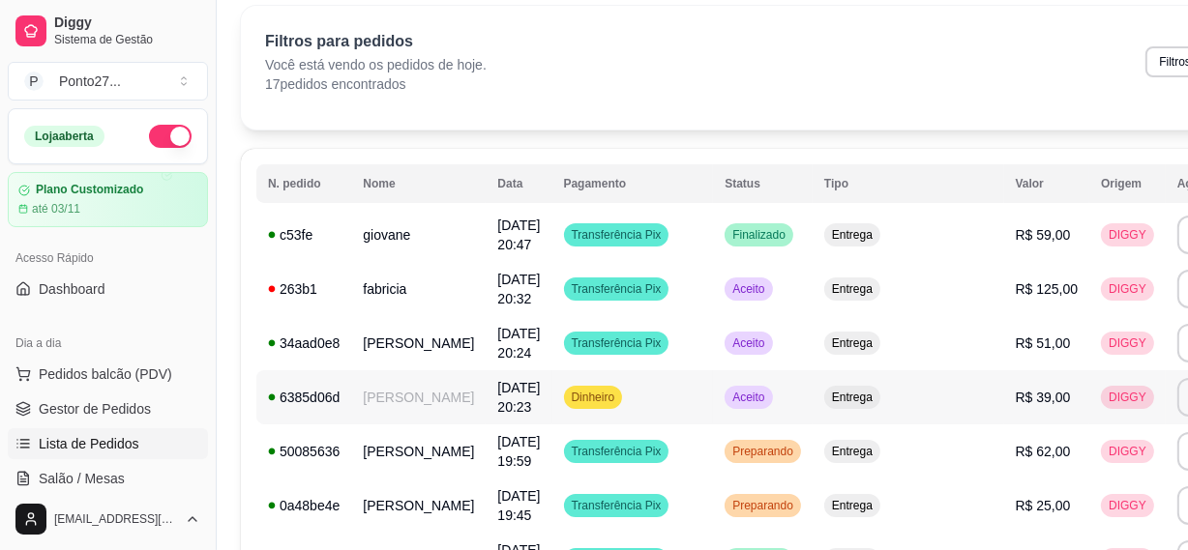
click at [728, 390] on span "Aceito" at bounding box center [748, 397] width 40 height 15
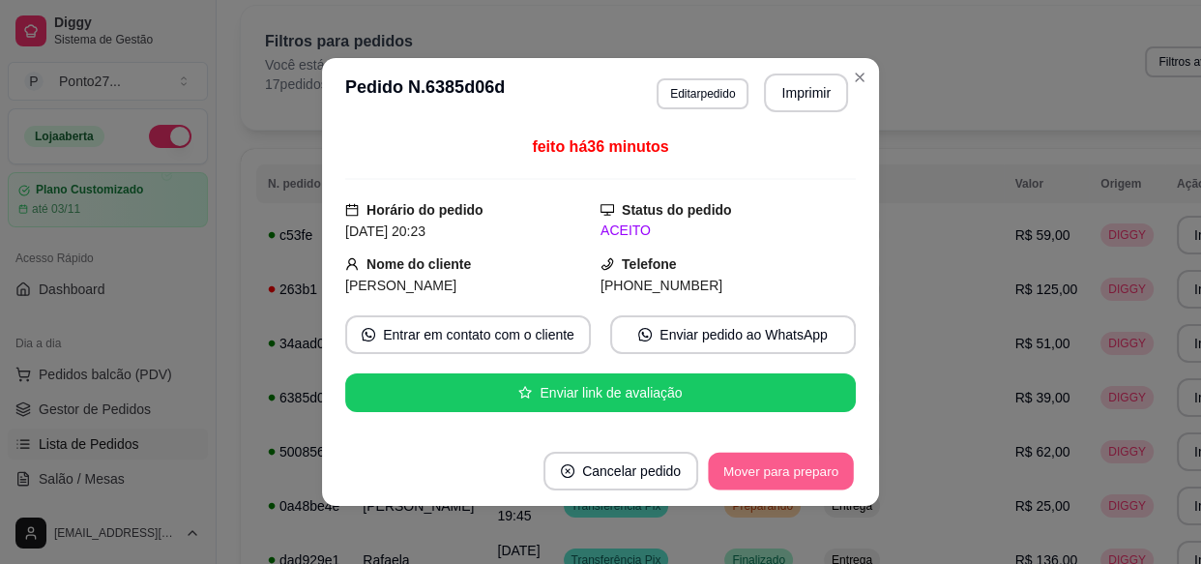
click at [813, 460] on button "Mover para preparo" at bounding box center [780, 472] width 145 height 38
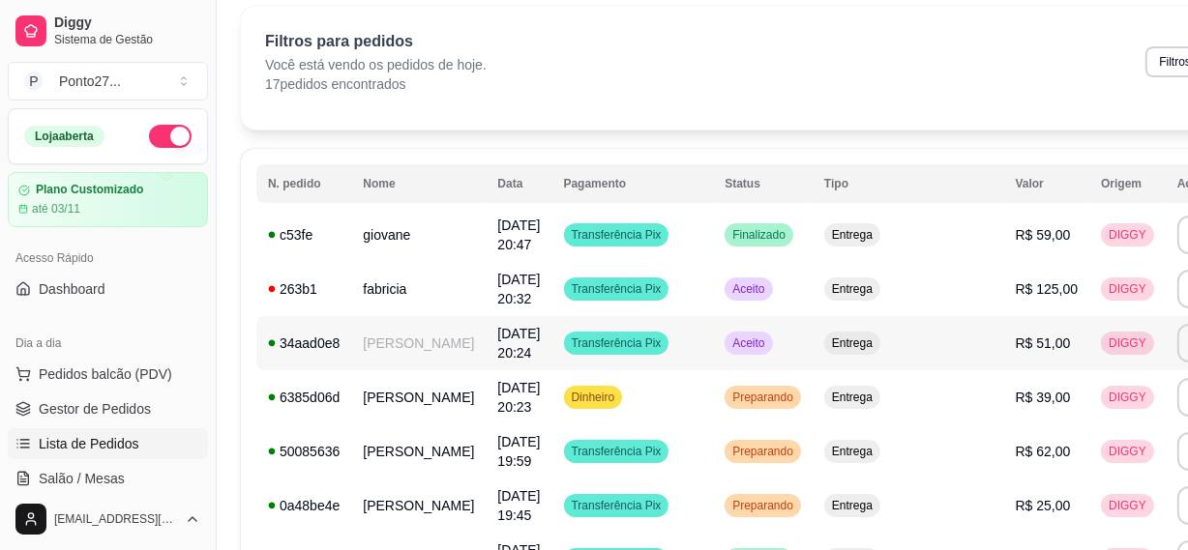
click at [724, 332] on div "Aceito" at bounding box center [747, 343] width 47 height 23
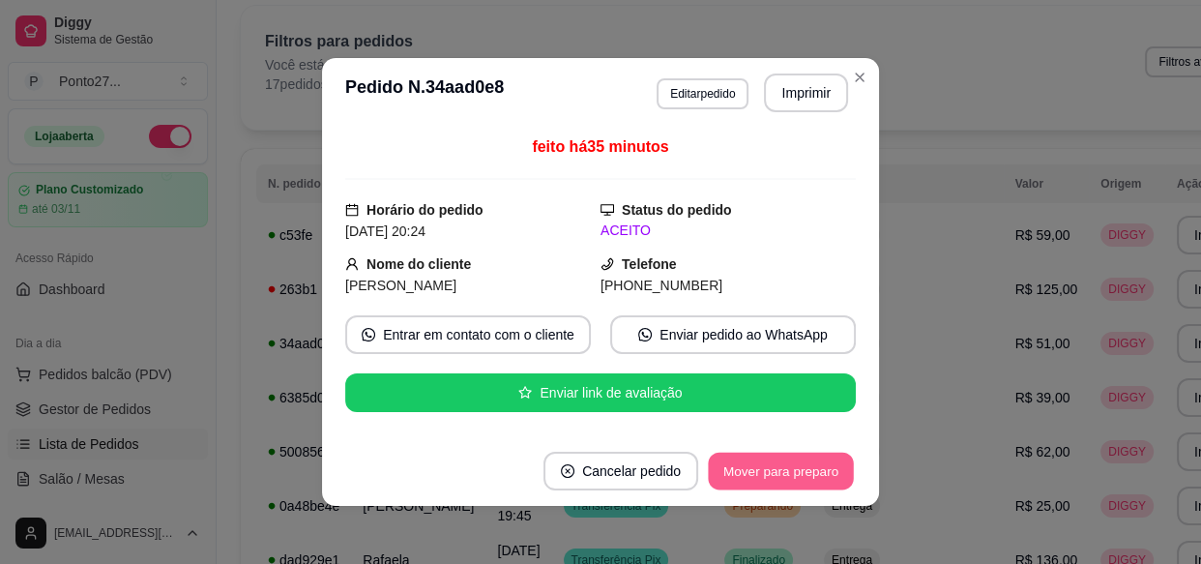
click at [726, 468] on button "Mover para preparo" at bounding box center [780, 472] width 145 height 38
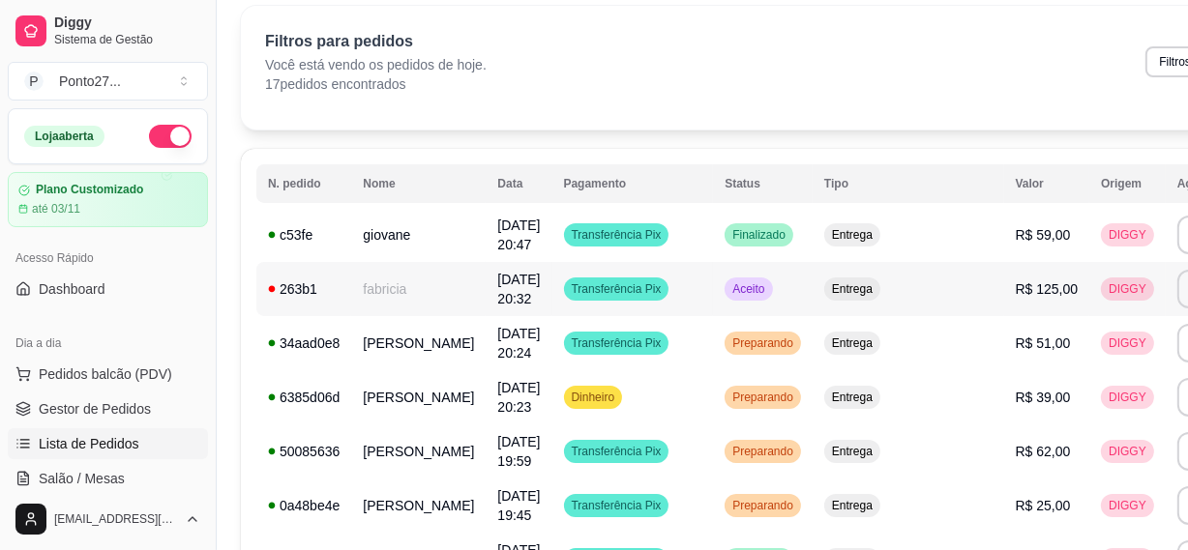
click at [728, 282] on span "Aceito" at bounding box center [748, 288] width 40 height 15
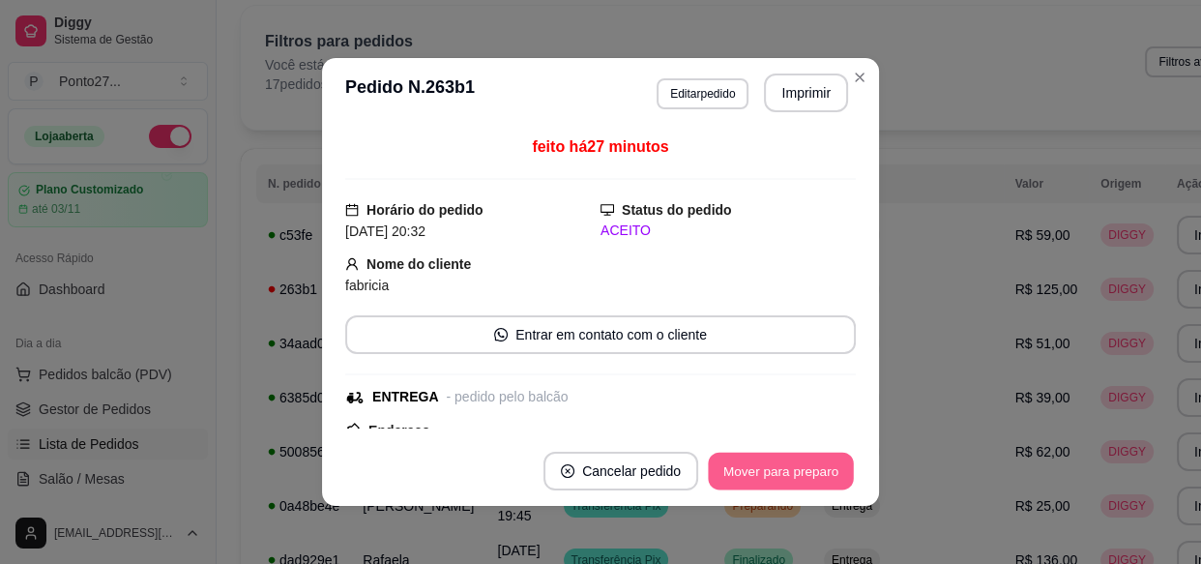
click at [773, 478] on button "Mover para preparo" at bounding box center [780, 472] width 145 height 38
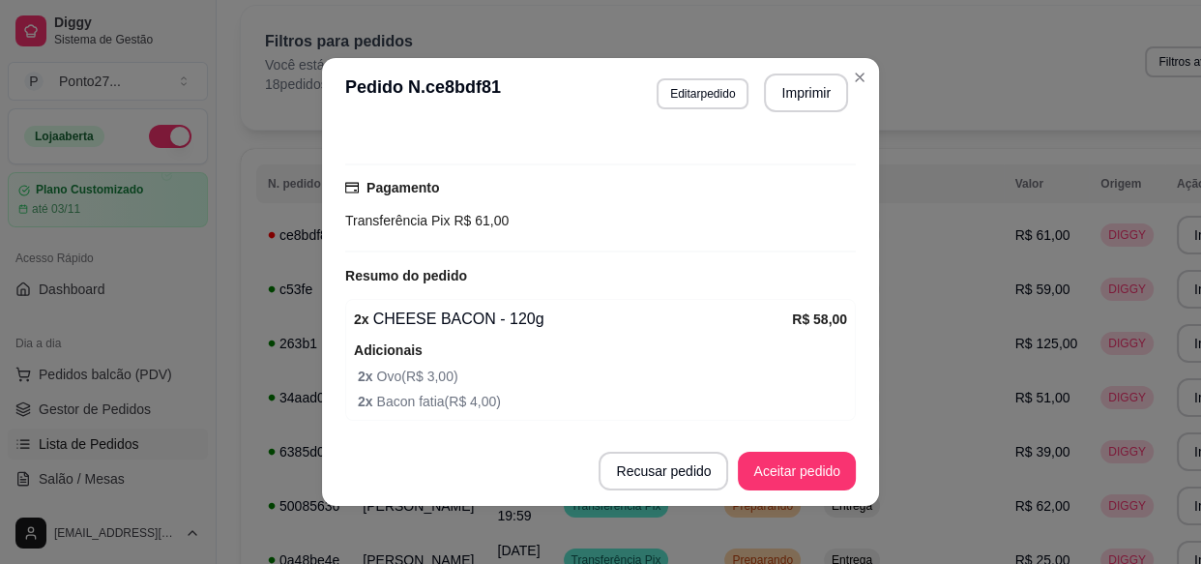
scroll to position [493, 0]
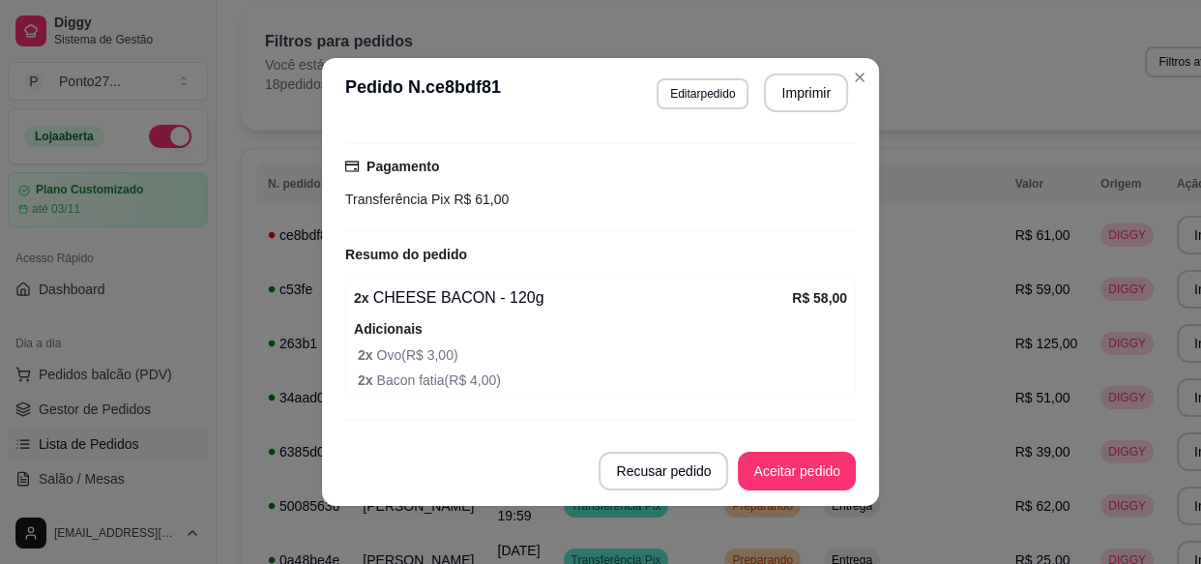
click at [760, 203] on div "Transferência Pix R$ 61,00" at bounding box center [600, 199] width 511 height 21
click at [779, 184] on div "Pagamento Transferência Pix R$ 61,00" at bounding box center [600, 183] width 511 height 54
click at [800, 470] on button "Aceitar pedido" at bounding box center [797, 471] width 118 height 39
click at [1016, 294] on span "R$ 59,00" at bounding box center [1043, 288] width 55 height 15
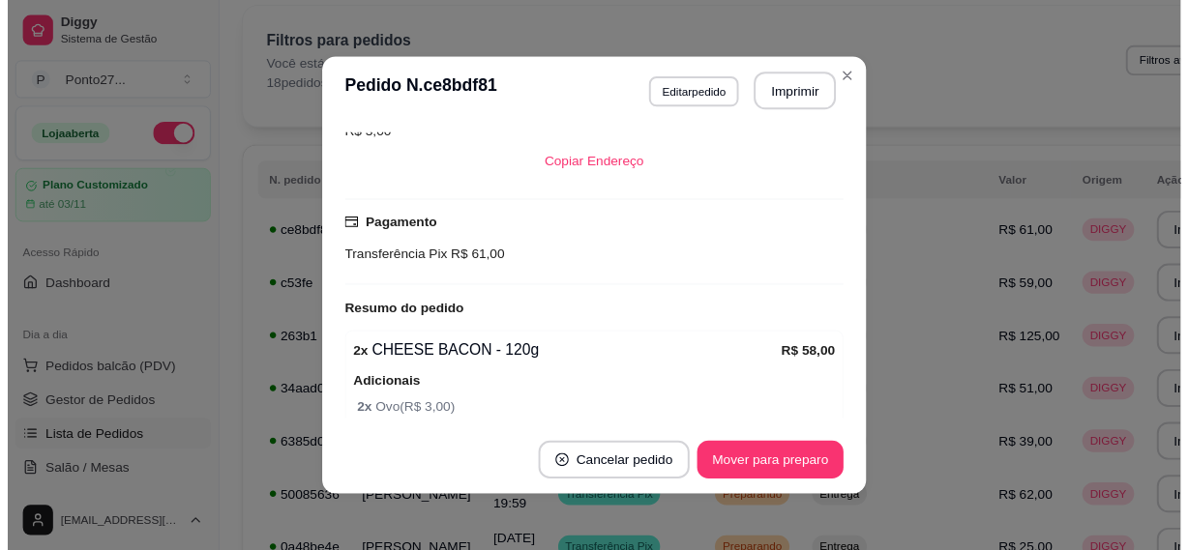
scroll to position [539, 0]
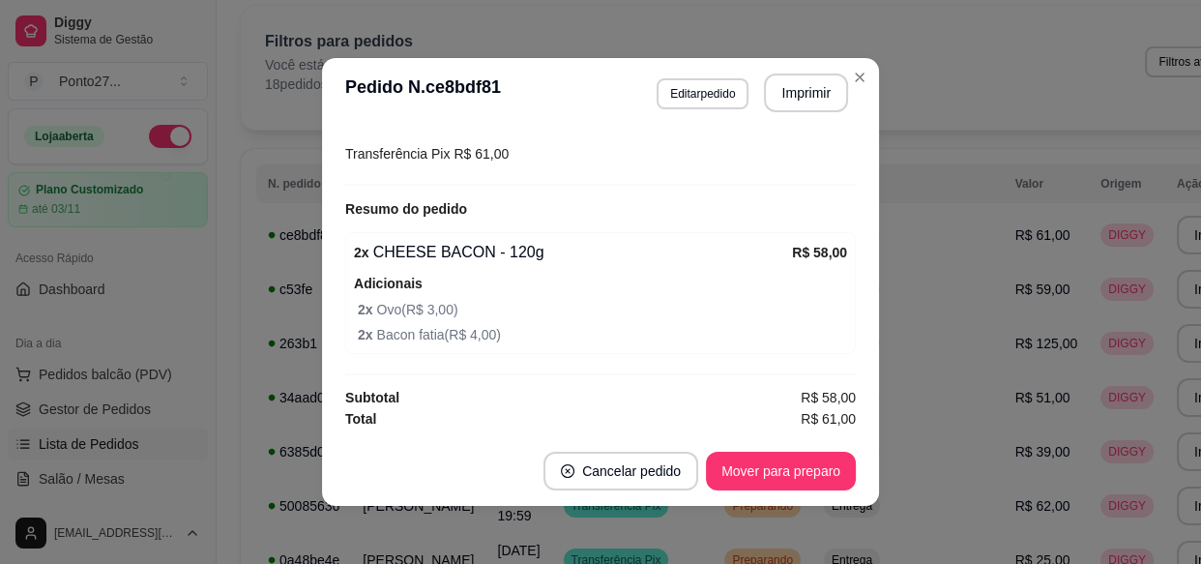
click at [1004, 200] on th "Valor" at bounding box center [1047, 183] width 86 height 39
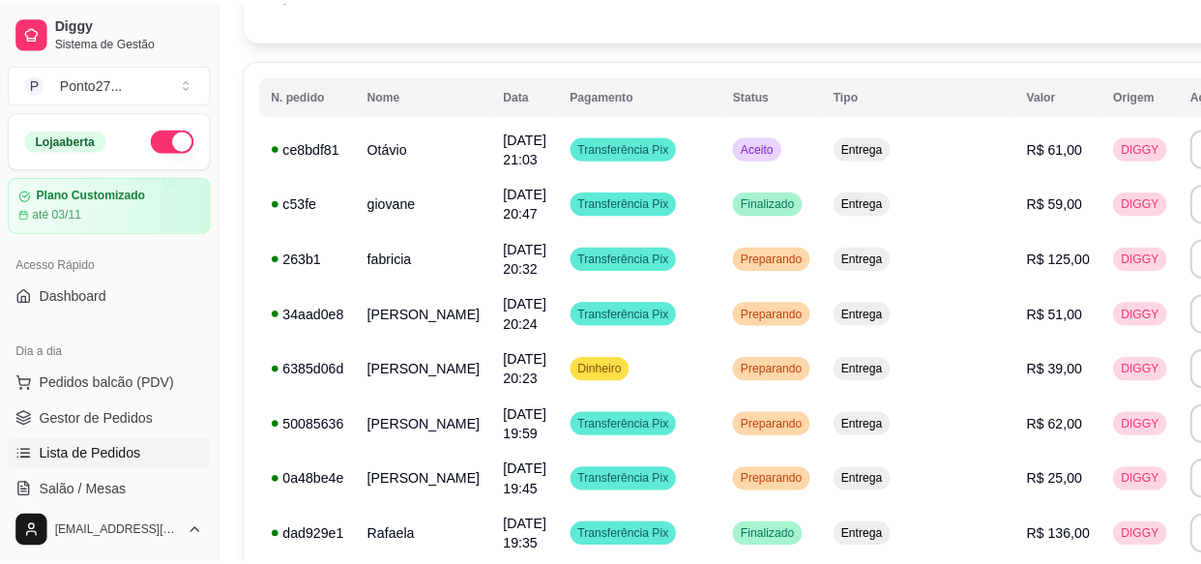
scroll to position [165, 7]
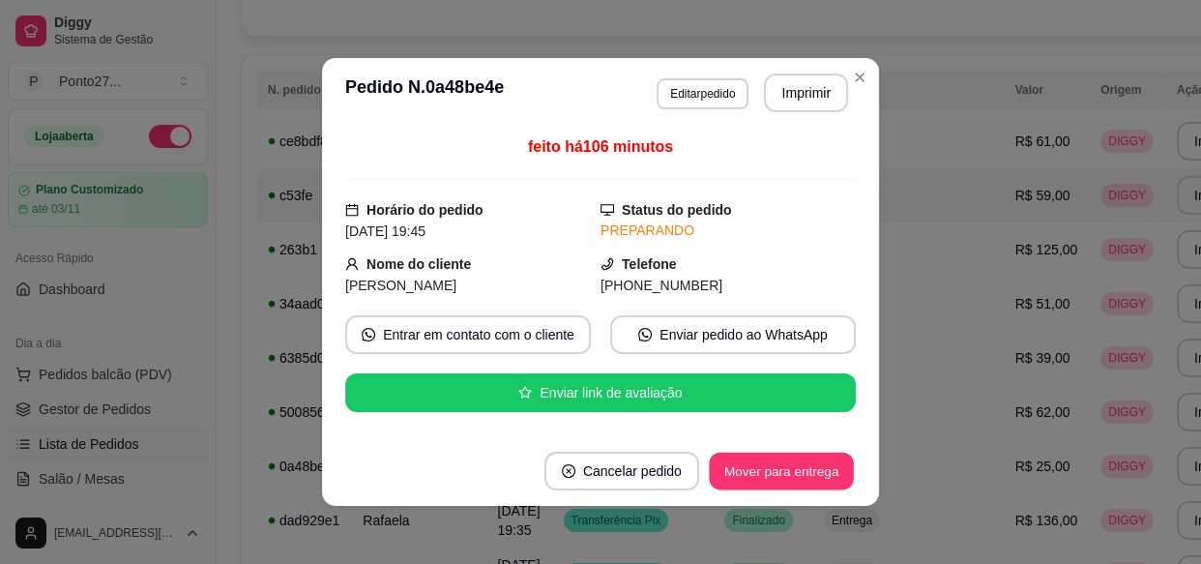
click at [754, 478] on button "Mover para entrega" at bounding box center [781, 472] width 145 height 38
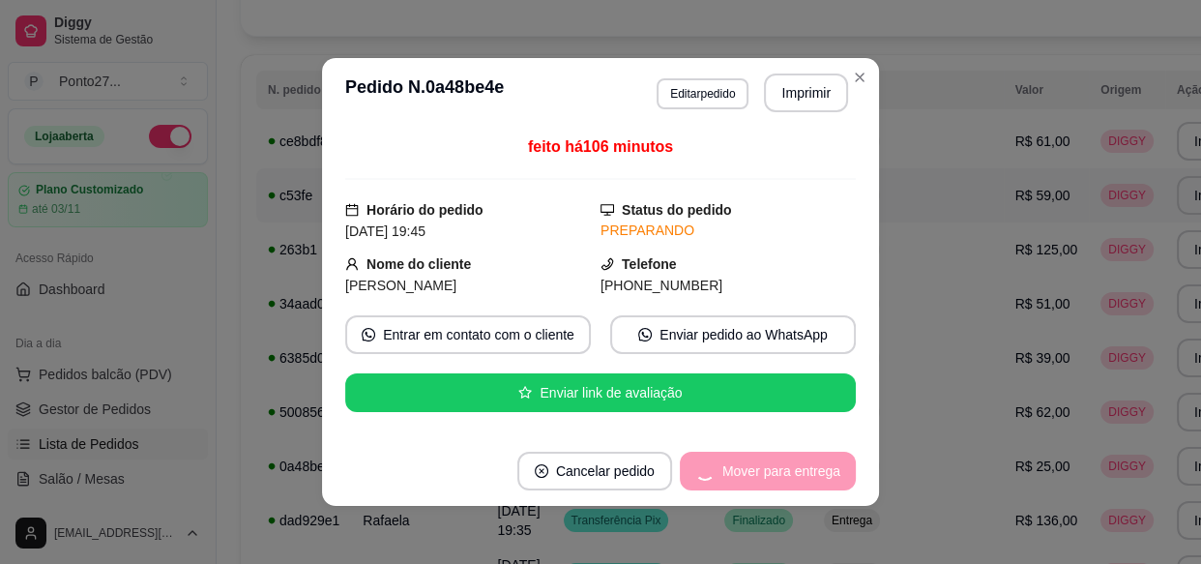
click at [813, 525] on td "Entrega" at bounding box center [909, 520] width 192 height 54
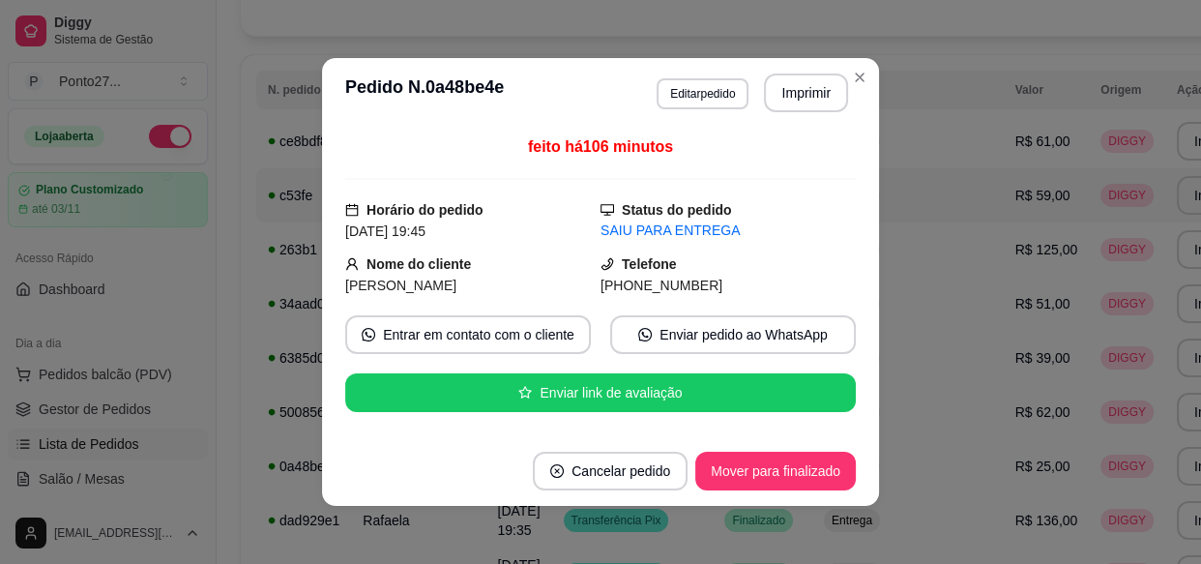
click at [758, 474] on button "Mover para finalizado" at bounding box center [775, 471] width 161 height 39
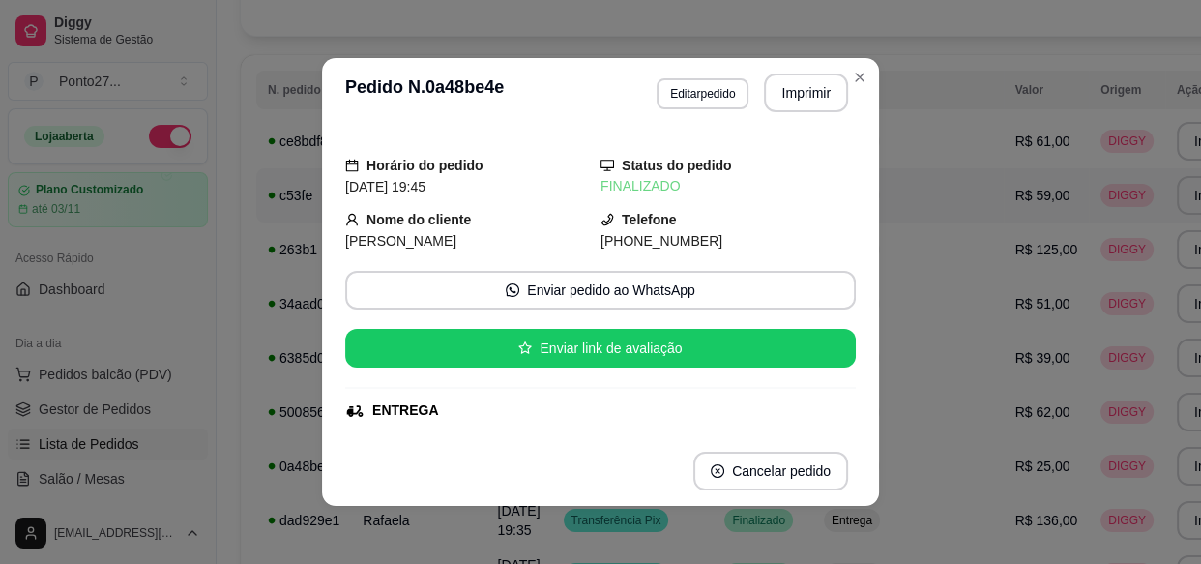
click at [813, 536] on td "Entrega" at bounding box center [909, 520] width 192 height 54
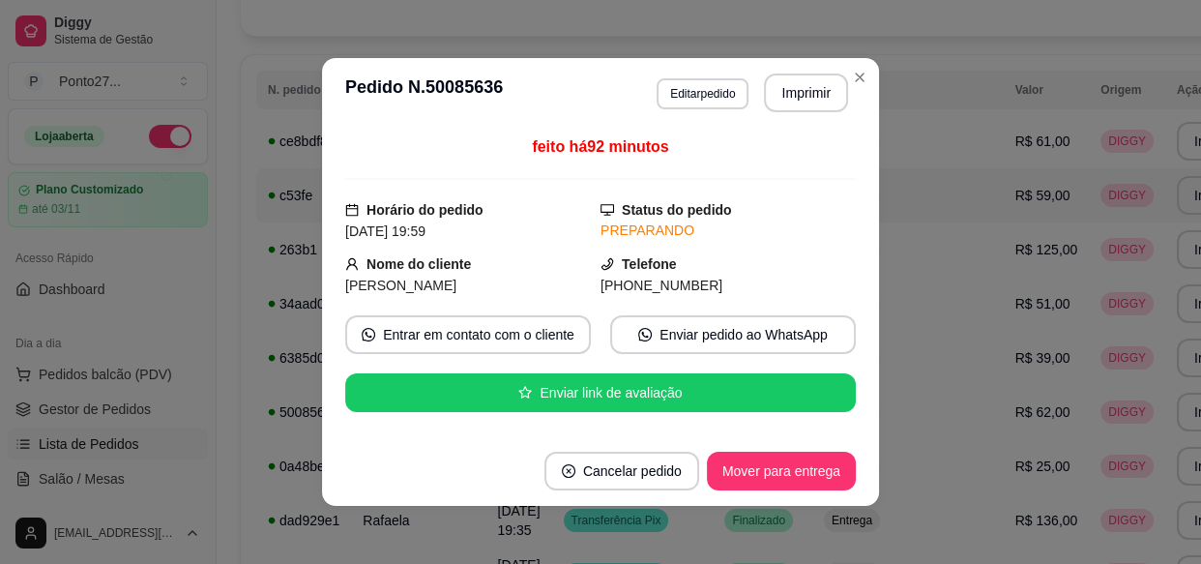
click at [713, 536] on td "Finalizado" at bounding box center [763, 520] width 100 height 54
click at [790, 474] on button "Mover para entrega" at bounding box center [781, 471] width 149 height 39
click at [791, 477] on button "Mover para finalizado" at bounding box center [775, 471] width 161 height 39
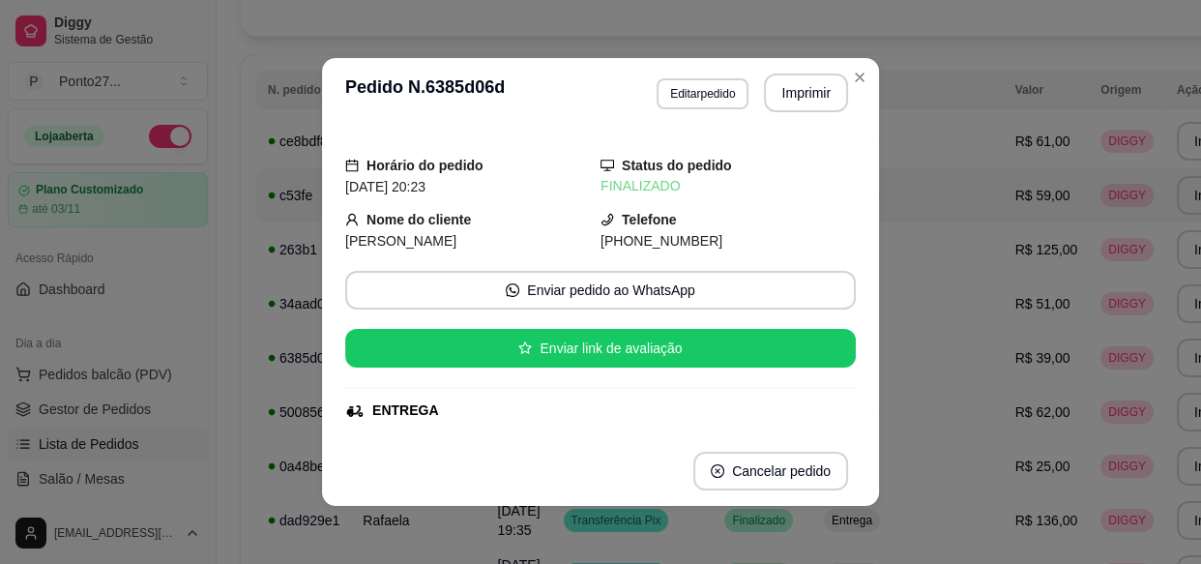
click at [813, 529] on td "Entrega" at bounding box center [909, 520] width 192 height 54
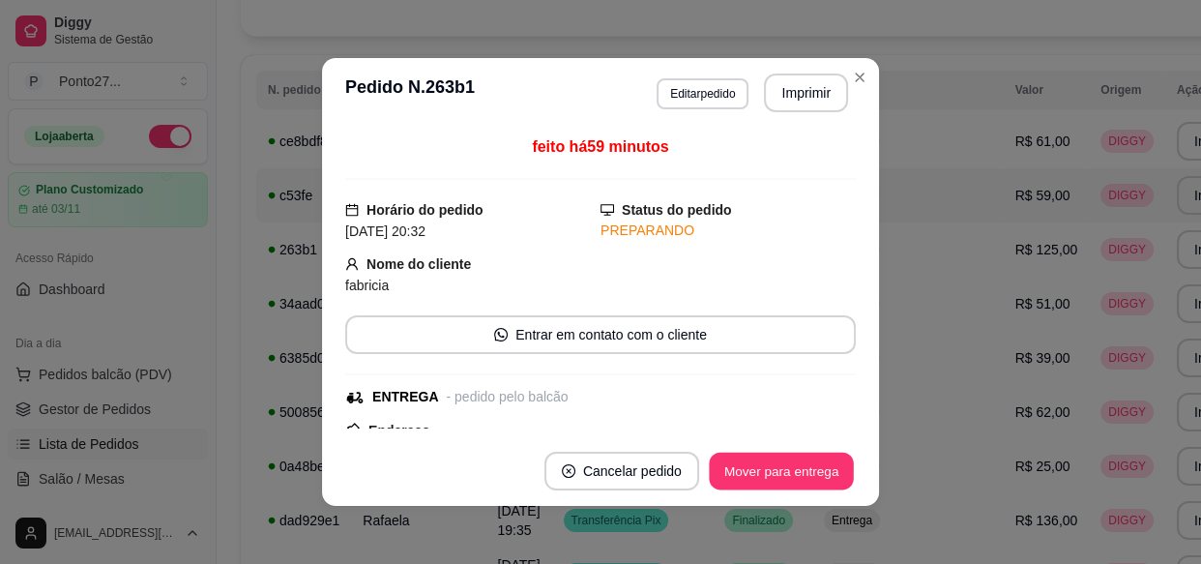
click at [784, 470] on button "Mover para entrega" at bounding box center [781, 472] width 145 height 38
click at [813, 535] on td "Entrega" at bounding box center [909, 520] width 192 height 54
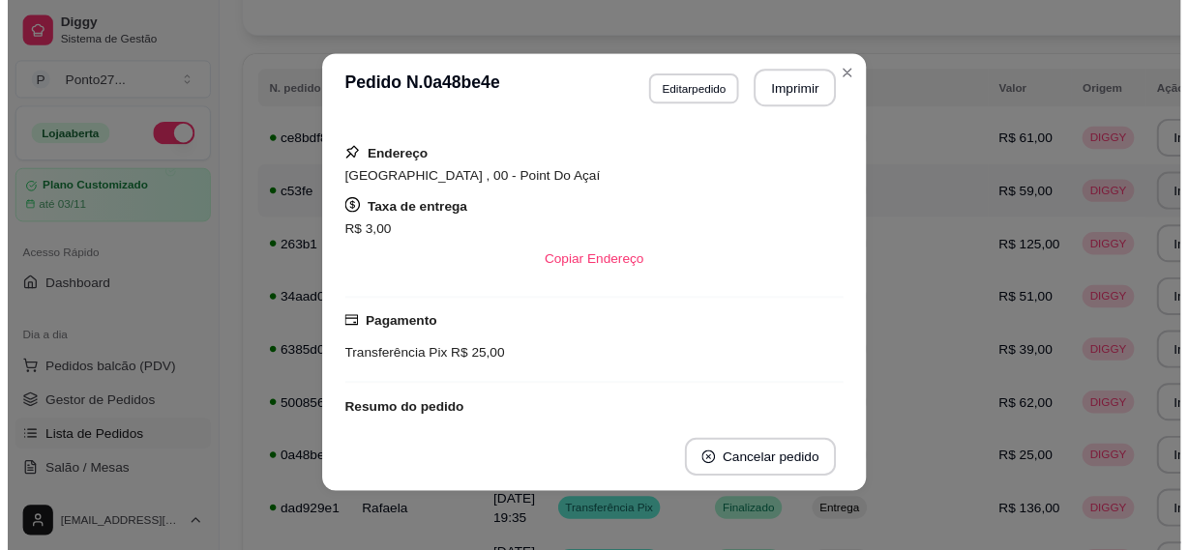
scroll to position [413, 0]
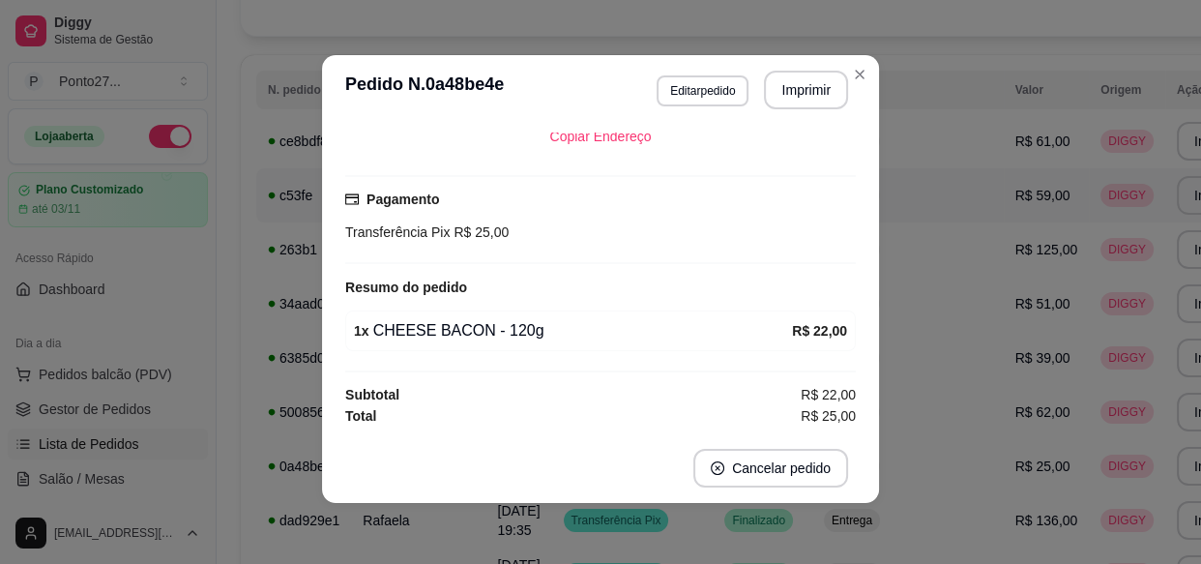
click at [1016, 253] on span "R$ 125,00" at bounding box center [1047, 249] width 63 height 15
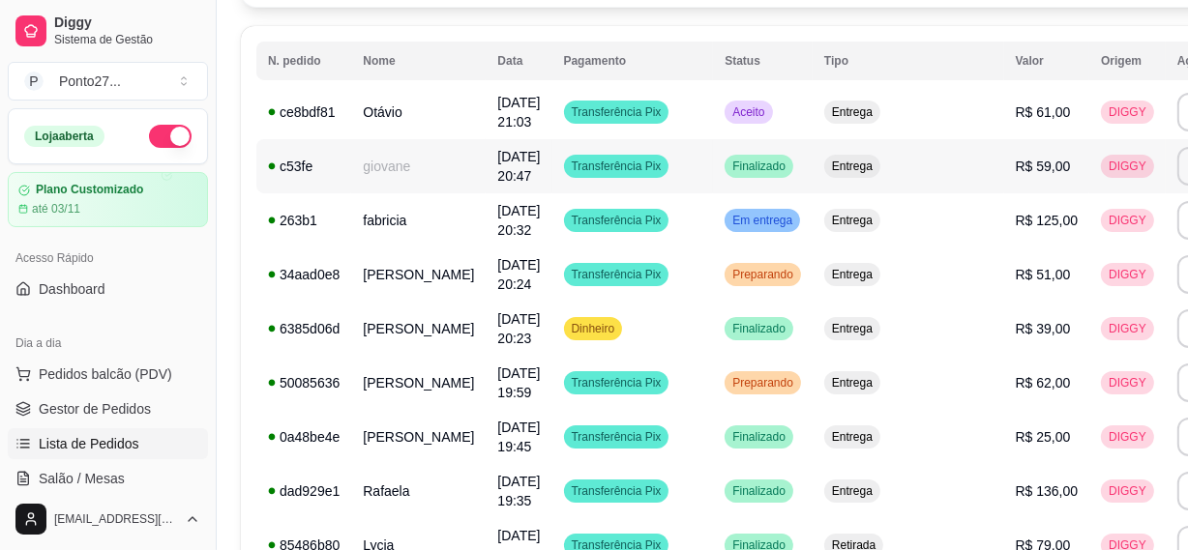
scroll to position [156, 7]
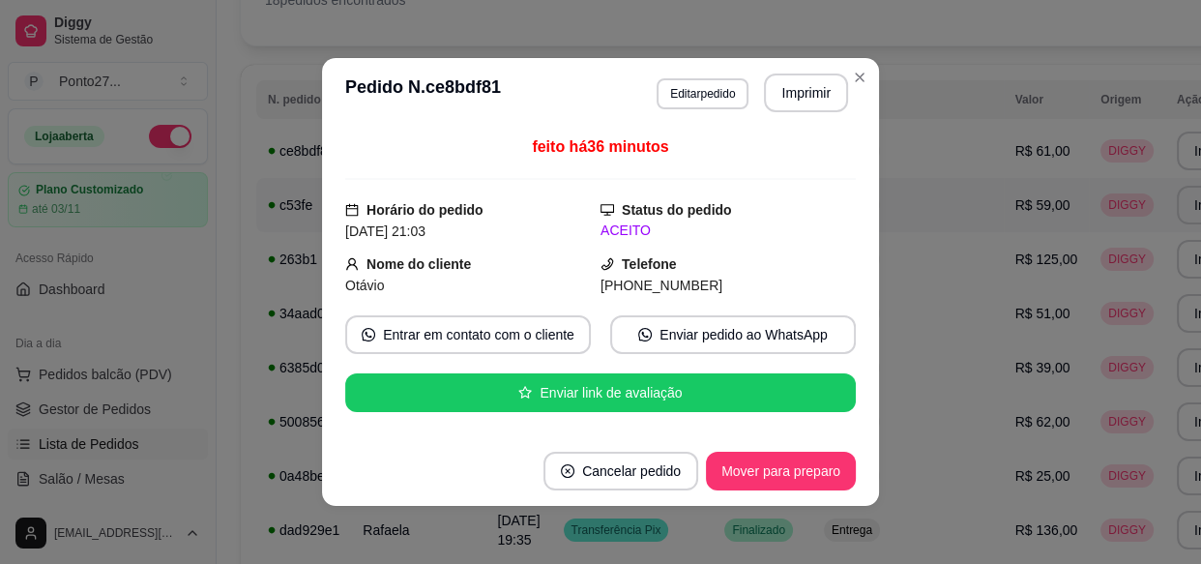
click at [811, 475] on button "Mover para preparo" at bounding box center [781, 471] width 150 height 39
click at [813, 537] on td "Entrega" at bounding box center [909, 530] width 192 height 54
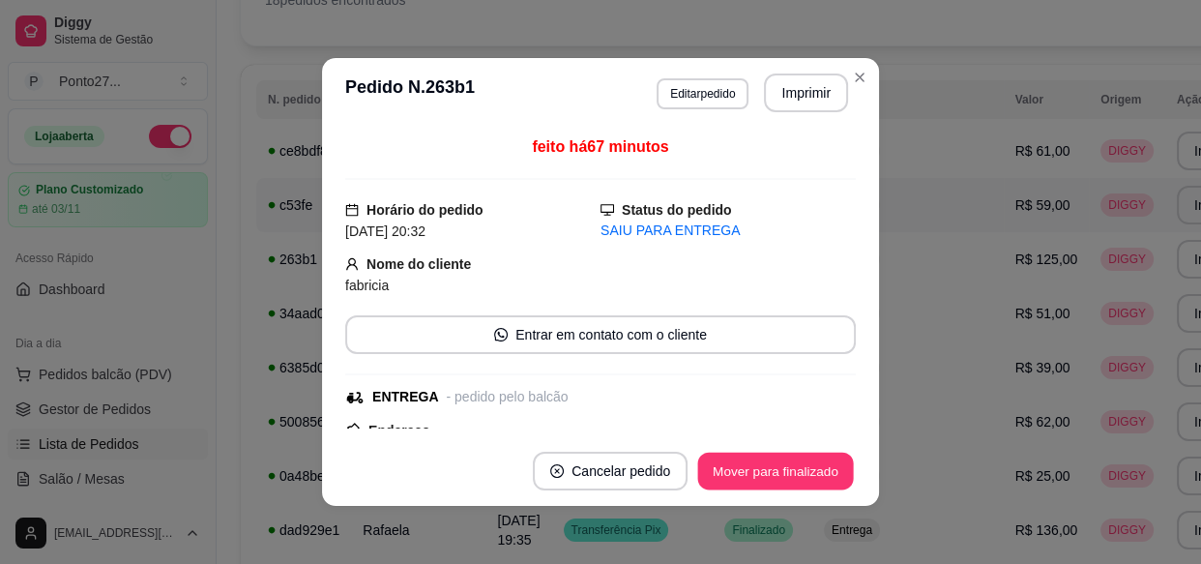
click at [754, 472] on button "Mover para finalizado" at bounding box center [776, 472] width 156 height 38
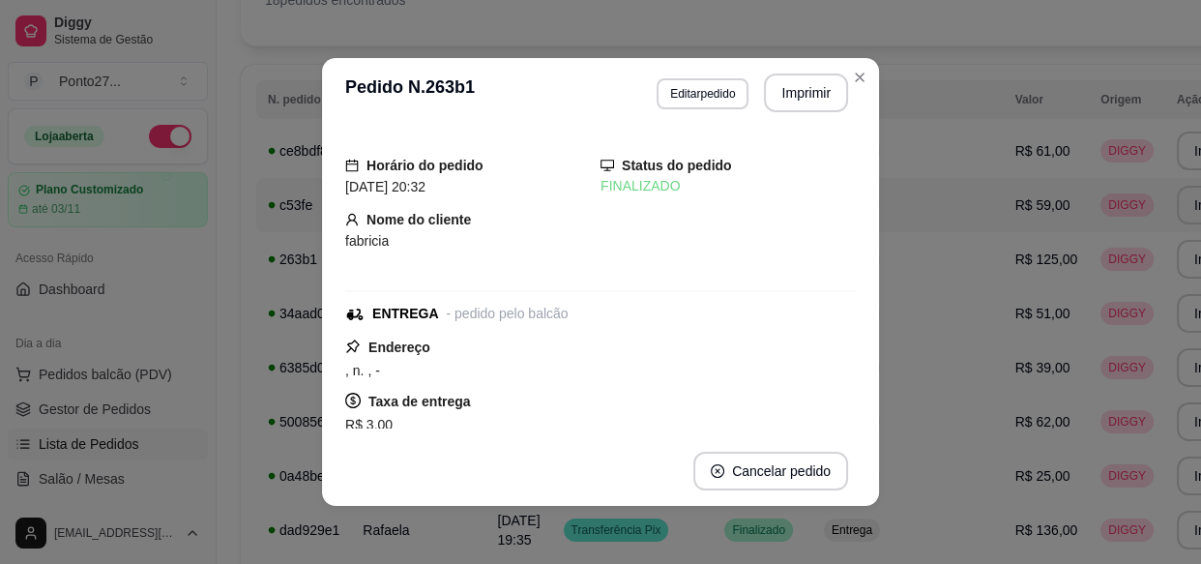
click at [813, 531] on td "Entrega" at bounding box center [909, 530] width 192 height 54
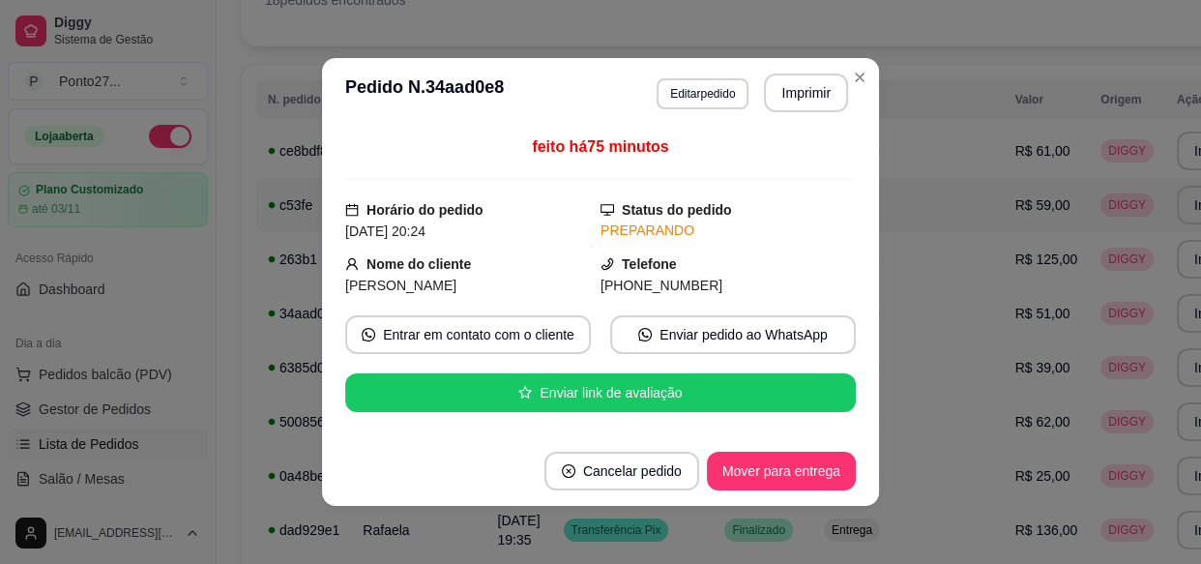
click at [787, 465] on button "Mover para entrega" at bounding box center [781, 471] width 149 height 39
click at [813, 534] on td "Entrega" at bounding box center [909, 530] width 192 height 54
click at [792, 483] on button "Mover para entrega" at bounding box center [781, 472] width 145 height 38
click at [860, 474] on footer "Cancelar pedido Mover para finalizado" at bounding box center [600, 471] width 557 height 70
click at [1004, 487] on td "R$ 25,00" at bounding box center [1047, 476] width 86 height 54
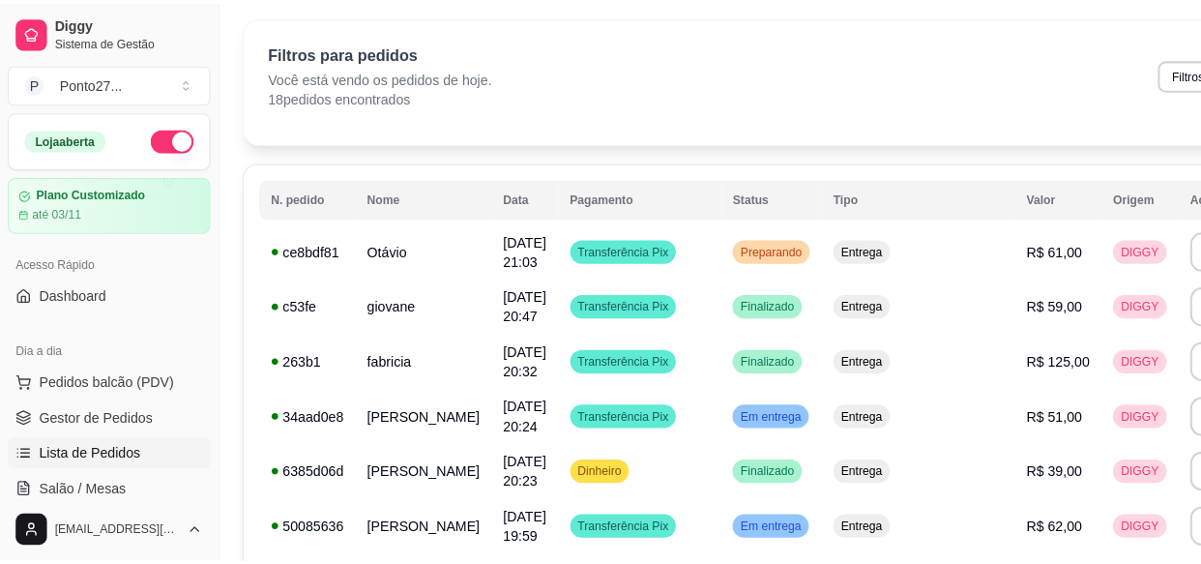
scroll to position [0, 7]
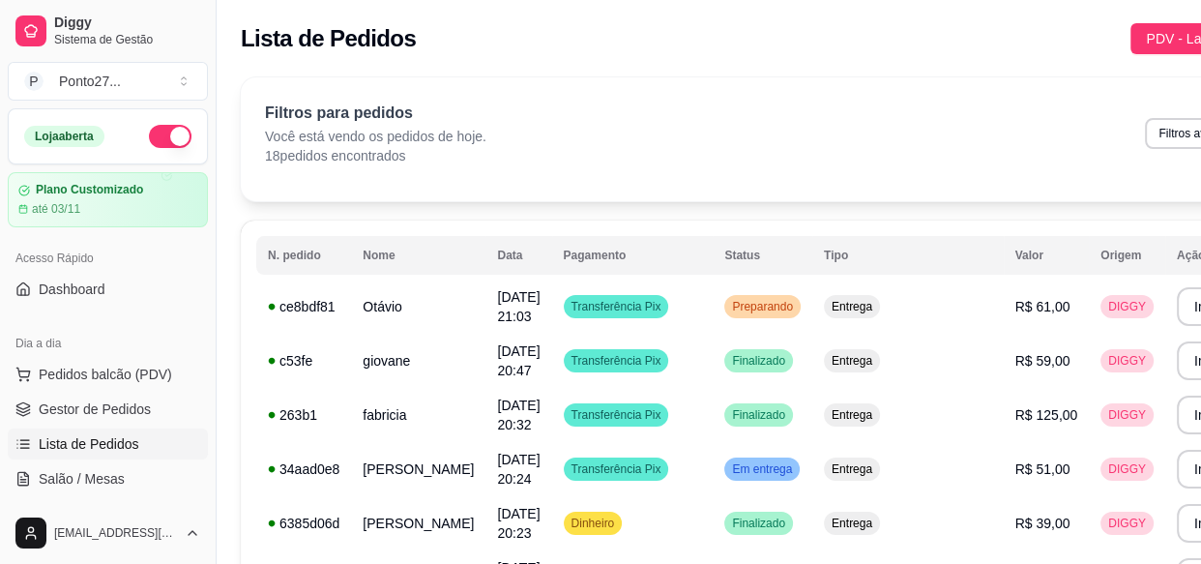
click at [1146, 39] on span "PDV - Lançar pedido" at bounding box center [1209, 38] width 126 height 21
click at [1108, 44] on div "Entrega Retirada C.Local" at bounding box center [974, 78] width 367 height 68
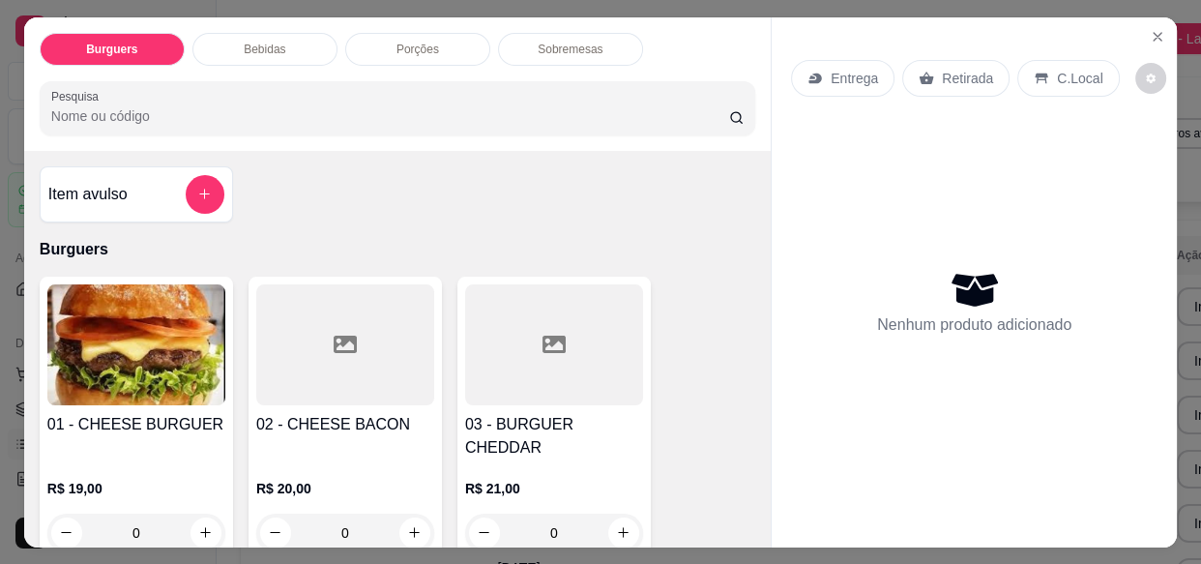
click at [847, 71] on p "Entrega" at bounding box center [854, 78] width 47 height 19
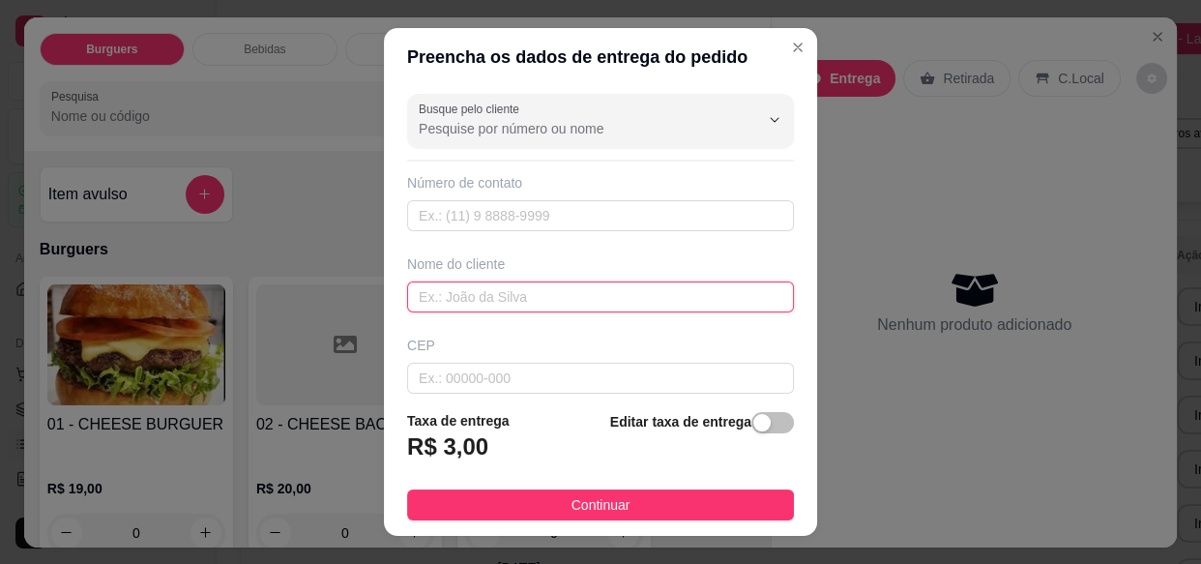
click at [567, 293] on input "text" at bounding box center [600, 296] width 387 height 31
type input "H"
type input "hiarlon"
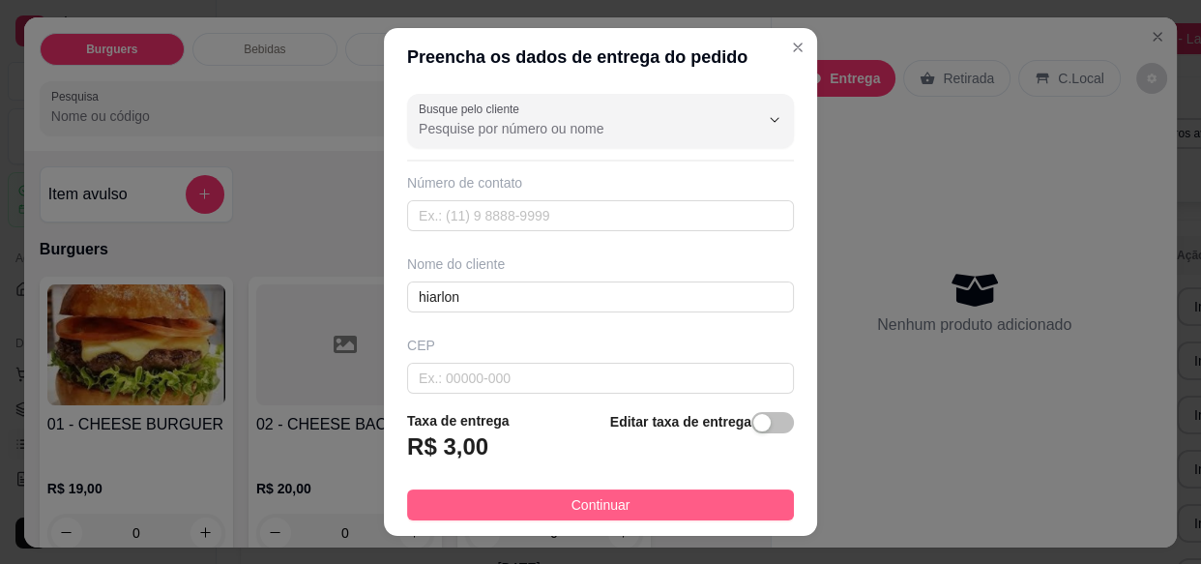
click at [705, 512] on button "Continuar" at bounding box center [600, 504] width 387 height 31
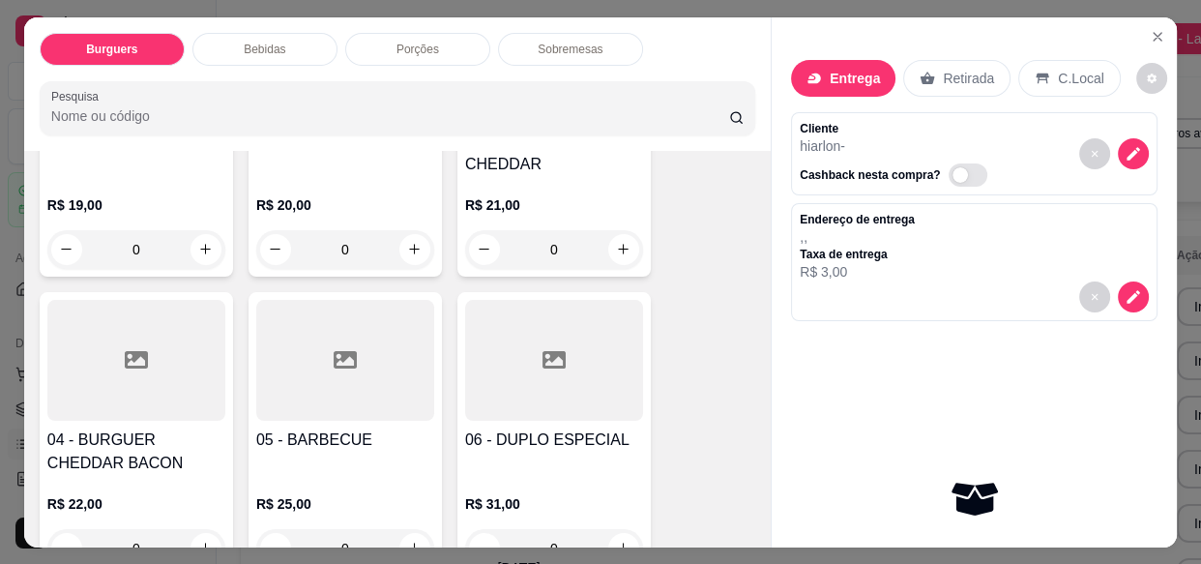
scroll to position [197, 0]
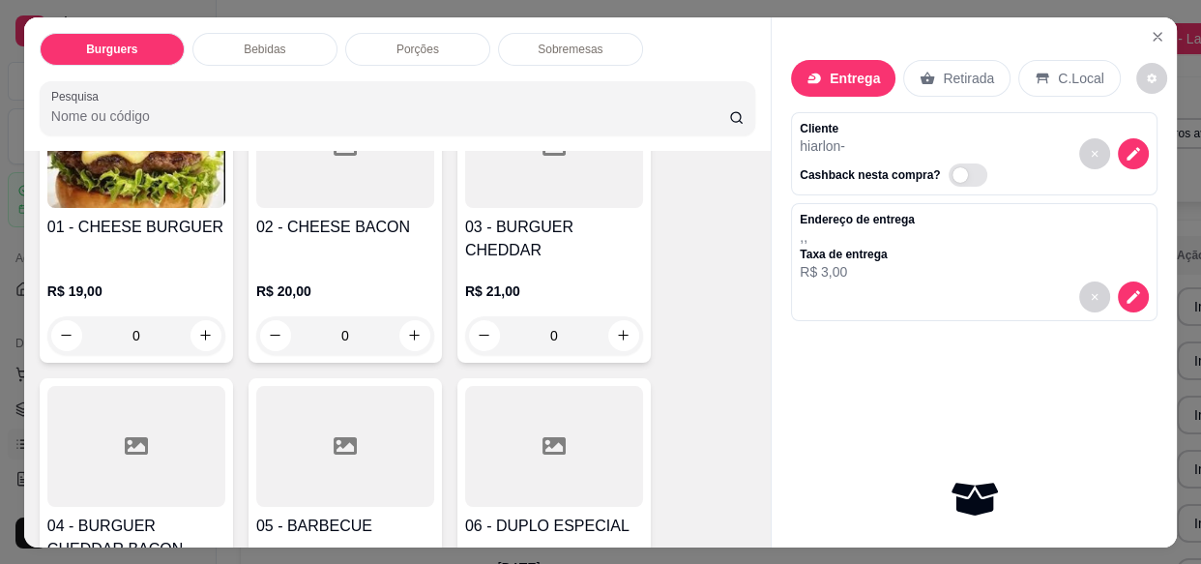
click at [621, 316] on div "0" at bounding box center [554, 335] width 178 height 39
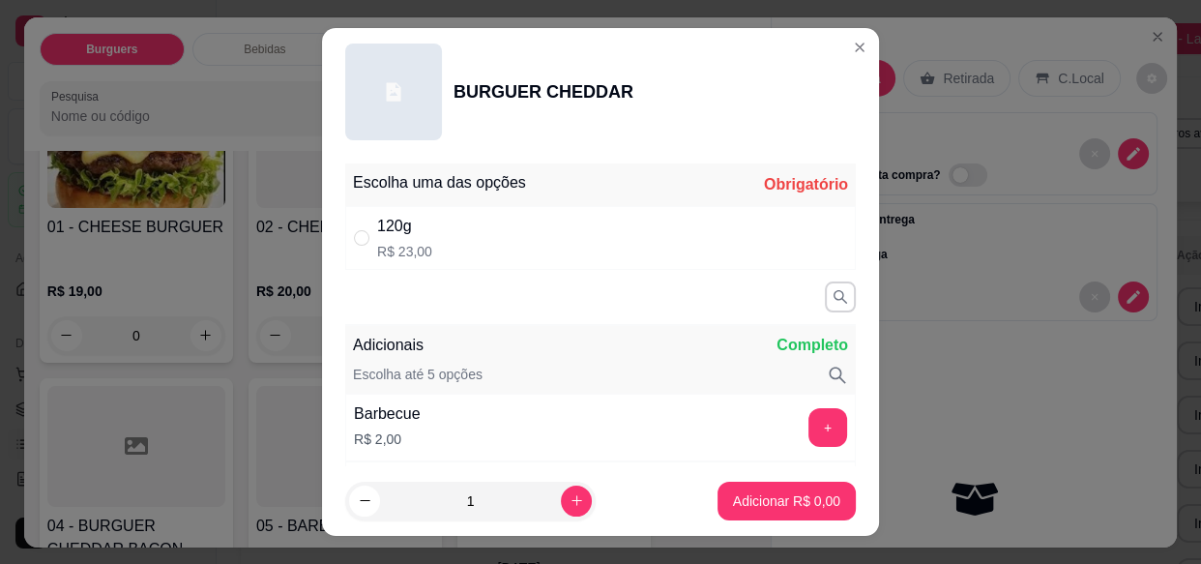
click at [756, 257] on div "120g R$ 23,00" at bounding box center [600, 238] width 511 height 64
radio input "true"
click at [774, 496] on p "Adicionar R$ 23,00" at bounding box center [782, 500] width 115 height 19
type input "1"
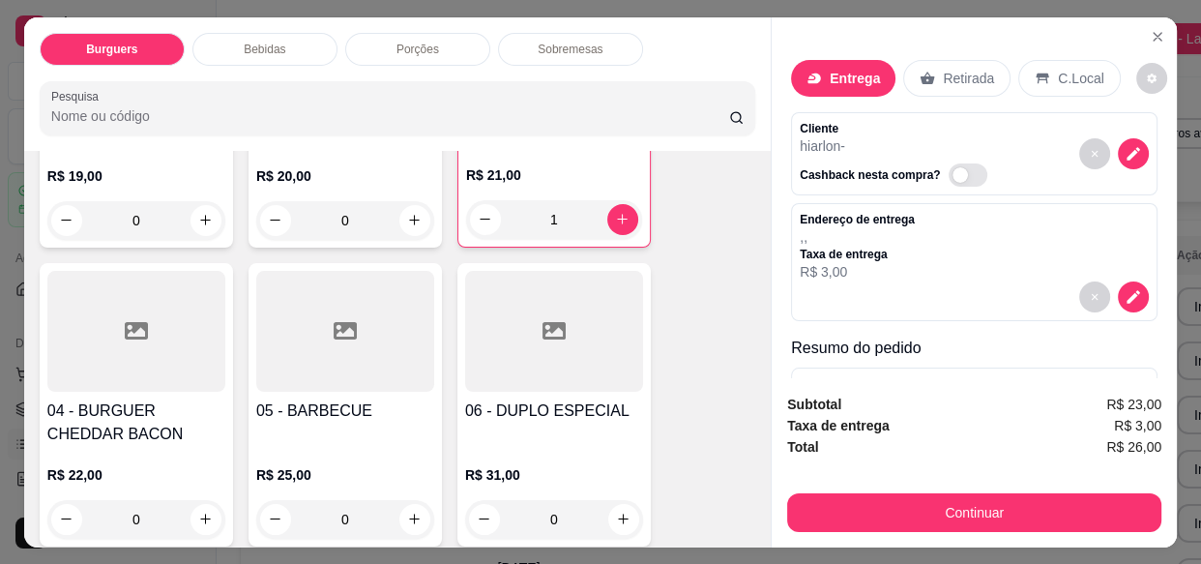
scroll to position [397, 0]
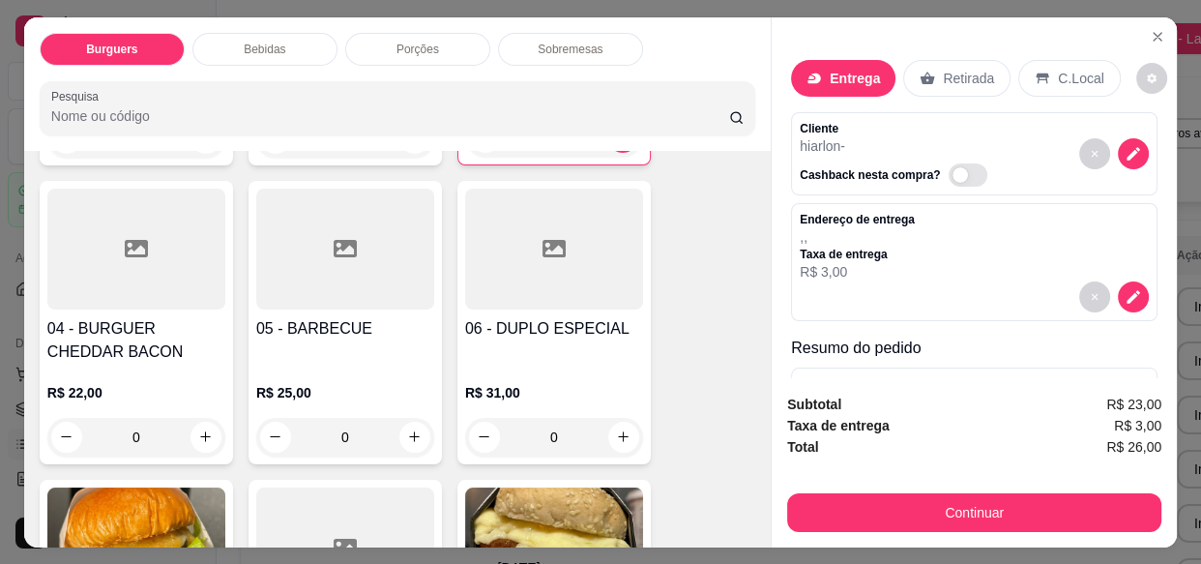
click at [613, 418] on div "0" at bounding box center [554, 437] width 178 height 39
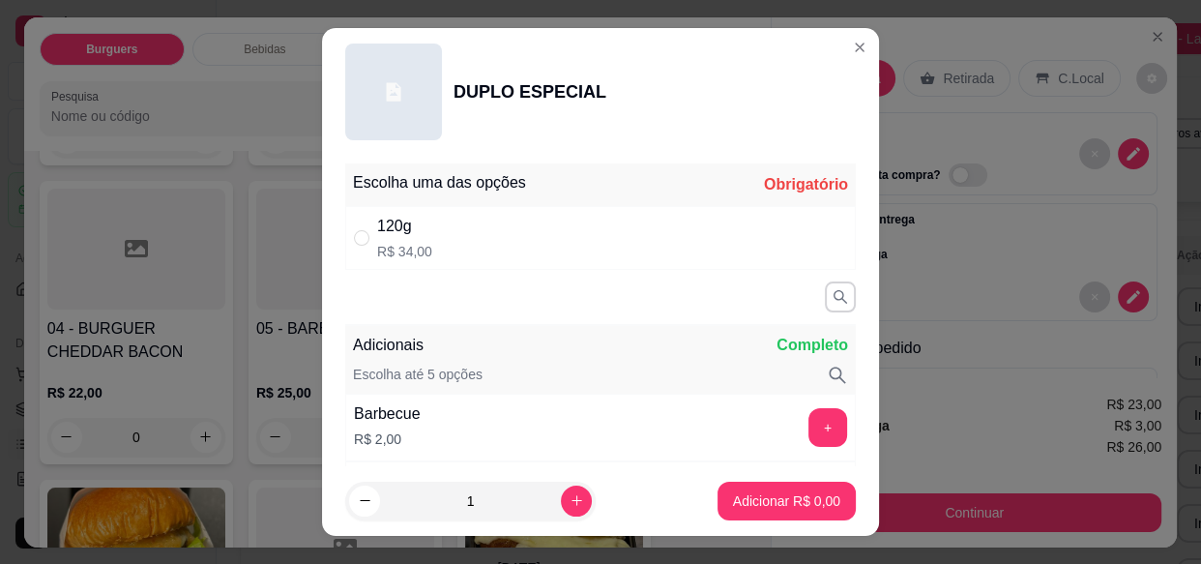
click at [698, 239] on div "120g R$ 34,00" at bounding box center [600, 238] width 511 height 64
radio input "true"
click at [785, 505] on p "Adicionar R$ 34,00" at bounding box center [783, 500] width 112 height 18
type input "1"
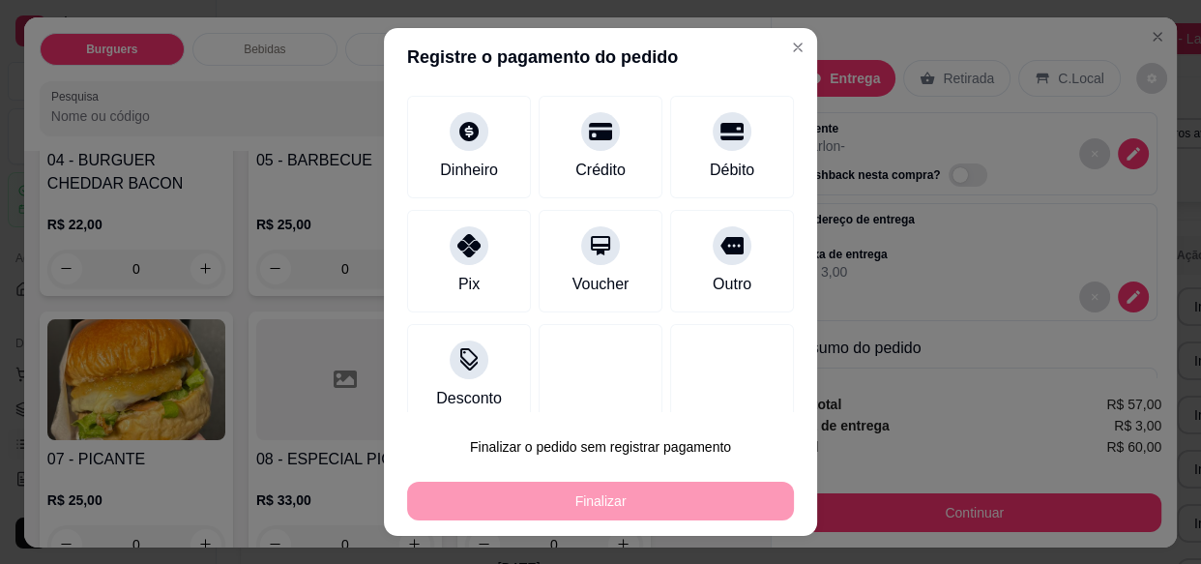
scroll to position [0, 0]
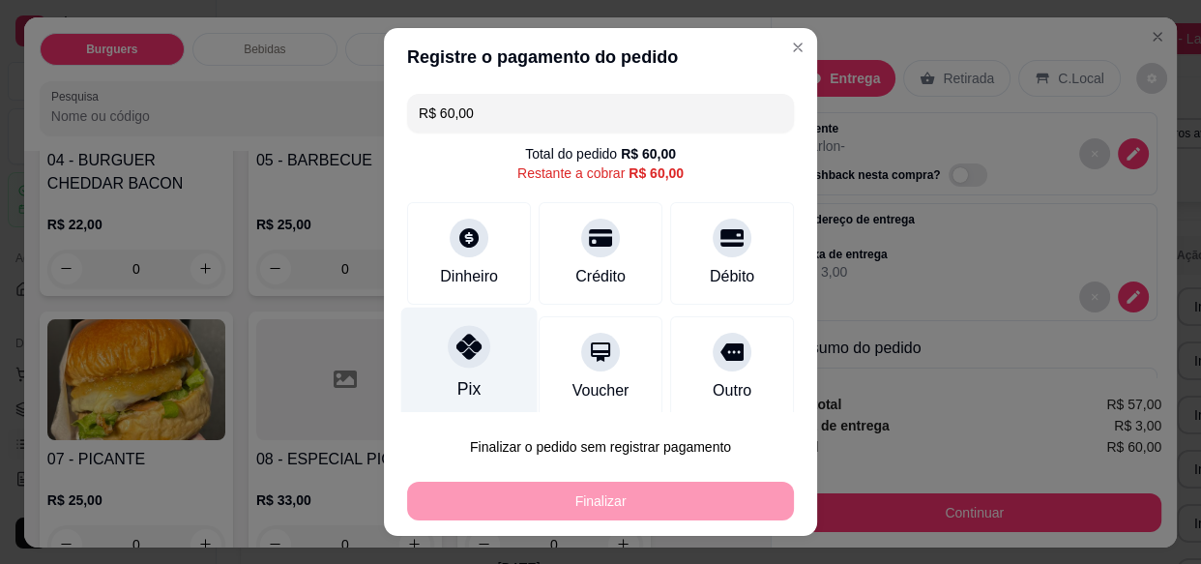
click at [473, 352] on div at bounding box center [469, 347] width 43 height 43
type input "R$ 0,00"
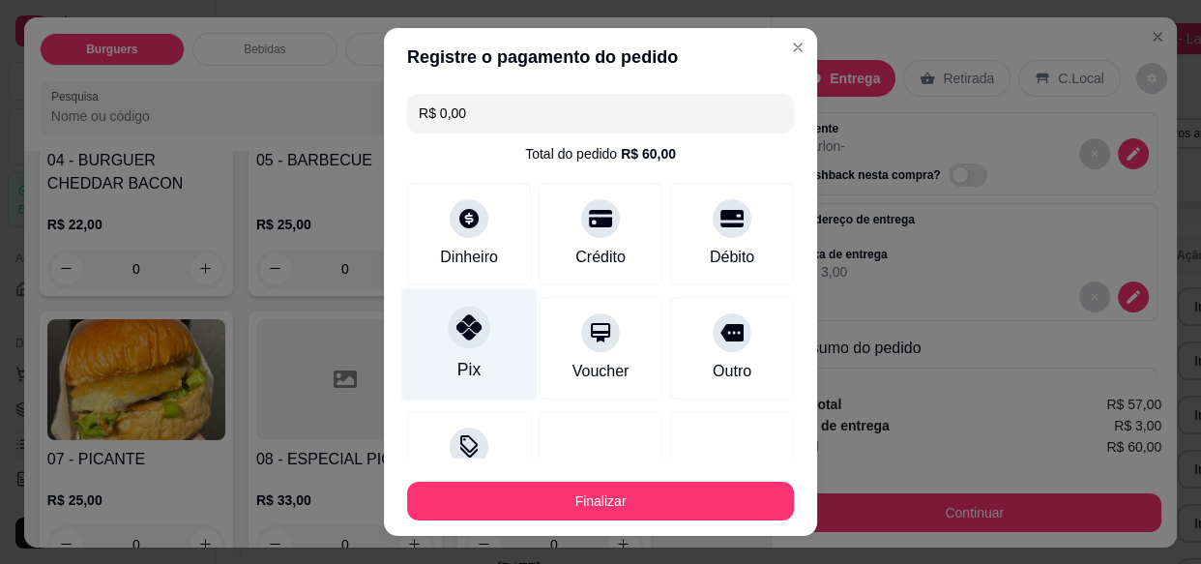
click at [567, 503] on button "Finalizar" at bounding box center [600, 501] width 387 height 39
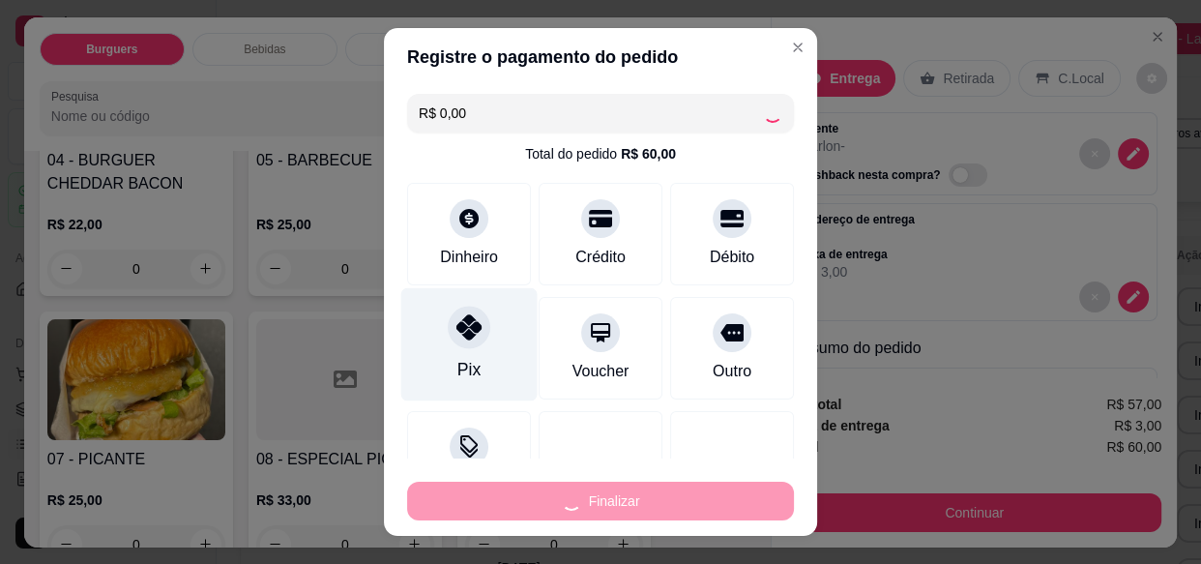
type input "0"
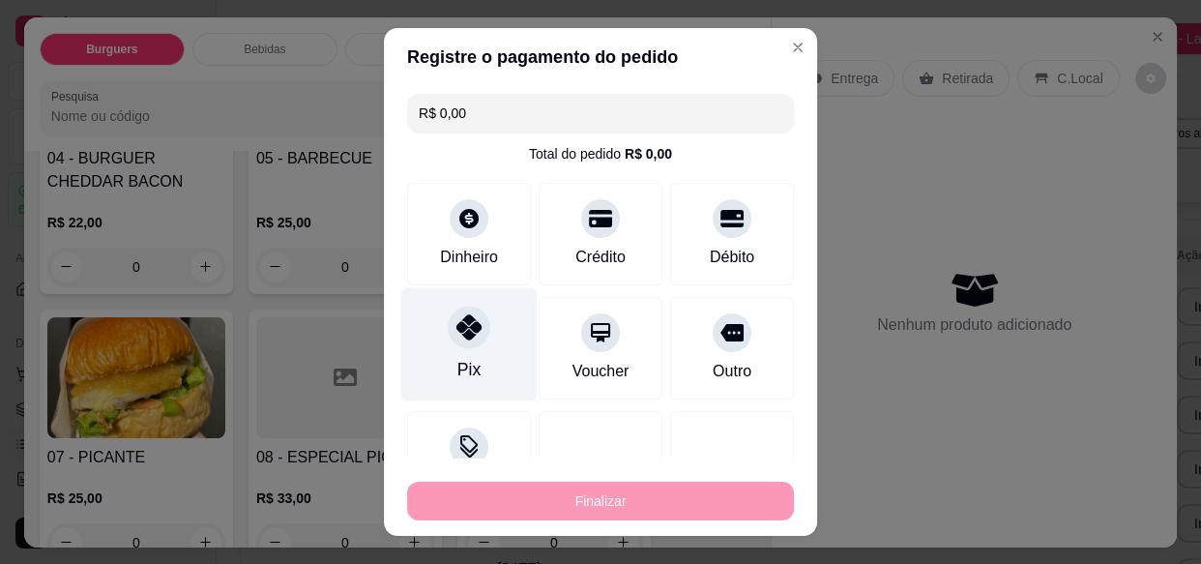
type input "-R$ 60,00"
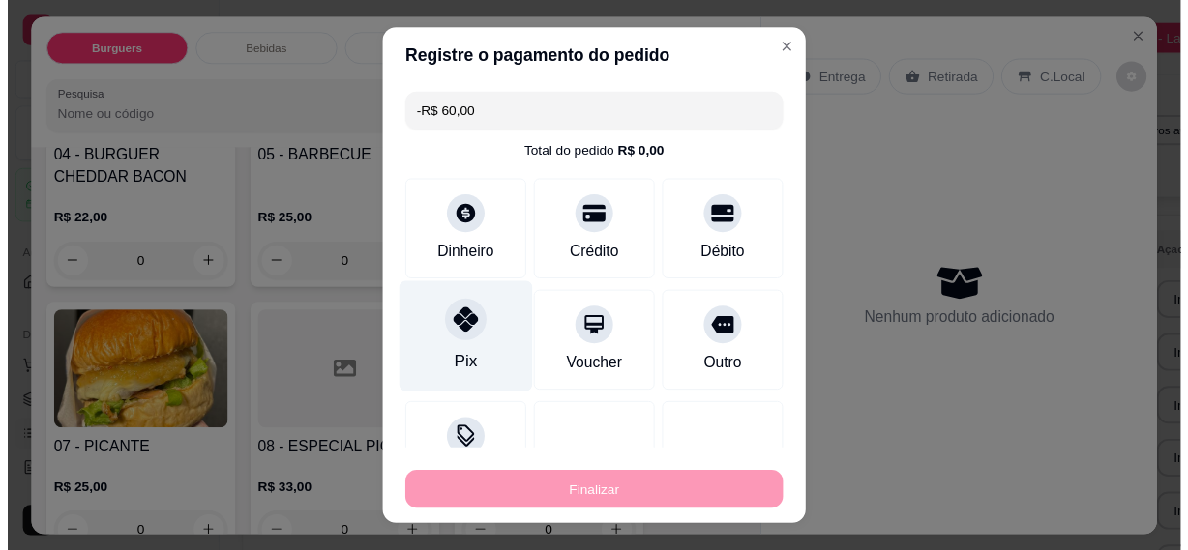
scroll to position [563, 0]
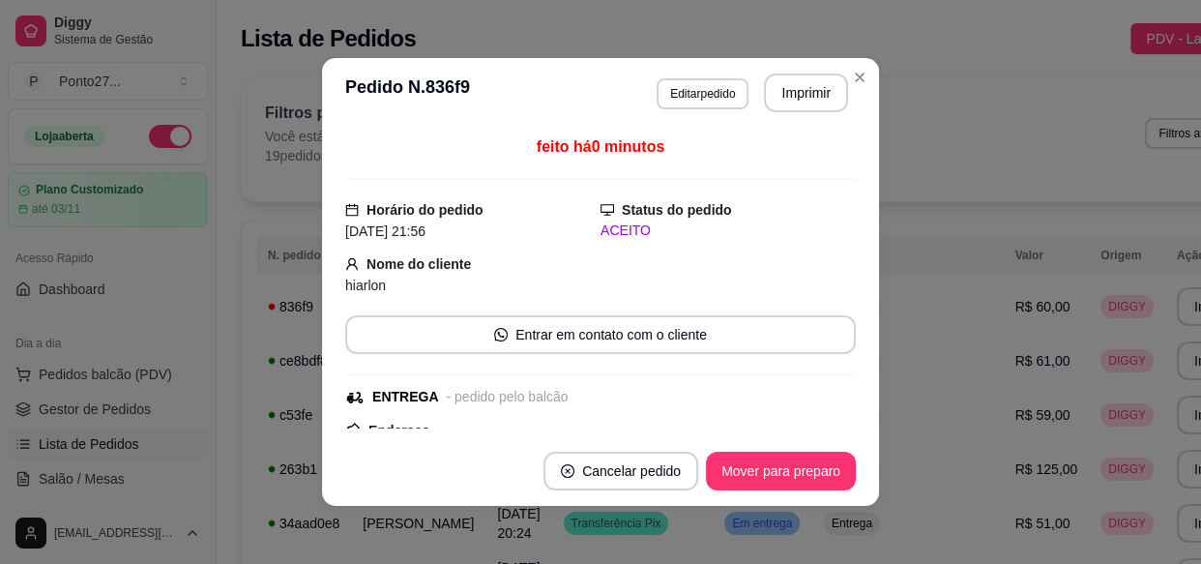
click at [831, 480] on button "Mover para preparo" at bounding box center [781, 471] width 150 height 39
click at [801, 481] on button "Mover para entrega" at bounding box center [781, 472] width 145 height 38
click at [808, 468] on button "Mover para finalizado" at bounding box center [775, 471] width 161 height 39
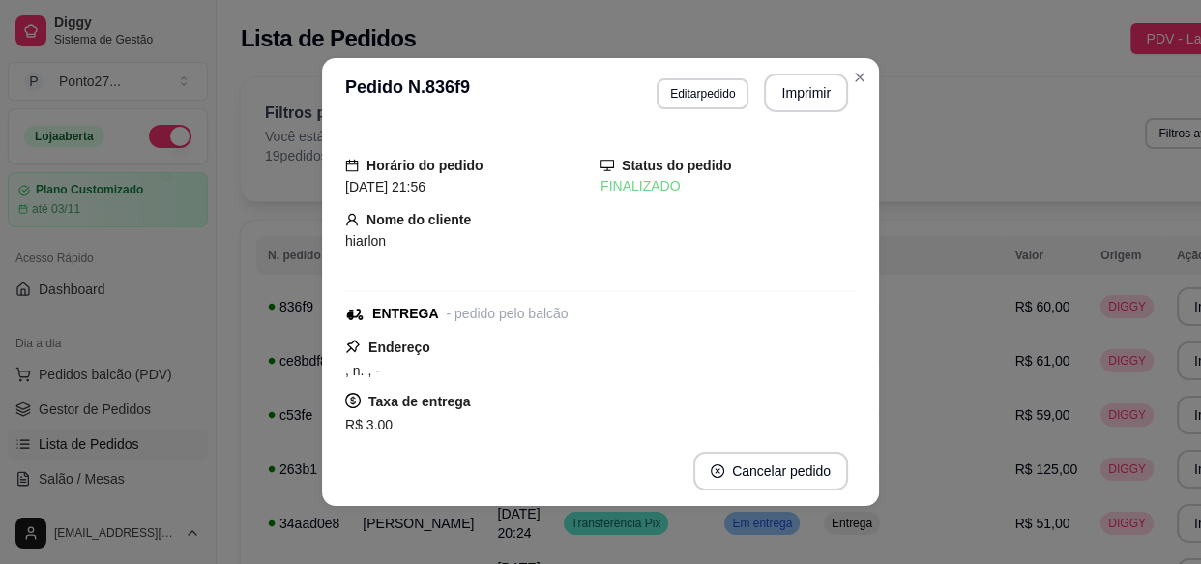
click at [813, 539] on td "Entrega" at bounding box center [909, 523] width 192 height 54
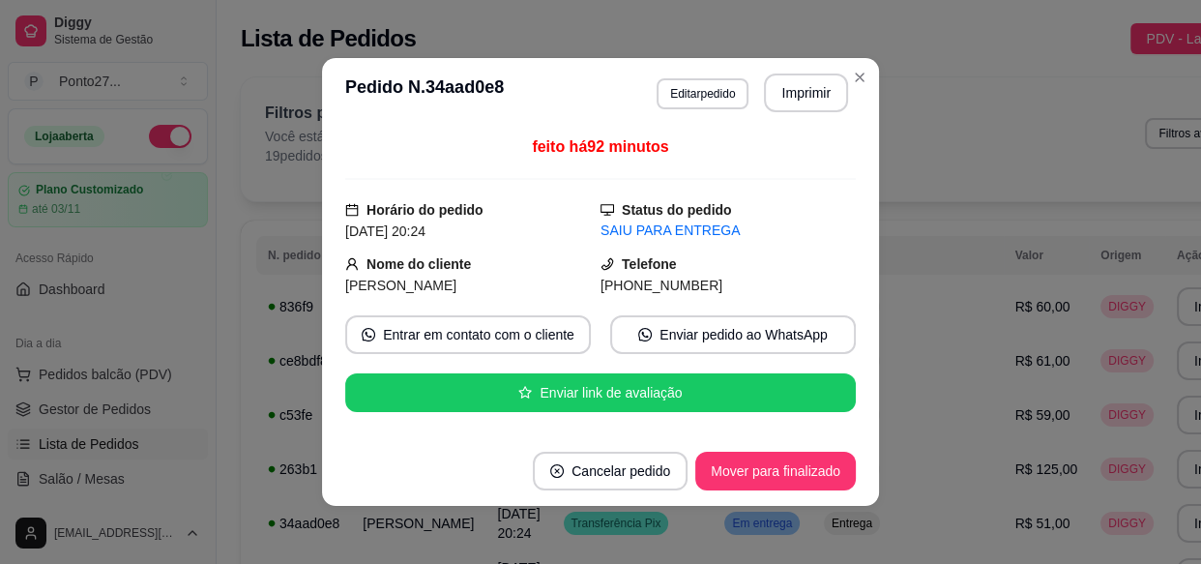
click at [764, 476] on button "Mover para finalizado" at bounding box center [775, 471] width 161 height 39
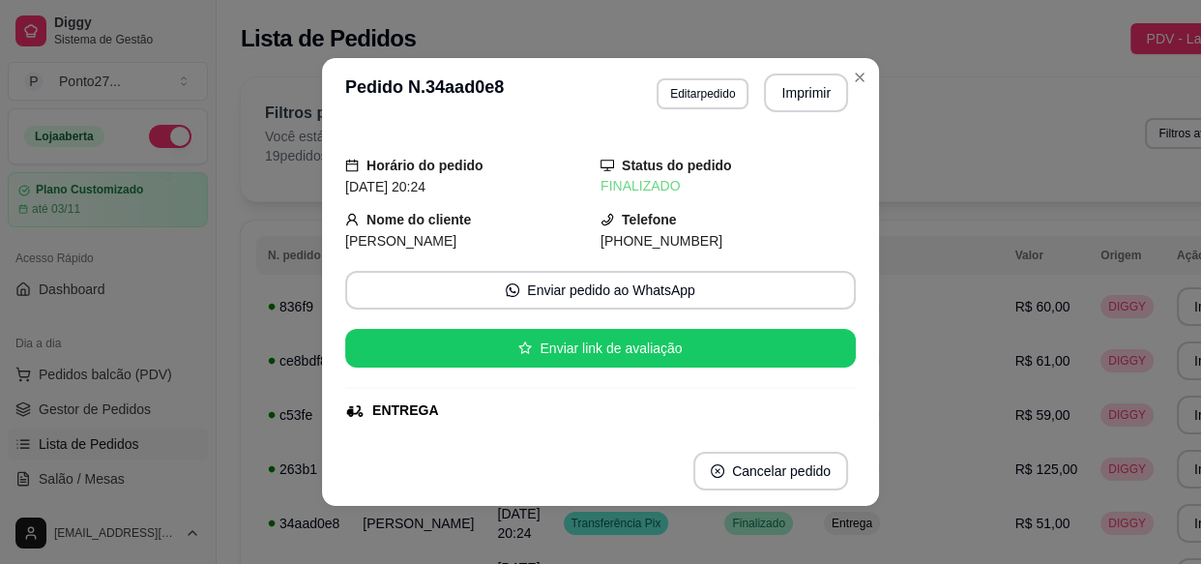
click at [766, 528] on td "Finalizado" at bounding box center [763, 523] width 100 height 54
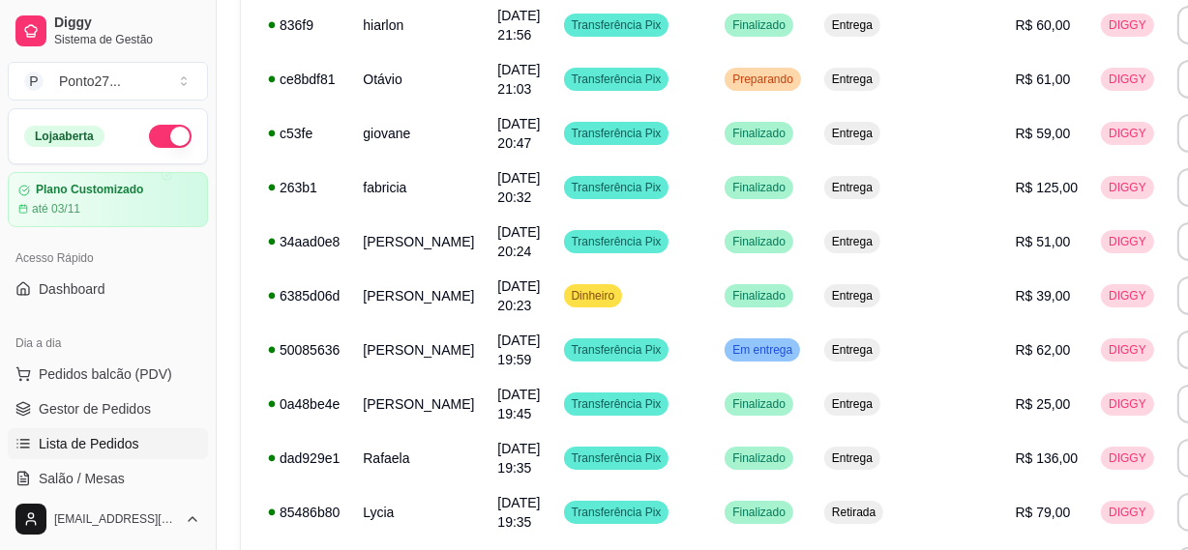
scroll to position [282, 7]
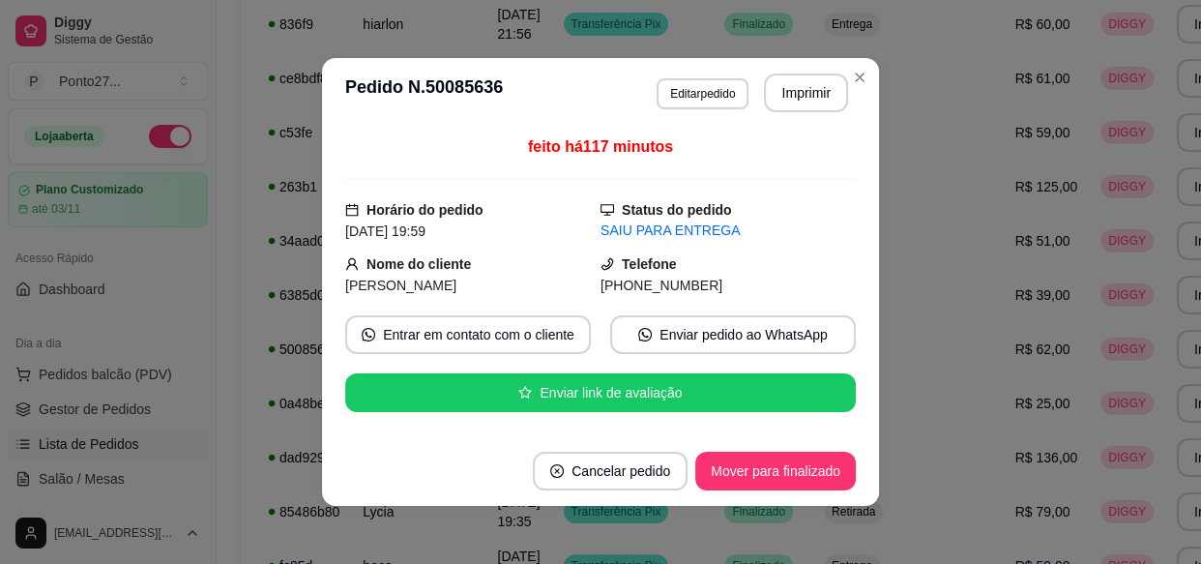
click at [753, 474] on button "Mover para finalizado" at bounding box center [775, 471] width 161 height 39
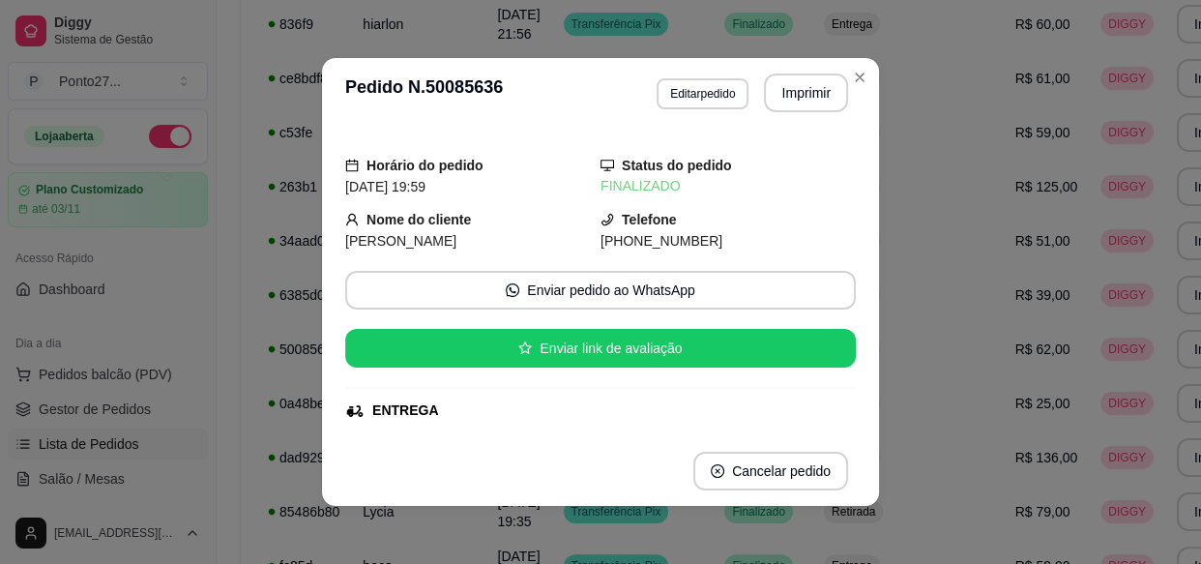
click at [813, 523] on td "Retirada" at bounding box center [909, 512] width 192 height 54
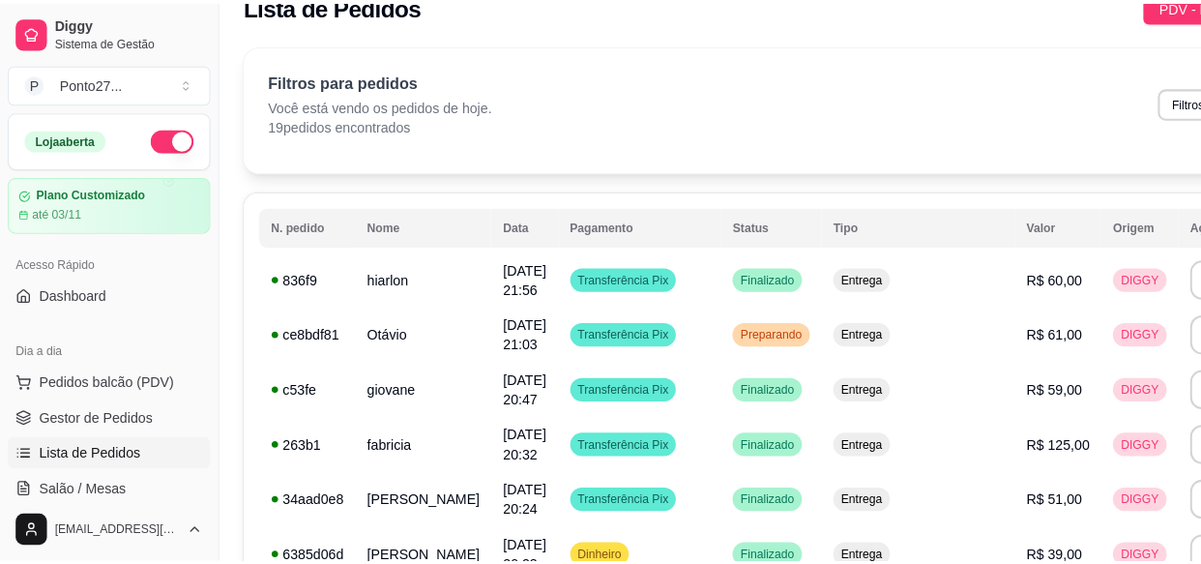
scroll to position [0, 7]
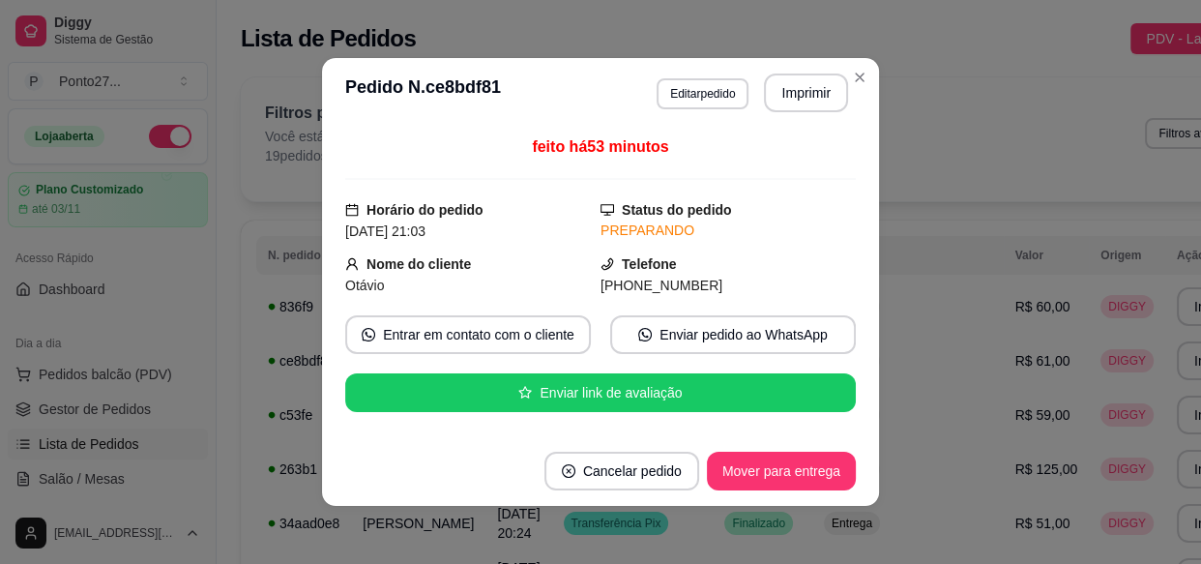
click at [771, 473] on button "Mover para entrega" at bounding box center [781, 471] width 149 height 39
click at [813, 532] on td "Entrega" at bounding box center [909, 523] width 192 height 54
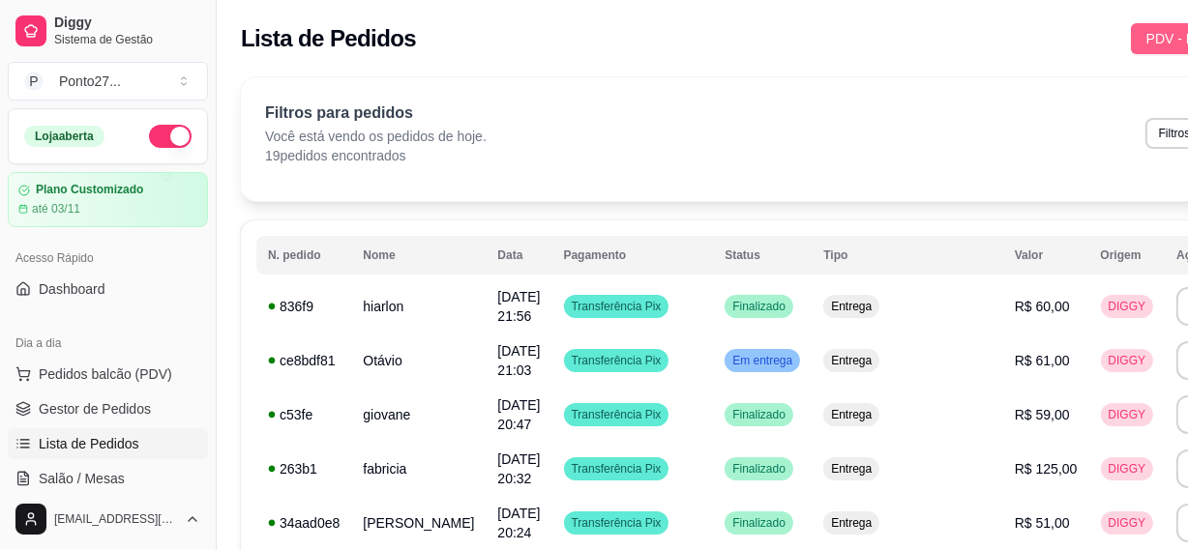
click at [1146, 39] on span "PDV - Lançar pedido" at bounding box center [1209, 38] width 126 height 21
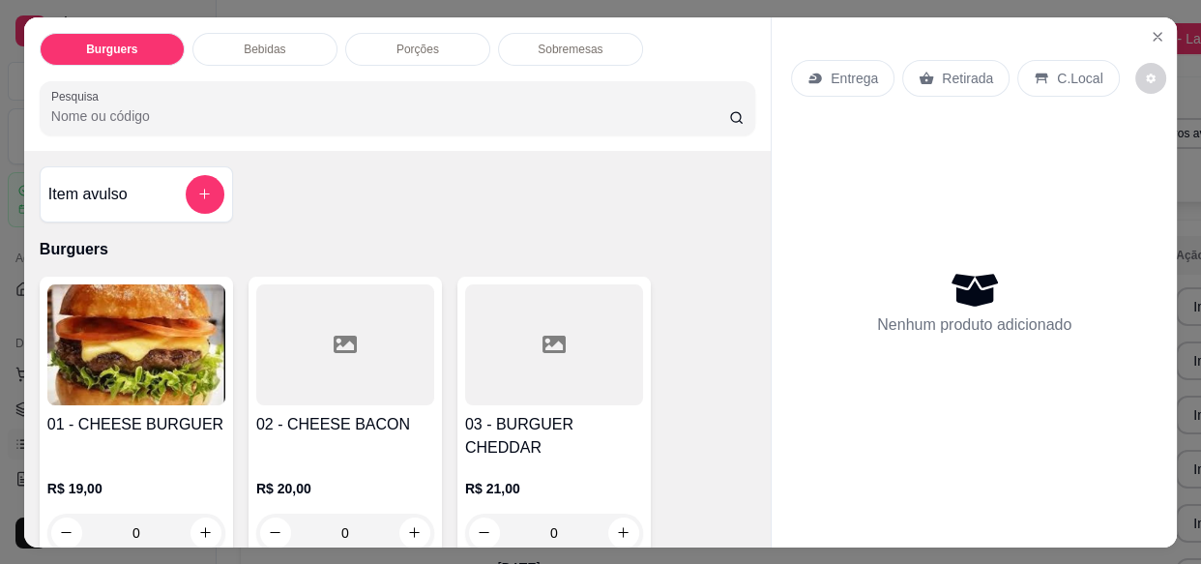
click at [858, 72] on p "Entrega" at bounding box center [854, 78] width 47 height 19
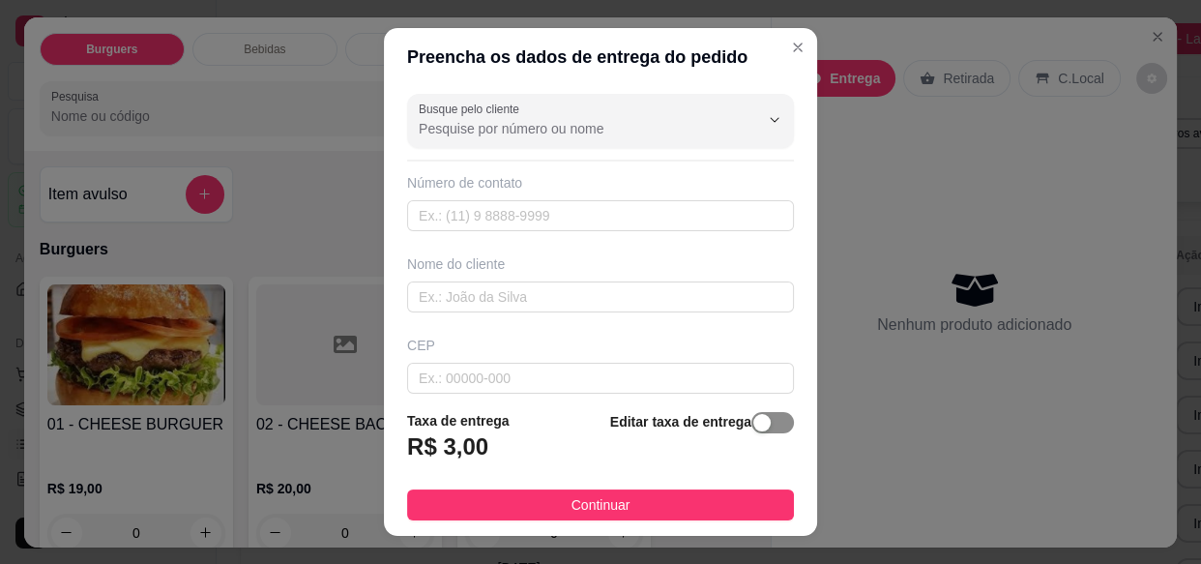
click at [753, 427] on div "button" at bounding box center [761, 422] width 17 height 17
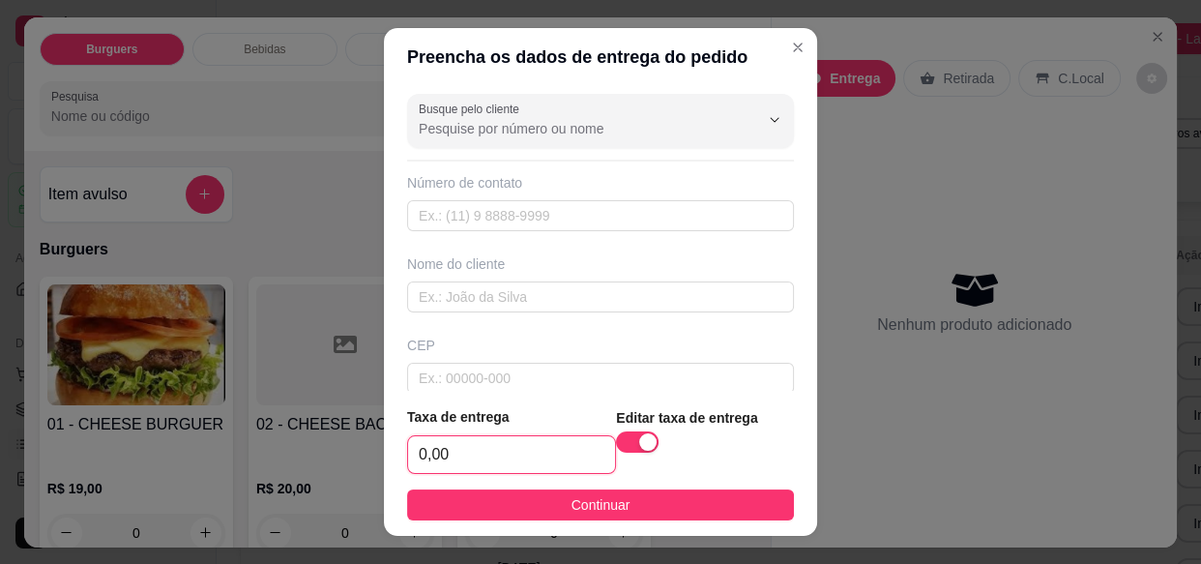
click at [534, 462] on input "0,00" at bounding box center [511, 454] width 207 height 37
type input "2,00"
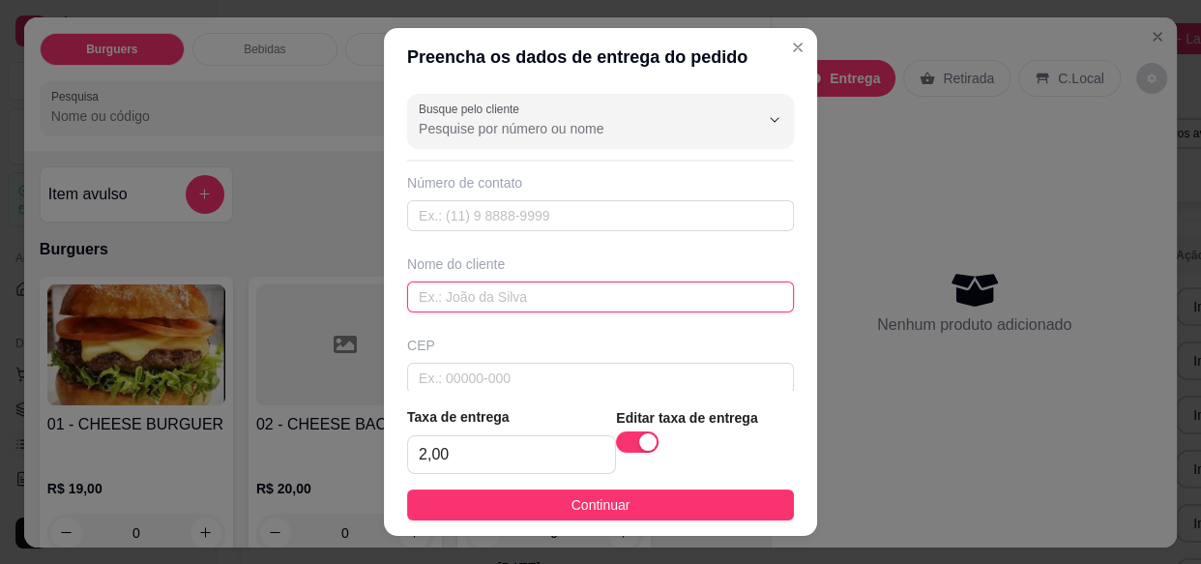
click at [645, 295] on input "text" at bounding box center [600, 296] width 387 height 31
type input "[PERSON_NAME]"
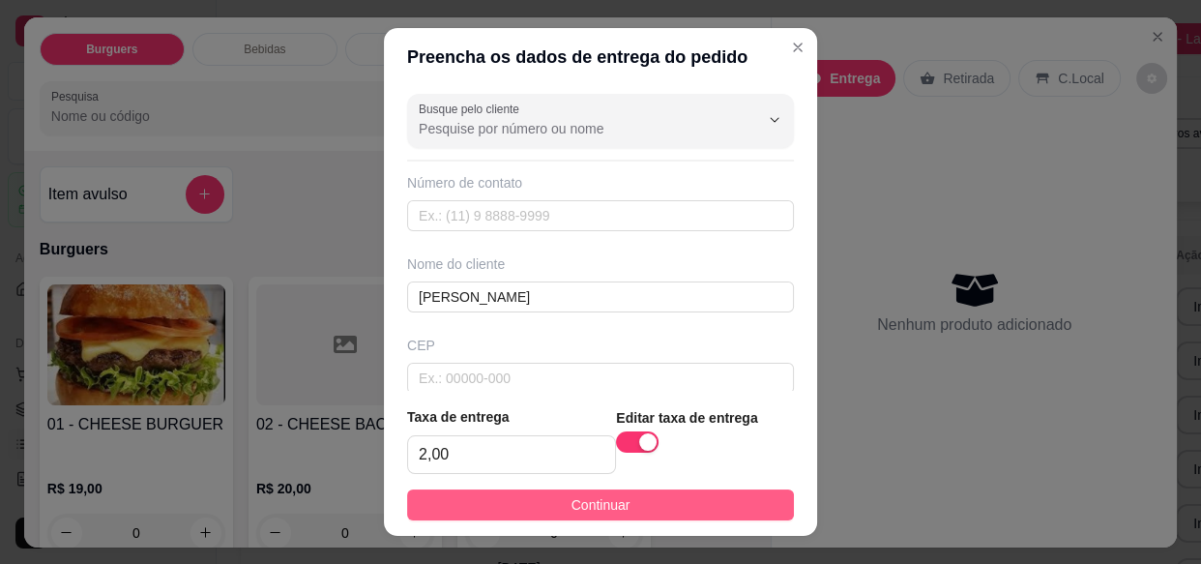
click at [653, 514] on button "Continuar" at bounding box center [600, 504] width 387 height 31
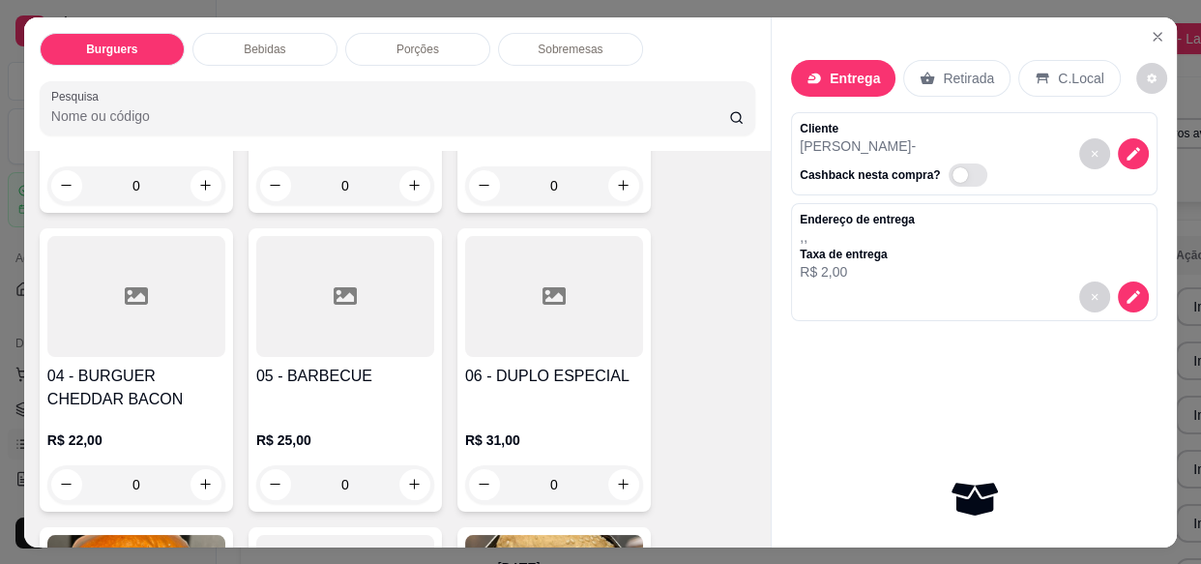
scroll to position [348, 0]
click at [621, 464] on div "0" at bounding box center [554, 483] width 178 height 39
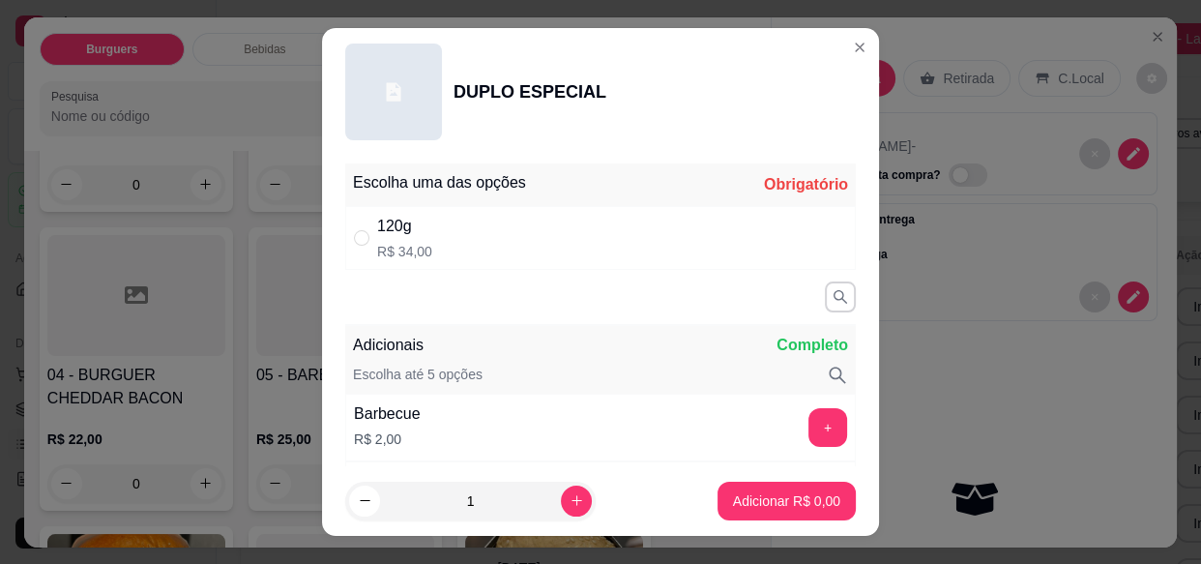
click at [600, 244] on div "120g R$ 34,00" at bounding box center [600, 238] width 511 height 64
radio input "true"
click at [762, 501] on p "Adicionar R$ 34,00" at bounding box center [782, 500] width 115 height 19
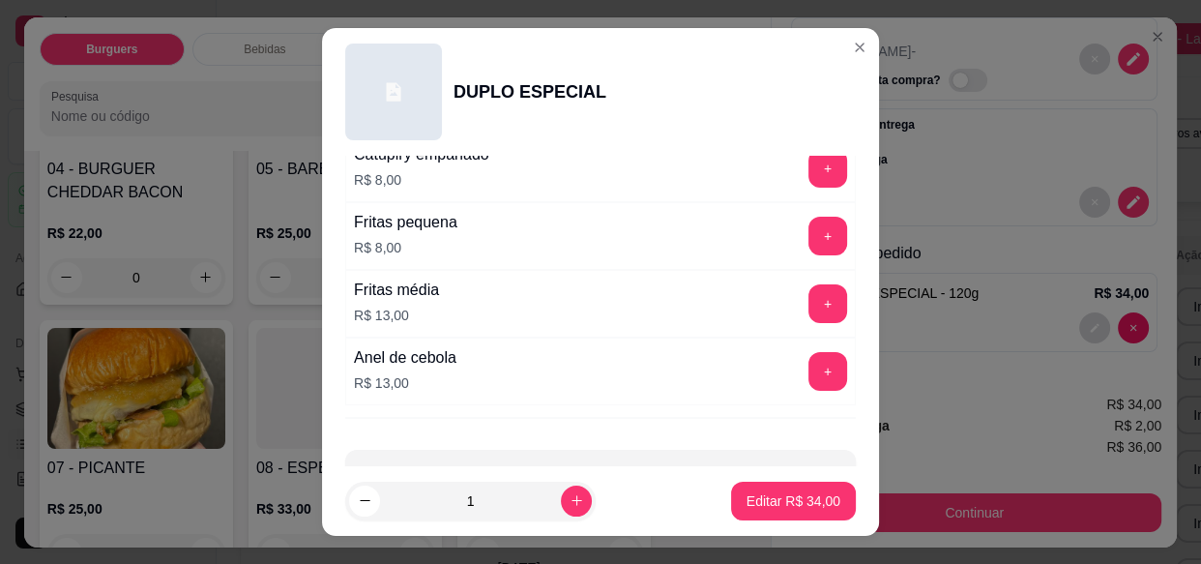
scroll to position [950, 0]
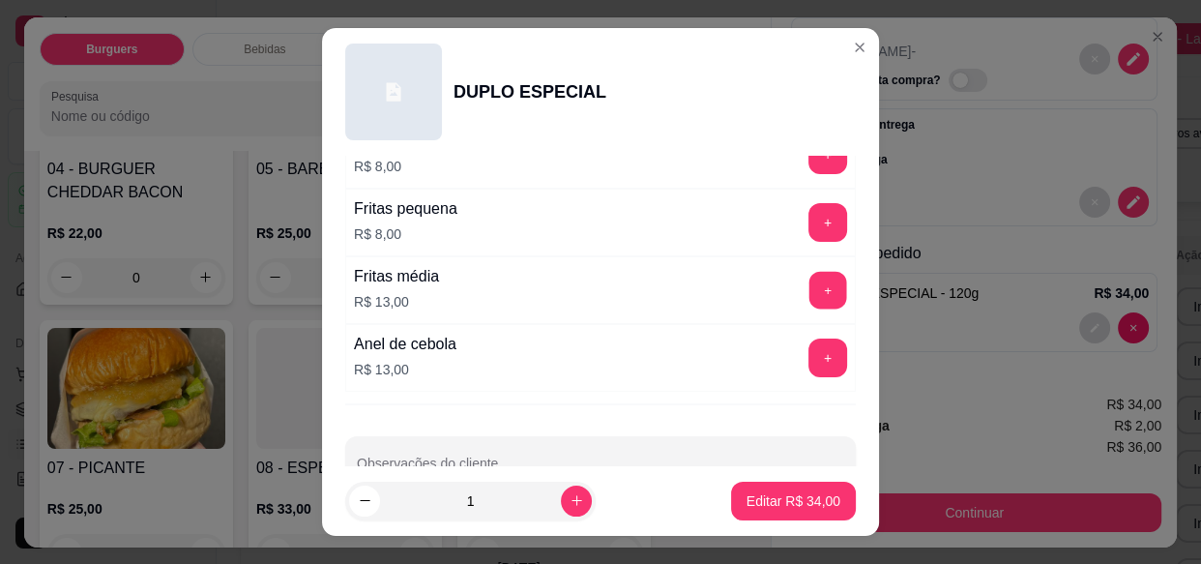
click at [810, 285] on button "+" at bounding box center [829, 291] width 38 height 38
click at [767, 501] on p "Editar R$ 47,00" at bounding box center [794, 500] width 94 height 19
type input "0"
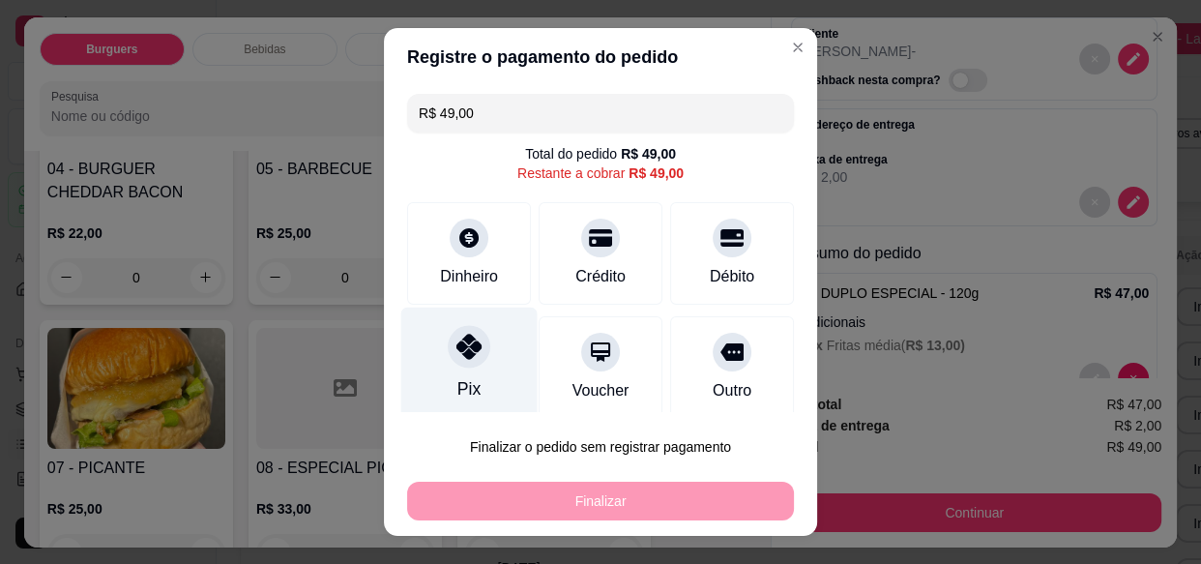
click at [462, 352] on icon at bounding box center [469, 346] width 25 height 25
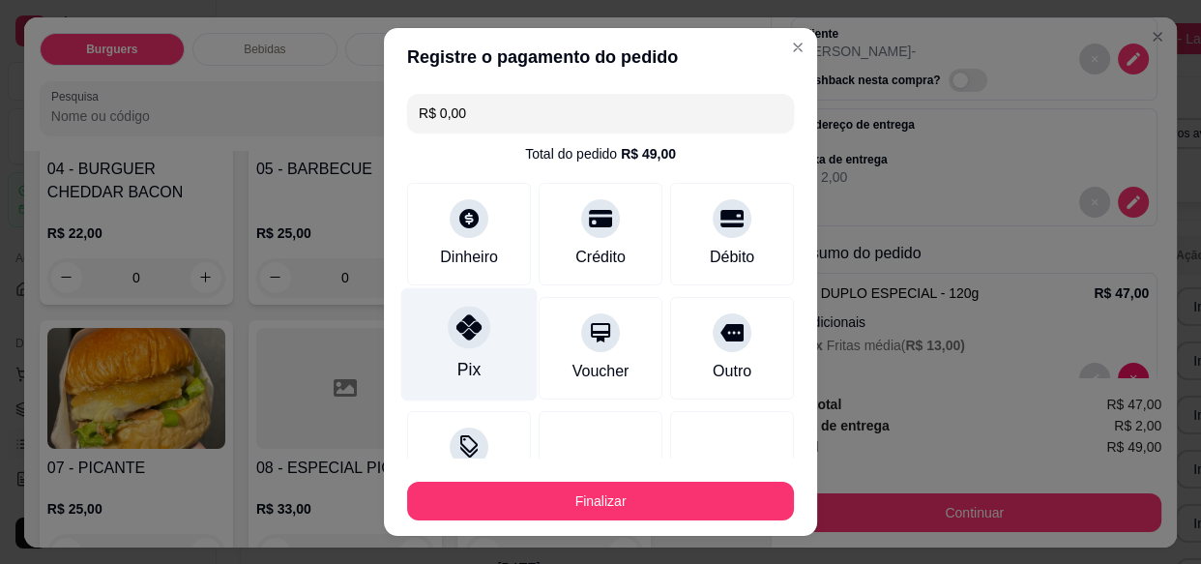
click at [554, 504] on button "Finalizar" at bounding box center [600, 501] width 387 height 39
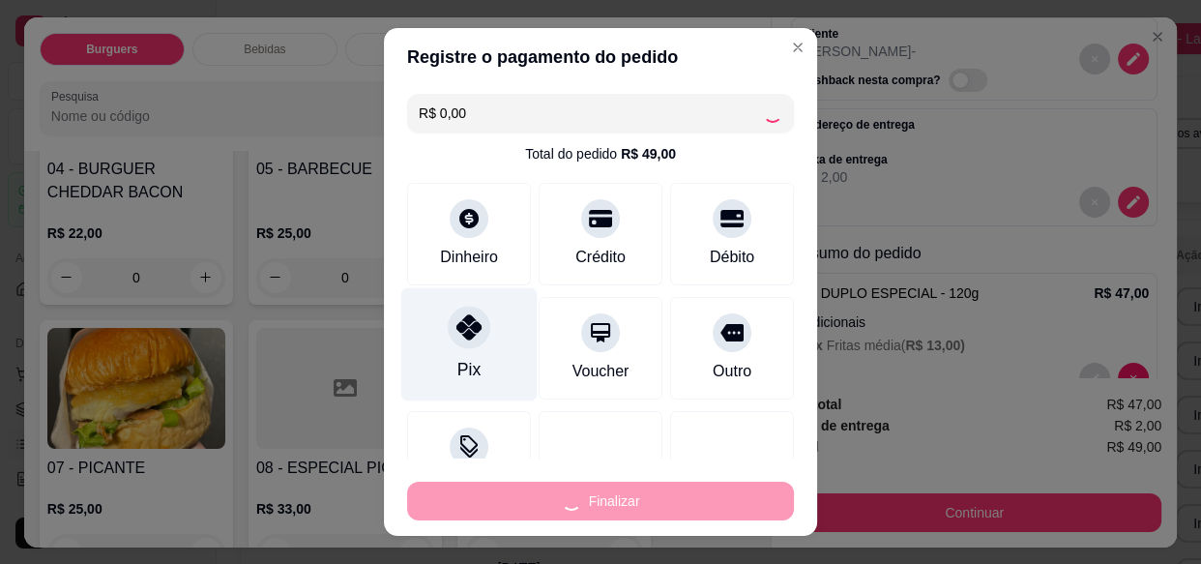
type input "-R$ 49,00"
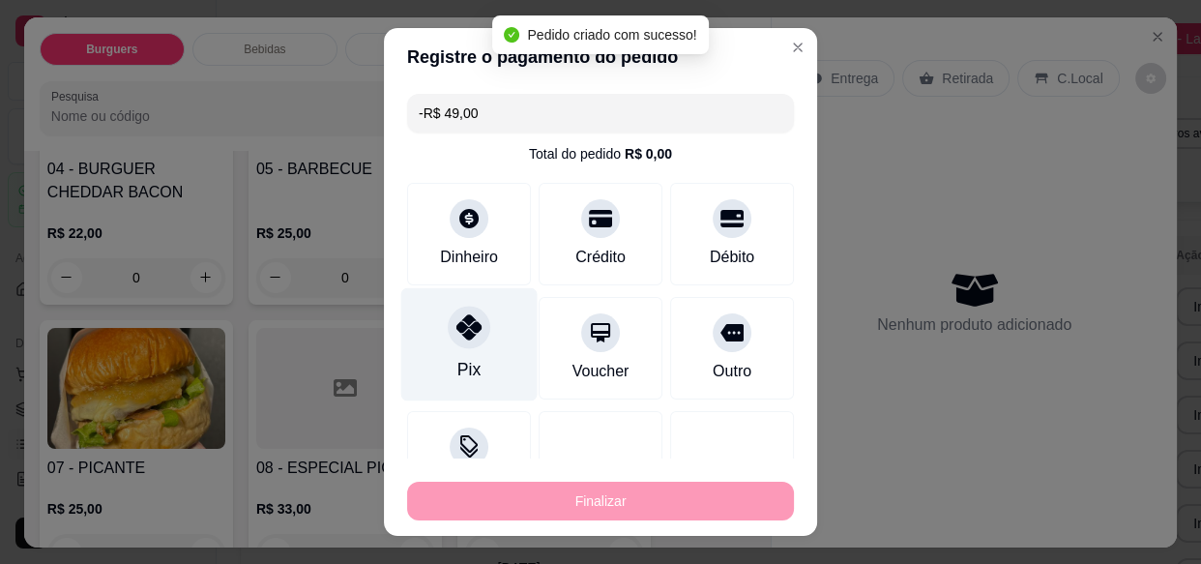
scroll to position [0, 0]
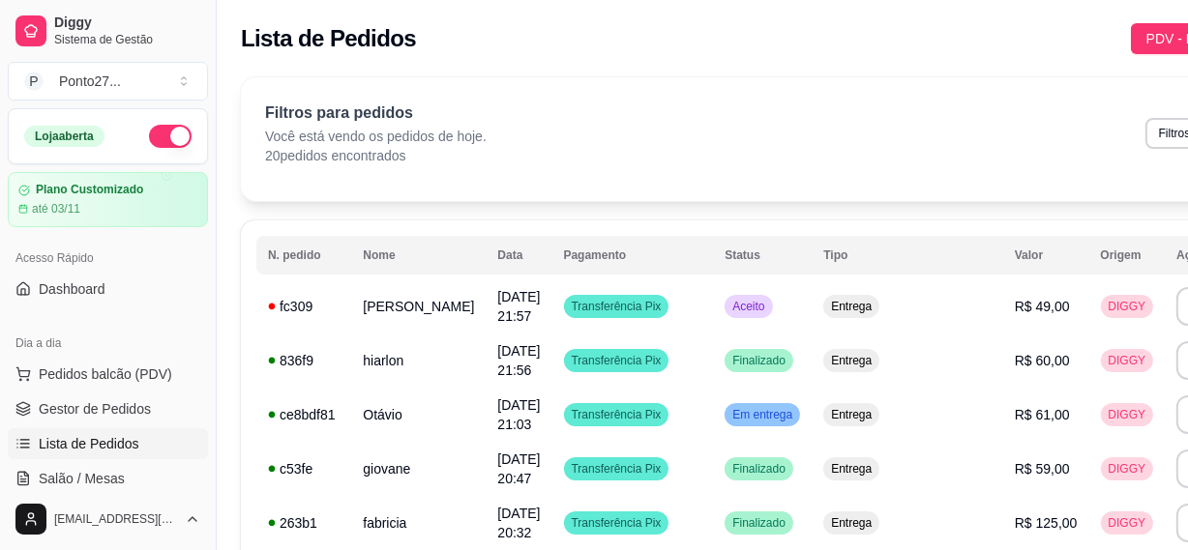
click at [155, 134] on button "button" at bounding box center [170, 136] width 43 height 23
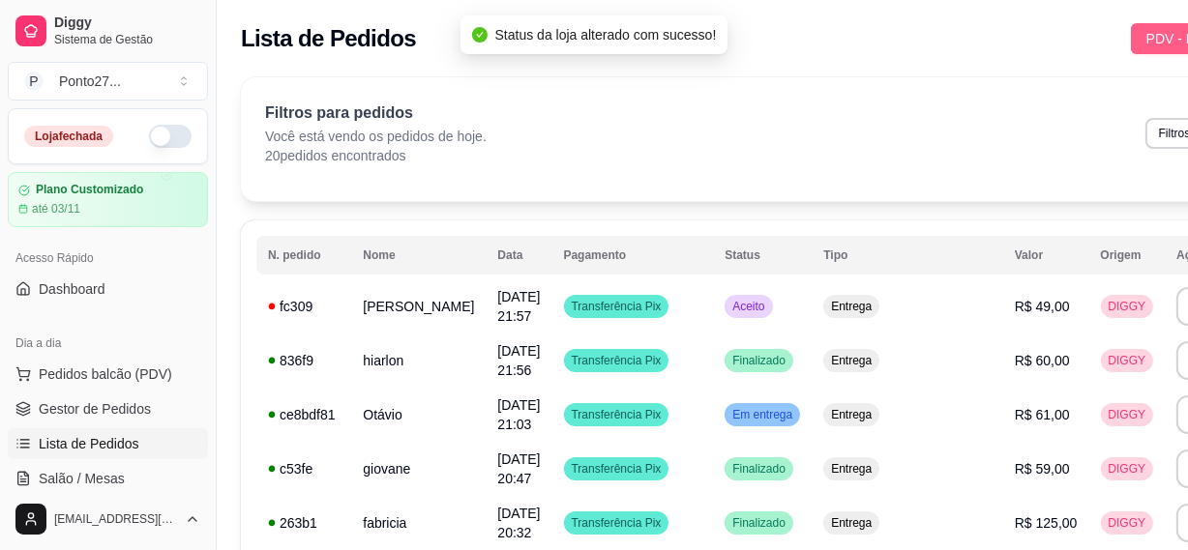
click at [1146, 44] on span "PDV - Lançar pedido" at bounding box center [1209, 38] width 126 height 21
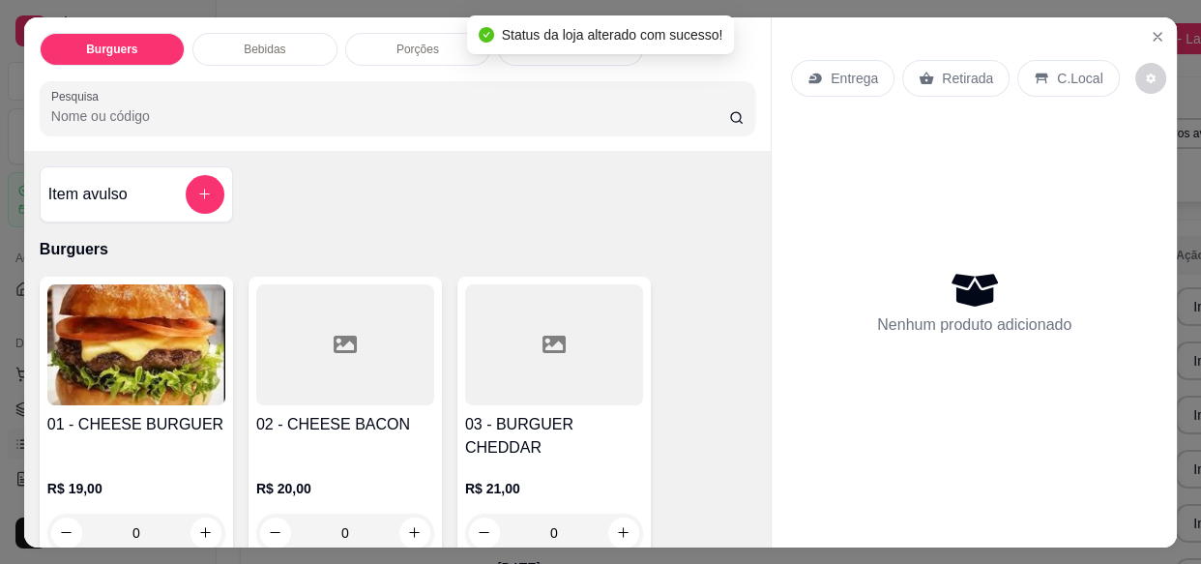
click at [860, 77] on p "Entrega" at bounding box center [854, 78] width 47 height 19
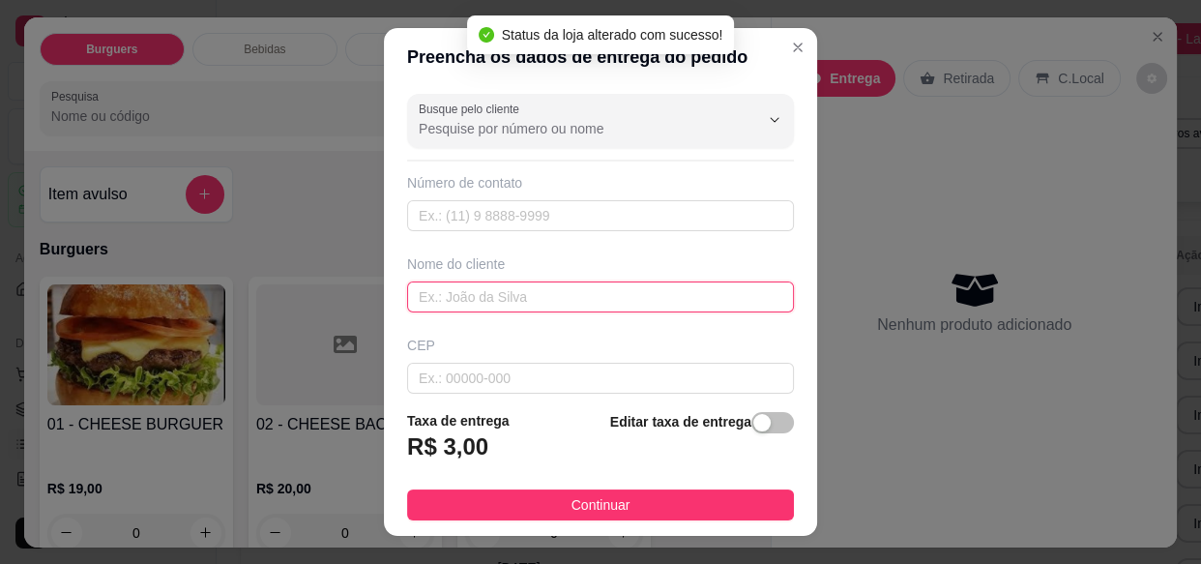
click at [547, 285] on input "text" at bounding box center [600, 296] width 387 height 31
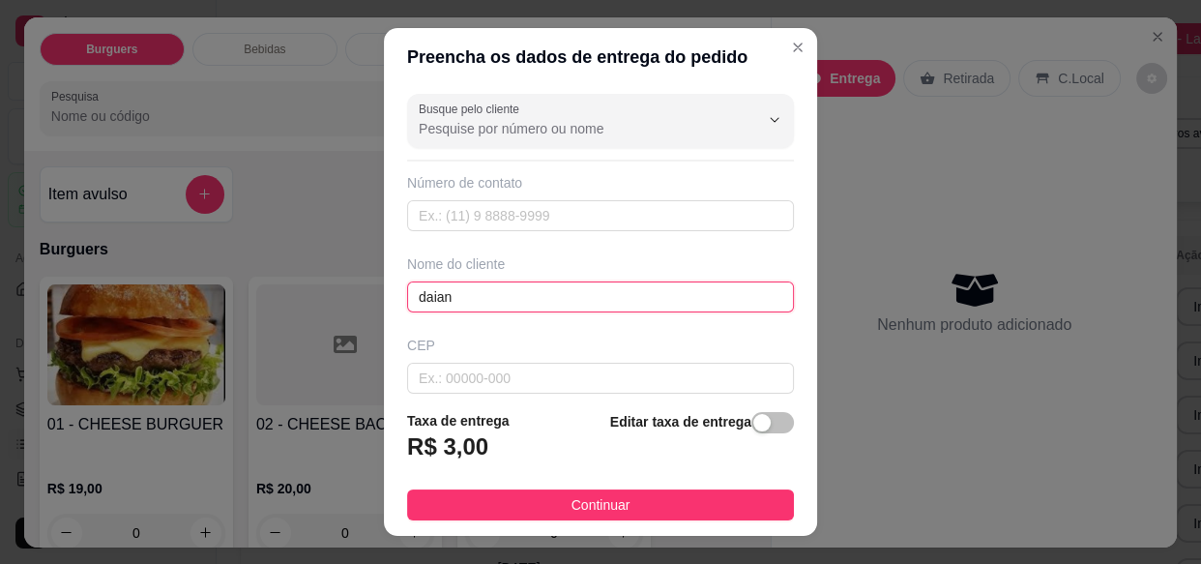
type input "daiane"
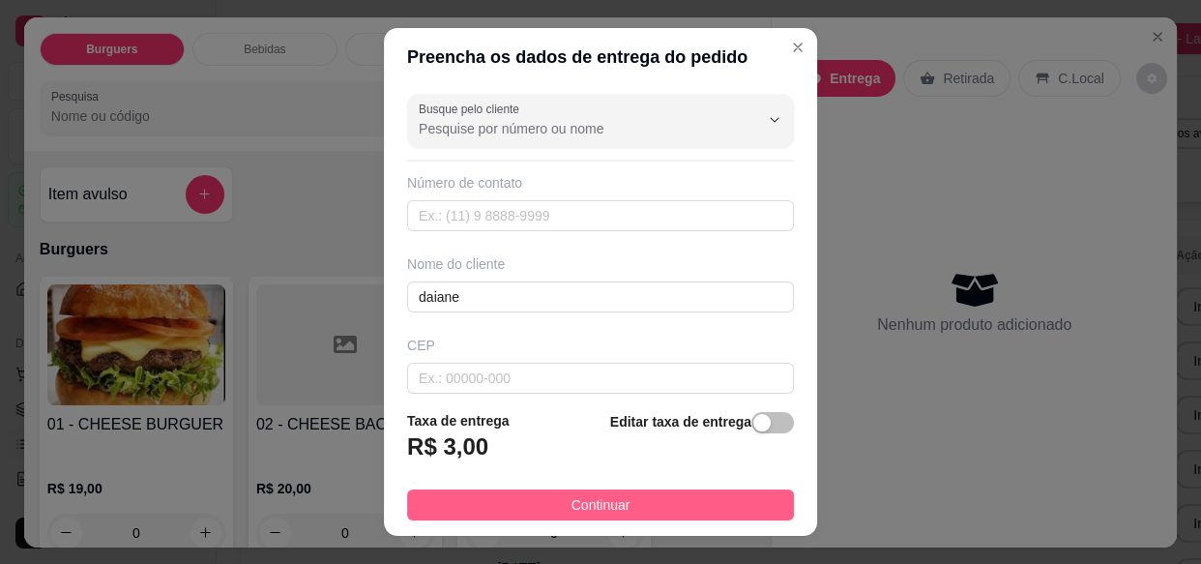
click at [646, 503] on button "Continuar" at bounding box center [600, 504] width 387 height 31
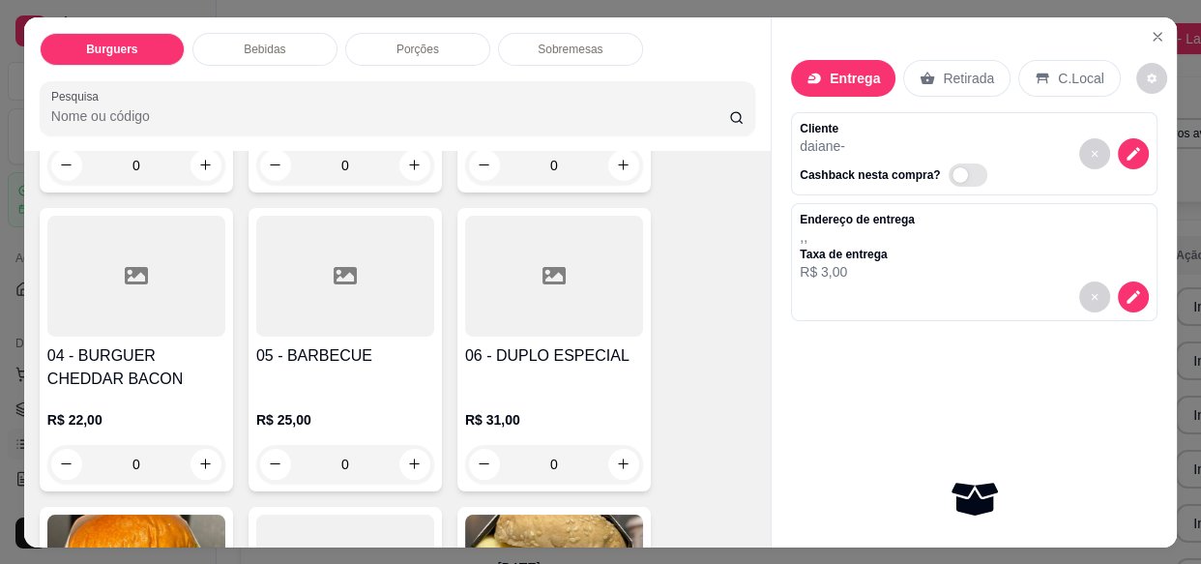
scroll to position [391, 0]
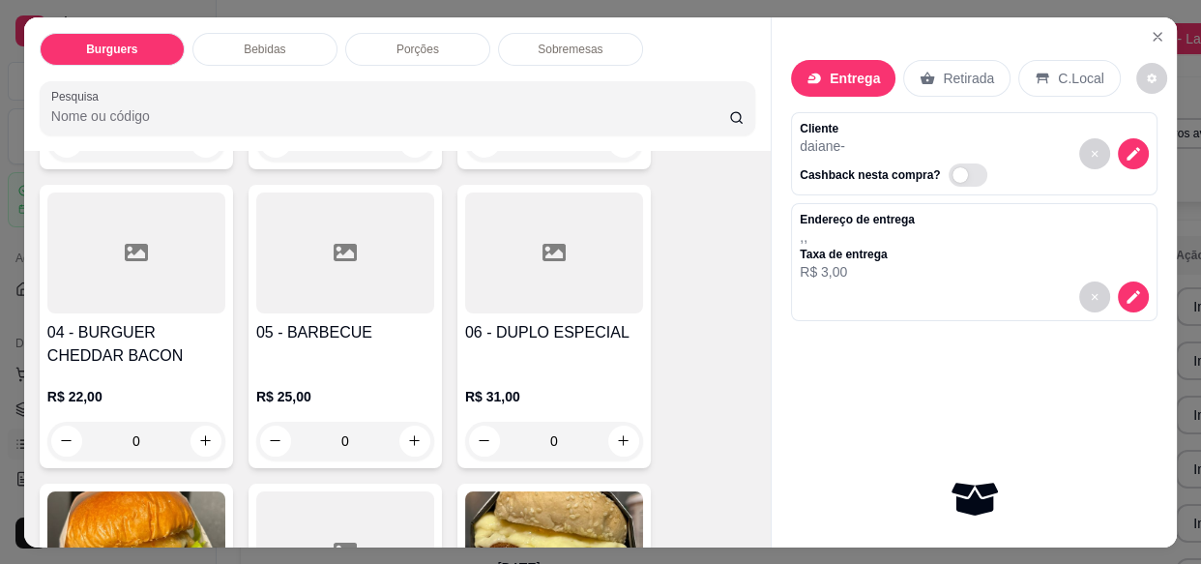
click at [419, 422] on div "0" at bounding box center [345, 441] width 178 height 39
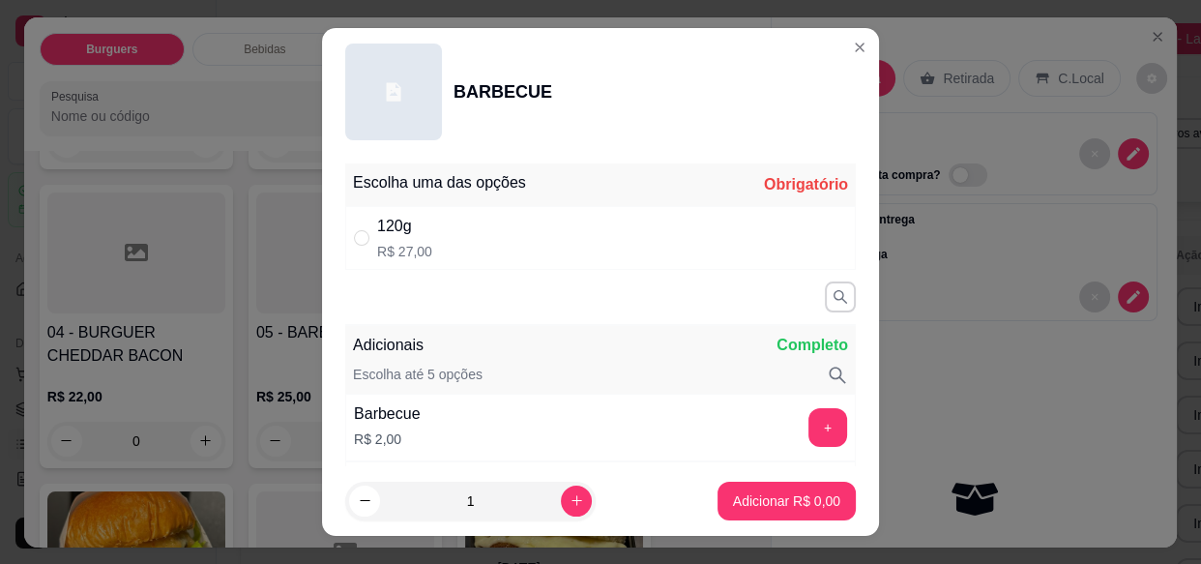
click at [600, 230] on div "120g R$ 27,00" at bounding box center [600, 238] width 511 height 64
radio input "true"
click at [570, 502] on icon "increase-product-quantity" at bounding box center [577, 500] width 15 height 15
type input "2"
click at [761, 511] on button "Adicionar R$ 54,00" at bounding box center [783, 501] width 146 height 39
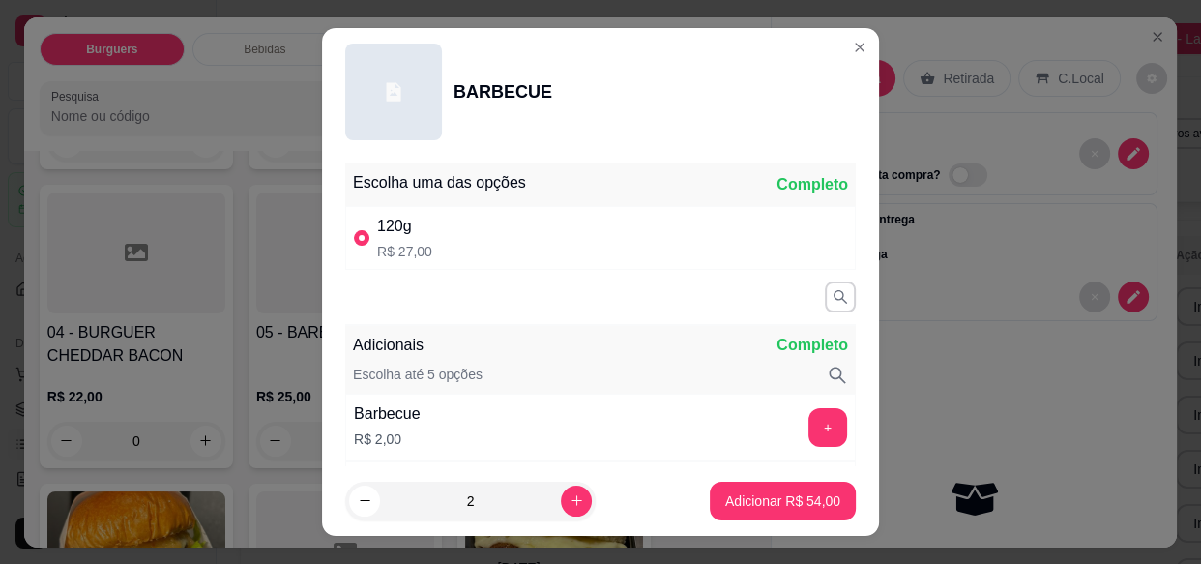
type input "2"
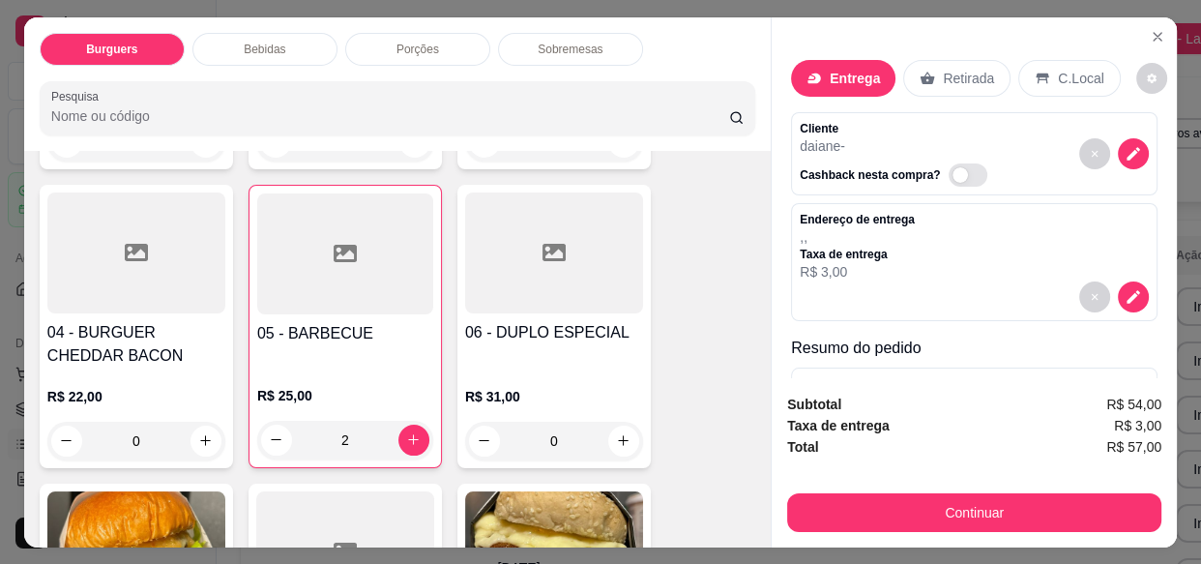
click at [289, 47] on div "Bebidas" at bounding box center [264, 49] width 145 height 33
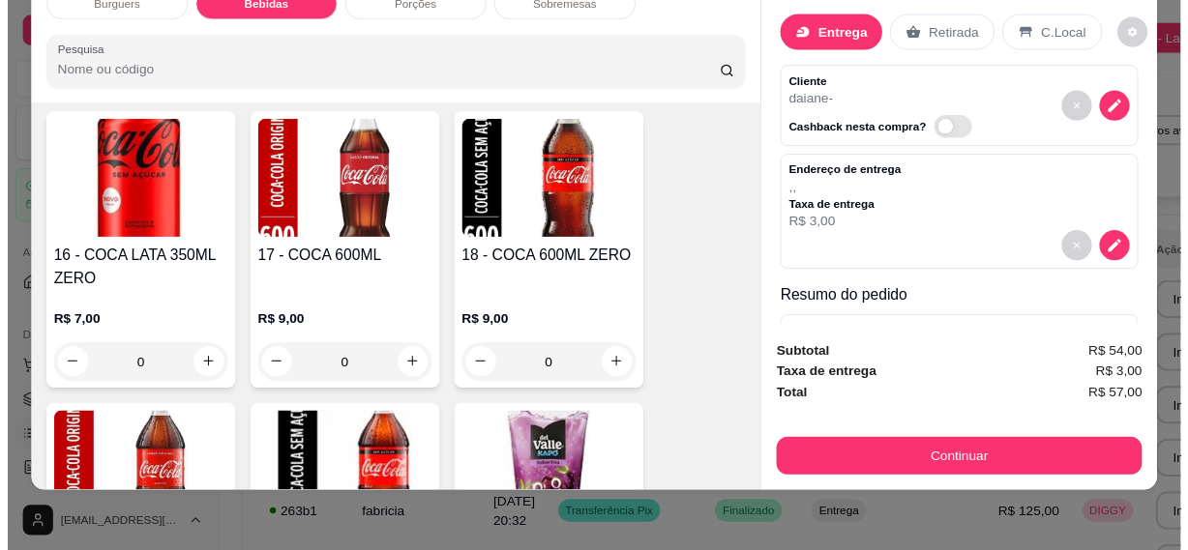
scroll to position [1637, 0]
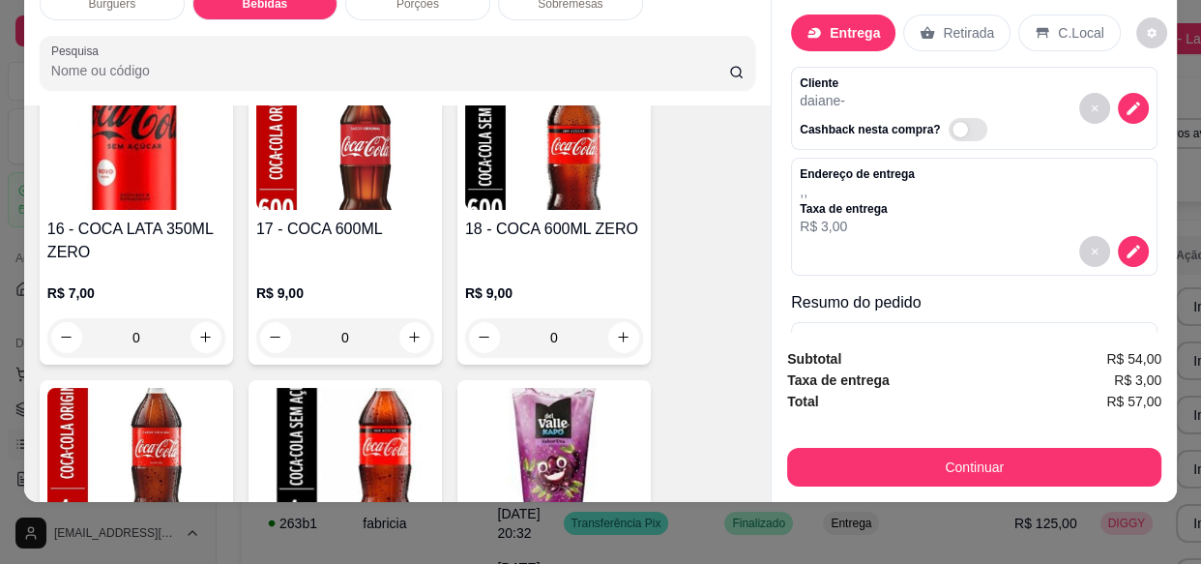
click at [617, 330] on icon "increase-product-quantity" at bounding box center [623, 337] width 15 height 15
type input "1"
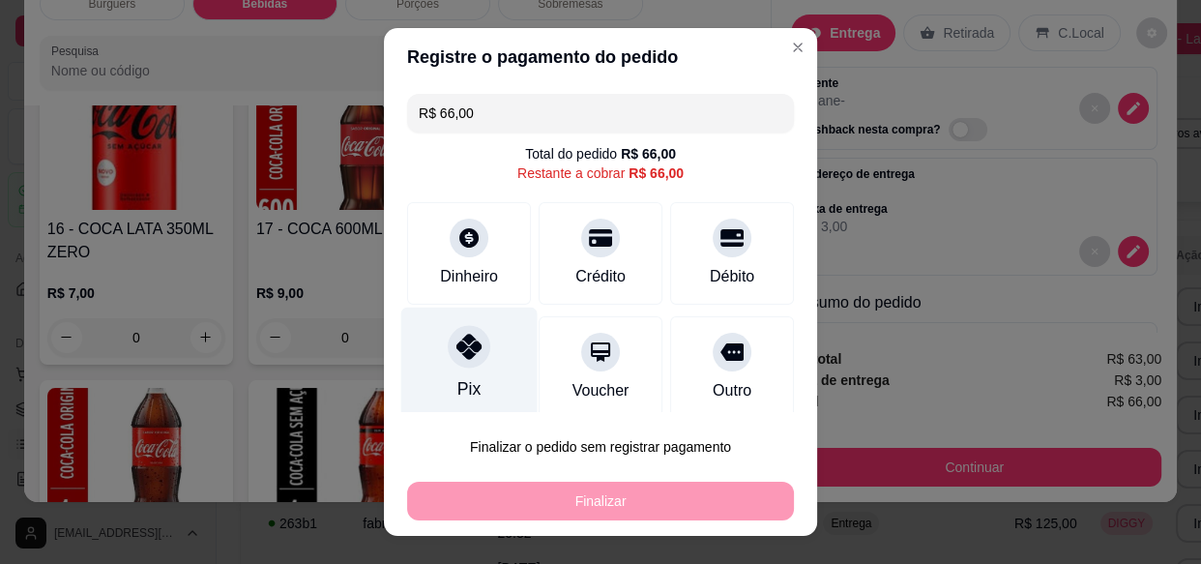
click at [463, 383] on div "Pix" at bounding box center [469, 388] width 23 height 25
type input "R$ 0,00"
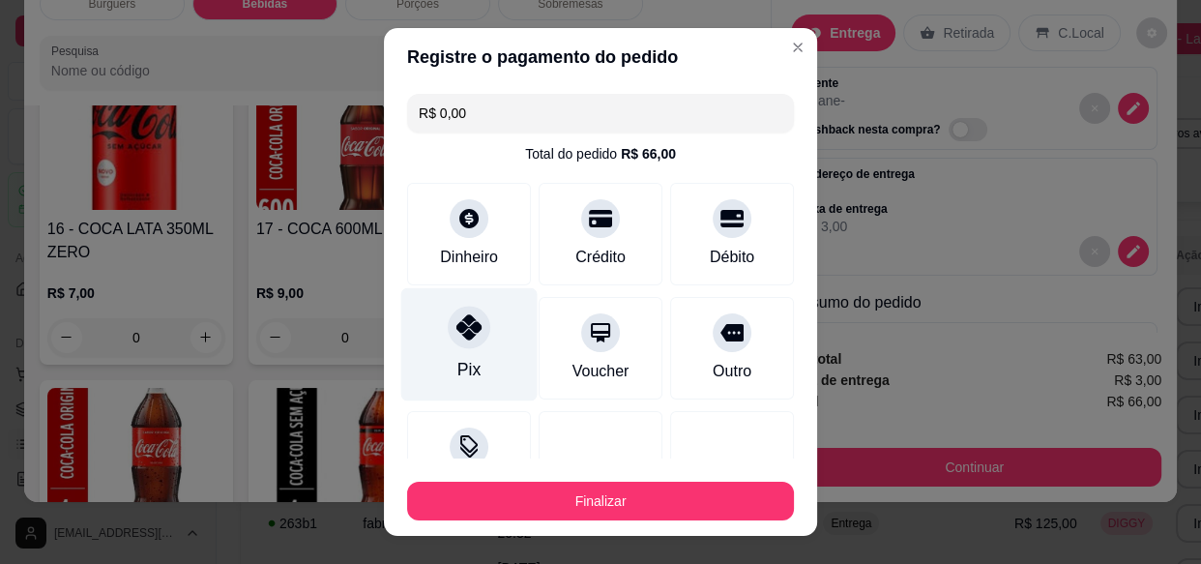
click at [555, 499] on button "Finalizar" at bounding box center [600, 501] width 387 height 39
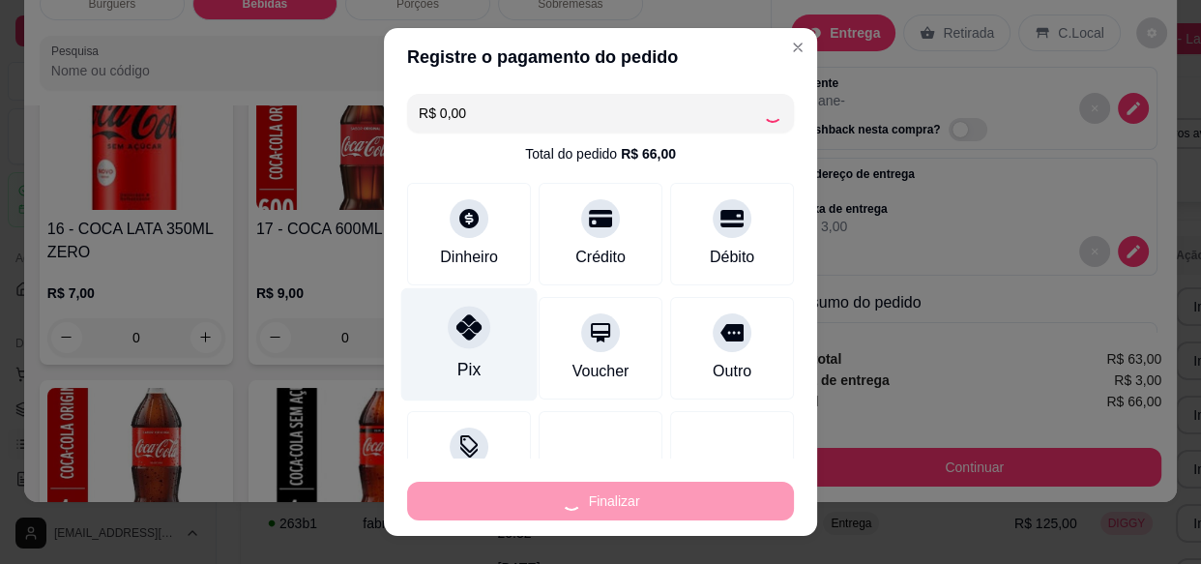
type input "0"
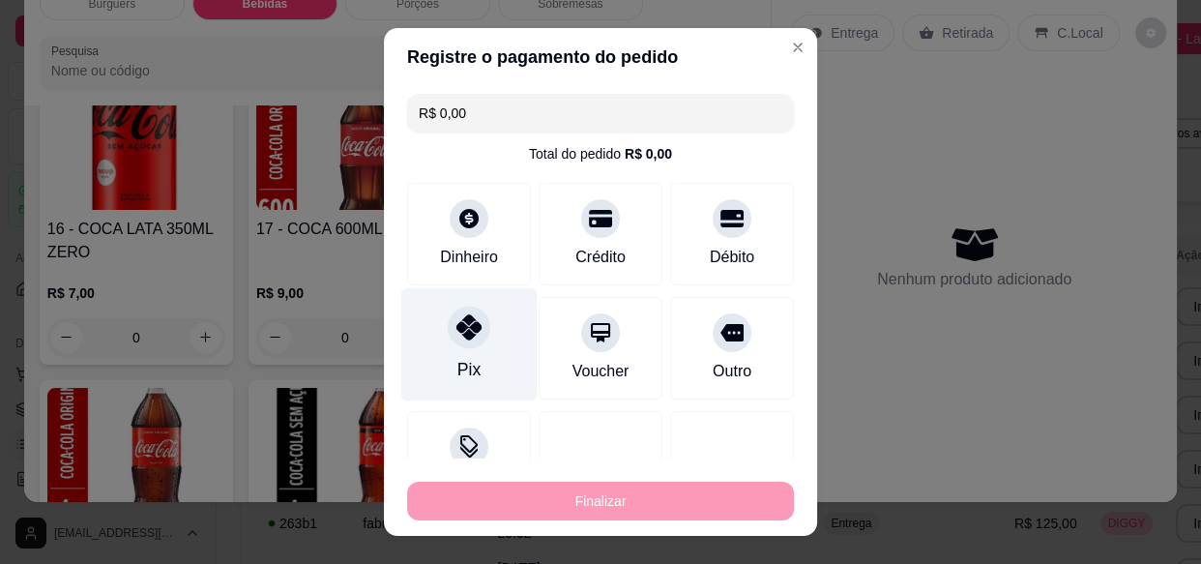
type input "-R$ 66,00"
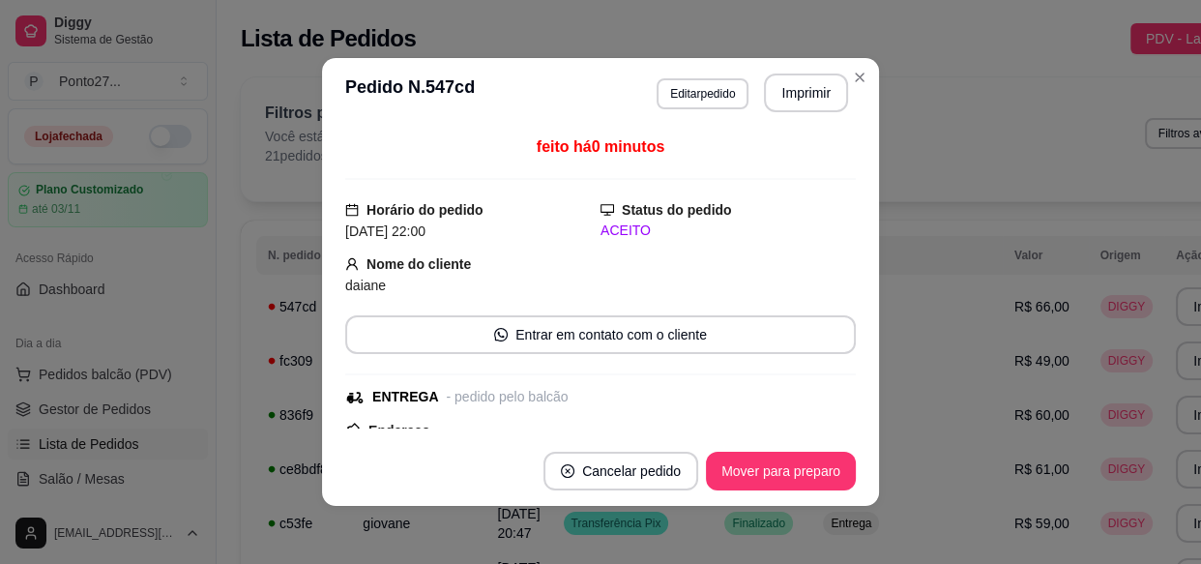
click at [785, 482] on button "Mover para preparo" at bounding box center [781, 471] width 150 height 39
click at [812, 534] on td "Entrega" at bounding box center [908, 523] width 192 height 54
click at [783, 478] on button "Mover para preparo" at bounding box center [781, 471] width 150 height 39
click at [771, 532] on td "Finalizado" at bounding box center [763, 523] width 100 height 54
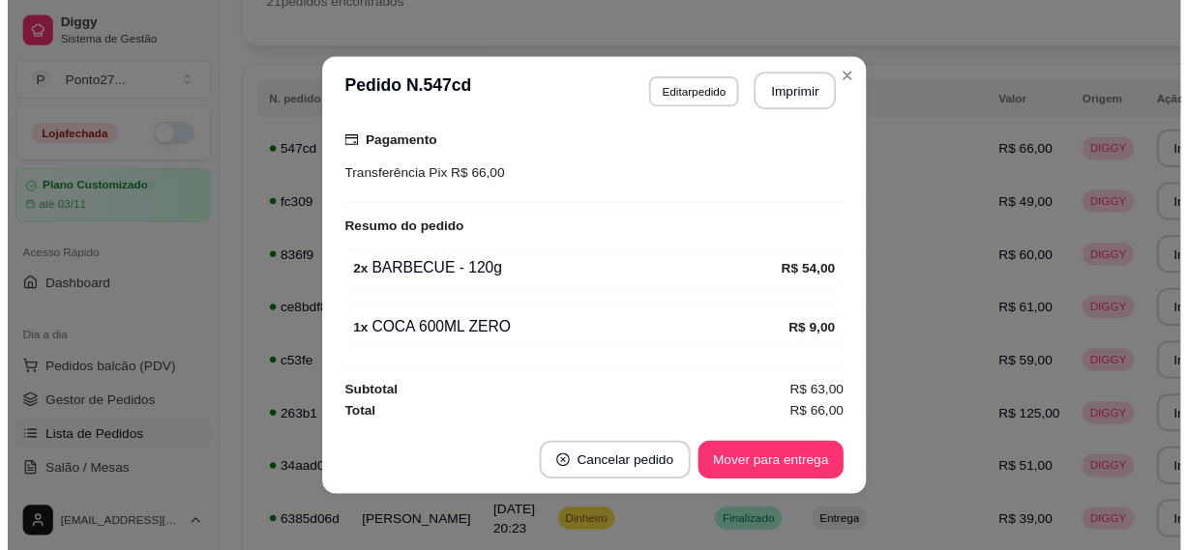
scroll to position [3, 0]
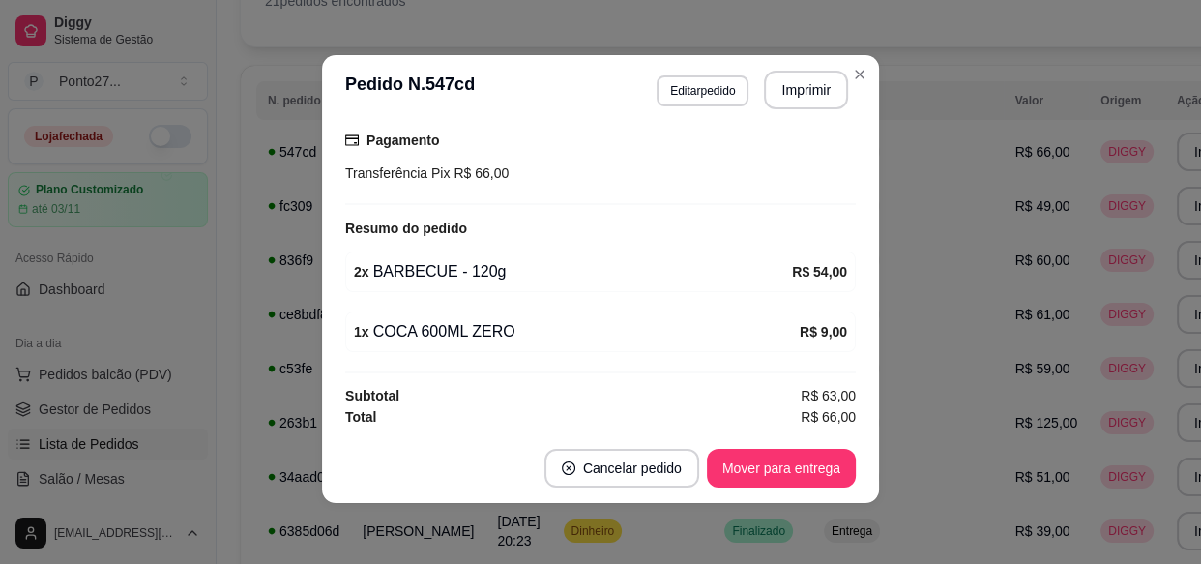
click at [782, 470] on button "Mover para entrega" at bounding box center [781, 468] width 149 height 39
click at [757, 532] on td "Finalizado" at bounding box center [763, 531] width 100 height 54
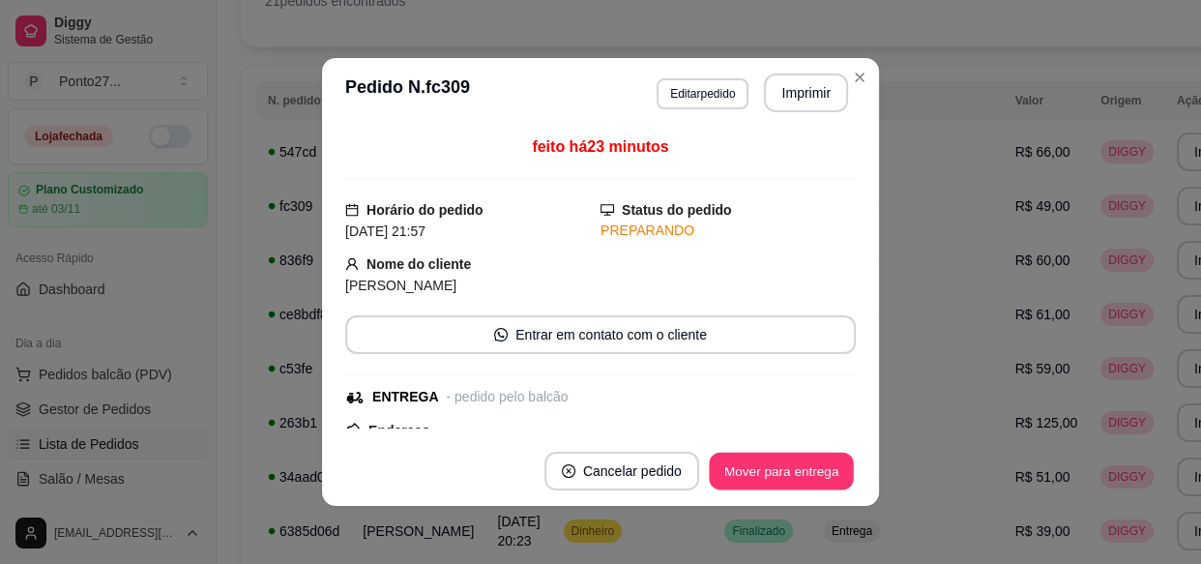
click at [768, 476] on button "Mover para entrega" at bounding box center [781, 472] width 145 height 38
click at [828, 532] on span "Entrega" at bounding box center [852, 530] width 48 height 15
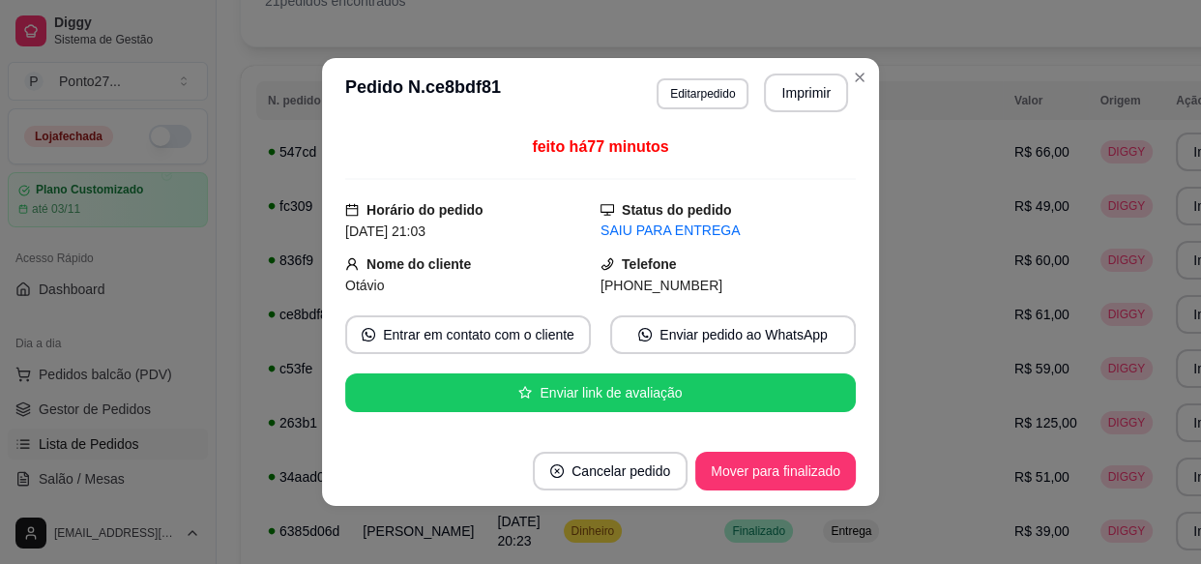
click at [774, 468] on button "Mover para finalizado" at bounding box center [775, 471] width 161 height 39
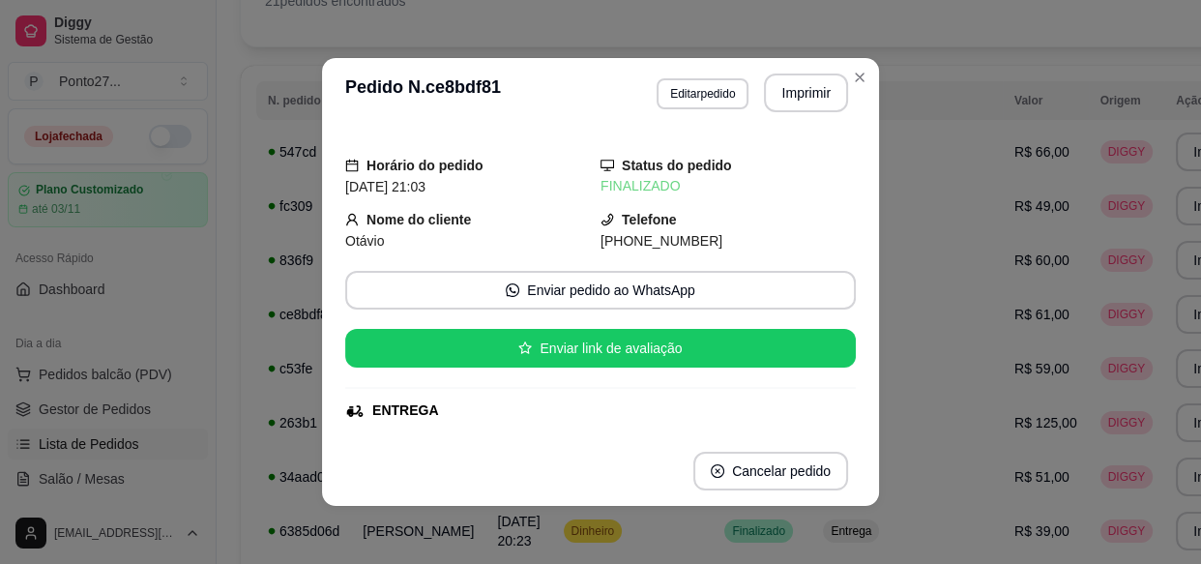
click at [1015, 147] on span "R$ 66,00" at bounding box center [1042, 151] width 55 height 15
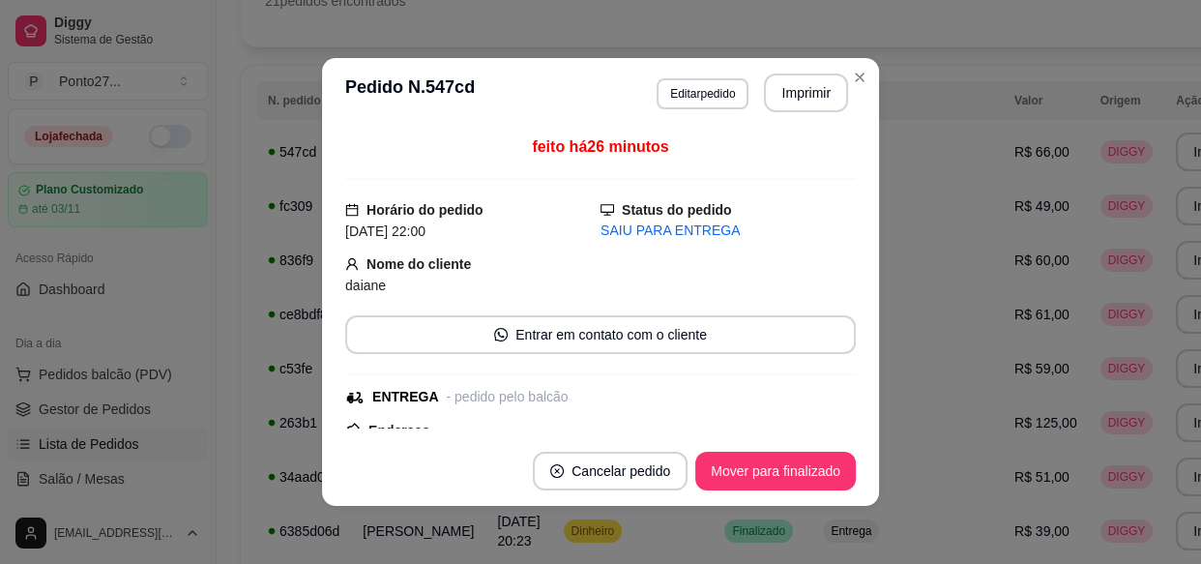
click at [735, 463] on button "Mover para finalizado" at bounding box center [775, 471] width 161 height 39
click at [735, 480] on button "Mover para finalizado" at bounding box center [775, 471] width 161 height 39
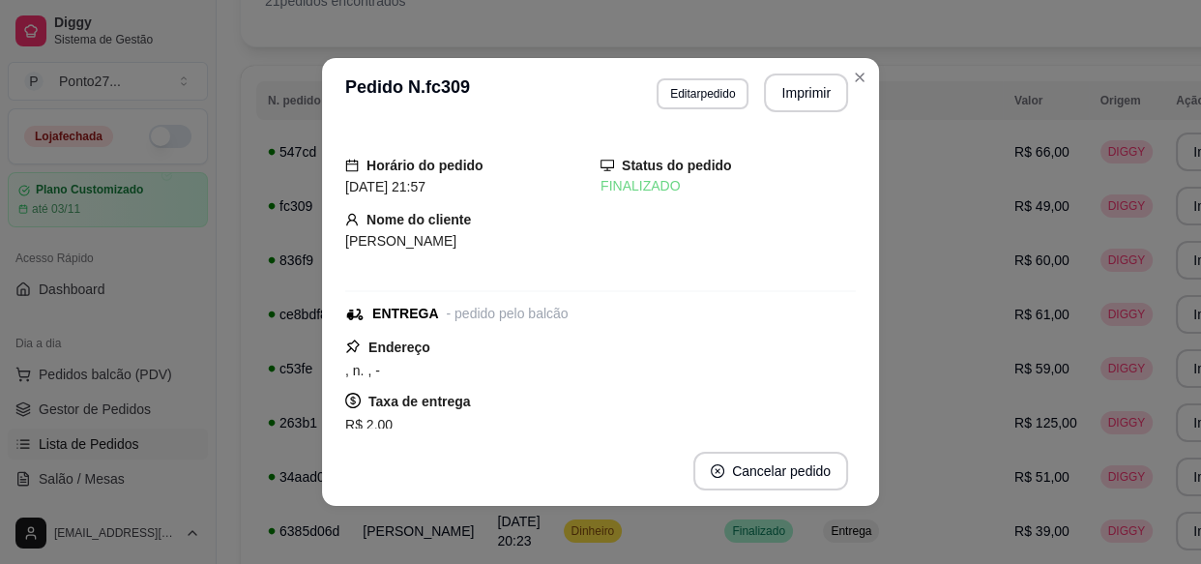
click at [635, 530] on td "Dinheiro" at bounding box center [633, 531] width 162 height 54
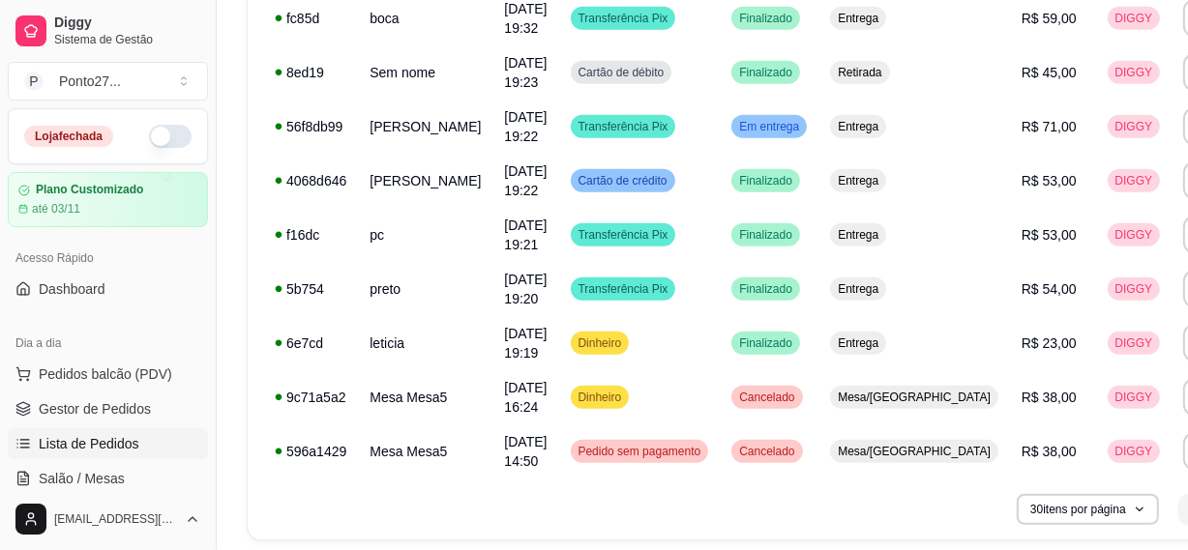
scroll to position [939, 0]
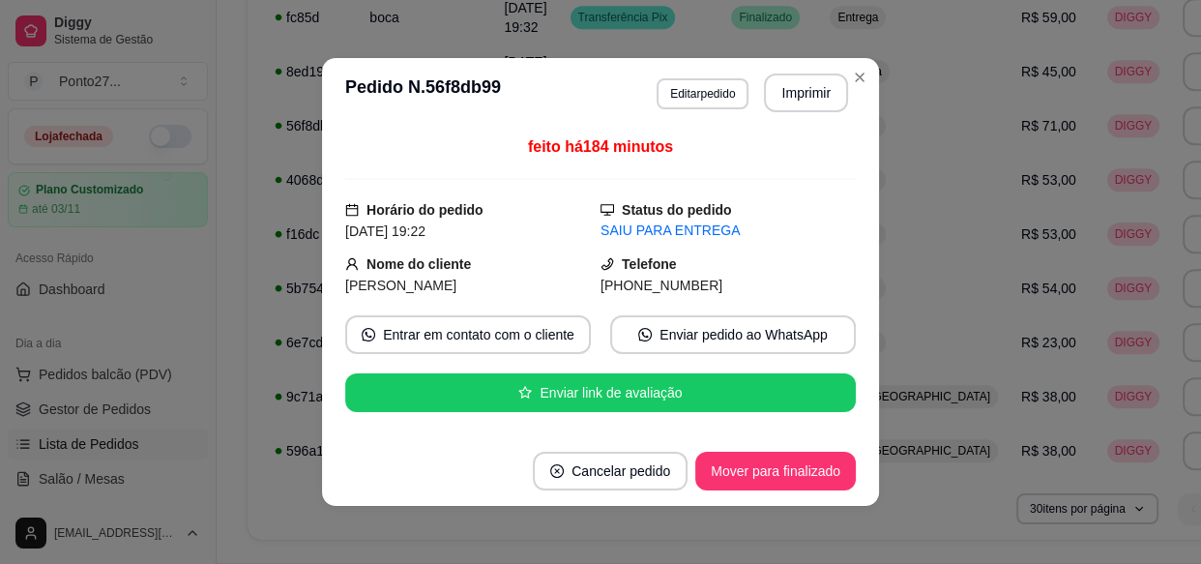
click at [754, 484] on button "Mover para finalizado" at bounding box center [775, 471] width 161 height 39
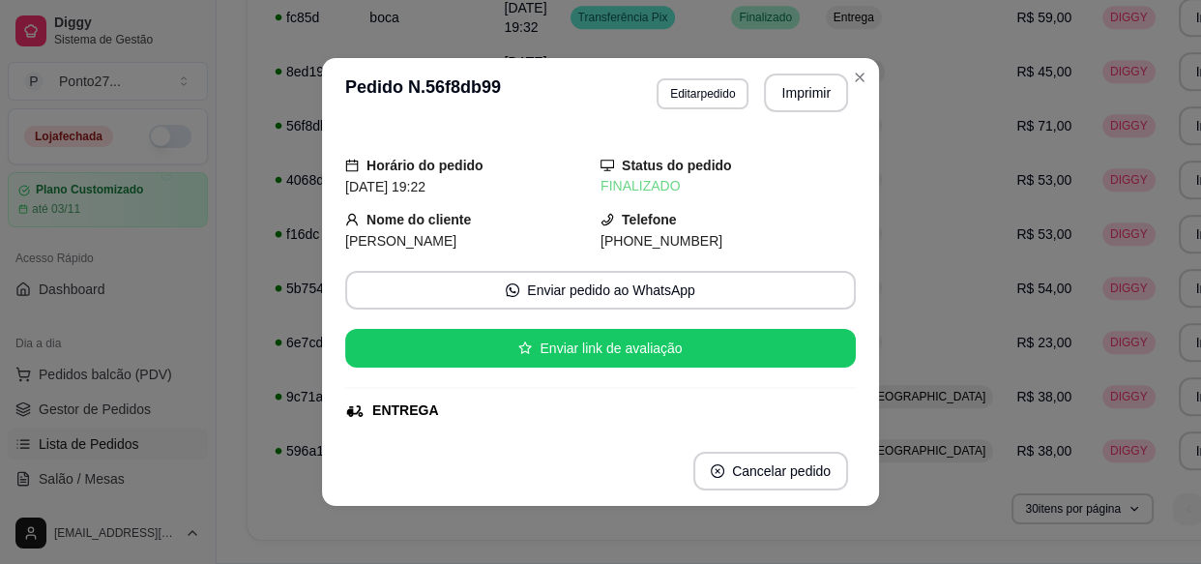
click at [740, 515] on div "30 itens por página 1 1" at bounding box center [768, 508] width 1011 height 31
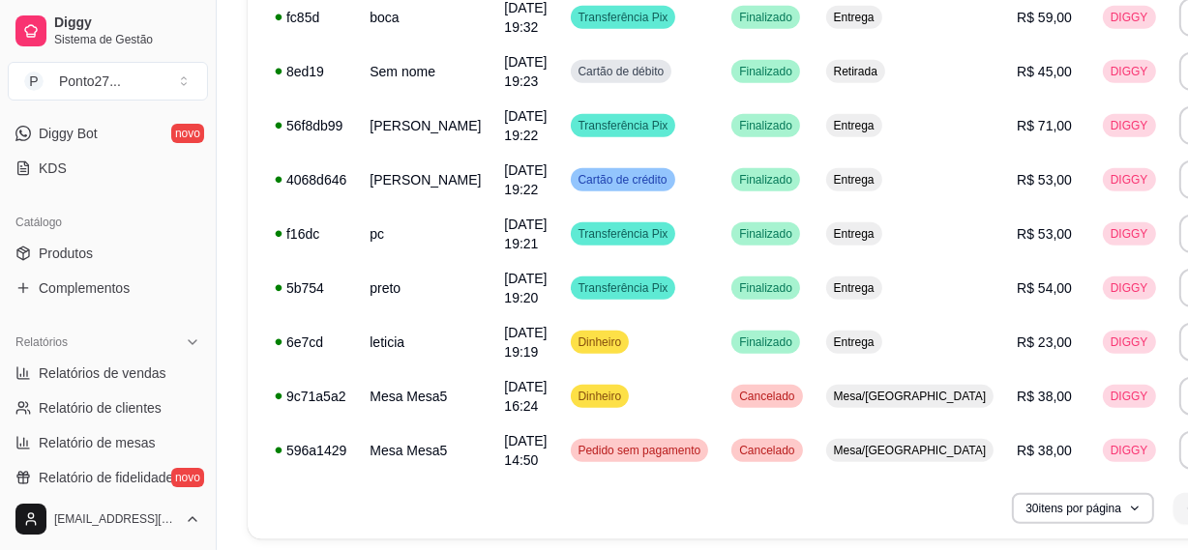
scroll to position [388, 0]
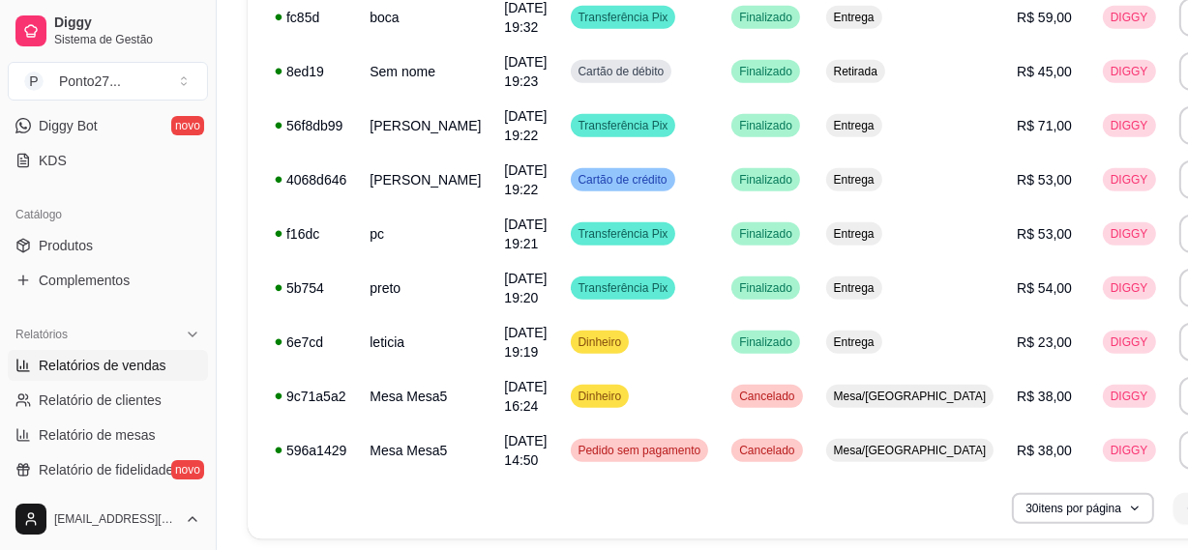
click at [123, 367] on span "Relatórios de vendas" at bounding box center [103, 365] width 128 height 19
